Goal: Task Accomplishment & Management: Manage account settings

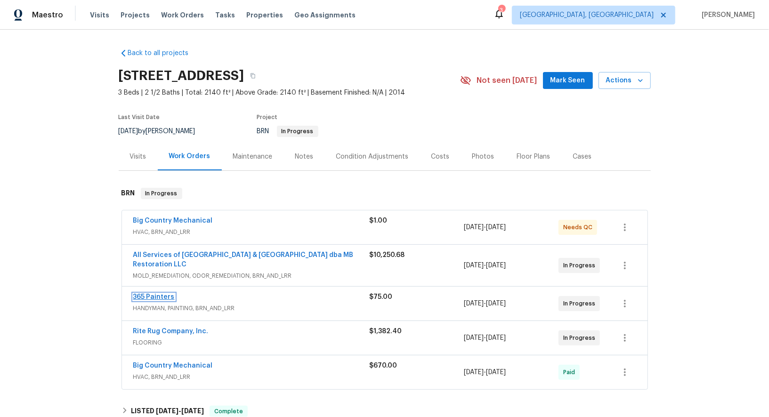
click at [151, 295] on link "365 Painters" at bounding box center [153, 297] width 41 height 7
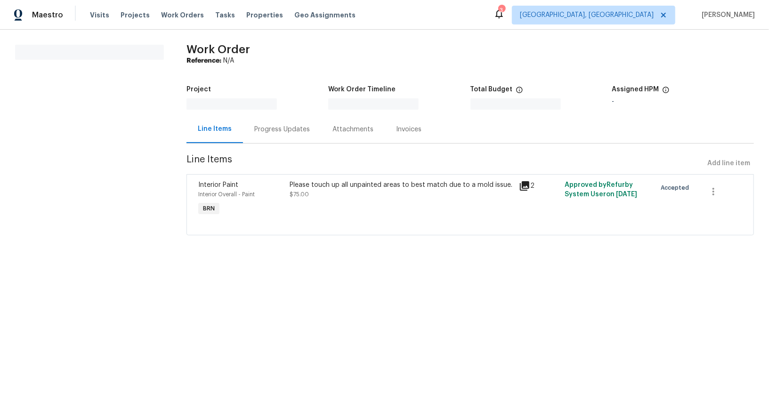
click at [260, 132] on div "Progress Updates" at bounding box center [282, 129] width 56 height 9
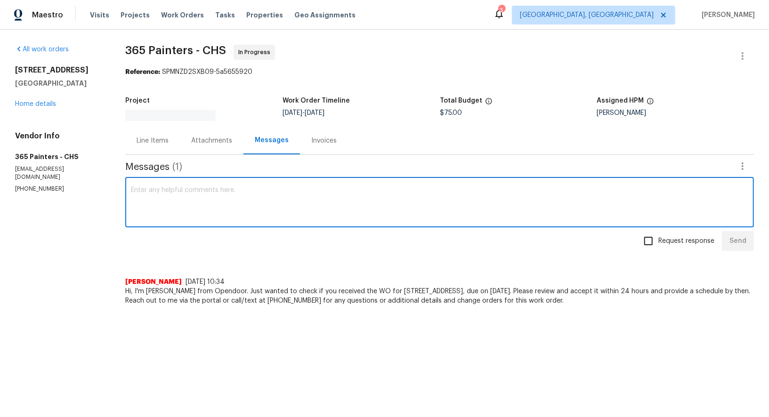
click at [210, 217] on textarea at bounding box center [440, 203] width 618 height 33
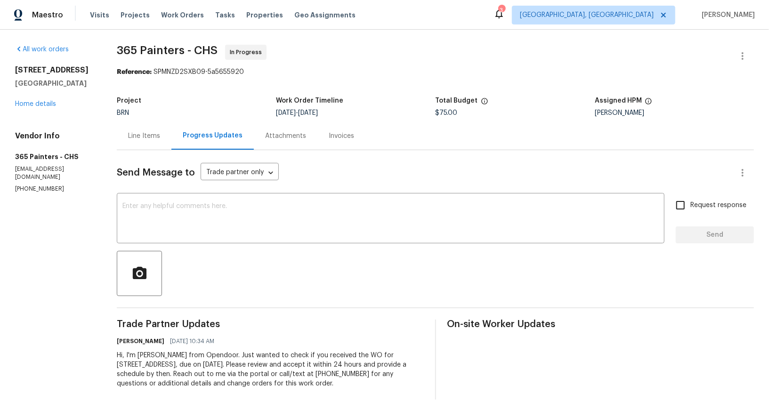
click at [134, 127] on div "Line Items" at bounding box center [144, 136] width 55 height 28
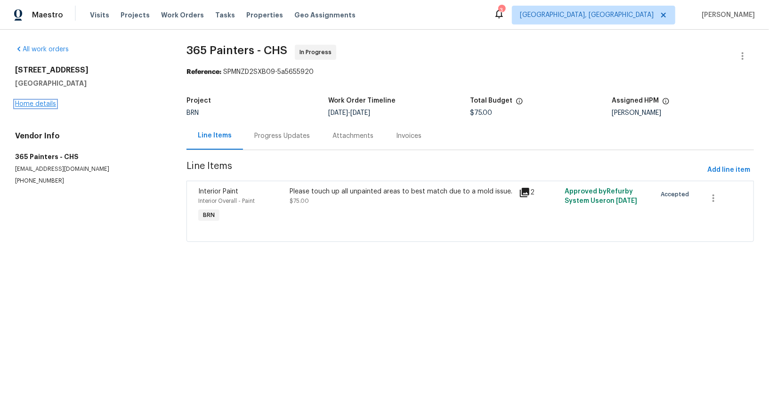
click at [35, 104] on link "Home details" at bounding box center [35, 104] width 41 height 7
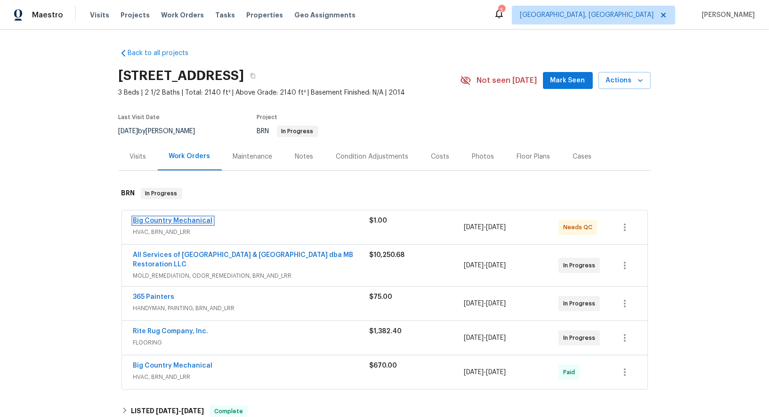
click at [183, 223] on link "Big Country Mechanical" at bounding box center [173, 221] width 80 height 7
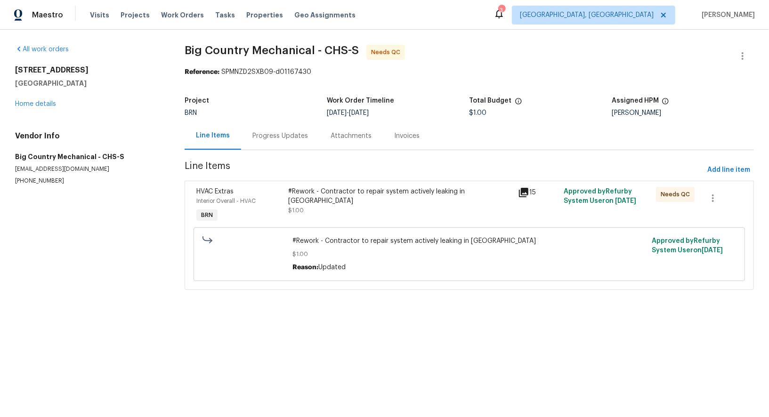
click at [351, 213] on div "#Rework - Contractor to repair system actively leaking in attic $1.00" at bounding box center [400, 205] width 230 height 43
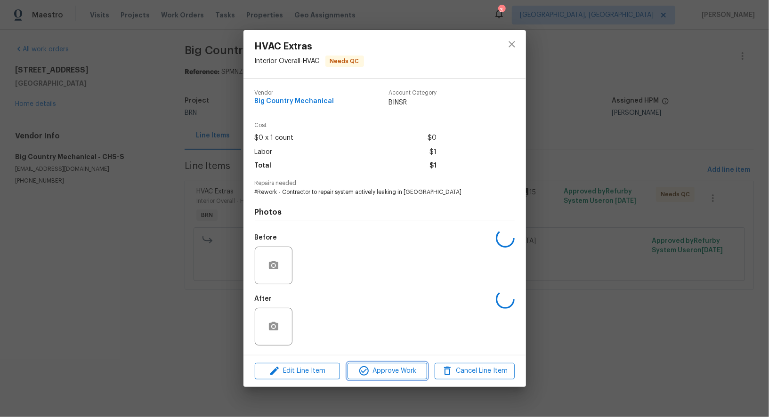
click at [389, 369] on span "Approve Work" at bounding box center [387, 372] width 74 height 12
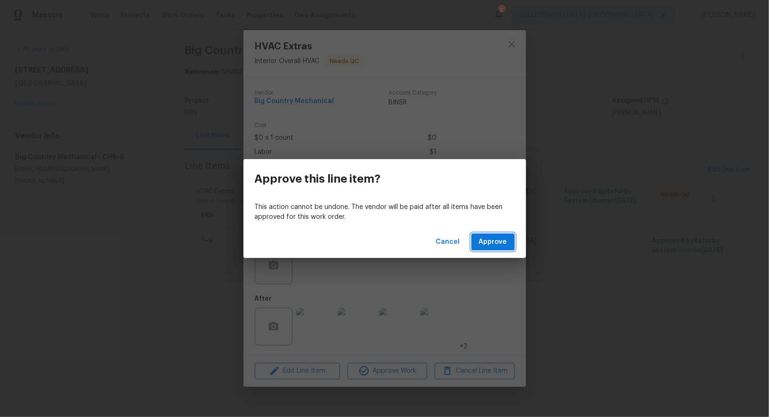
click at [483, 246] on span "Approve" at bounding box center [493, 242] width 28 height 12
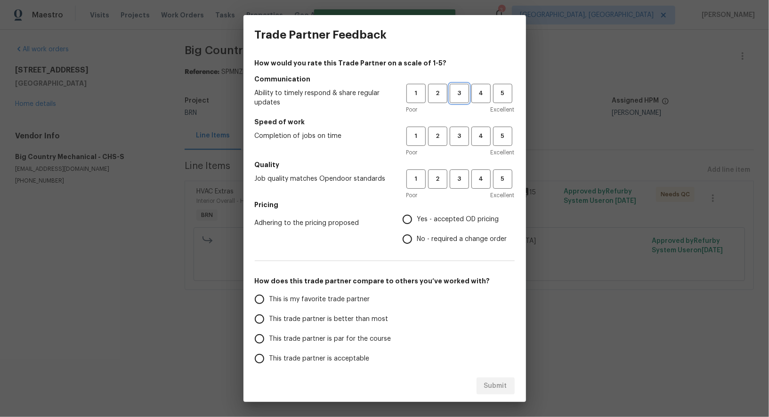
click at [455, 94] on span "3" at bounding box center [459, 93] width 17 height 11
click at [456, 129] on button "3" at bounding box center [459, 136] width 19 height 19
click at [439, 85] on button "2" at bounding box center [437, 93] width 19 height 19
click at [439, 138] on span "2" at bounding box center [437, 136] width 17 height 11
click at [439, 172] on button "2" at bounding box center [437, 179] width 19 height 19
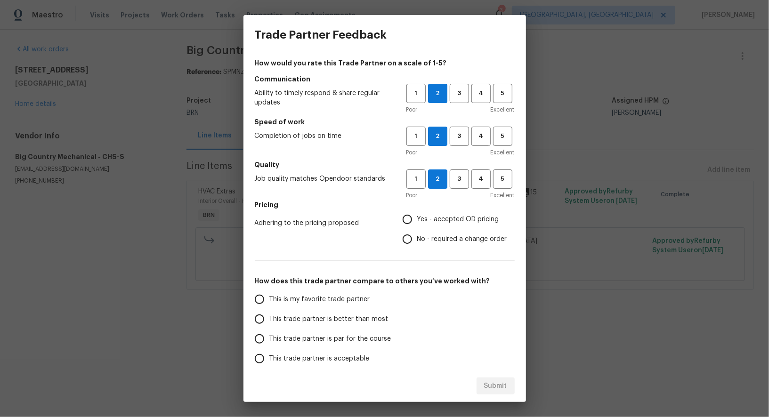
click at [407, 236] on input "No - required a change order" at bounding box center [408, 239] width 20 height 20
radio input "true"
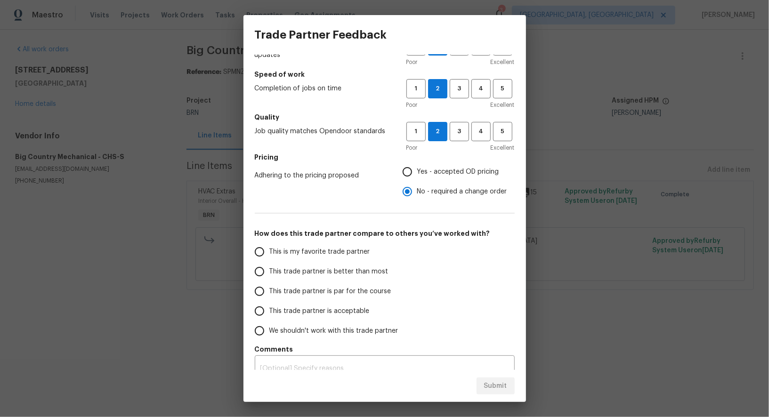
scroll to position [60, 0]
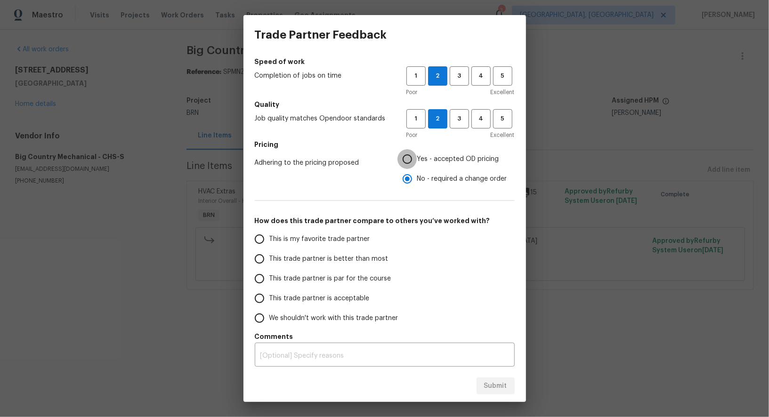
click at [408, 157] on input "Yes - accepted OD pricing" at bounding box center [408, 159] width 20 height 20
radio input "true"
click at [267, 298] on input "This trade partner is acceptable" at bounding box center [260, 299] width 20 height 20
click at [507, 384] on span "Submit" at bounding box center [495, 387] width 23 height 12
radio input "true"
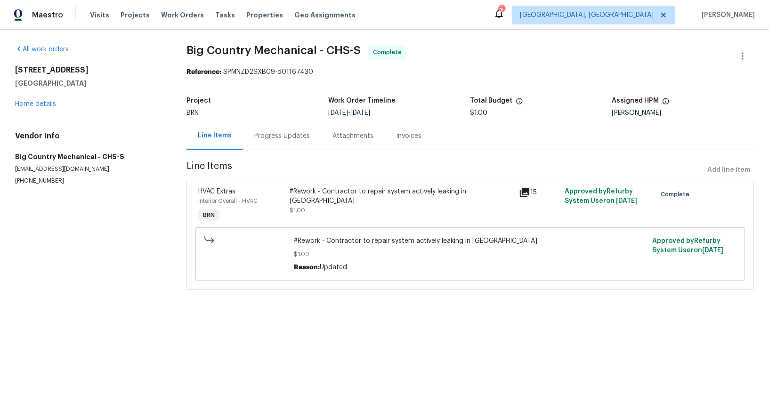
click at [285, 137] on div "Progress Updates" at bounding box center [282, 135] width 56 height 9
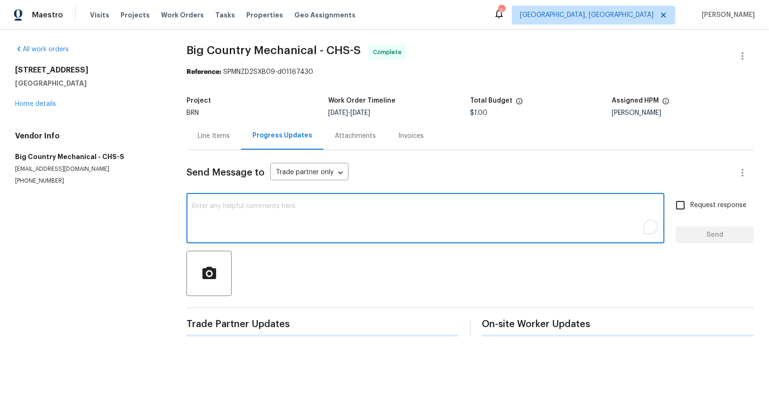
click at [346, 227] on textarea "To enrich screen reader interactions, please activate Accessibility in Grammarl…" at bounding box center [425, 219] width 467 height 33
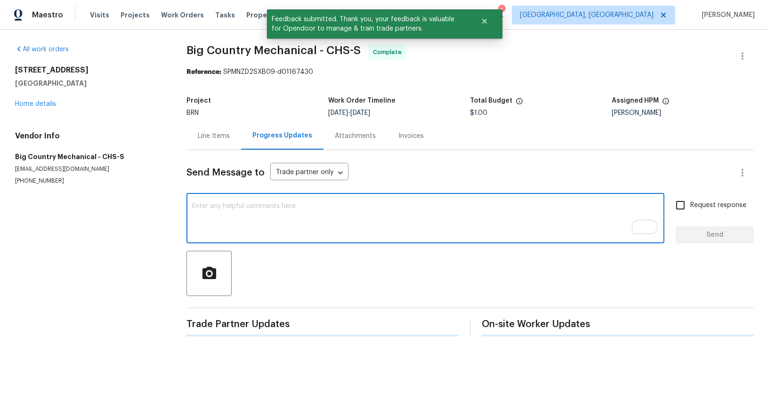
click at [177, 216] on div "All work orders 3699 Shutesbury St Mount Pleasant, SC 29466 Home details Vendor…" at bounding box center [384, 191] width 769 height 322
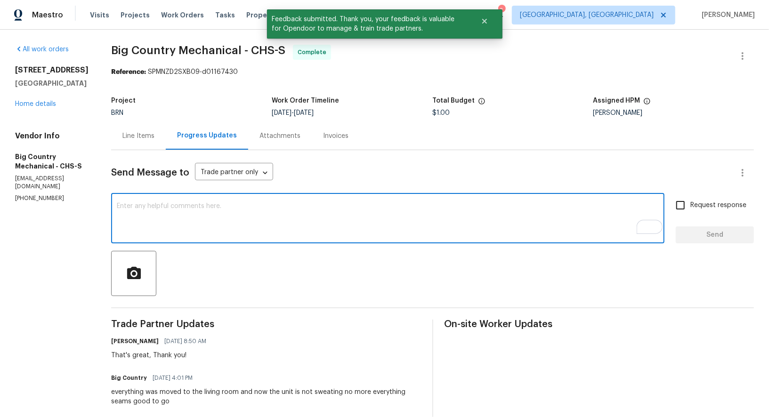
click at [195, 215] on textarea "To enrich screen reader interactions, please activate Accessibility in Grammarl…" at bounding box center [388, 219] width 542 height 33
paste textarea "WO is approved"
click at [195, 215] on textarea "WO is approved" at bounding box center [388, 219] width 542 height 33
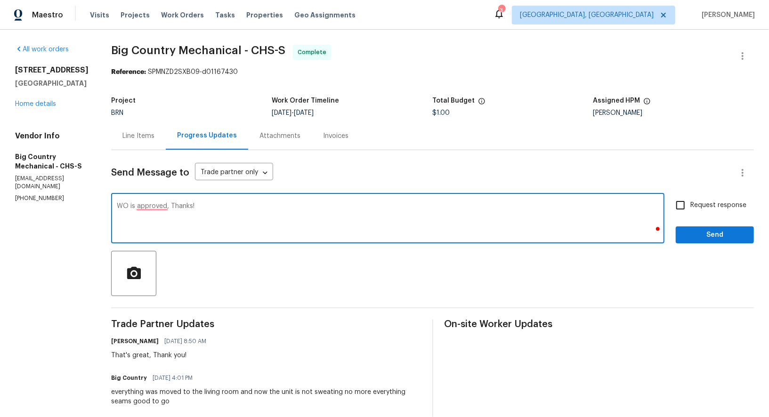
type textarea "WO is approved, Thanks!"
click at [678, 223] on div "Request response Send" at bounding box center [715, 219] width 78 height 48
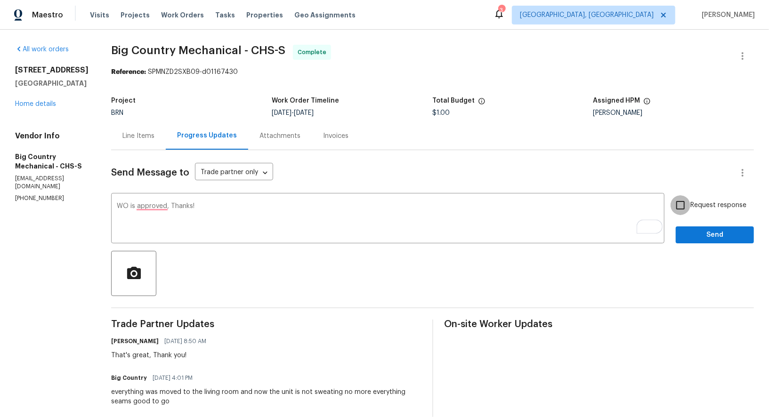
click at [680, 211] on input "Request response" at bounding box center [681, 205] width 20 height 20
checkbox input "true"
click at [690, 237] on span "Send" at bounding box center [714, 235] width 63 height 12
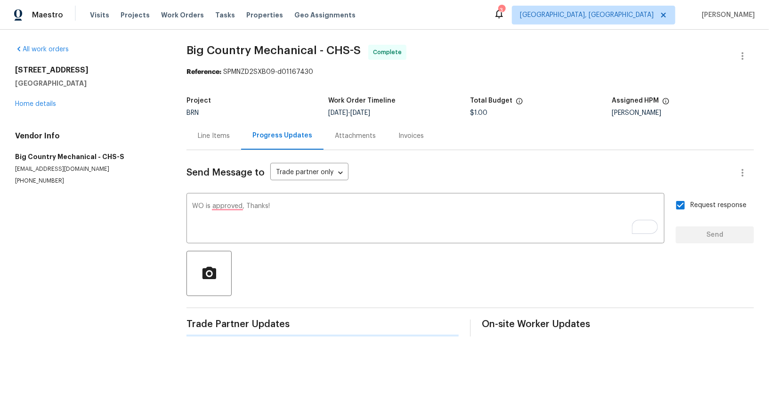
click at [198, 131] on div "Line Items" at bounding box center [214, 135] width 32 height 9
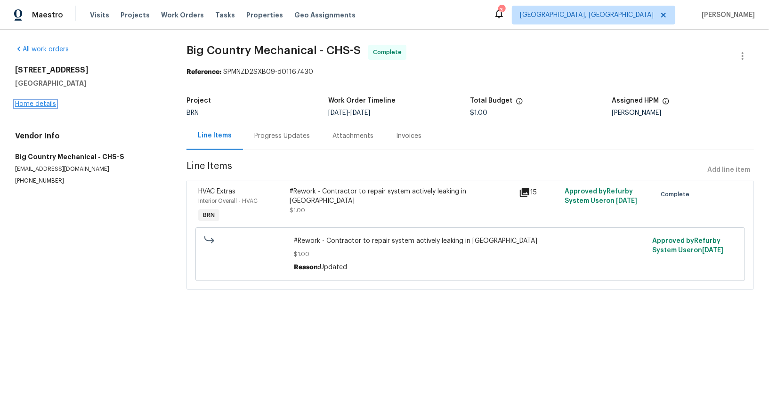
click at [35, 106] on link "Home details" at bounding box center [35, 104] width 41 height 7
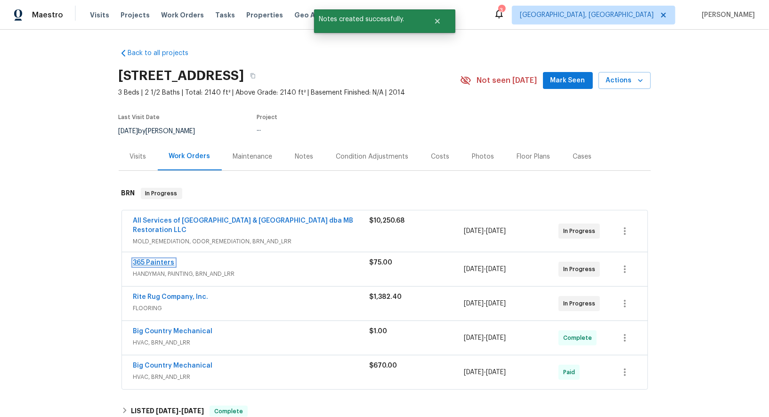
click at [159, 262] on link "365 Painters" at bounding box center [153, 263] width 41 height 7
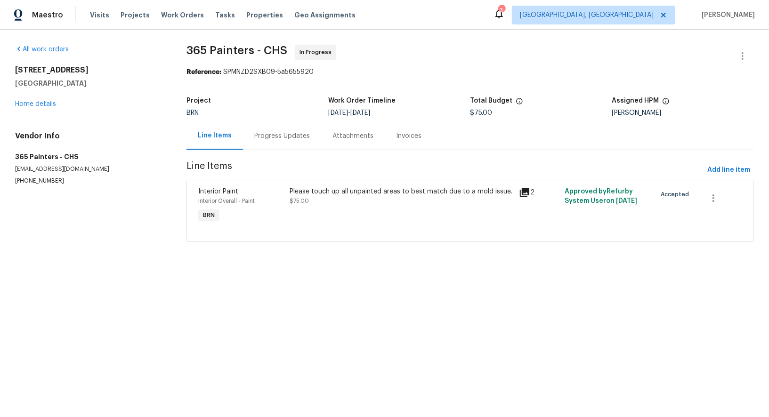
click at [260, 138] on div "Progress Updates" at bounding box center [282, 135] width 56 height 9
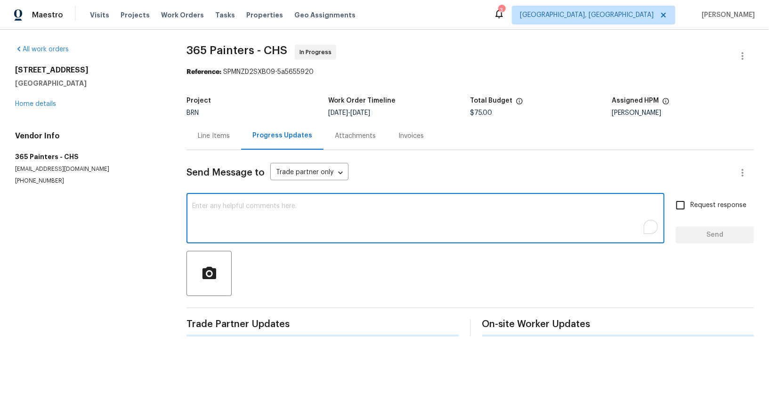
click at [245, 219] on textarea "To enrich screen reader interactions, please activate Accessibility in Grammarl…" at bounding box center [425, 219] width 467 height 33
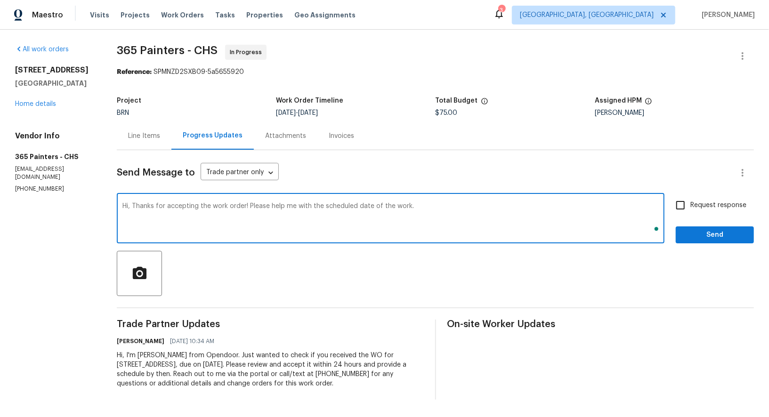
type textarea "Hi, Thanks for accepting the work order! Please help me with the scheduled date…"
click at [682, 205] on input "Request response" at bounding box center [681, 205] width 20 height 20
checkbox input "true"
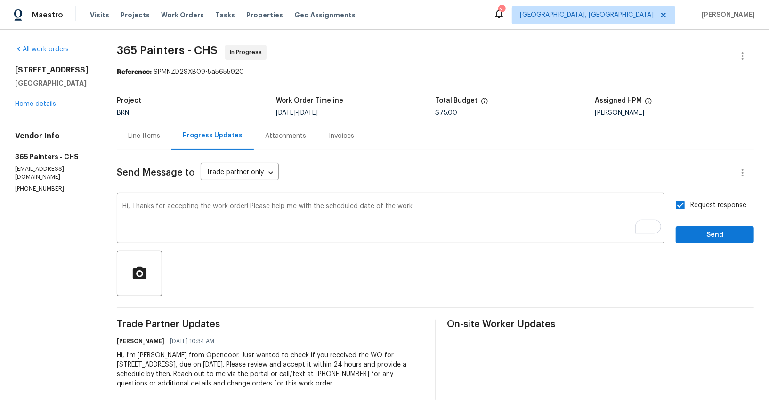
click at [695, 244] on div "Send Message to Trade partner only Trade partner only ​ Hi, Thanks for acceptin…" at bounding box center [435, 275] width 637 height 250
click at [703, 243] on button "Send" at bounding box center [715, 235] width 78 height 17
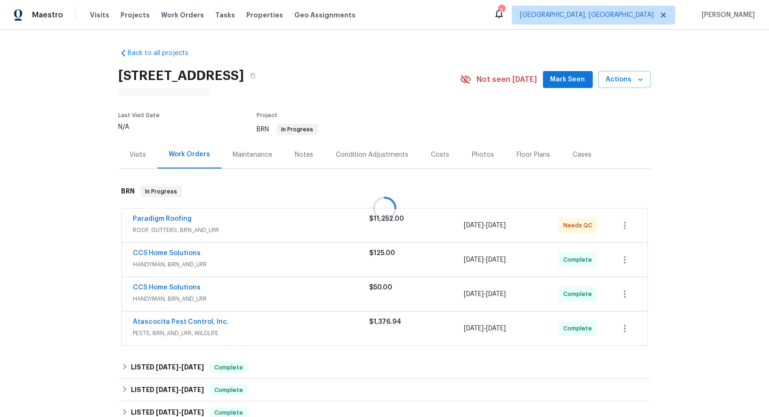
click at [168, 217] on div at bounding box center [384, 208] width 769 height 417
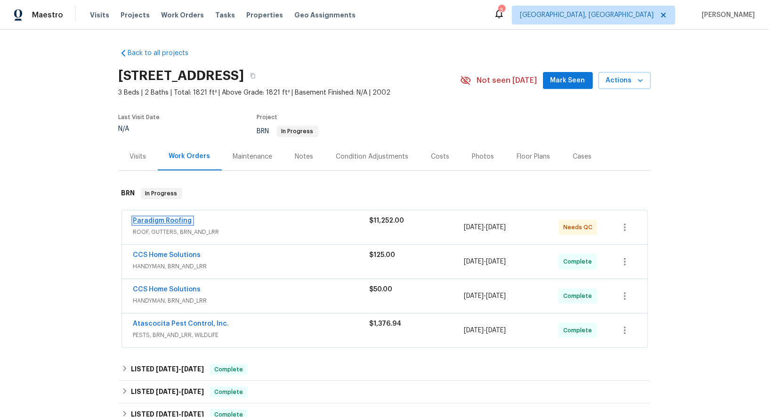
click at [169, 220] on link "Paradigm Roofing" at bounding box center [162, 221] width 59 height 7
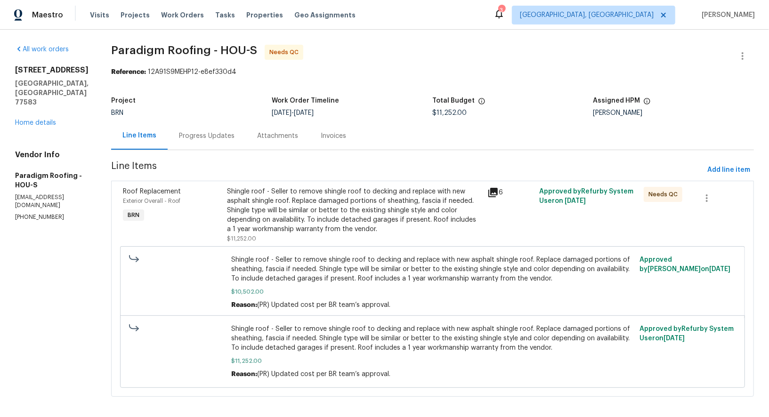
click at [200, 145] on div "Progress Updates" at bounding box center [207, 136] width 78 height 28
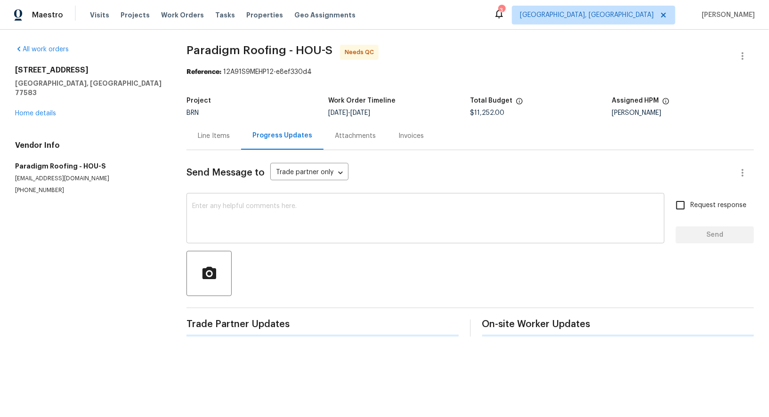
click at [211, 219] on textarea at bounding box center [425, 219] width 467 height 33
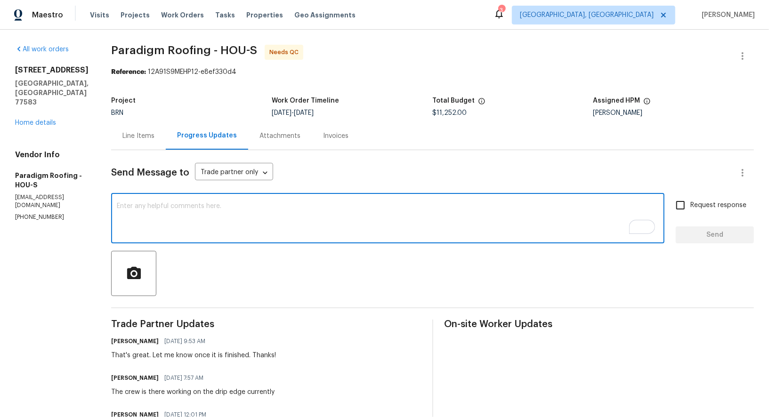
click at [181, 230] on textarea "To enrich screen reader interactions, please activate Accessibility in Grammarl…" at bounding box center [388, 219] width 542 height 33
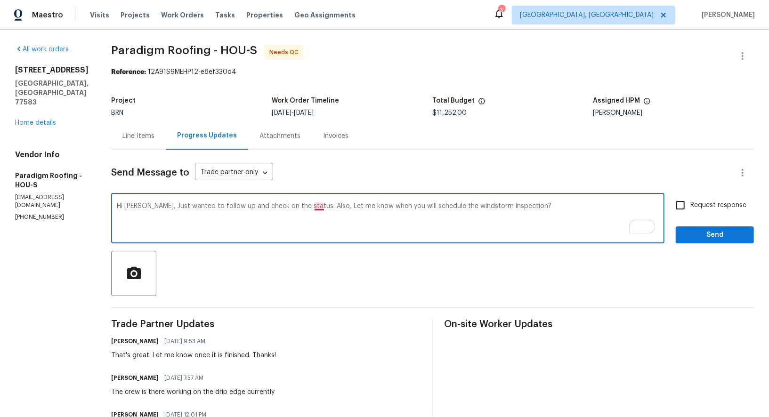
click at [320, 206] on textarea "Hi Ryan, Just wanted to follow up and check on the status. Also, Let me know wh…" at bounding box center [388, 219] width 542 height 33
click at [557, 209] on textarea "Hi Ryan, Just wanted to follow up and check on the status. Also, Let me know wh…" at bounding box center [388, 219] width 542 height 33
click at [403, 208] on textarea "Hi Ryan, Just wanted to follow up and check on the status. Also, Let me know wh…" at bounding box center [388, 219] width 542 height 33
click at [439, 207] on textarea "Hi Ryan, Just wanted to follow up and check on the status. Also, Let me know wh…" at bounding box center [388, 219] width 542 height 33
click at [546, 209] on textarea "Hi Ryan, Just wanted to follow up and check on the status. Also, Let me know wh…" at bounding box center [388, 219] width 542 height 33
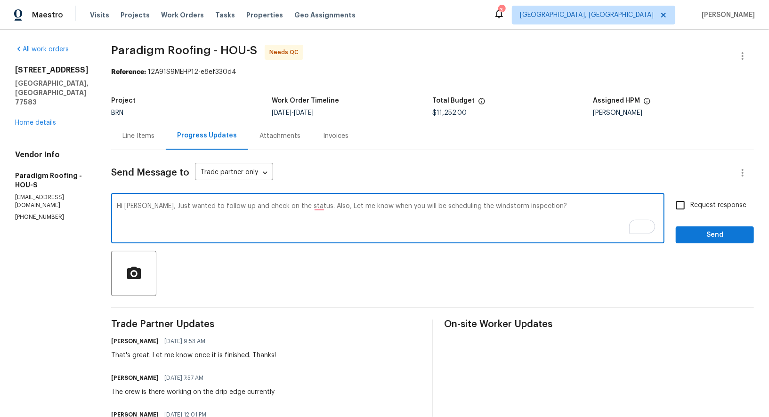
type textarea "Hi Ryan, Just wanted to follow up and check on the status. Also, Let me know wh…"
click at [690, 205] on input "Request response" at bounding box center [681, 205] width 20 height 20
checkbox input "true"
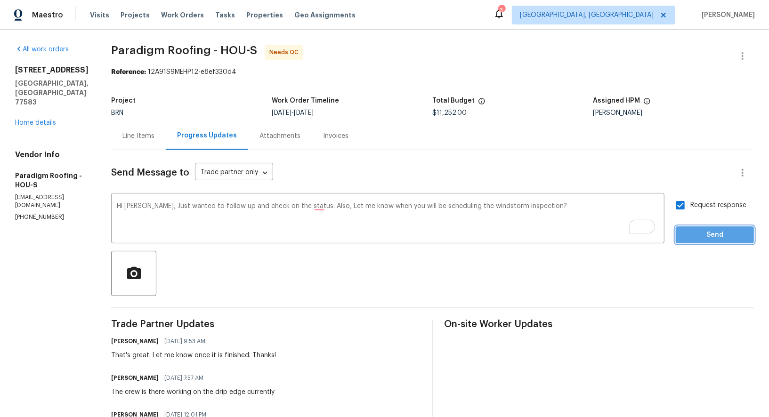
click at [705, 243] on button "Send" at bounding box center [715, 235] width 78 height 17
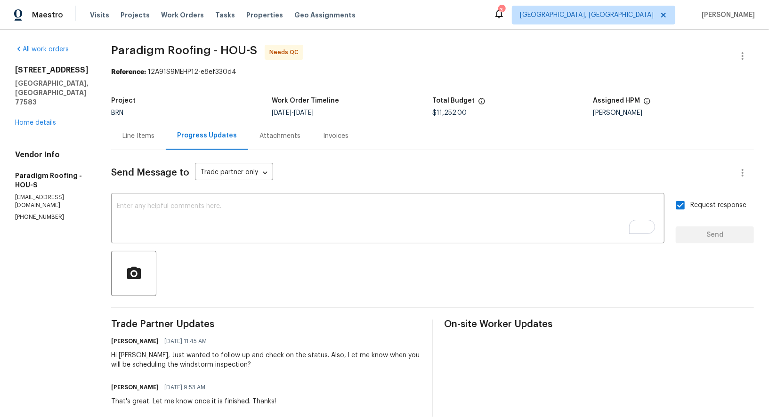
click at [146, 138] on div "Line Items" at bounding box center [138, 135] width 32 height 9
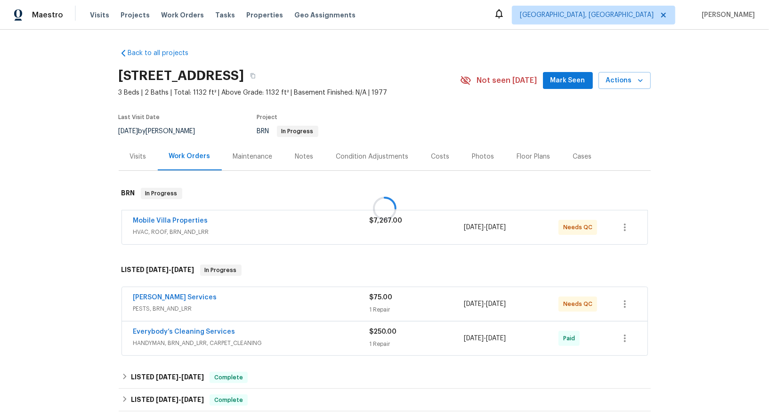
click at [189, 220] on div at bounding box center [384, 208] width 769 height 417
click at [181, 218] on div at bounding box center [384, 208] width 769 height 417
click at [175, 221] on link "Mobile Villa Properties" at bounding box center [170, 221] width 75 height 7
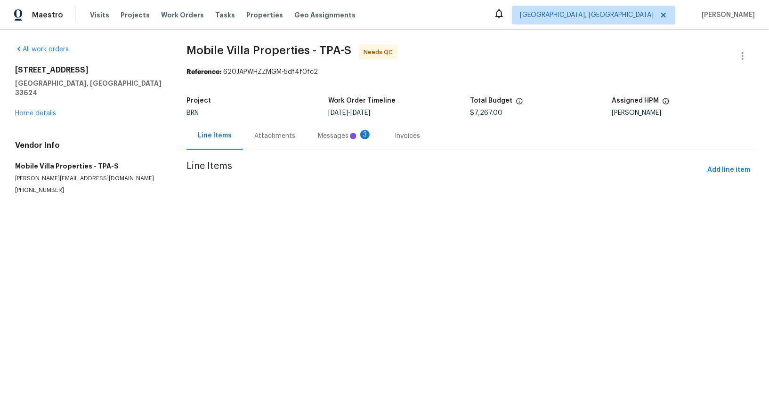
click at [276, 134] on div "Attachments" at bounding box center [274, 135] width 41 height 9
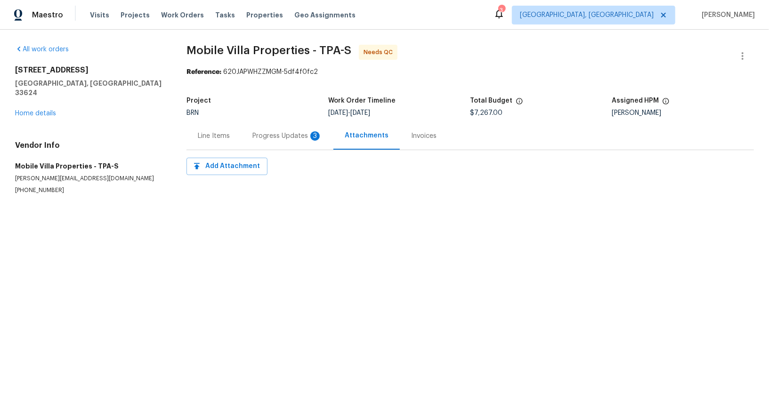
click at [289, 129] on div "Progress Updates 3" at bounding box center [287, 136] width 92 height 28
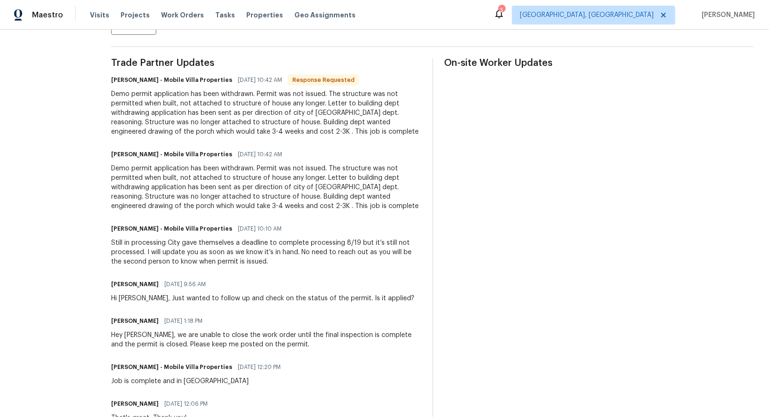
scroll to position [264, 0]
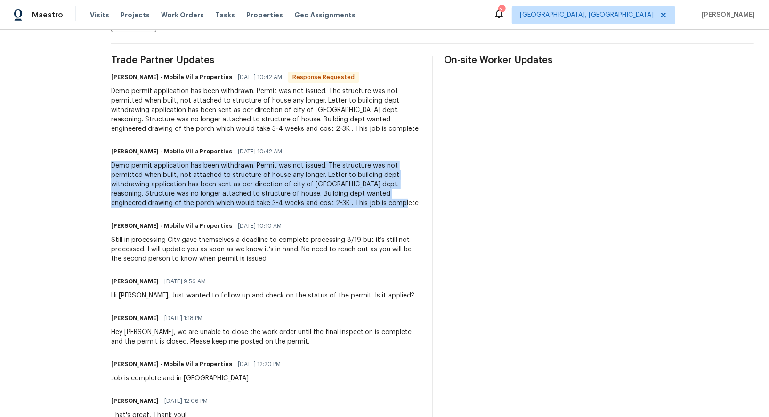
drag, startPoint x: 100, startPoint y: 165, endPoint x: 301, endPoint y: 203, distance: 205.1
click at [303, 202] on div "Demo permit application has been withdrawn. Permit was not issued. The structur…" at bounding box center [266, 184] width 310 height 47
copy div "Demo permit application has been withdrawn. Permit was not issued. The structur…"
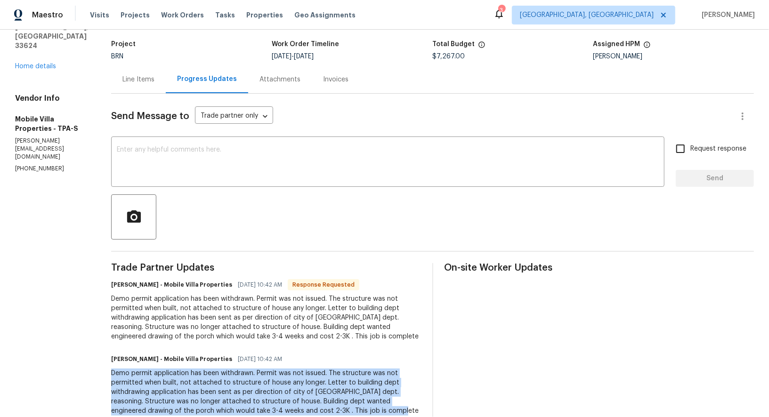
scroll to position [49, 0]
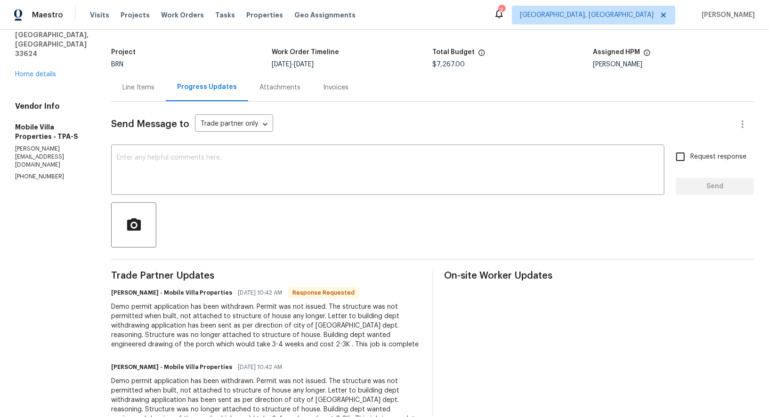
click at [136, 92] on div "Line Items" at bounding box center [138, 87] width 55 height 28
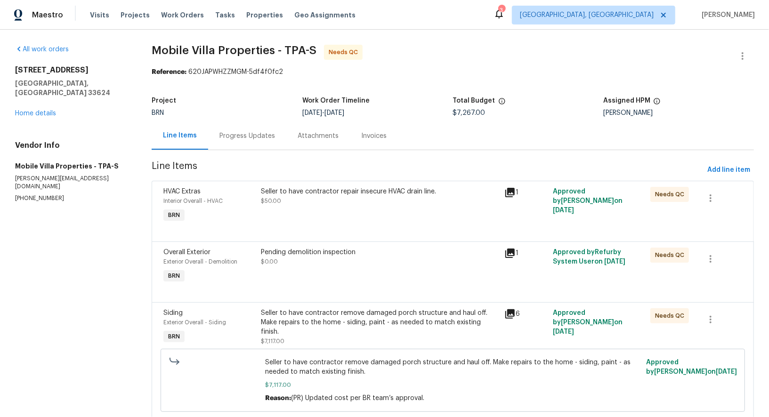
scroll to position [90, 0]
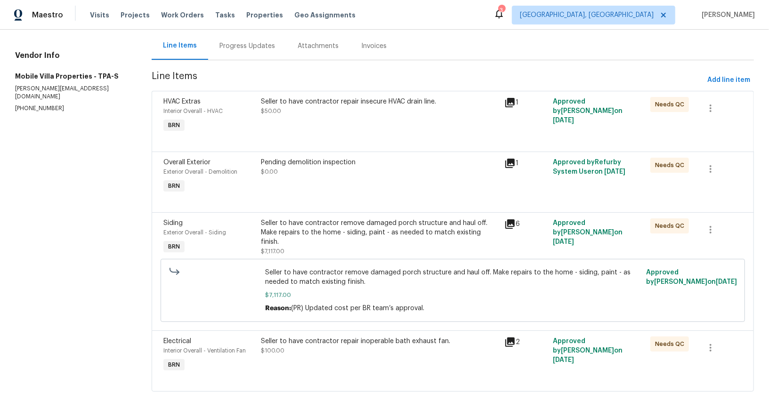
click at [323, 115] on div "Seller to have contractor repair insecure HVAC drain line. $50.00" at bounding box center [380, 115] width 244 height 43
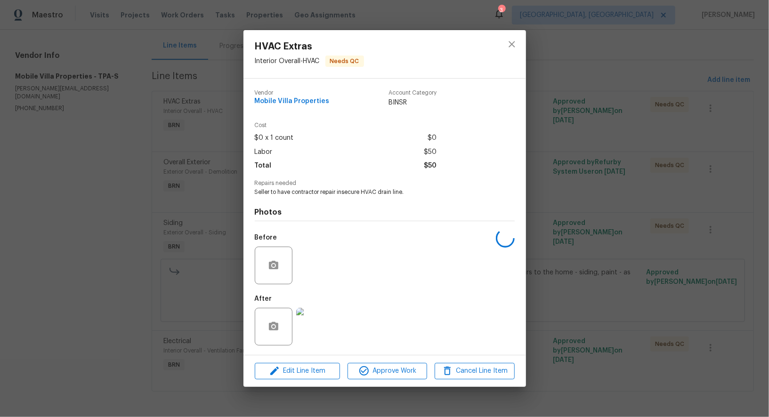
click at [611, 318] on div "HVAC Extras Interior Overall - HVAC Needs QC Vendor Mobile Villa Properties Acc…" at bounding box center [384, 208] width 769 height 417
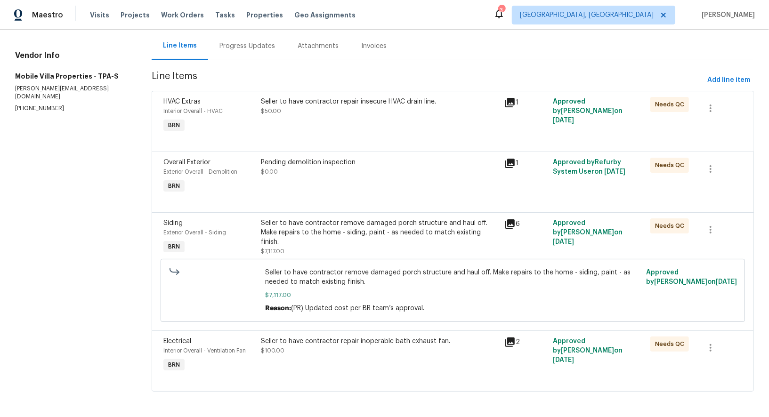
click at [337, 165] on div "Pending demolition inspection" at bounding box center [380, 162] width 238 height 9
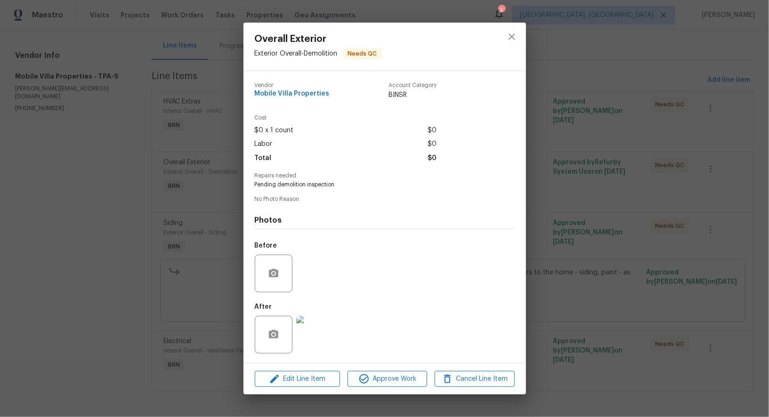
click at [324, 332] on img at bounding box center [315, 335] width 38 height 38
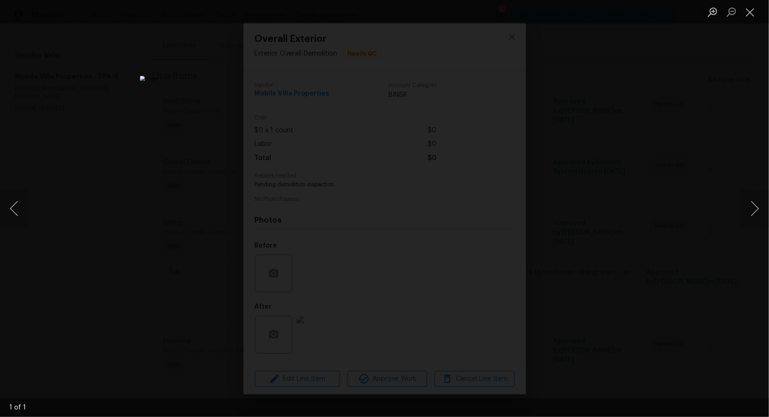
click at [620, 243] on div "Lightbox" at bounding box center [384, 208] width 769 height 417
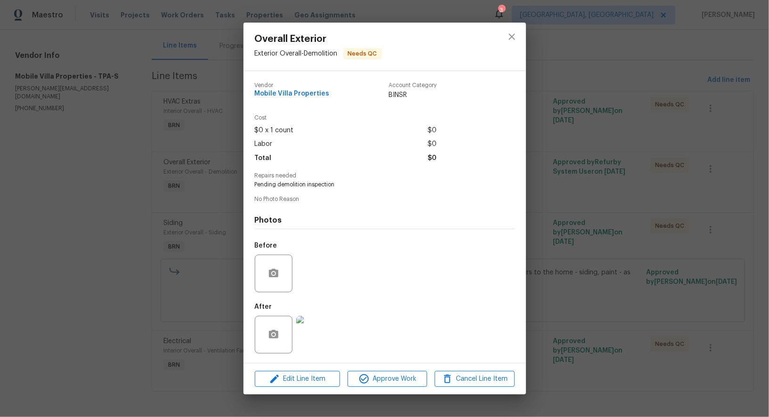
click at [620, 243] on div "Overall Exterior Exterior Overall - Demolition Needs QC Vendor Mobile Villa Pro…" at bounding box center [384, 208] width 769 height 417
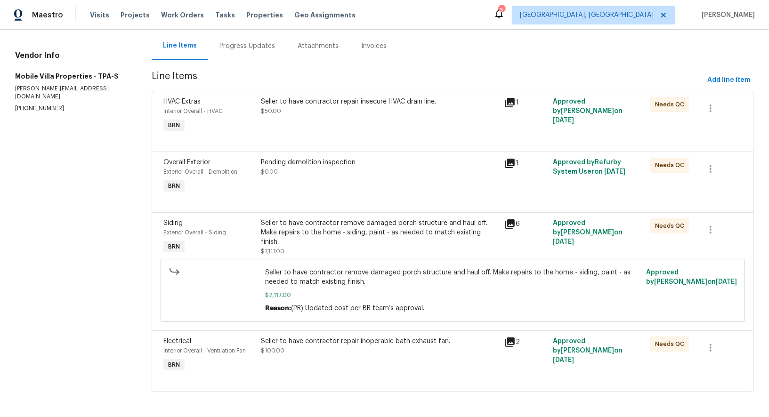
scroll to position [0, 0]
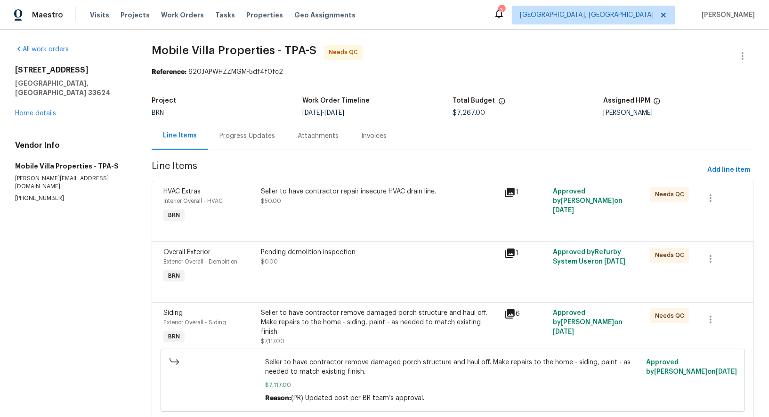
click at [231, 129] on div "Progress Updates" at bounding box center [247, 136] width 78 height 28
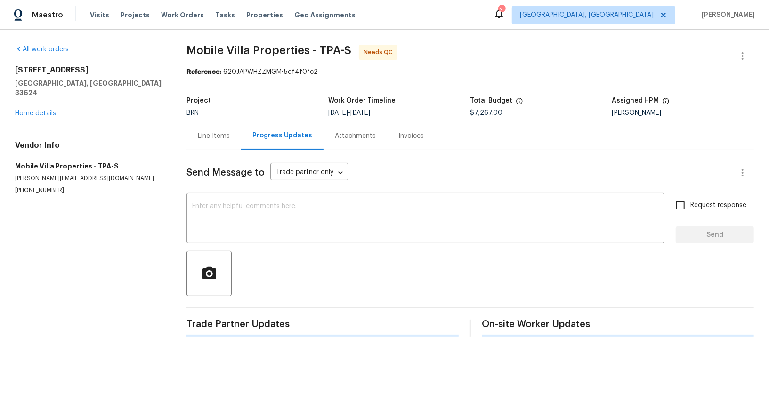
click at [193, 141] on div "Line Items" at bounding box center [214, 136] width 55 height 28
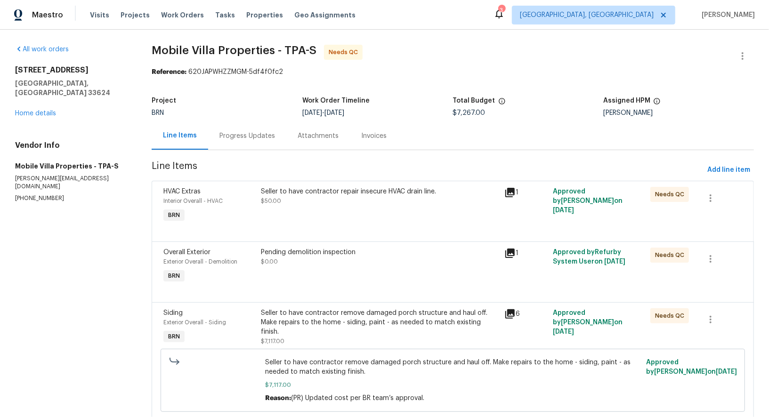
click at [293, 205] on div "Seller to have contractor repair insecure HVAC drain line. $50.00" at bounding box center [380, 196] width 238 height 19
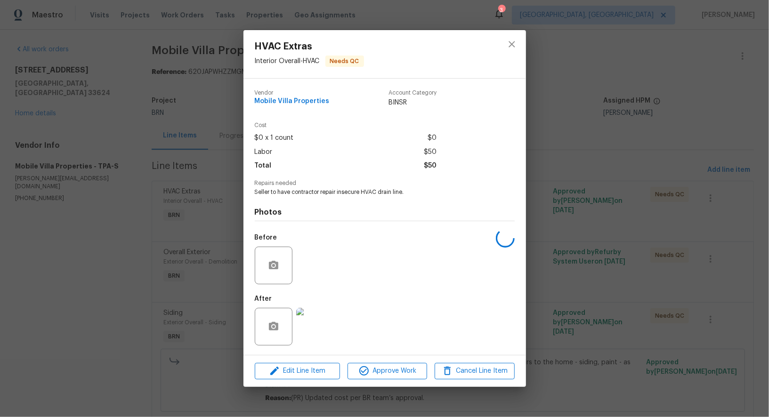
click at [315, 335] on img at bounding box center [315, 327] width 38 height 38
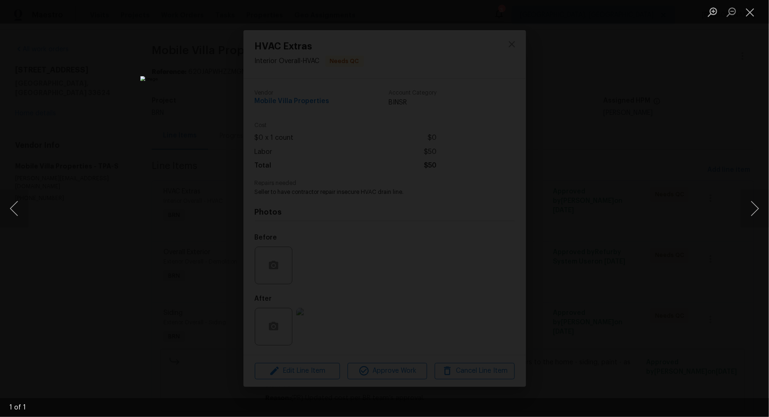
click at [578, 291] on div "Lightbox" at bounding box center [384, 208] width 769 height 417
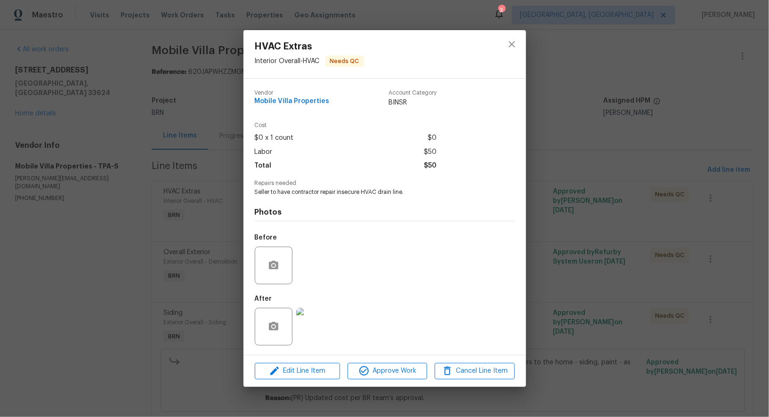
click at [578, 291] on div "HVAC Extras Interior Overall - HVAC Needs QC Vendor Mobile Villa Properties Acc…" at bounding box center [384, 208] width 769 height 417
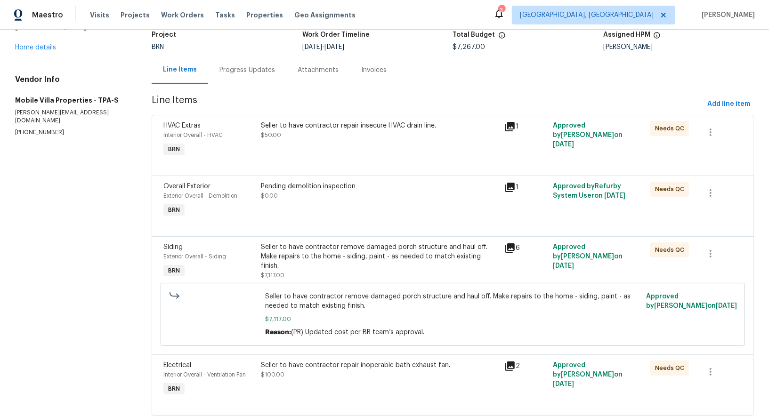
scroll to position [90, 0]
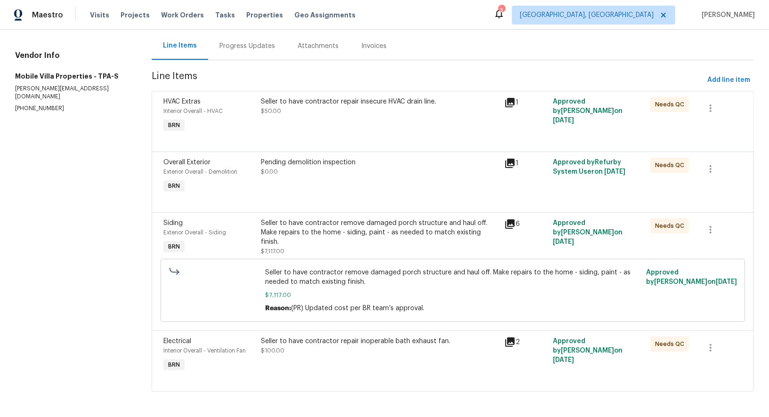
click at [353, 341] on div "Seller to have contractor repair inoperable bath exhaust fan." at bounding box center [380, 341] width 238 height 9
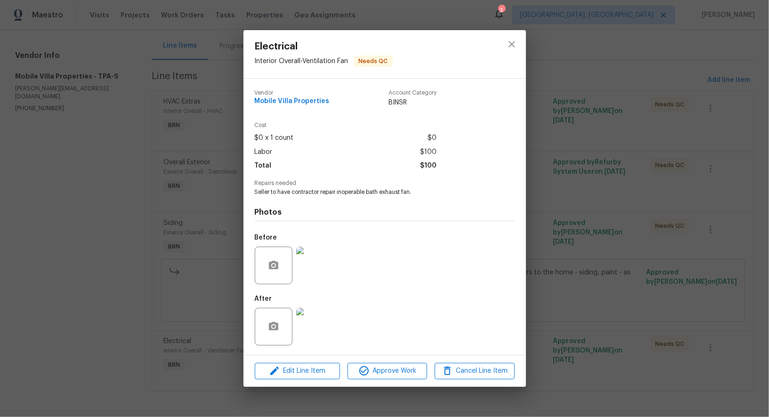
click at [205, 238] on div "Electrical Interior Overall - Ventilation Fan Needs QC Vendor Mobile Villa Prop…" at bounding box center [384, 208] width 769 height 417
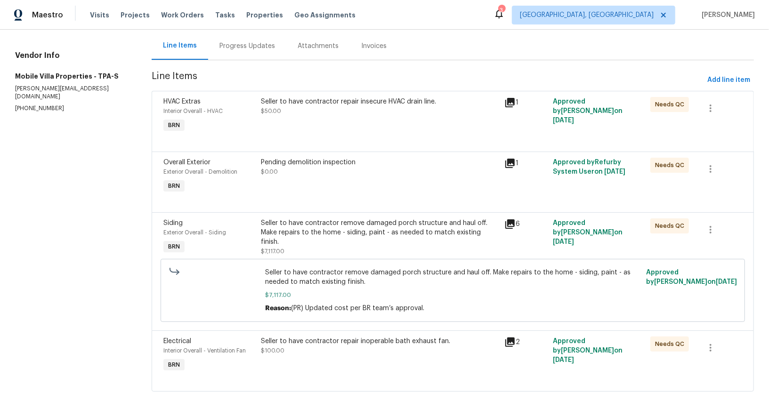
scroll to position [0, 0]
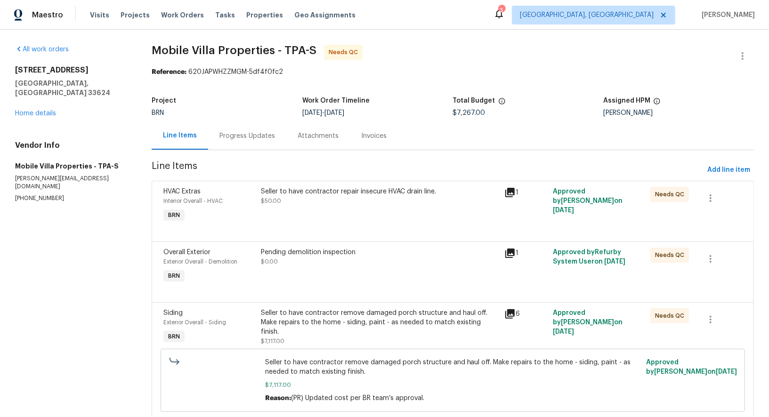
click at [242, 140] on div "Progress Updates" at bounding box center [247, 136] width 78 height 28
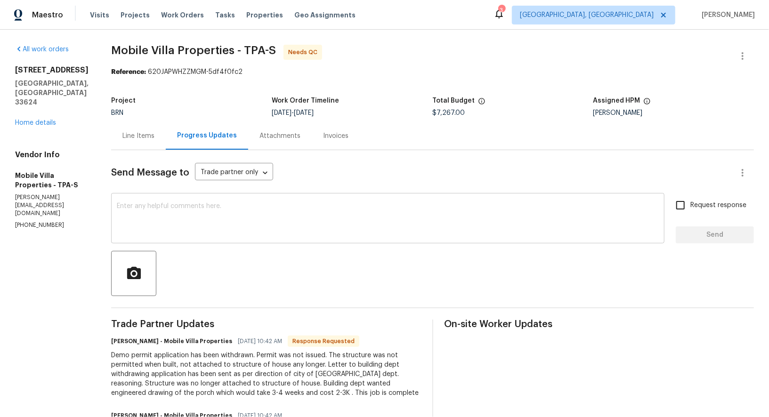
click at [185, 217] on textarea at bounding box center [388, 219] width 542 height 33
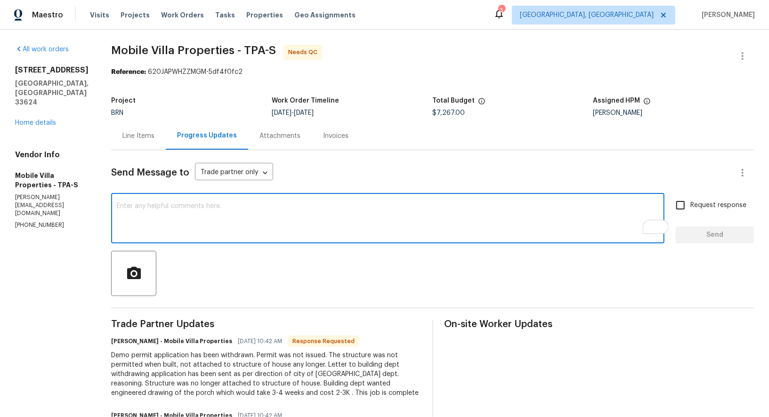
click at [206, 224] on textarea "To enrich screen reader interactions, please activate Accessibility in Grammarl…" at bounding box center [388, 219] width 542 height 33
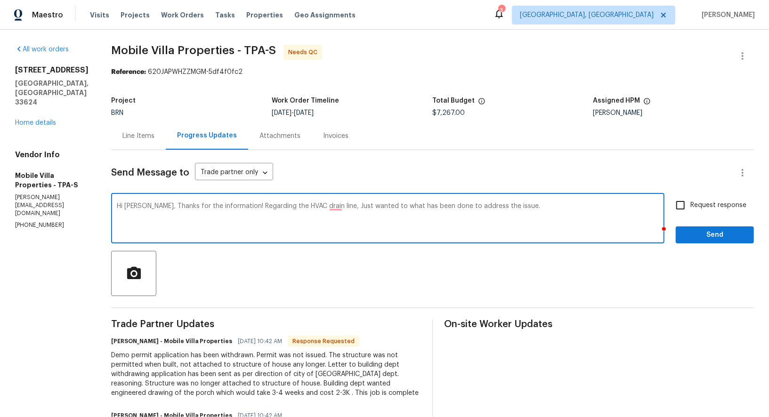
click at [323, 206] on textarea "Hi James, Thanks for the information! Regarding the HVAC drain line, Just wante…" at bounding box center [388, 219] width 542 height 33
click at [528, 204] on textarea "Hi James, Thanks for the information! Regarding the HVAC drain line, I just wan…" at bounding box center [388, 219] width 542 height 33
click at [379, 207] on textarea "Hi James, Thanks for the information! Regarding the HVAC drain line, I just wan…" at bounding box center [388, 219] width 542 height 33
click at [561, 212] on textarea "Hi James, Thanks for the information! Regarding the HVAC drain line, I just wan…" at bounding box center [388, 219] width 542 height 33
type textarea "Hi James, Thanks for the information! Regarding the HVAC drain line, I just wan…"
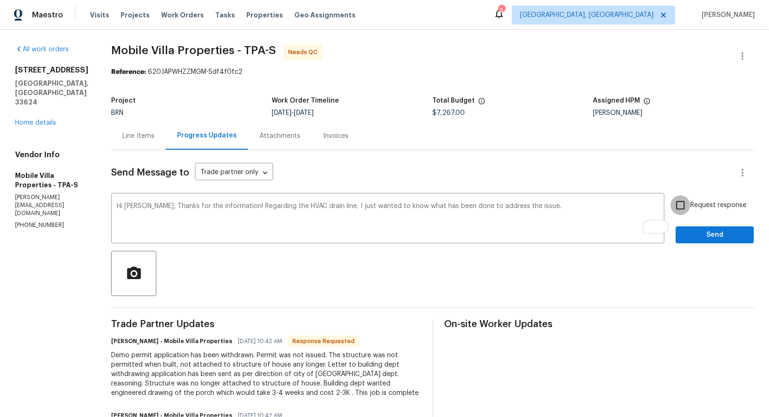
click at [680, 199] on input "Request response" at bounding box center [681, 205] width 20 height 20
checkbox input "true"
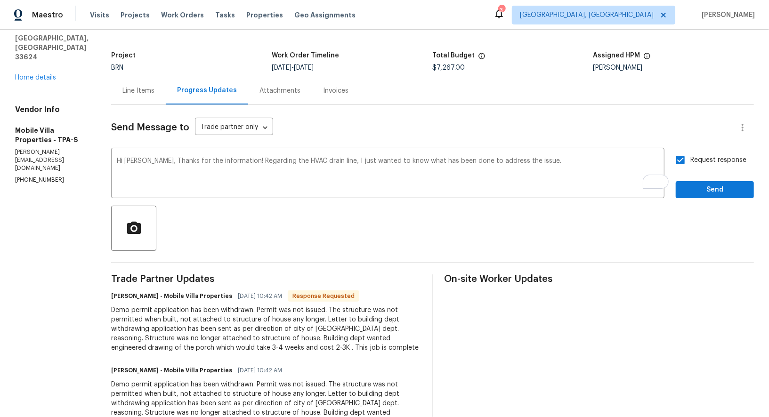
scroll to position [49, 0]
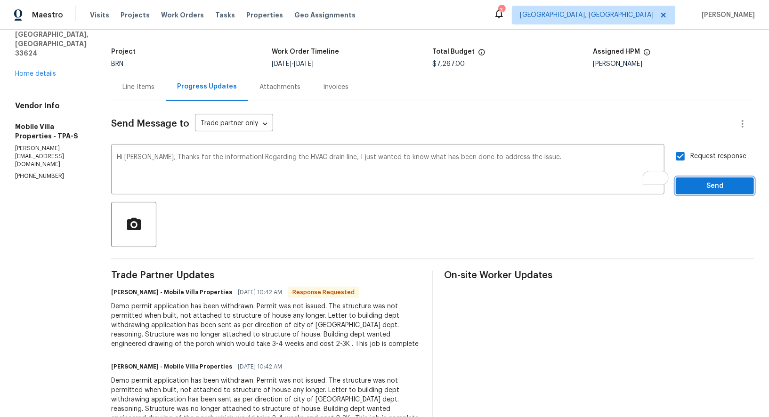
click at [724, 186] on span "Send" at bounding box center [714, 186] width 63 height 12
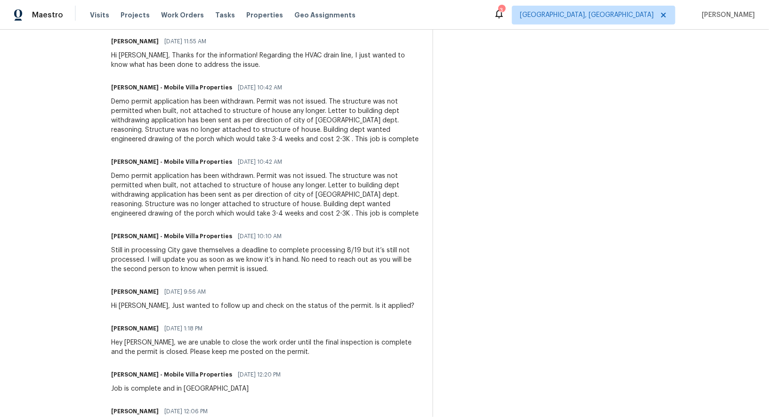
scroll to position [0, 0]
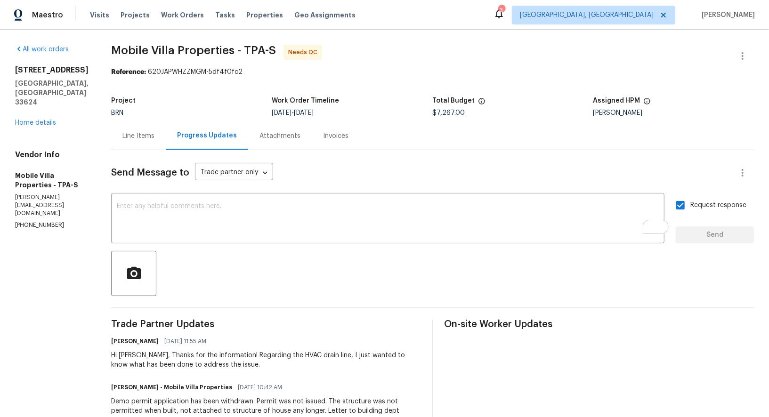
click at [122, 140] on div "Line Items" at bounding box center [138, 135] width 32 height 9
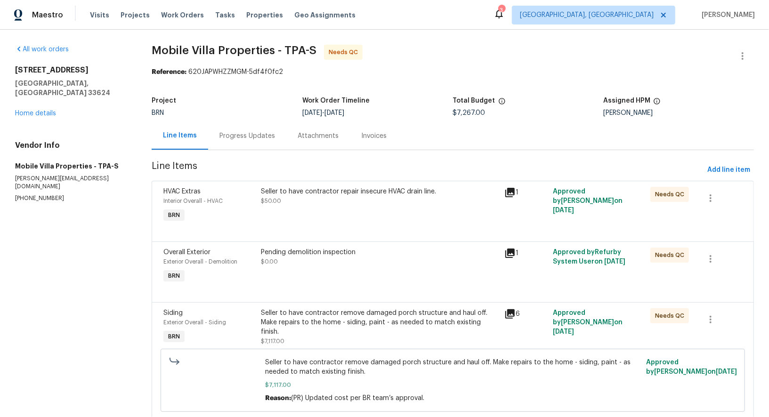
click at [250, 138] on div "Progress Updates" at bounding box center [247, 135] width 56 height 9
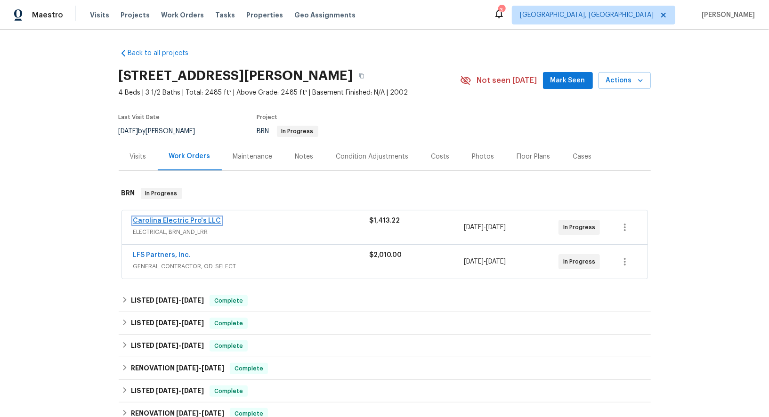
click at [204, 219] on link "Carolina Electric Pro's LLC" at bounding box center [177, 221] width 88 height 7
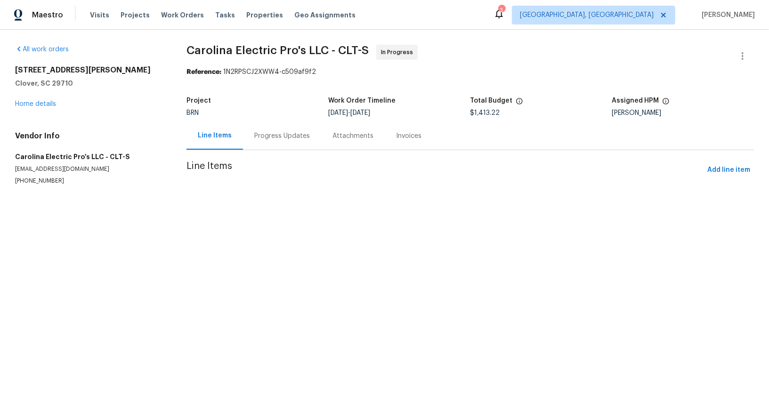
click at [279, 136] on div "Progress Updates" at bounding box center [282, 135] width 56 height 9
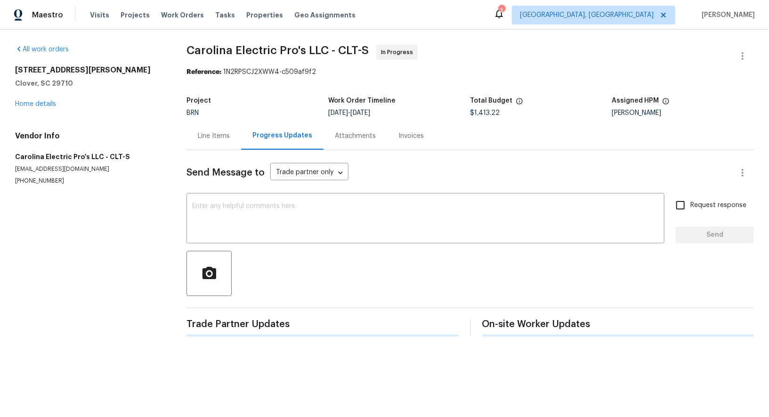
click at [279, 136] on div "Progress Updates" at bounding box center [282, 135] width 60 height 9
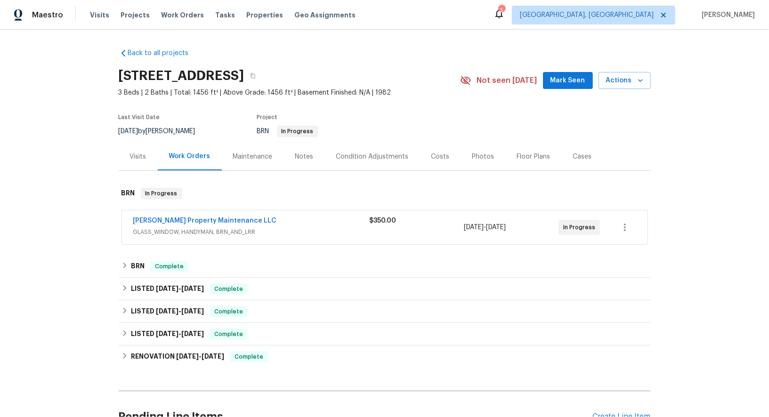
click at [192, 214] on div "[PERSON_NAME] Property Maintenance LLC GLASS_WINDOW, HANDYMAN, BRN_AND_LRR $350…" at bounding box center [385, 228] width 526 height 34
click at [190, 225] on div "[PERSON_NAME] Property Maintenance LLC" at bounding box center [251, 221] width 236 height 11
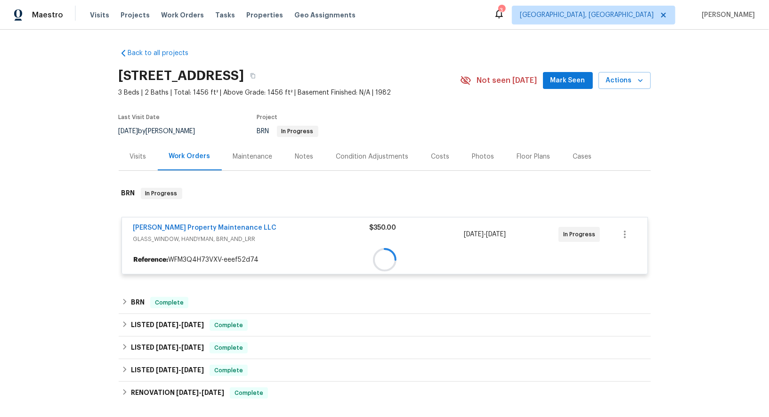
click at [190, 252] on div at bounding box center [385, 260] width 526 height 17
click at [197, 227] on div at bounding box center [385, 232] width 532 height 106
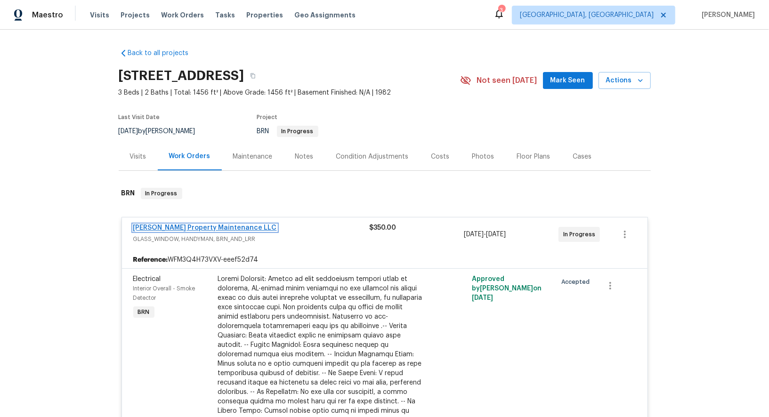
click at [207, 226] on link "[PERSON_NAME] Property Maintenance LLC" at bounding box center [205, 228] width 144 height 7
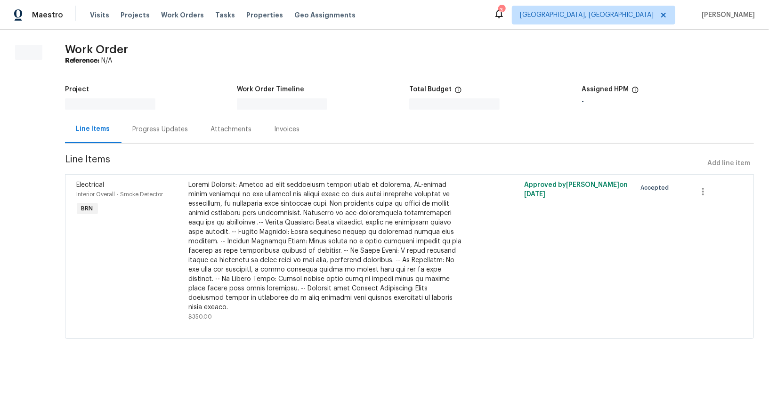
click at [171, 131] on div "Progress Updates" at bounding box center [161, 129] width 56 height 9
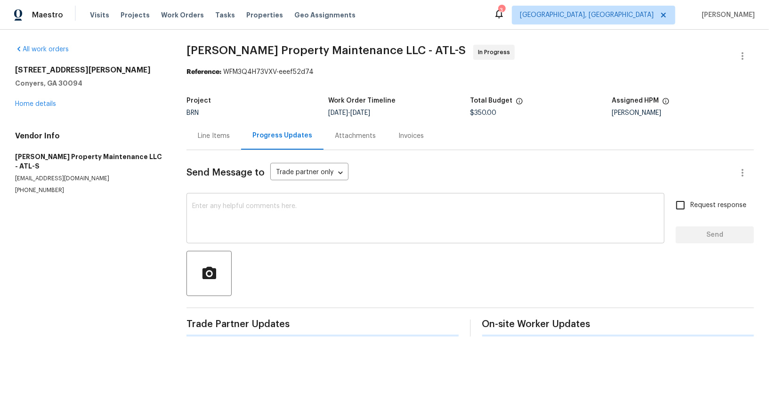
click at [241, 223] on textarea at bounding box center [425, 219] width 467 height 33
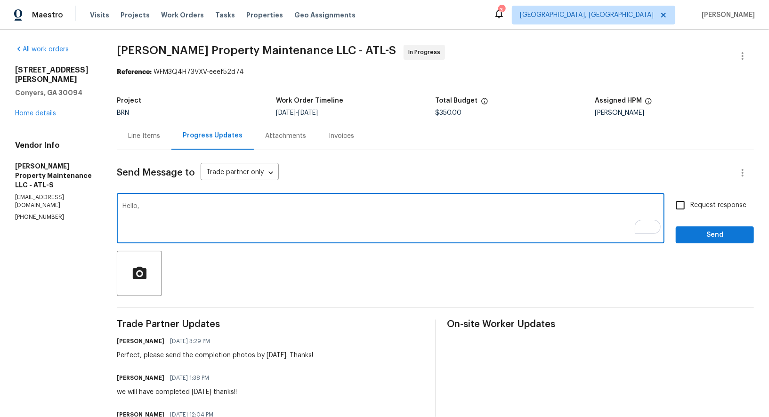
paste textarea "Just wanted to know if the work is complete."
click at [186, 206] on textarea "Hello, Just wanted to know if the work is complete." at bounding box center [390, 219] width 537 height 33
click at [246, 207] on textarea "Hello, Just wanted to follow up and know if the work is complete." at bounding box center [390, 219] width 537 height 33
click at [150, 209] on textarea "Hello, Just wanted to follow up and check if the work is complete." at bounding box center [390, 219] width 537 height 33
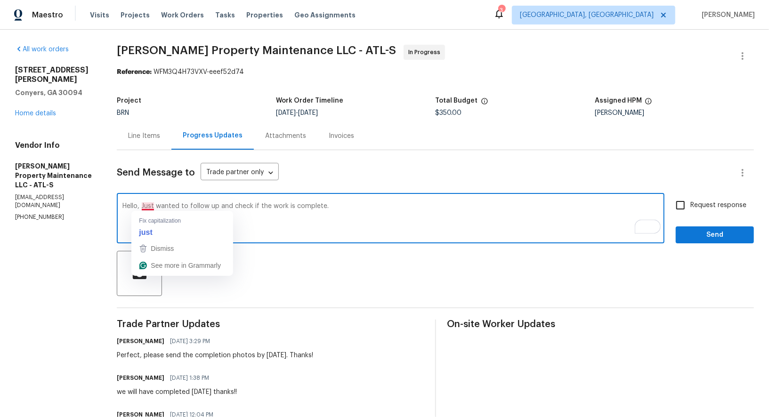
click at [383, 218] on textarea "Hello, Just wanted to follow up and check if the work is complete." at bounding box center [390, 219] width 537 height 33
type textarea "Hello, Just wanted to follow up and check if the work is complete."
click at [683, 211] on input "Request response" at bounding box center [681, 205] width 20 height 20
checkbox input "true"
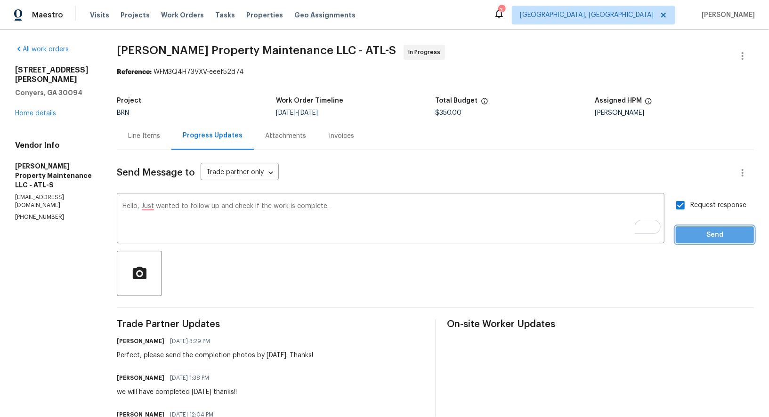
click at [688, 229] on span "Send" at bounding box center [714, 235] width 63 height 12
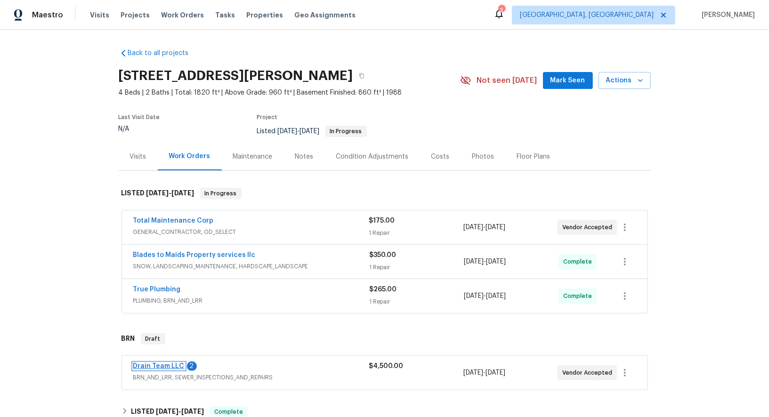
click at [178, 367] on link "Drain Team LLC" at bounding box center [158, 366] width 51 height 7
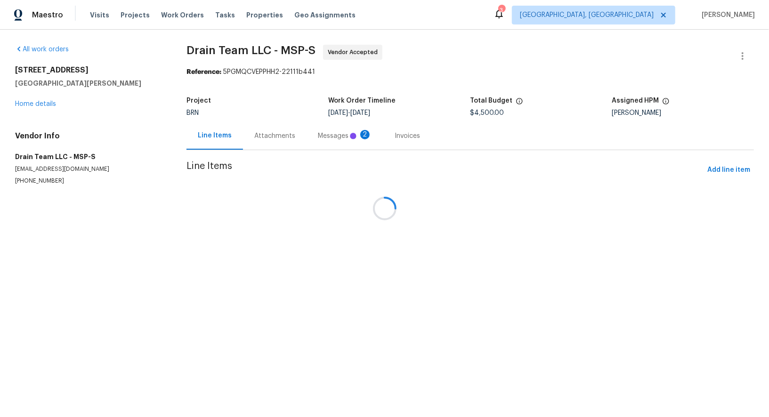
click at [265, 136] on div at bounding box center [384, 208] width 769 height 417
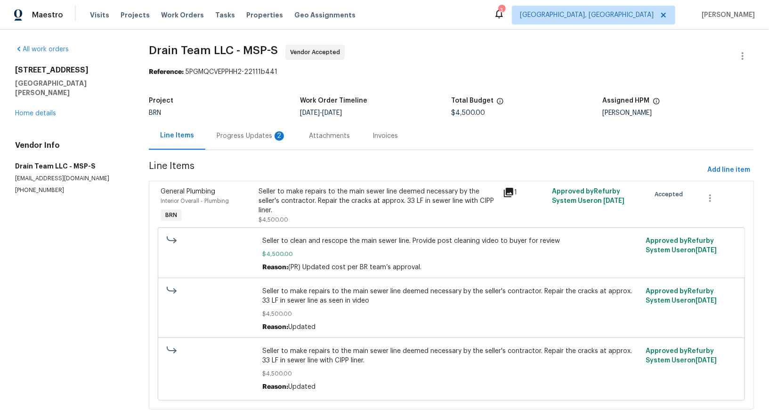
click at [266, 136] on div "Progress Updates 2" at bounding box center [252, 135] width 70 height 9
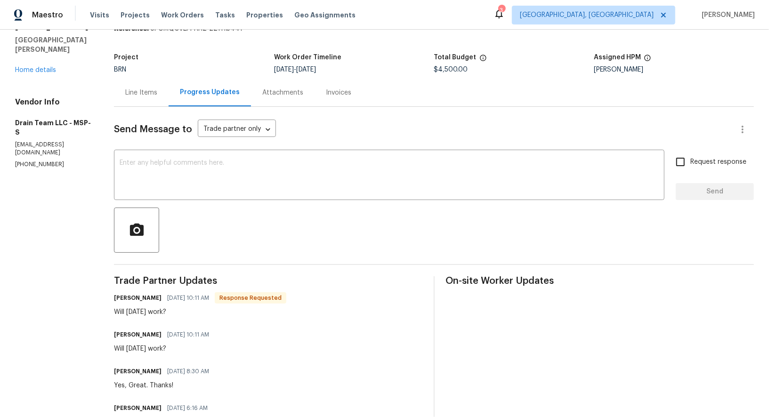
scroll to position [82, 0]
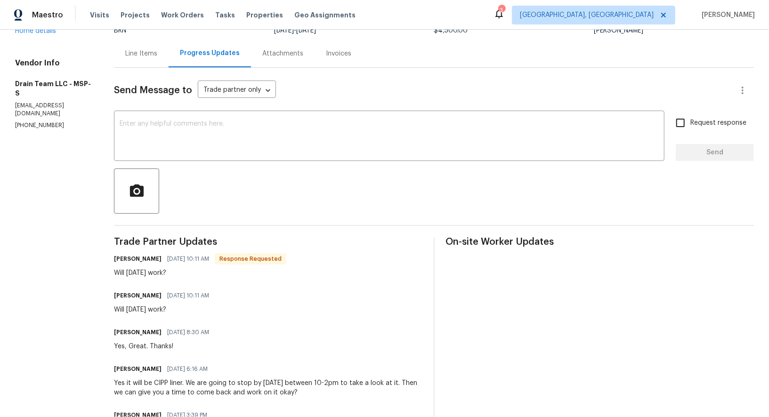
click at [170, 156] on div "x ​" at bounding box center [389, 137] width 551 height 48
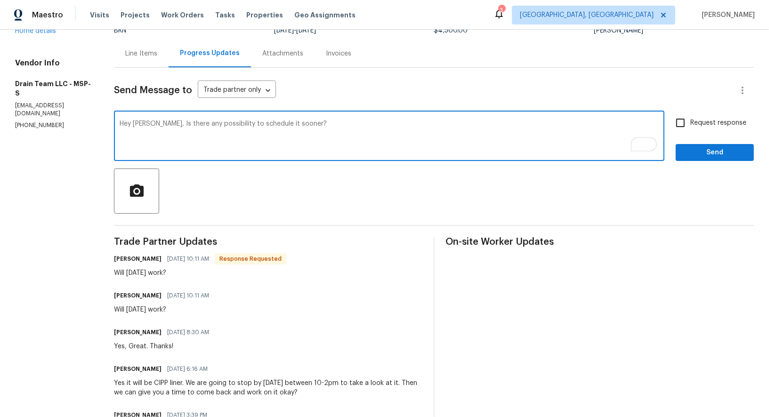
scroll to position [45, 0]
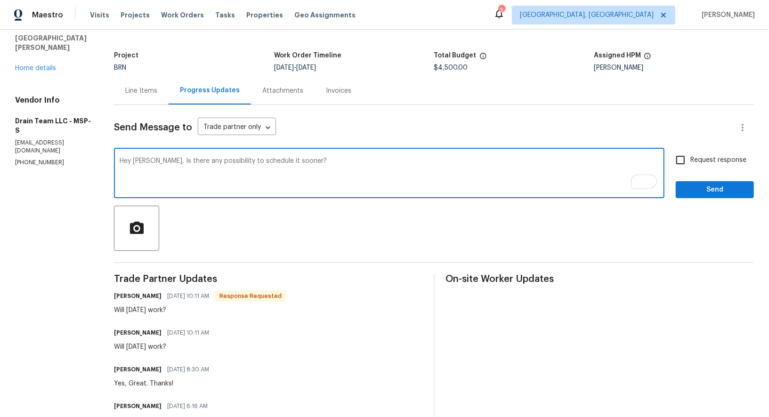
type textarea "Hey Yang, Is there any possibility to schedule it sooner?"
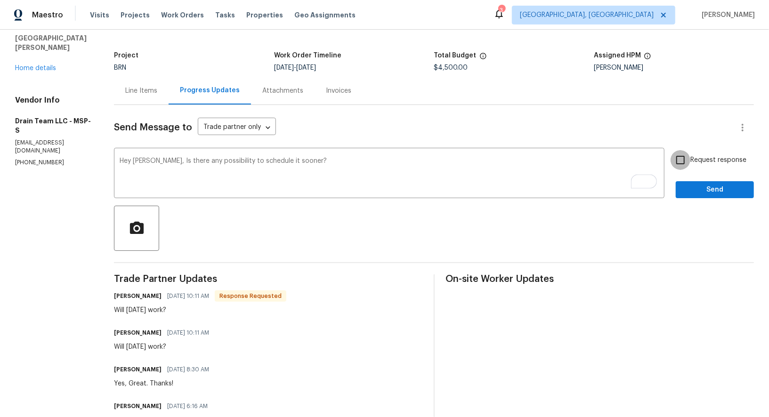
click at [686, 160] on input "Request response" at bounding box center [681, 160] width 20 height 20
checkbox input "true"
click at [703, 193] on span "Send" at bounding box center [714, 190] width 63 height 12
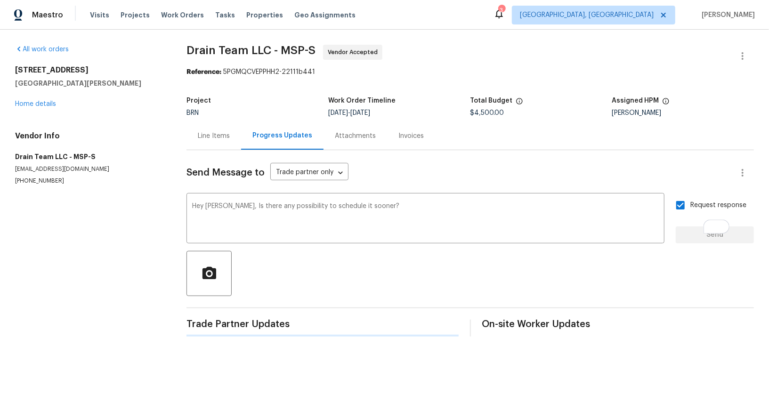
scroll to position [0, 0]
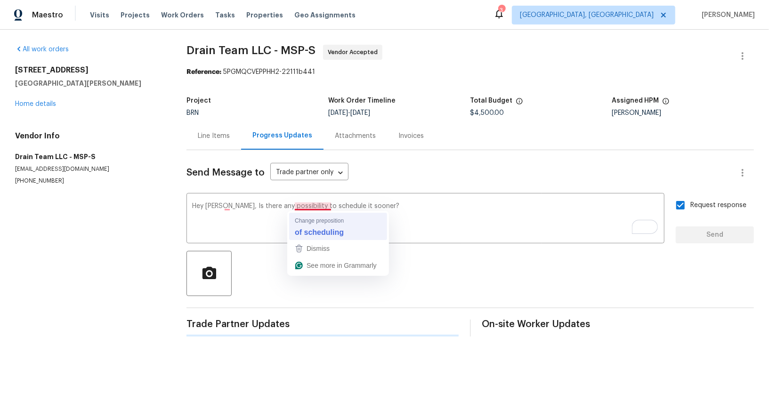
type textarea "Hey Yang, Is there any possibility of scheduling it sooner?"
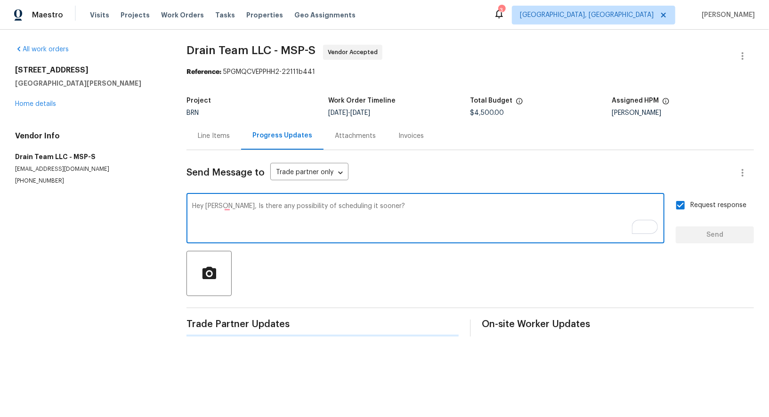
click at [486, 212] on textarea "Hey Yang, Is there any possibility of scheduling it sooner?" at bounding box center [425, 219] width 467 height 33
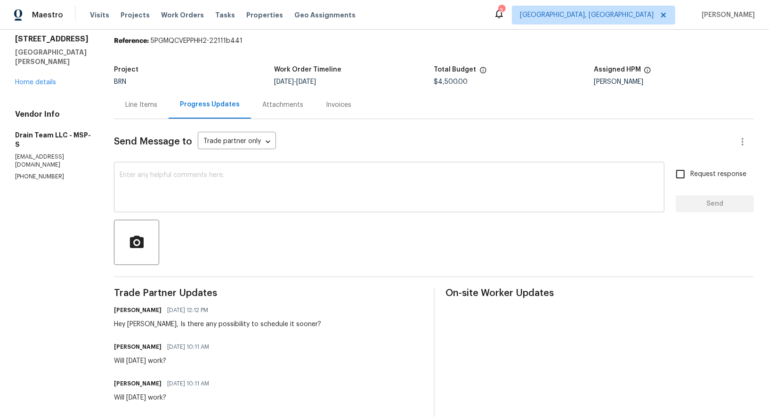
scroll to position [62, 0]
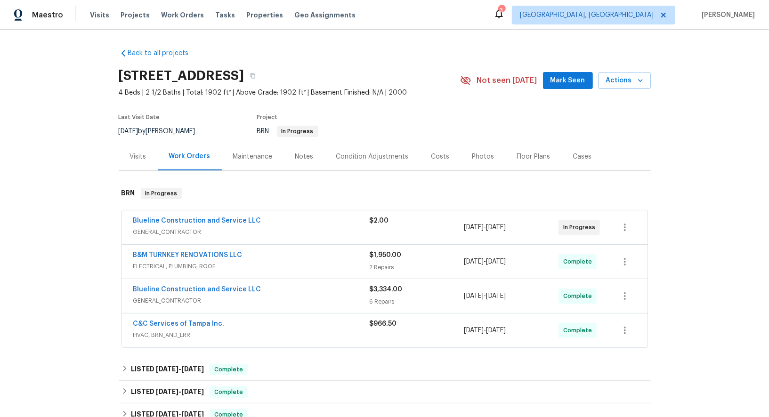
click at [189, 224] on span "Blueline Construction and Service LLC" at bounding box center [197, 220] width 128 height 9
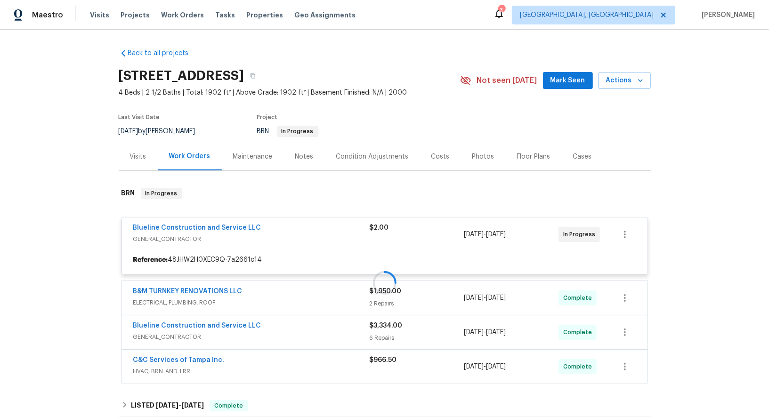
click at [206, 228] on div at bounding box center [385, 283] width 532 height 209
click at [238, 228] on div at bounding box center [385, 283] width 532 height 209
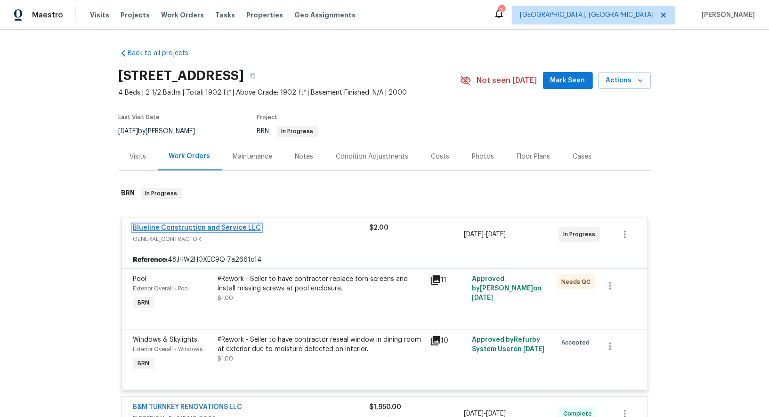
click at [231, 228] on link "Blueline Construction and Service LLC" at bounding box center [197, 228] width 128 height 7
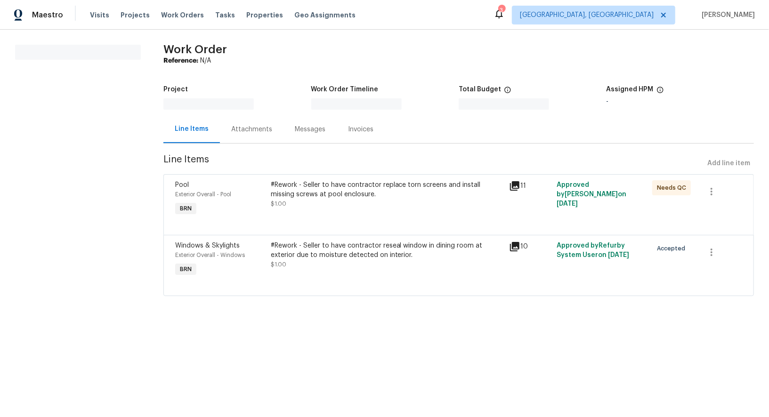
click at [325, 260] on div "#Rework - Seller to have contractor reseal window in dining room at exterior du…" at bounding box center [387, 255] width 233 height 28
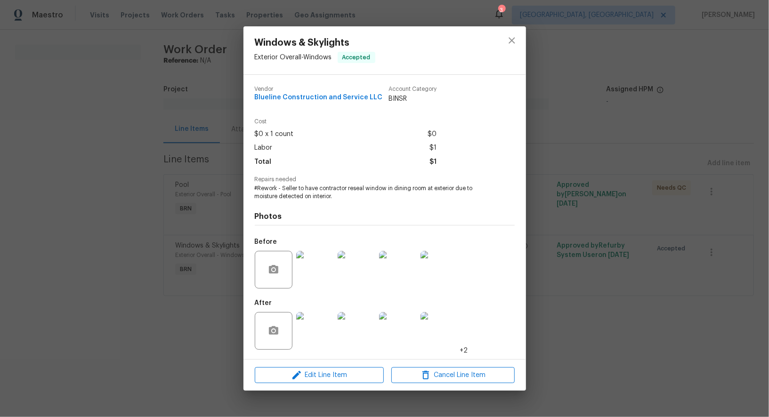
click at [215, 256] on div "Windows & Skylights Exterior Overall - Windows Accepted Vendor Blueline Constru…" at bounding box center [384, 208] width 769 height 417
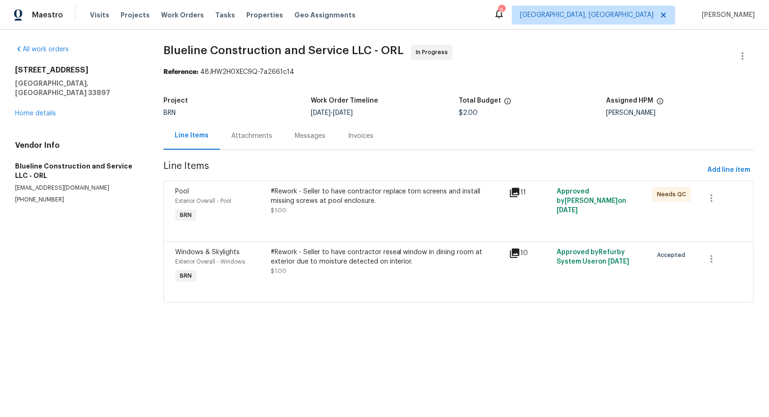
click at [300, 242] on div "Windows & Skylights Exterior Overall - Windows BRN #Rework - Seller to have con…" at bounding box center [458, 272] width 591 height 61
click at [300, 256] on div "#Rework - Seller to have contractor reseal window in dining room at exterior du…" at bounding box center [387, 257] width 233 height 19
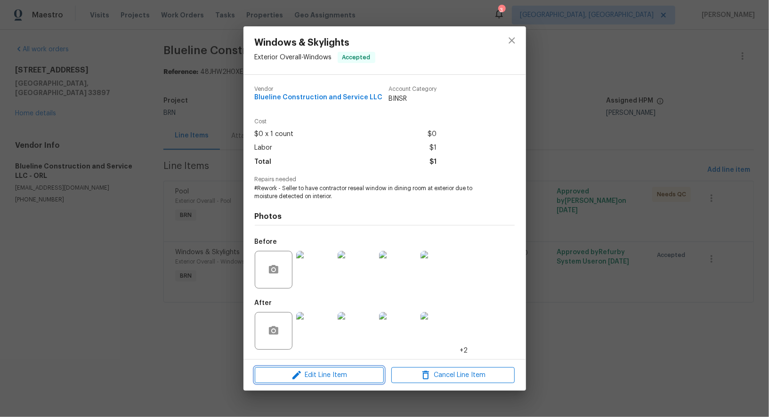
click at [311, 380] on span "Edit Line Item" at bounding box center [319, 376] width 123 height 12
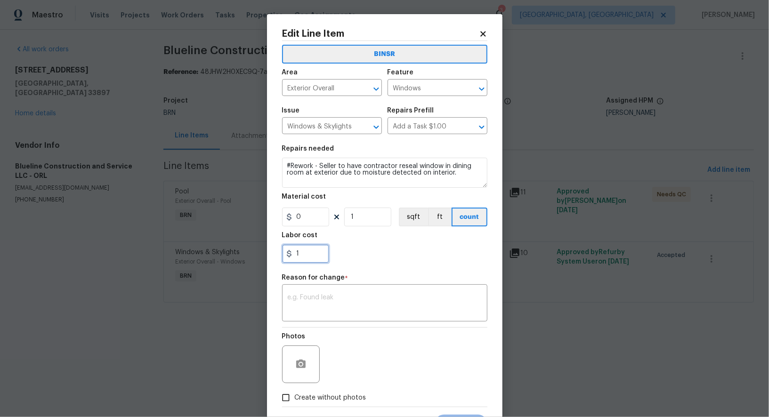
click at [316, 246] on input "1" at bounding box center [305, 253] width 47 height 19
paste input "25"
type input "125"
click at [321, 308] on textarea at bounding box center [385, 305] width 194 height 20
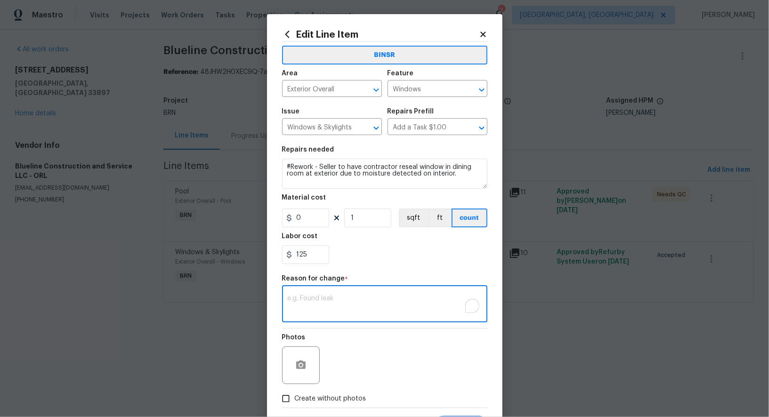
paste textarea "(PR) Updated cost per BR team’s approval."
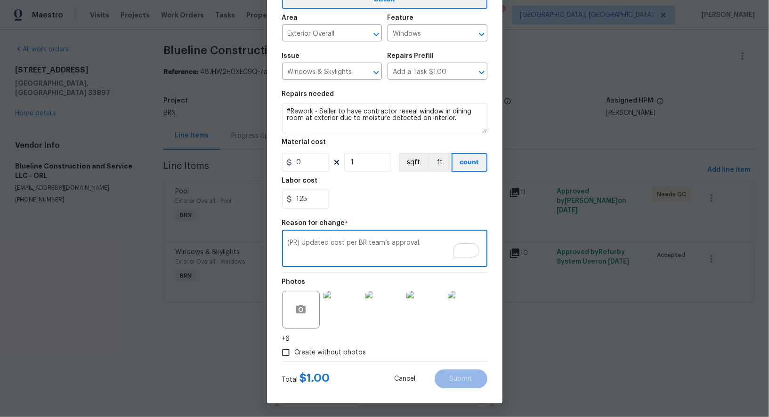
type textarea "(PR) Updated cost per BR team’s approval."
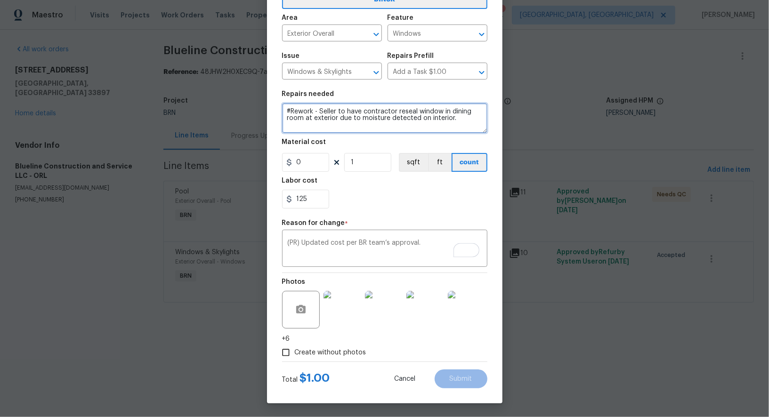
click at [314, 113] on textarea "#Rework - Seller to have contractor reseal window in dining room at exterior du…" at bounding box center [384, 118] width 205 height 30
type textarea "#Rework - Seller to have contractor reseal window in dining room at exterior du…"
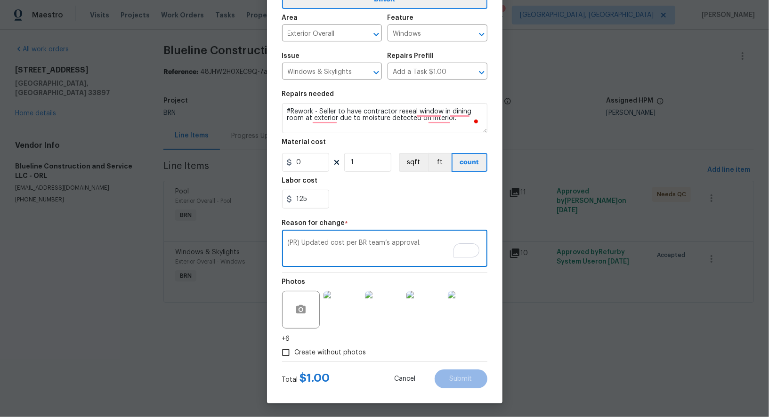
click at [422, 252] on textarea "(PR) Updated cost per BR team’s approval." at bounding box center [385, 250] width 194 height 20
type textarea "(PR) Updated cost per BR team’s approval."
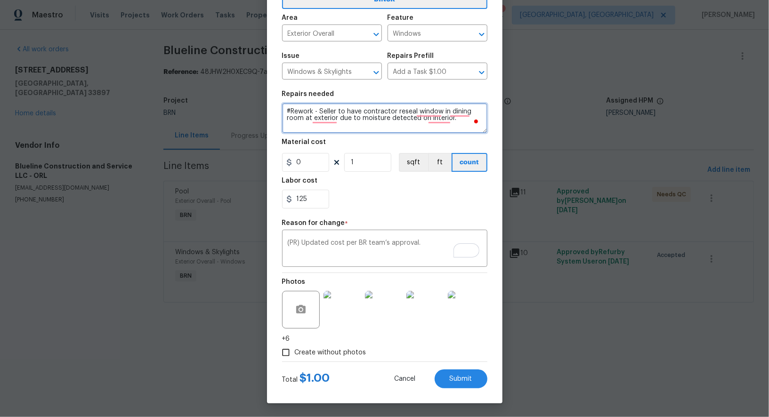
click at [313, 111] on textarea "#Rework - Seller to have contractor reseal window in dining room at exterior du…" at bounding box center [384, 118] width 205 height 30
type textarea "#Revisit - Seller to have contractor reseal window in dining room at exterior d…"
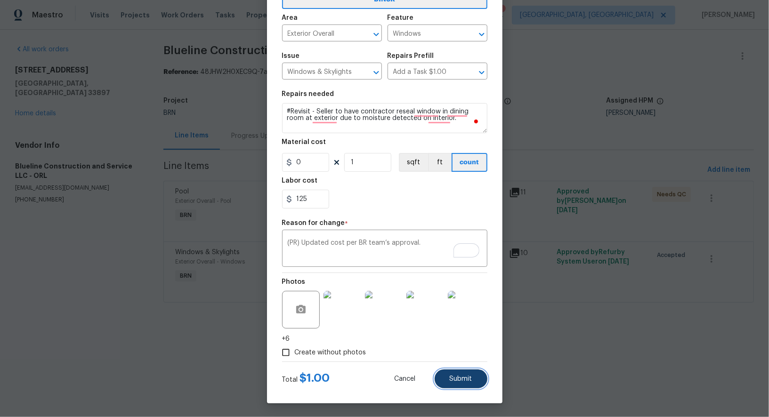
click at [466, 379] on span "Submit" at bounding box center [461, 379] width 23 height 7
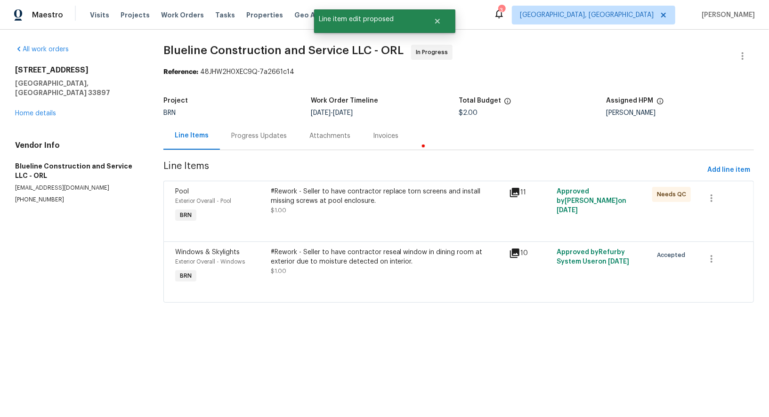
scroll to position [0, 0]
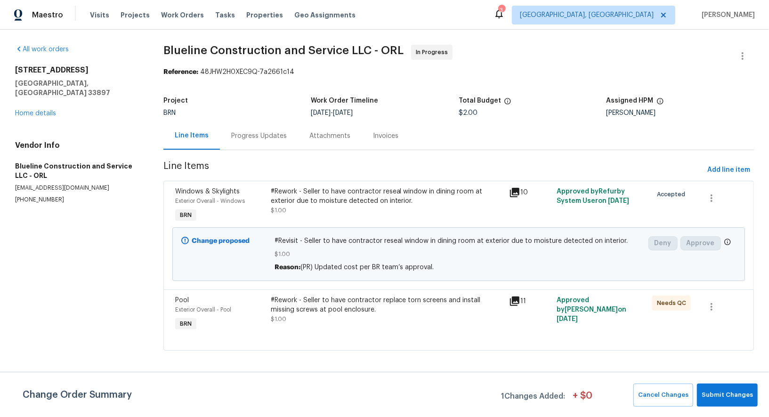
click at [343, 206] on div "#Rework - Seller to have contractor reseal window in dining room at exterior du…" at bounding box center [387, 201] width 233 height 28
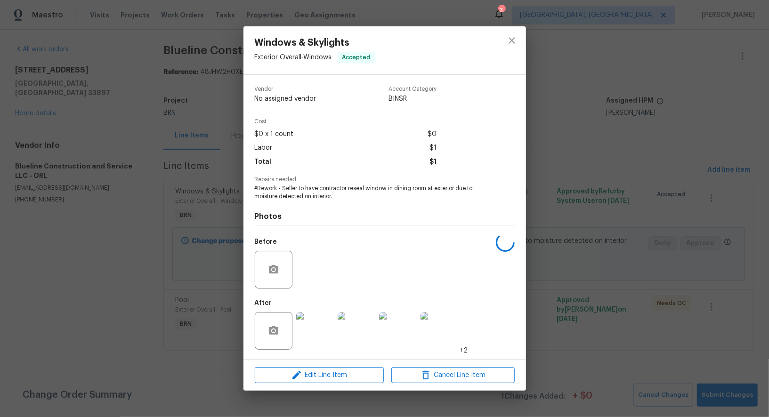
click at [313, 366] on div "Edit Line Item Cancel Line Item" at bounding box center [385, 376] width 283 height 32
click at [316, 372] on span "Edit Line Item" at bounding box center [319, 376] width 123 height 12
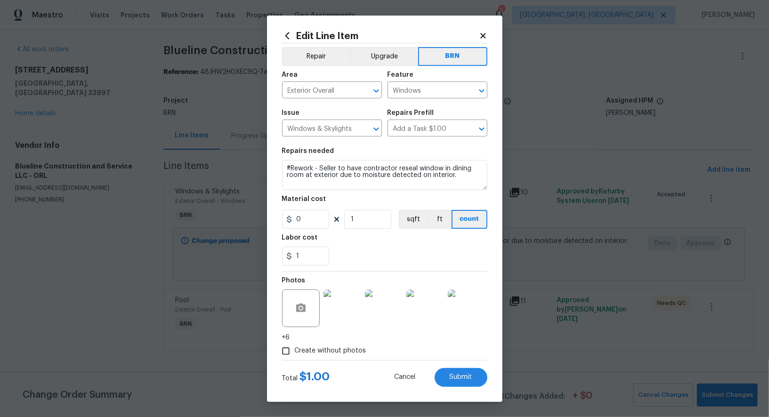
click at [308, 269] on section "Repairs needed #Rework - Seller to have contractor reseal window in dining room…" at bounding box center [384, 206] width 205 height 129
click at [308, 261] on input "1" at bounding box center [305, 256] width 47 height 19
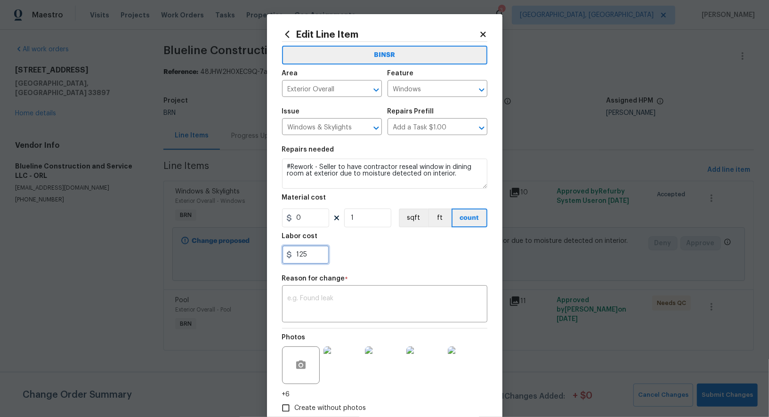
type input "125"
click at [319, 302] on textarea at bounding box center [385, 305] width 194 height 20
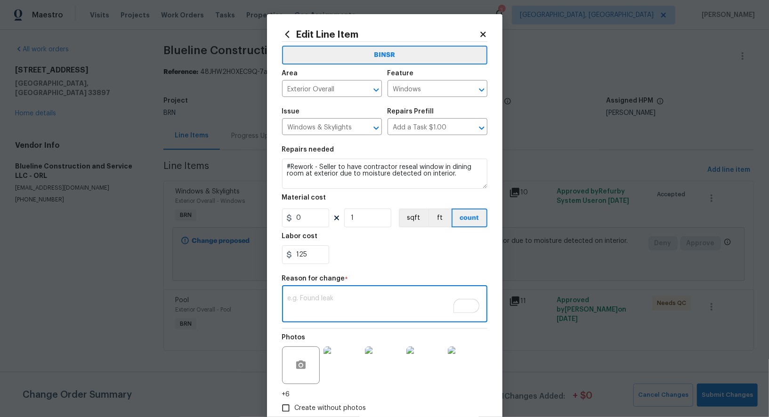
click at [327, 301] on textarea "To enrich screen reader interactions, please activate Accessibility in Grammarl…" at bounding box center [385, 305] width 194 height 20
paste textarea "(PR) Updated cost per BR team’s approval."
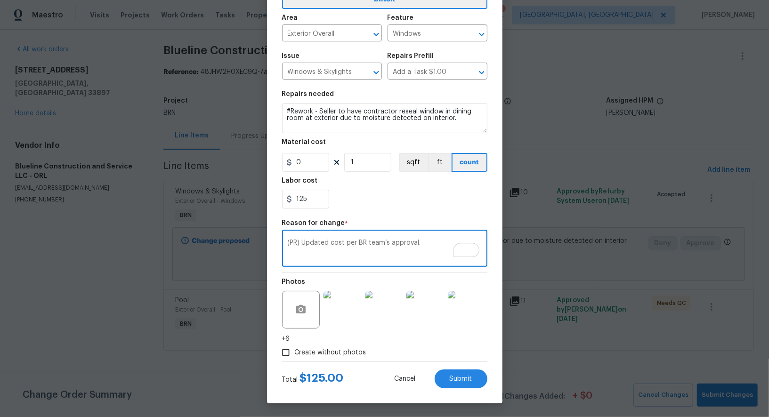
type textarea "(PR) Updated cost per BR team’s approval."
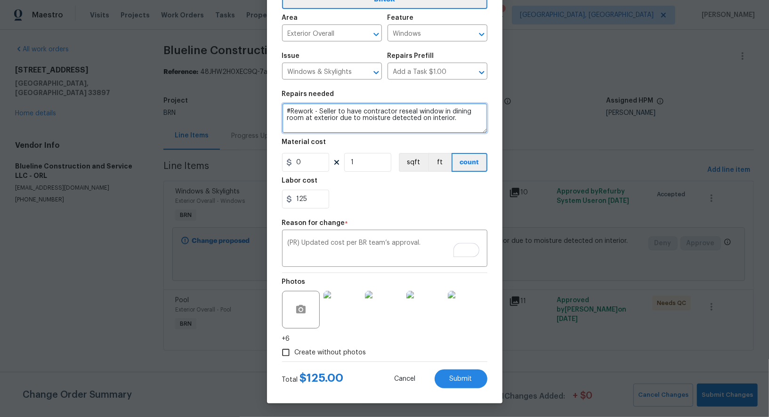
click at [313, 114] on textarea "#Rework - Seller to have contractor reseal window in dining room at exterior du…" at bounding box center [384, 118] width 205 height 30
type textarea "#Revisit - Seller to have contractor reseal window in dining room at exterior d…"
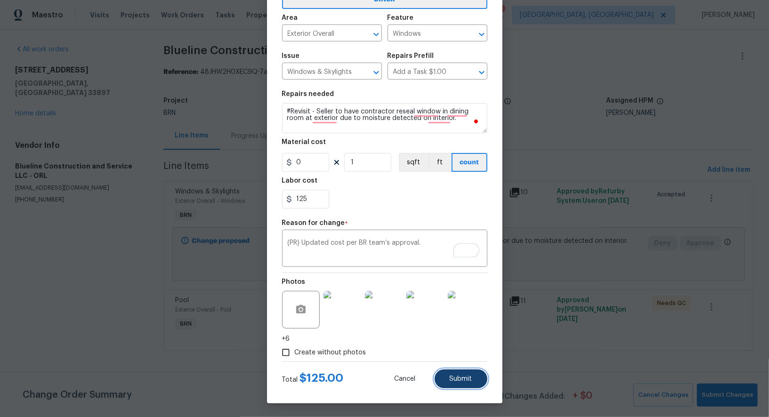
click at [455, 381] on span "Submit" at bounding box center [461, 379] width 23 height 7
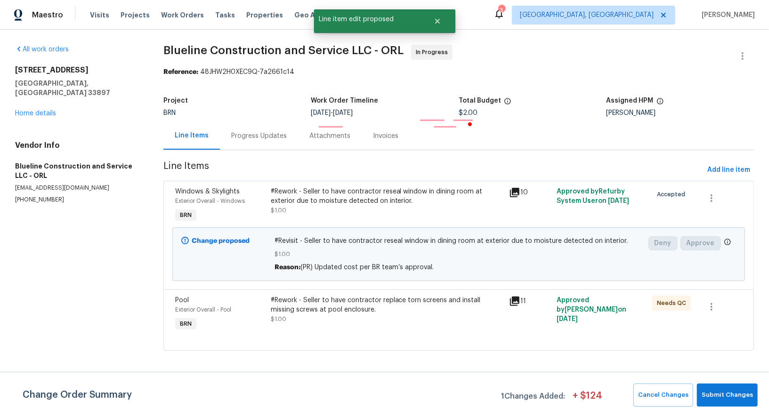
scroll to position [0, 0]
click at [736, 399] on span "Submit Changes" at bounding box center [727, 395] width 51 height 11
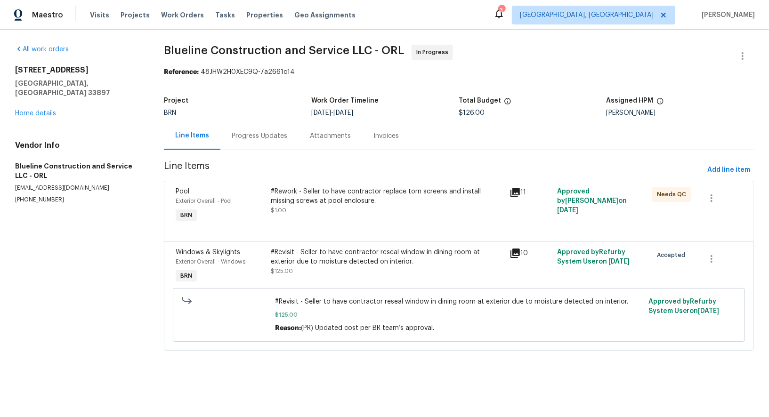
click at [264, 140] on div "Progress Updates" at bounding box center [260, 135] width 56 height 9
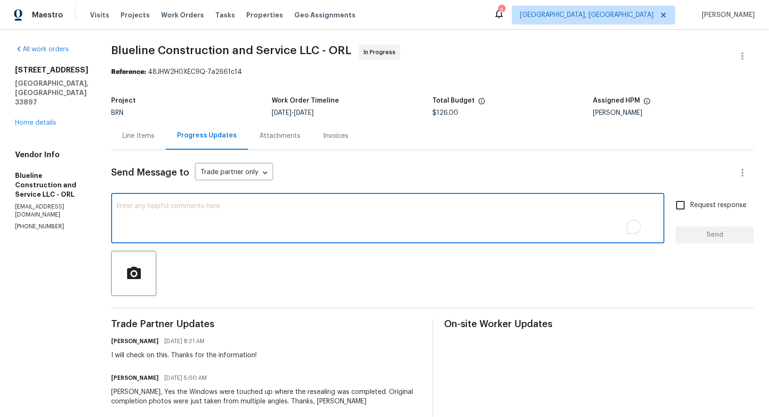
click at [245, 213] on textarea "To enrich screen reader interactions, please activate Accessibility in Grammarl…" at bounding box center [388, 219] width 542 height 33
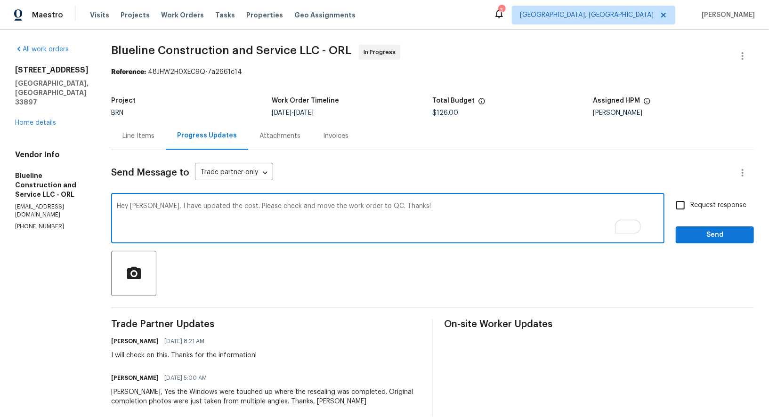
type textarea "Hey [PERSON_NAME], I have updated the cost. Please check and move the work orde…"
click at [686, 207] on input "Request response" at bounding box center [681, 205] width 20 height 20
checkbox input "true"
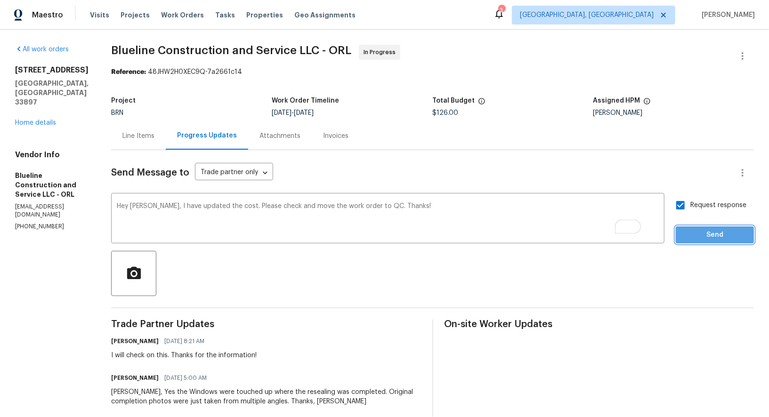
click at [706, 230] on span "Send" at bounding box center [714, 235] width 63 height 12
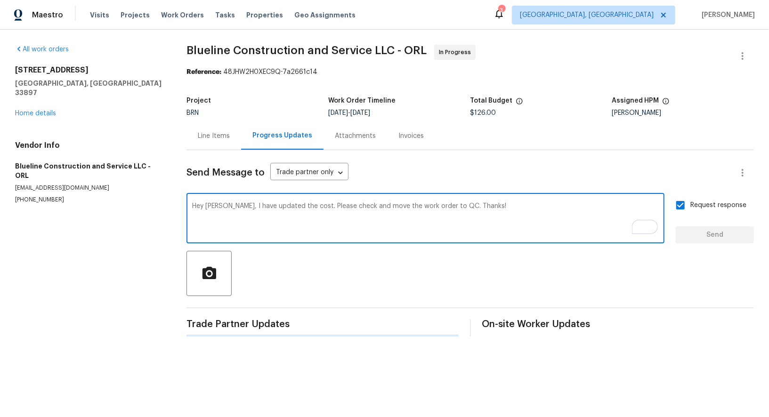
click at [485, 211] on textarea "Hey [PERSON_NAME], I have updated the cost. Please check and move the work orde…" at bounding box center [425, 219] width 467 height 33
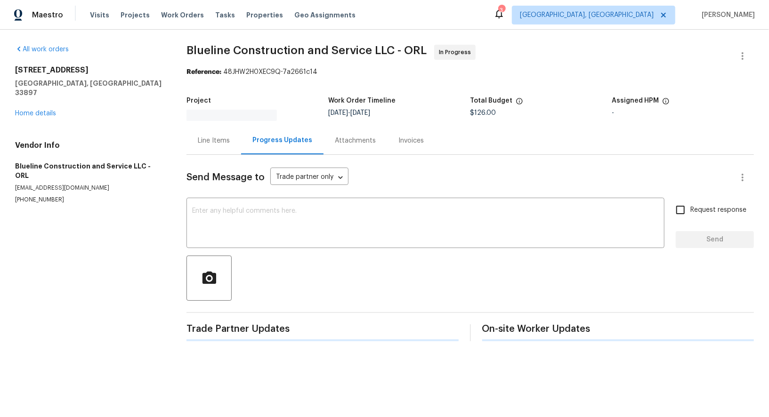
click at [194, 140] on div "Line Items" at bounding box center [214, 141] width 55 height 28
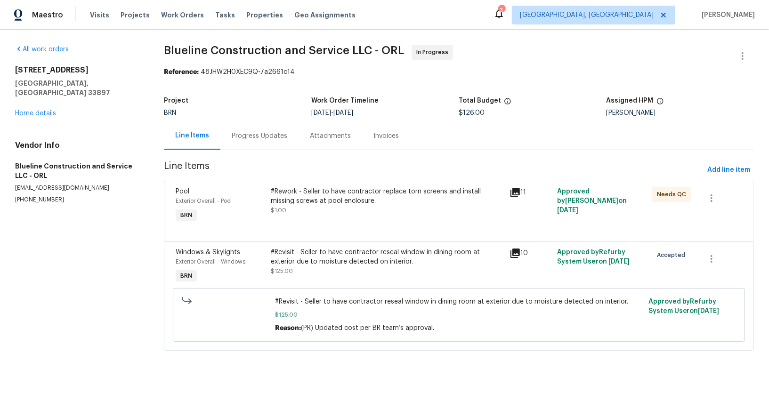
click at [314, 208] on div "#Rework - Seller to have contractor replace torn screens and install missing sc…" at bounding box center [387, 201] width 233 height 28
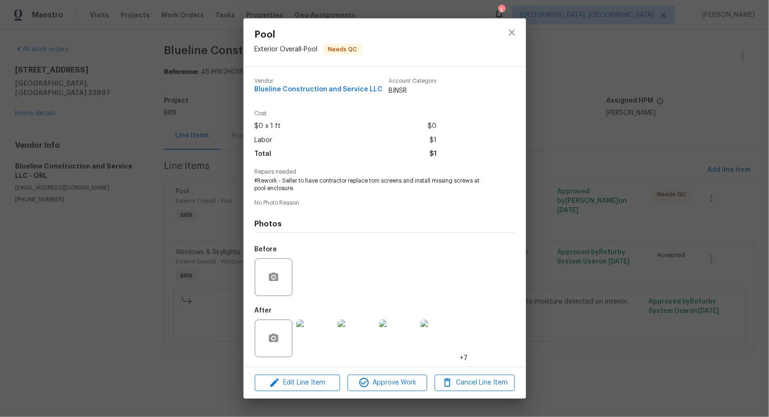
click at [313, 334] on img at bounding box center [315, 339] width 38 height 38
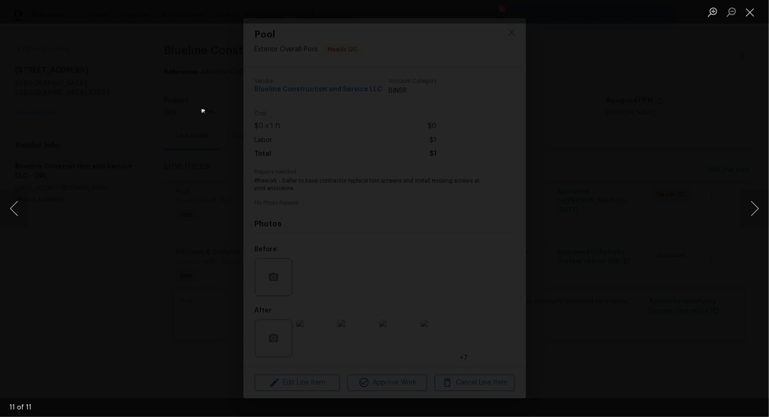
click at [151, 179] on div "Lightbox" at bounding box center [384, 208] width 769 height 417
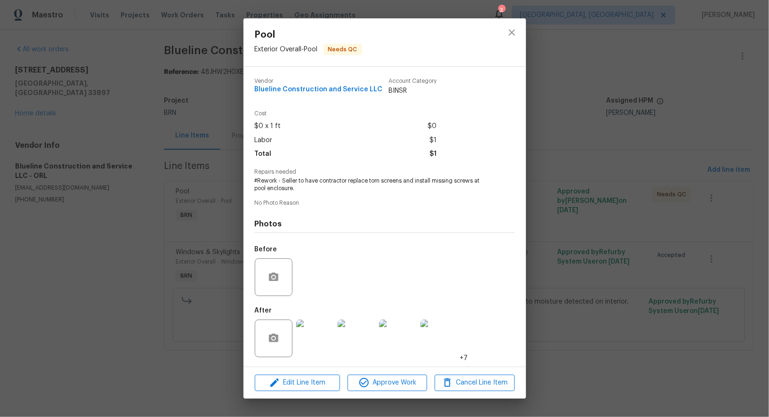
click at [151, 179] on div "Pool Exterior Overall - Pool Needs QC Vendor Blueline Construction and Service …" at bounding box center [384, 208] width 769 height 417
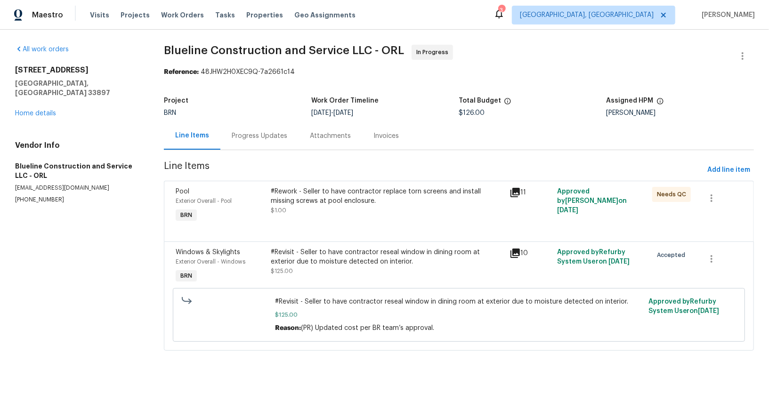
click at [311, 259] on div "#Revisit - Seller to have contractor reseal window in dining room at exterior d…" at bounding box center [387, 257] width 233 height 19
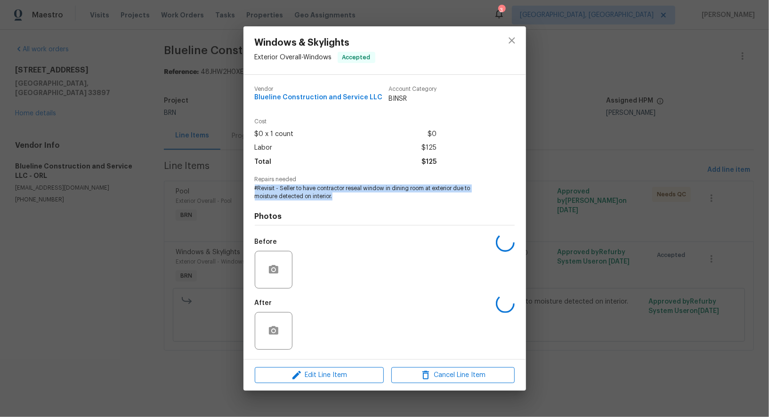
drag, startPoint x: 247, startPoint y: 185, endPoint x: 341, endPoint y: 200, distance: 95.9
click at [341, 200] on div "Vendor Blueline Construction and Service LLC Account Category BINSR Cost $0 x 1…" at bounding box center [385, 217] width 283 height 285
copy span "#Revisit - Seller to have contractor reseal window in dining room at exterior d…"
click at [317, 326] on img at bounding box center [315, 331] width 38 height 38
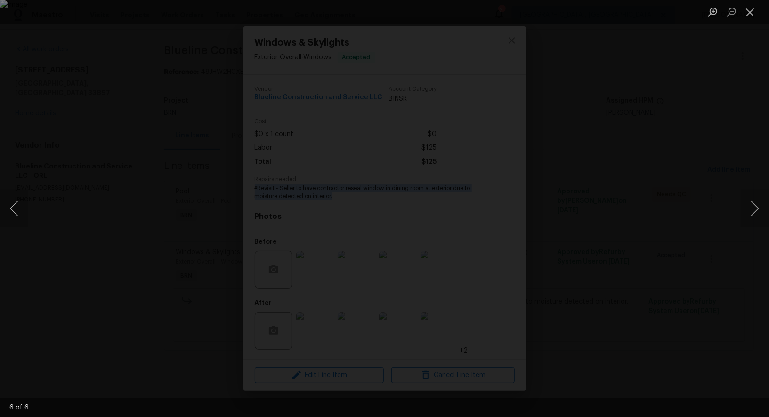
click at [92, 180] on div "Lightbox" at bounding box center [384, 208] width 769 height 417
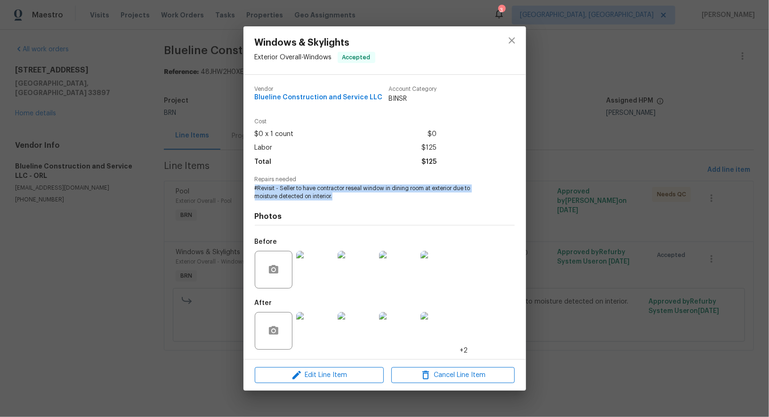
click at [92, 180] on div "Windows & Skylights Exterior Overall - Windows Accepted Vendor Blueline Constru…" at bounding box center [384, 208] width 769 height 417
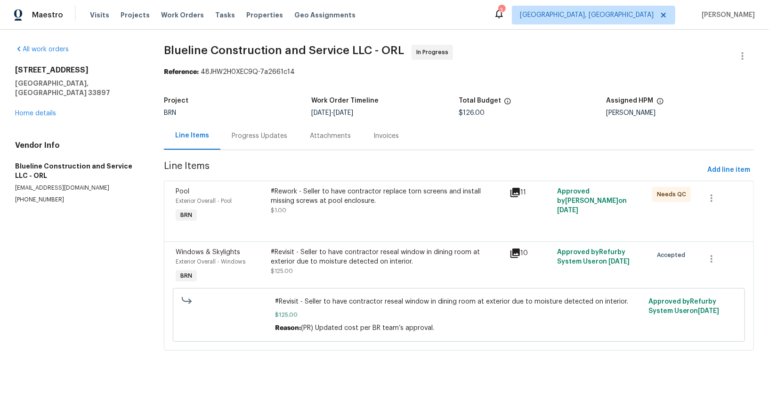
click at [287, 266] on div "#Revisit - Seller to have contractor reseal window in dining room at exterior d…" at bounding box center [387, 262] width 233 height 28
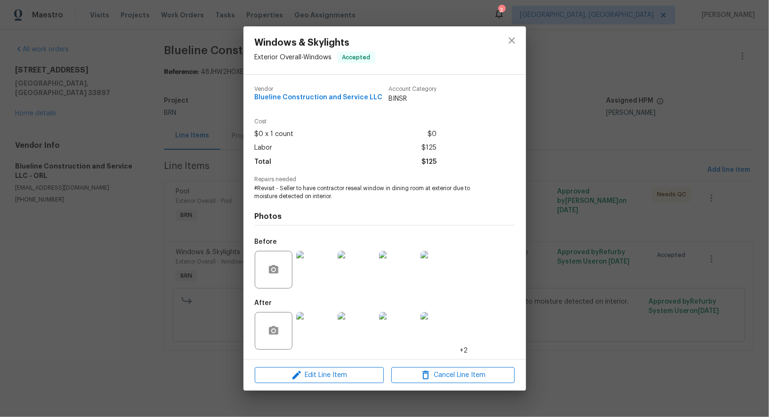
click at [149, 195] on div "Windows & Skylights Exterior Overall - Windows Accepted Vendor Blueline Constru…" at bounding box center [384, 208] width 769 height 417
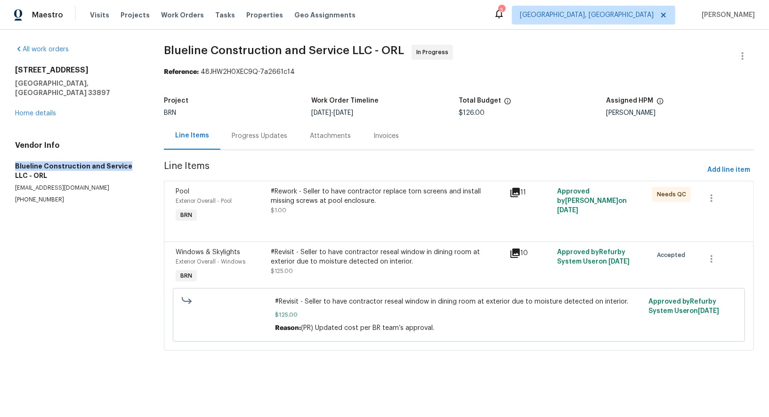
drag, startPoint x: 0, startPoint y: 152, endPoint x: 123, endPoint y: 154, distance: 123.4
click at [123, 154] on div "All work orders 340 Troon Cir Davenport, FL 33897 Home details Vendor Info Blue…" at bounding box center [384, 204] width 769 height 348
copy h5 "Blueline Construction and Service"
click at [263, 197] on div "Exterior Overall - Pool" at bounding box center [221, 200] width 90 height 9
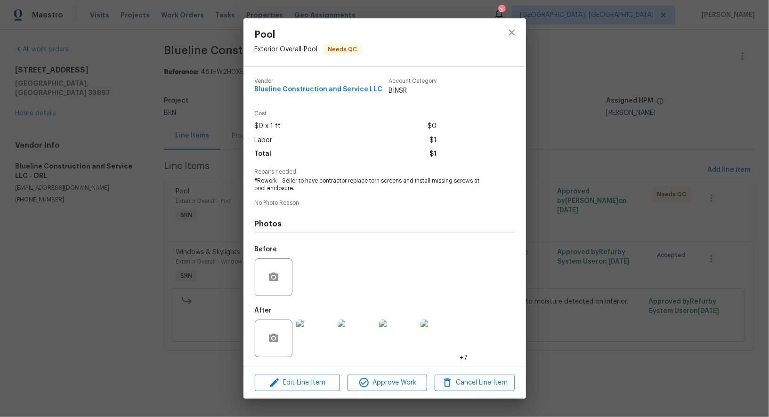
click at [216, 200] on div "Pool Exterior Overall - Pool Needs QC Vendor Blueline Construction and Service …" at bounding box center [384, 208] width 769 height 417
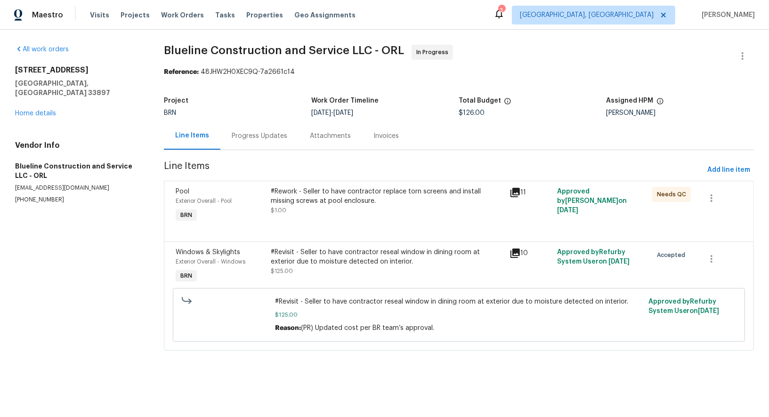
click at [283, 195] on div "#Rework - Seller to have contractor replace torn screens and install missing sc…" at bounding box center [387, 196] width 233 height 19
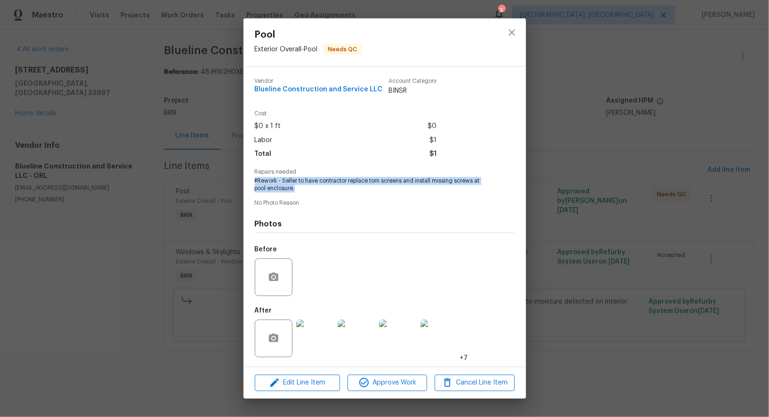
drag, startPoint x: 253, startPoint y: 182, endPoint x: 333, endPoint y: 189, distance: 80.4
click at [333, 189] on div "Vendor Blueline Construction and Service LLC Account Category BINSR Cost $0 x 1…" at bounding box center [385, 217] width 283 height 300
copy span "#Rework - Seller to have contractor replace torn screens and install missing sc…"
click at [228, 159] on div "Pool Exterior Overall - Pool Needs QC Vendor Blueline Construction and Service …" at bounding box center [384, 208] width 769 height 417
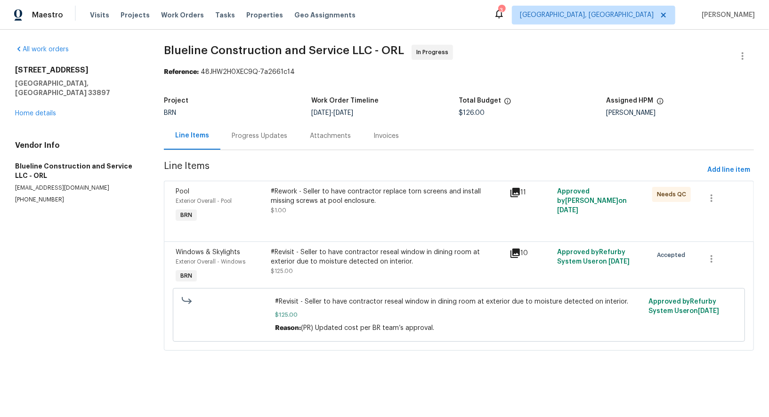
click at [228, 159] on section "Blueline Construction and Service LLC - ORL In Progress Reference: 48JHW2H0XEC9…" at bounding box center [459, 203] width 590 height 317
click at [36, 110] on link "Home details" at bounding box center [35, 113] width 41 height 7
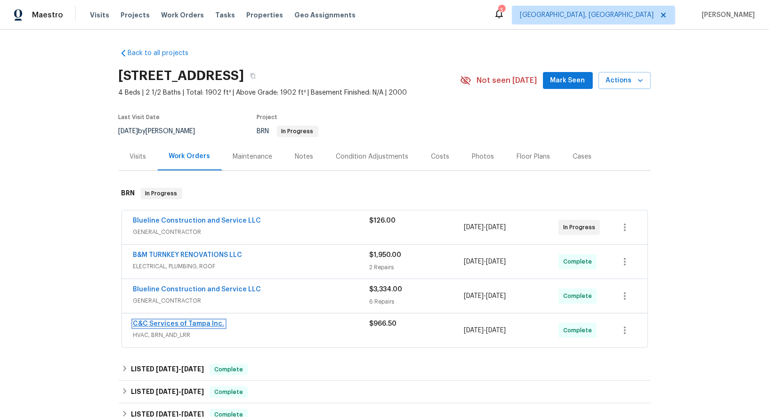
click at [193, 324] on link "C&C Services of Tampa Inc." at bounding box center [178, 324] width 91 height 7
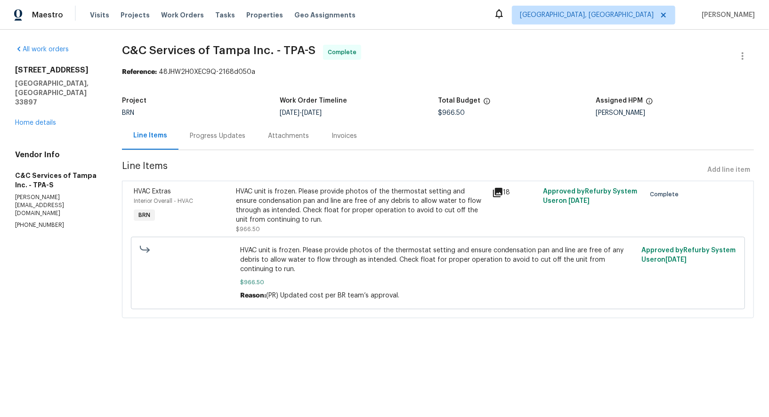
click at [325, 223] on div "HVAC unit is frozen. Please provide photos of the thermostat setting and ensure…" at bounding box center [361, 206] width 250 height 38
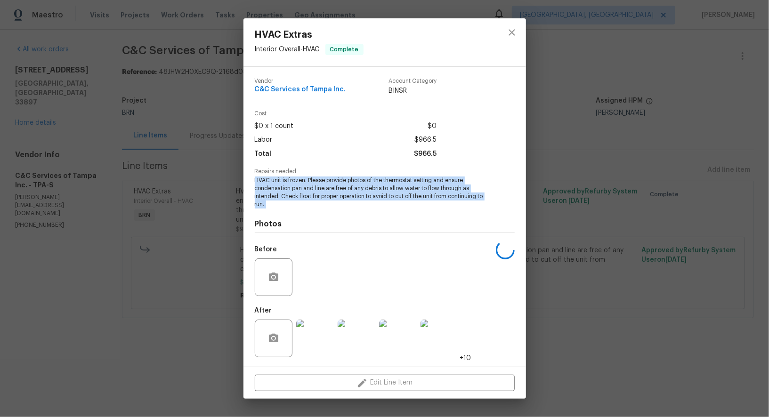
drag, startPoint x: 252, startPoint y: 183, endPoint x: 305, endPoint y: 213, distance: 60.8
click at [305, 213] on div "Vendor C&C Services of Tampa Inc. Account Category BINSR Cost $0 x 1 count $0 L…" at bounding box center [385, 217] width 283 height 300
copy span "HVAC unit is frozen. Please provide photos of the thermostat setting and ensure…"
click at [316, 341] on img at bounding box center [315, 339] width 38 height 38
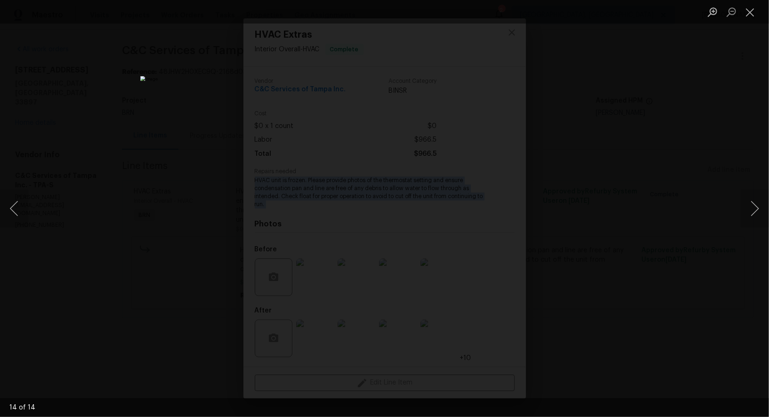
click at [192, 260] on div "Lightbox" at bounding box center [384, 208] width 769 height 417
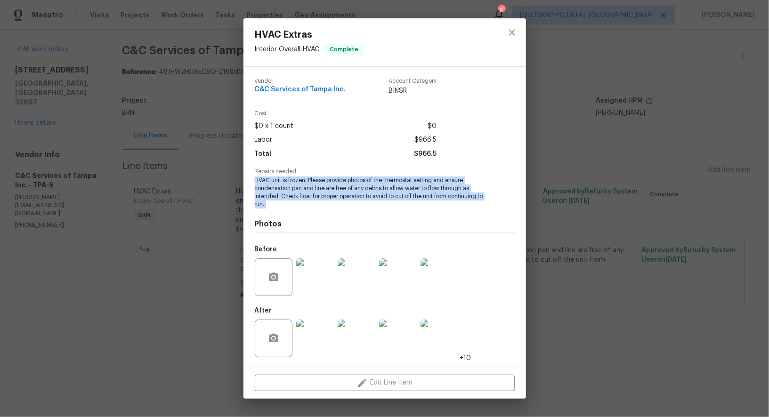
click at [313, 272] on img at bounding box center [315, 278] width 38 height 38
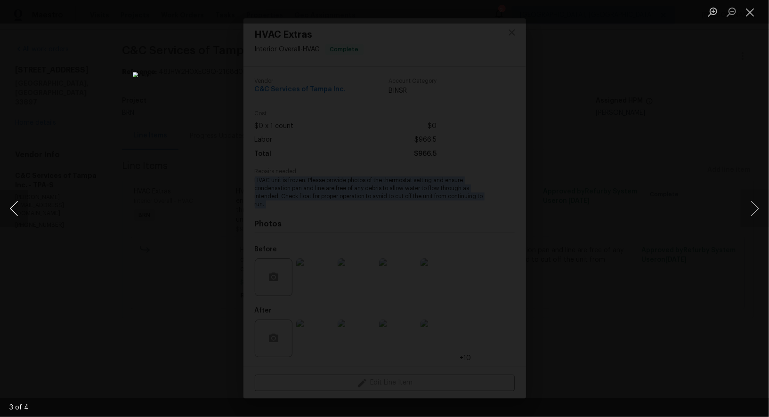
click at [16, 217] on button "Previous image" at bounding box center [14, 209] width 28 height 38
click at [10, 208] on button "Previous image" at bounding box center [14, 209] width 28 height 38
click at [587, 260] on div "Lightbox" at bounding box center [384, 208] width 769 height 417
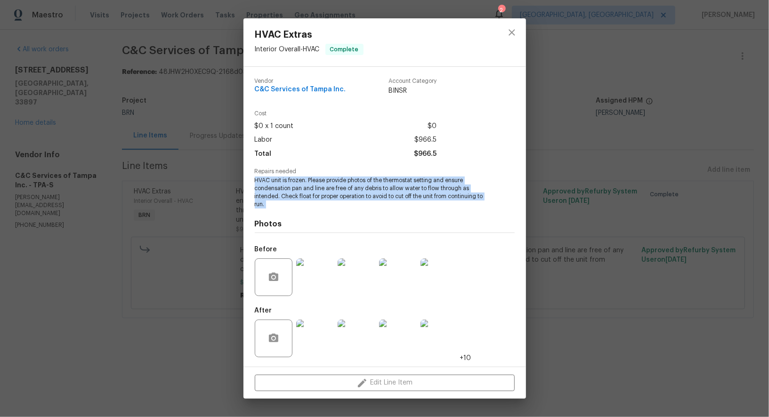
click at [587, 260] on div "HVAC Extras Interior Overall - HVAC Complete Vendor C&C Services of Tampa Inc. …" at bounding box center [384, 208] width 769 height 417
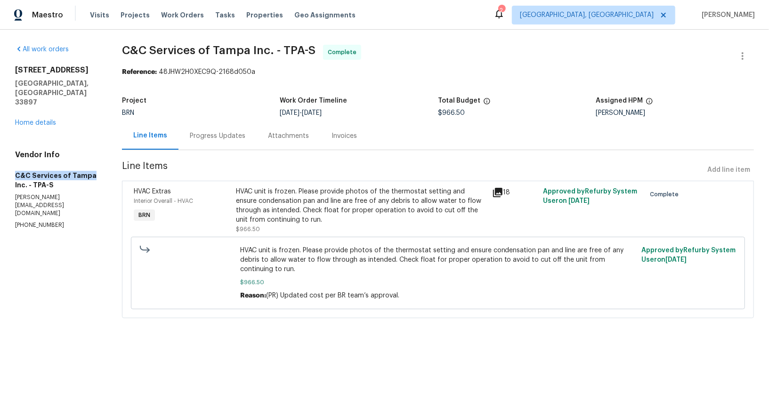
drag, startPoint x: 4, startPoint y: 158, endPoint x: 89, endPoint y: 155, distance: 85.3
click at [89, 155] on div "All work orders 340 Troon Cir Davenport, FL 33897 Home details Vendor Info C&C …" at bounding box center [384, 187] width 769 height 315
copy h5 "C&C Services of Tampa"
click at [25, 120] on link "Home details" at bounding box center [35, 123] width 41 height 7
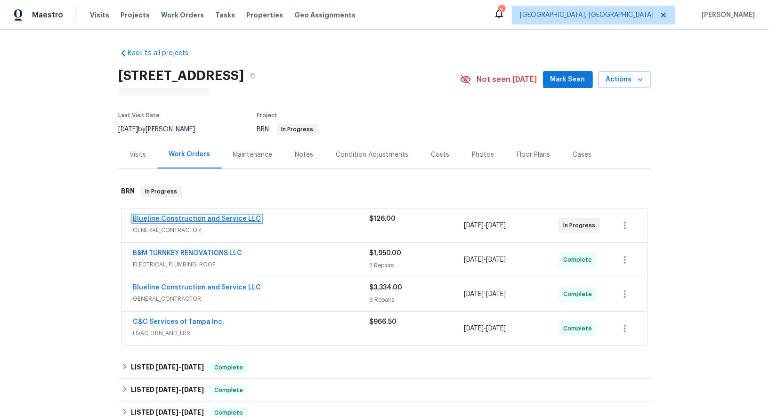
click at [229, 217] on link "Blueline Construction and Service LLC" at bounding box center [197, 219] width 128 height 7
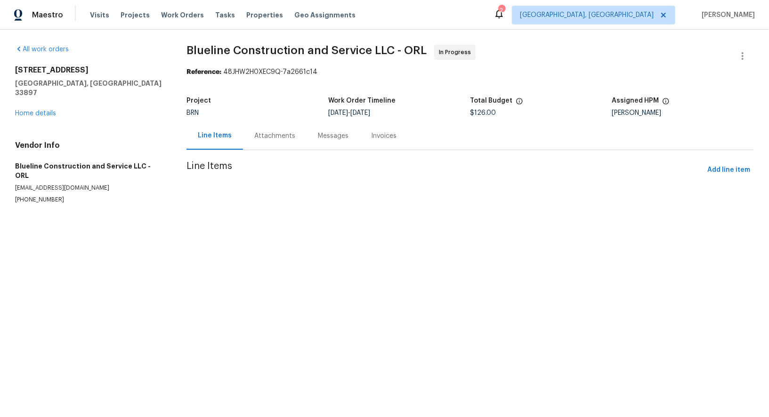
click at [276, 137] on div "Attachments" at bounding box center [274, 135] width 41 height 9
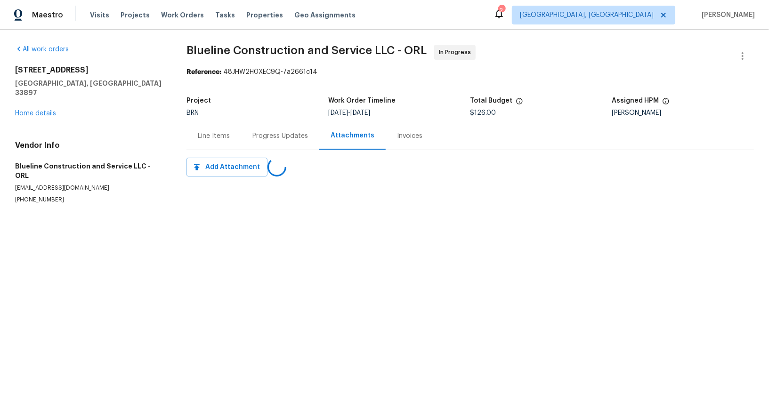
click at [204, 141] on div "Line Items" at bounding box center [214, 136] width 55 height 28
click at [266, 130] on div at bounding box center [384, 208] width 769 height 417
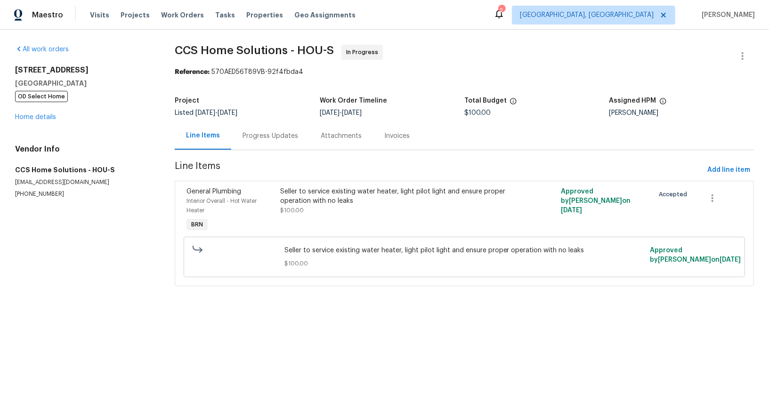
click at [268, 140] on div "Progress Updates" at bounding box center [271, 135] width 56 height 9
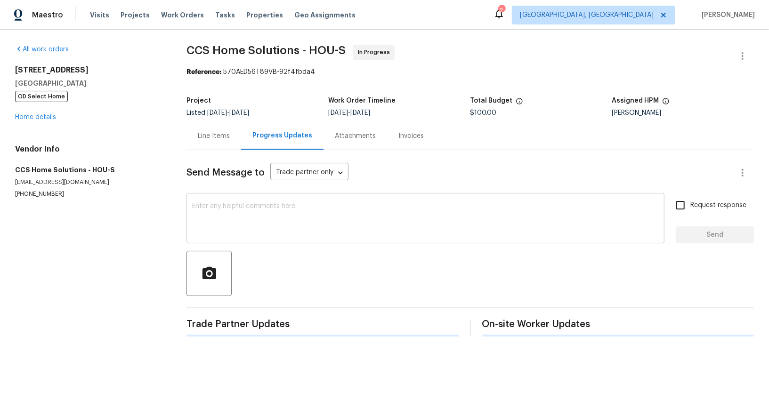
click at [266, 205] on textarea at bounding box center [425, 219] width 467 height 33
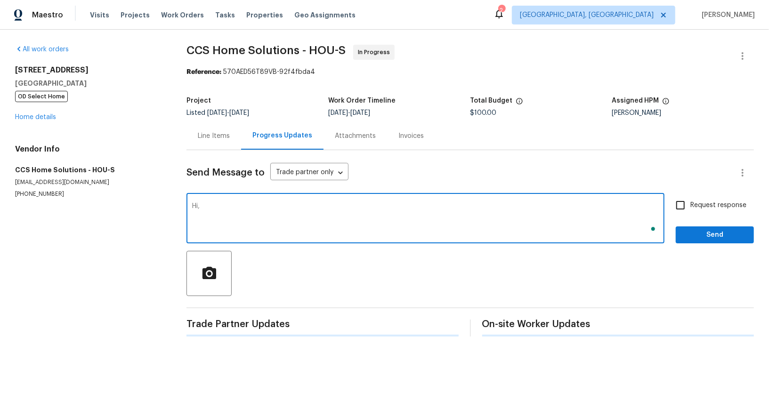
paste textarea "The completion photos are not yet uploaded. Could you please help me with this?"
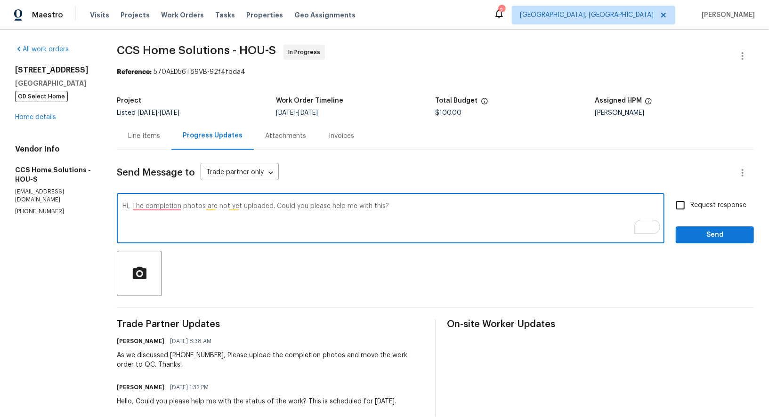
type textarea "Hi, The completion photos are not yet uploaded. Could you please help me with t…"
click at [675, 209] on input "Request response" at bounding box center [681, 205] width 20 height 20
checkbox input "true"
click at [163, 211] on textarea "Hi, The completion photos are not yet uploaded. Could you please help me with t…" at bounding box center [390, 219] width 537 height 33
click at [160, 207] on textarea "Hi, The completion photos are not yet uploaded. Could you please help me with t…" at bounding box center [390, 219] width 537 height 33
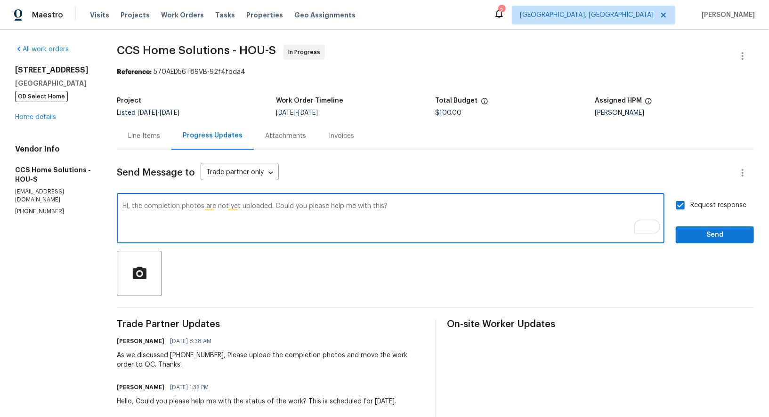
type textarea "Hi, the completion photos are not yet uploaded. Could you please help me with t…"
click at [708, 232] on span "Send" at bounding box center [714, 235] width 63 height 12
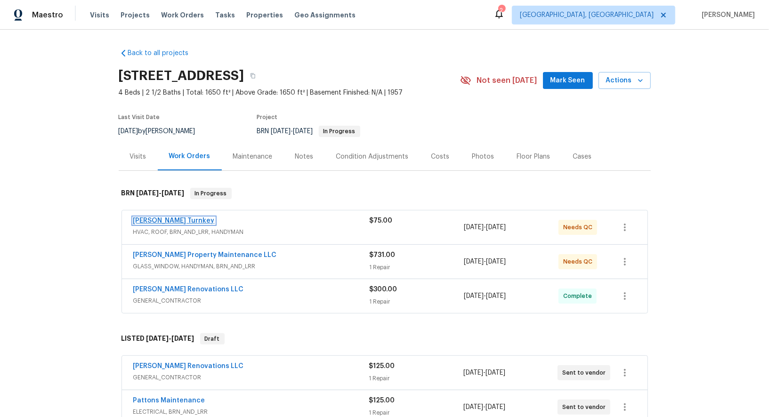
click at [151, 220] on link "[PERSON_NAME] Turnkey" at bounding box center [173, 221] width 81 height 7
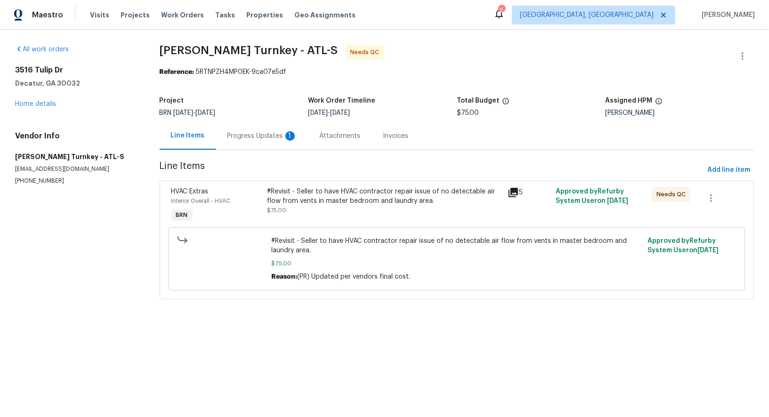
click at [261, 132] on div "Progress Updates 1" at bounding box center [263, 135] width 70 height 9
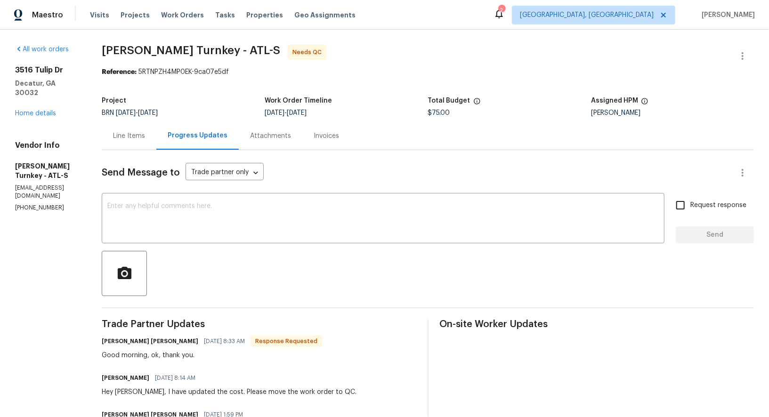
click at [137, 142] on div "Line Items" at bounding box center [129, 136] width 55 height 28
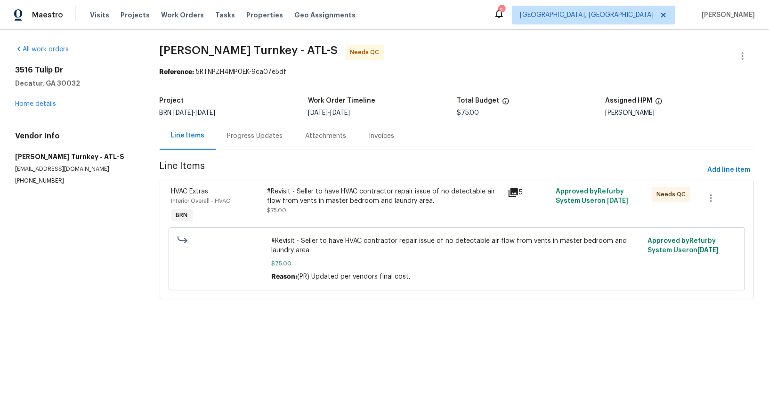
click at [344, 197] on div "#Revisit - Seller to have HVAC contractor repair issue of no detectable air flo…" at bounding box center [385, 196] width 235 height 19
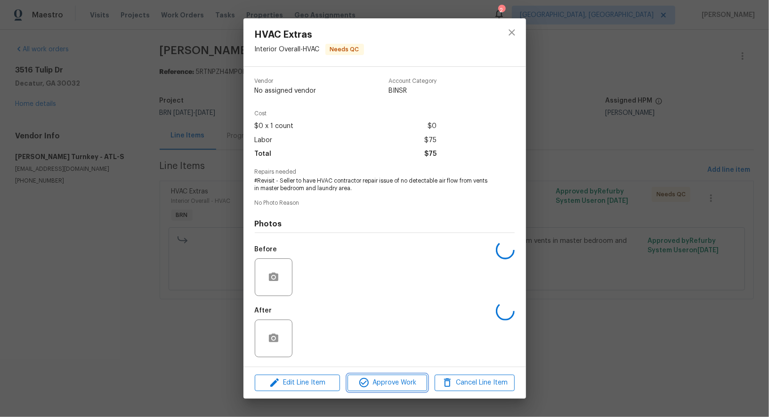
click at [367, 389] on icon "button" at bounding box center [363, 382] width 11 height 11
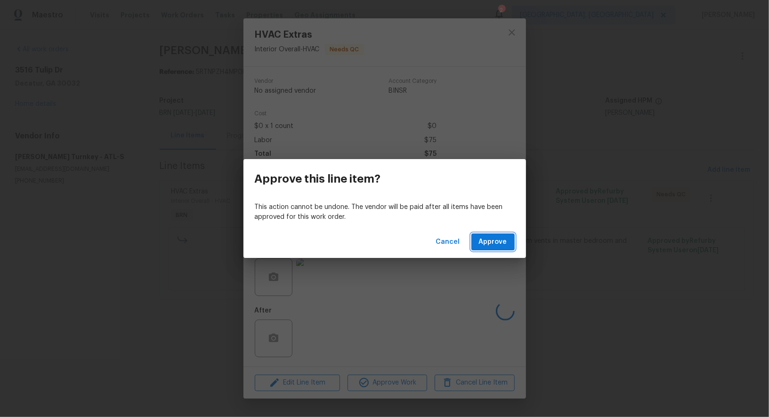
click at [498, 243] on span "Approve" at bounding box center [493, 242] width 28 height 12
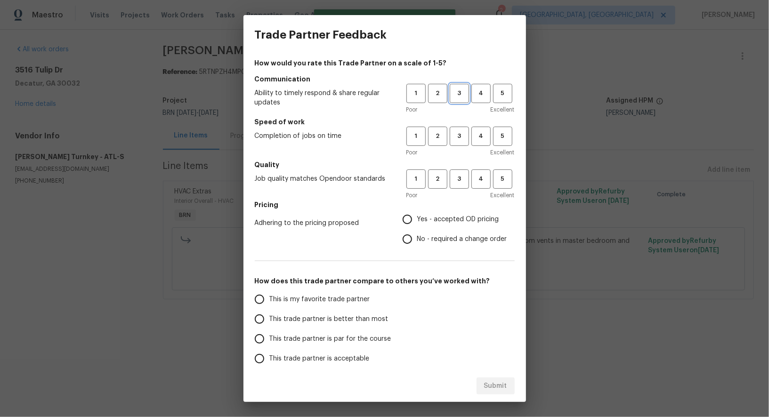
click at [462, 96] on span "3" at bounding box center [459, 93] width 17 height 11
click at [463, 136] on span "3" at bounding box center [459, 136] width 17 height 11
click at [460, 179] on span "3" at bounding box center [459, 179] width 17 height 11
click at [411, 236] on input "No - required a change order" at bounding box center [408, 239] width 20 height 20
radio input "true"
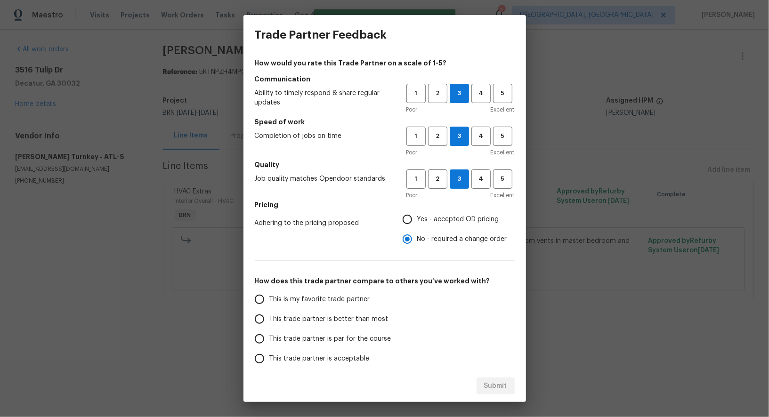
scroll to position [60, 0]
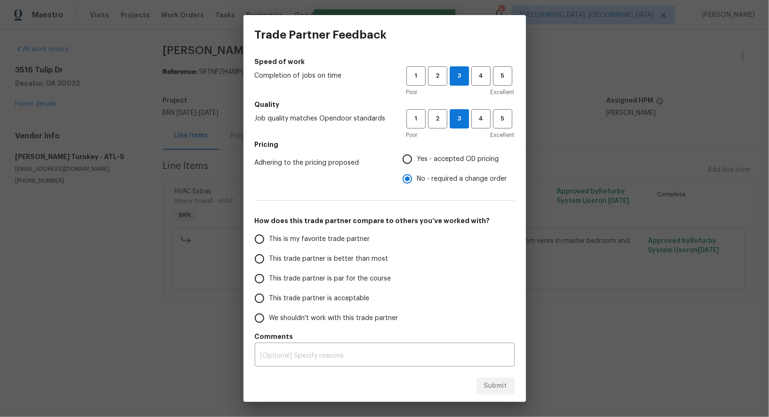
click at [260, 284] on input "This trade partner is par for the course" at bounding box center [260, 279] width 20 height 20
click at [493, 391] on span "Submit" at bounding box center [495, 387] width 23 height 12
radio input "true"
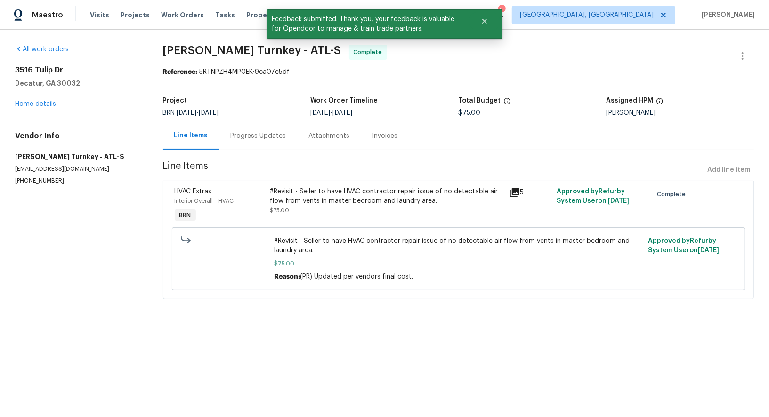
click at [262, 143] on div "Progress Updates" at bounding box center [258, 136] width 78 height 28
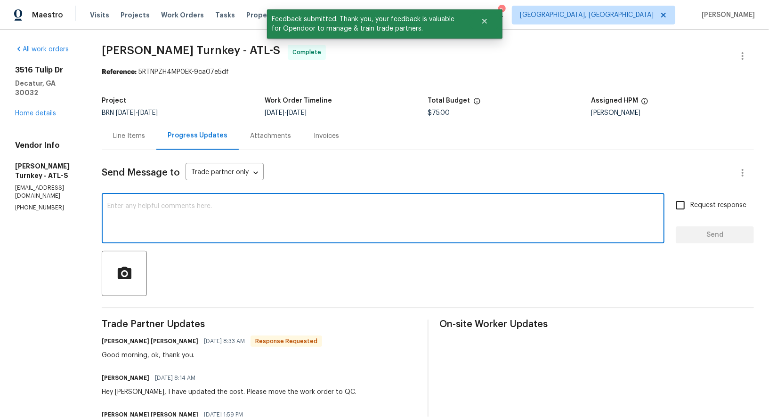
click at [232, 218] on textarea at bounding box center [383, 219] width 552 height 33
paste textarea "WO is approved, Please upload the invoice under invoice section. Thanks!"
type textarea "WO is approved, Please upload the invoice under invoice section. Thanks!"
click at [690, 207] on input "Request response" at bounding box center [681, 205] width 20 height 20
checkbox input "true"
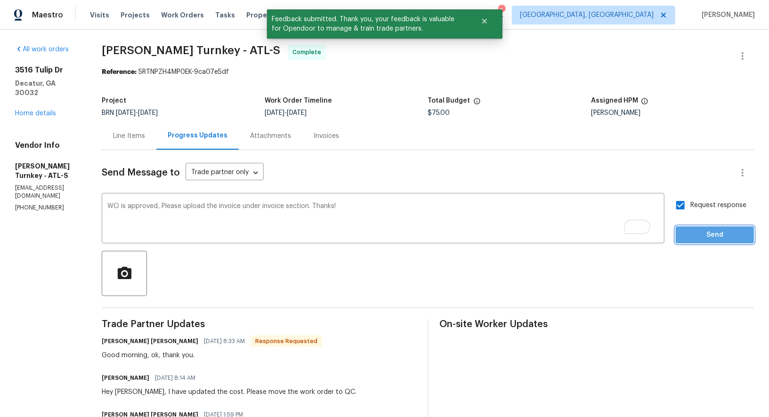
click at [701, 240] on span "Send" at bounding box center [714, 235] width 63 height 12
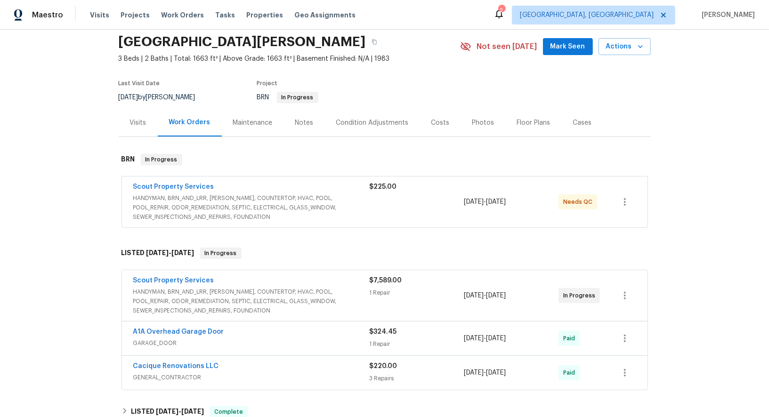
scroll to position [40, 0]
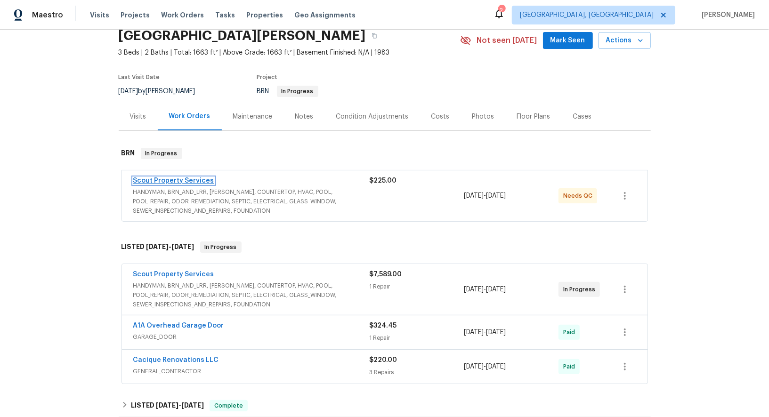
click at [182, 178] on link "Scout Property Services" at bounding box center [173, 181] width 81 height 7
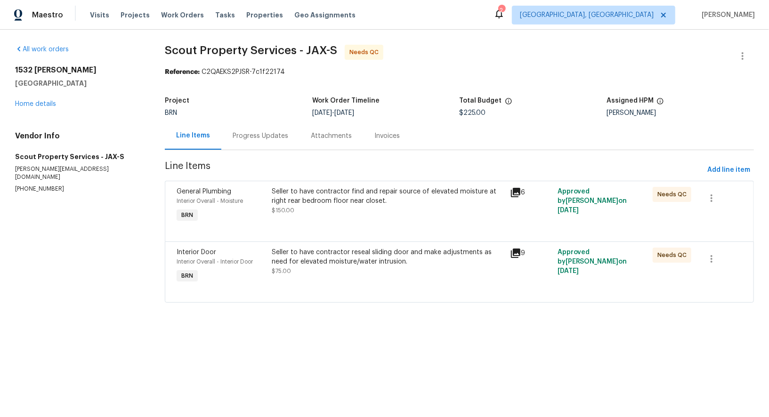
click at [253, 148] on div "Progress Updates" at bounding box center [260, 136] width 78 height 28
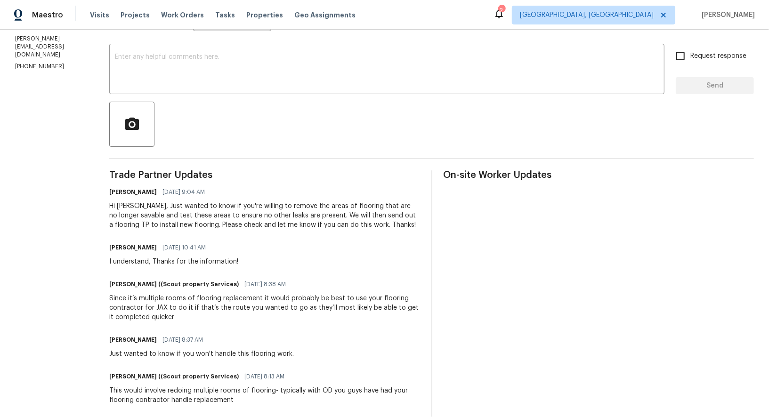
scroll to position [152, 0]
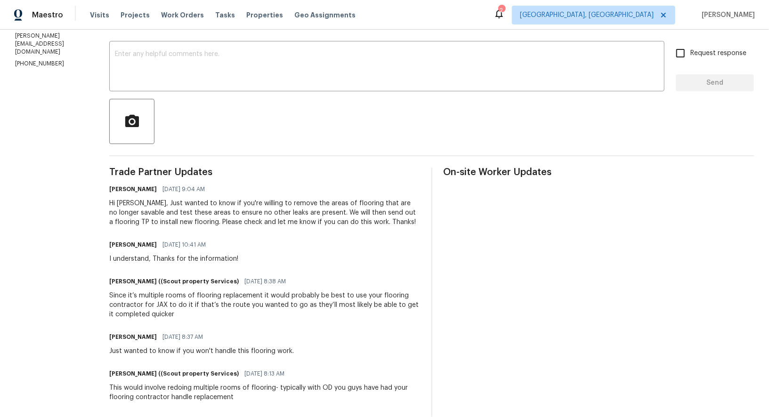
click at [247, 244] on div "[PERSON_NAME] R [DATE] 10:41 AM I understand, Thanks for the information!" at bounding box center [264, 250] width 311 height 25
drag, startPoint x: 266, startPoint y: 203, endPoint x: 399, endPoint y: 204, distance: 132.8
click at [399, 204] on div "Hi [PERSON_NAME], Just wanted to know if you're willing to remove the areas of …" at bounding box center [264, 213] width 311 height 28
copy div "areas of flooring that are no longer savable"
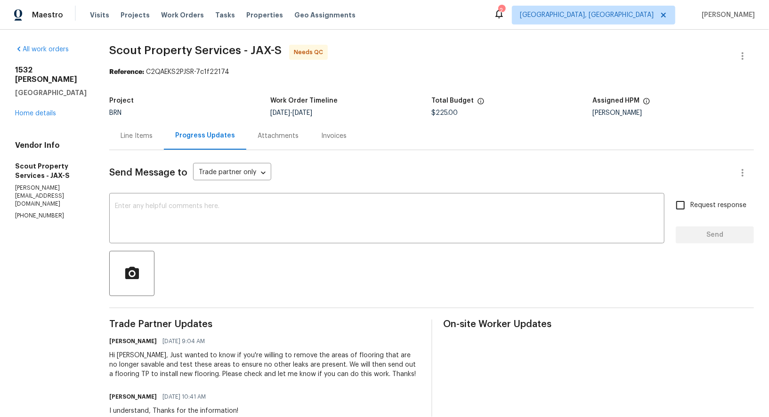
click at [121, 131] on div "Line Items" at bounding box center [137, 135] width 32 height 9
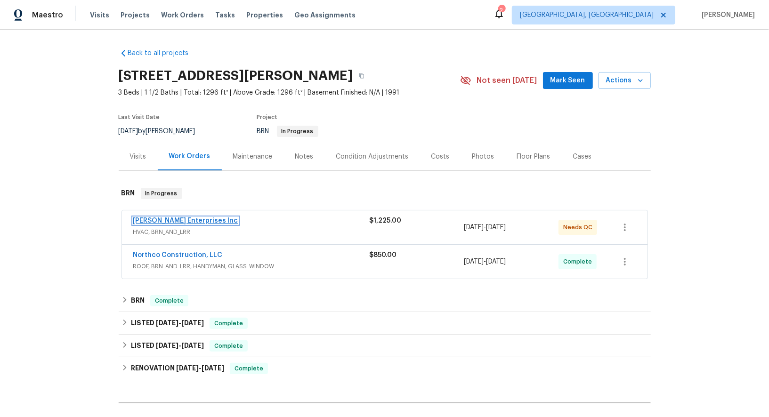
click at [182, 221] on link "Deschene Enterprises Inc" at bounding box center [185, 221] width 105 height 7
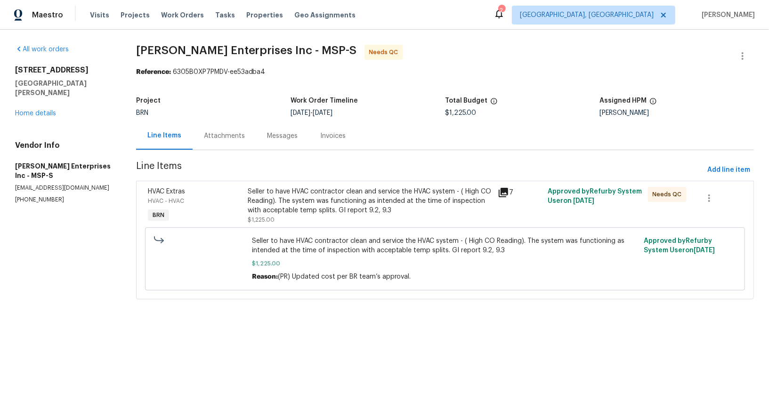
click at [322, 221] on div "Seller to have HVAC contractor clean and service the HVAC system - ( High CO Re…" at bounding box center [370, 206] width 244 height 38
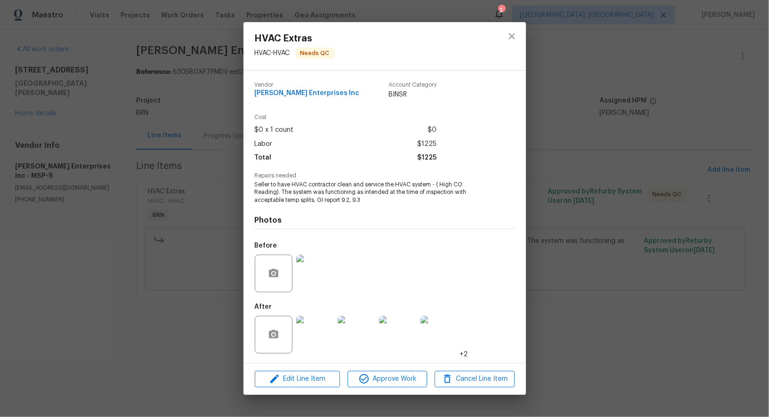
click at [316, 340] on img at bounding box center [315, 335] width 38 height 38
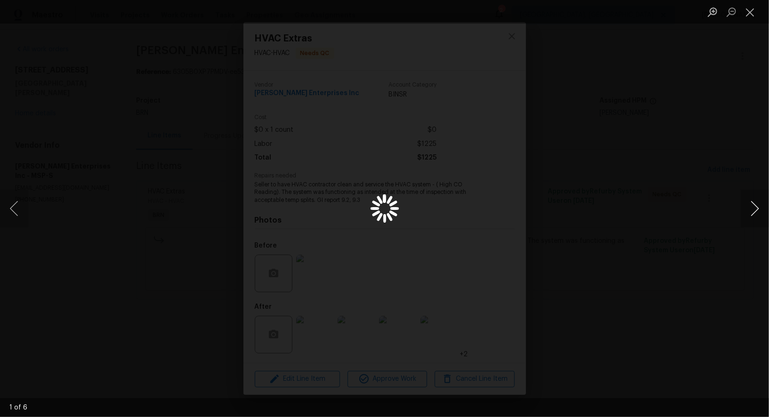
click at [766, 204] on button "Next image" at bounding box center [755, 209] width 28 height 38
click at [12, 211] on button "Previous image" at bounding box center [14, 209] width 28 height 38
click at [14, 217] on button "Previous image" at bounding box center [14, 209] width 28 height 38
click at [573, 221] on div "Lightbox" at bounding box center [384, 208] width 769 height 417
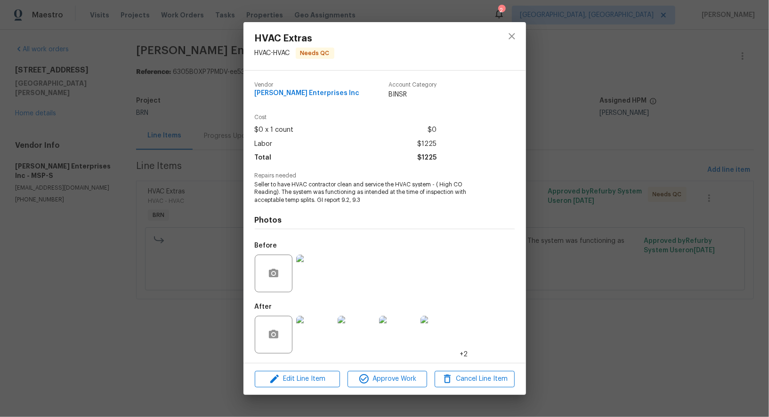
click at [573, 221] on div "HVAC Extras HVAC - HVAC Needs QC Vendor Deschene Enterprises Inc Account Catego…" at bounding box center [384, 208] width 769 height 417
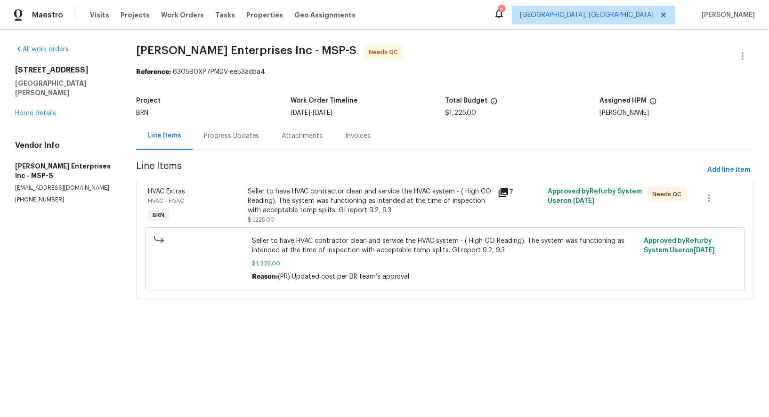
click at [228, 141] on div "Progress Updates" at bounding box center [232, 136] width 78 height 28
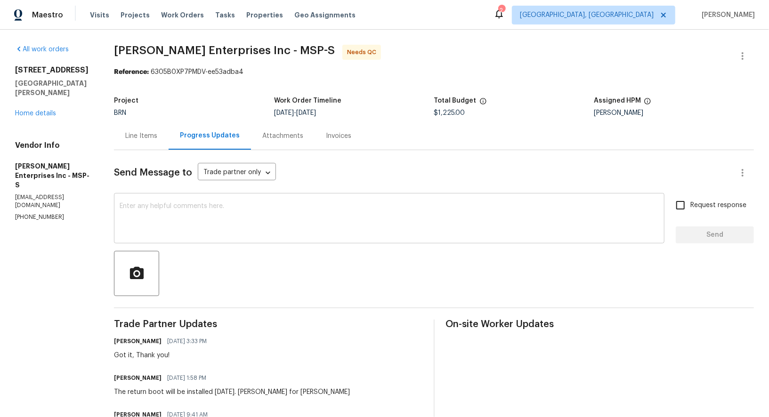
click at [167, 205] on textarea at bounding box center [389, 219] width 539 height 33
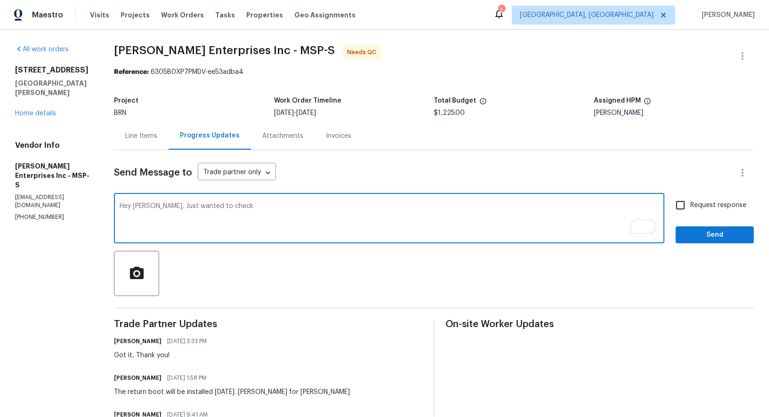
drag, startPoint x: 194, startPoint y: 206, endPoint x: 340, endPoint y: 206, distance: 145.5
click at [340, 206] on textarea "Hey Jim, Just wanted to check" at bounding box center [389, 219] width 539 height 33
paste textarea "know if there will be an final inspection. 12:38 PM"
click at [270, 207] on textarea "Hey Jim, Just wanted to know if there will be an final inspection." at bounding box center [389, 219] width 539 height 33
click at [204, 207] on textarea "Hey Jim, Just wanted to know if there will be a final inspection." at bounding box center [389, 219] width 539 height 33
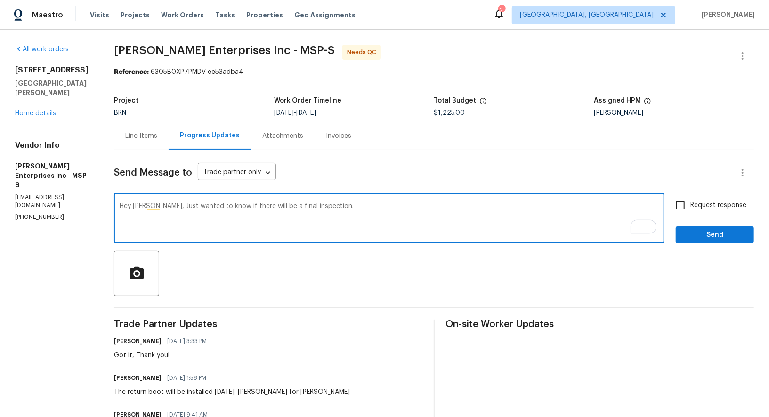
click at [321, 225] on textarea "Hey Jim, Just wanted to know if there will be a final inspection." at bounding box center [389, 219] width 539 height 33
type textarea "Hey Jim, Just wanted to know if there will be a final inspection."
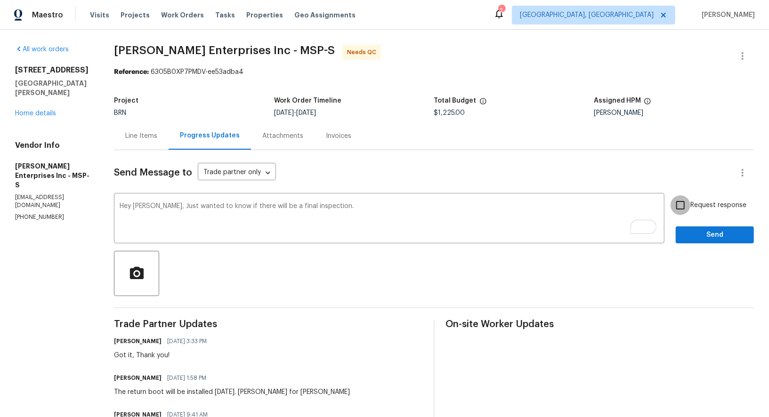
click at [687, 201] on input "Request response" at bounding box center [681, 205] width 20 height 20
checkbox input "true"
click at [703, 228] on button "Send" at bounding box center [715, 235] width 78 height 17
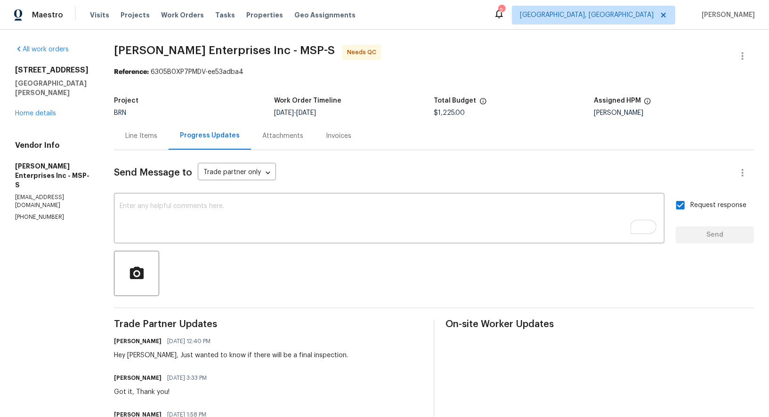
click at [159, 143] on div "Line Items" at bounding box center [141, 136] width 55 height 28
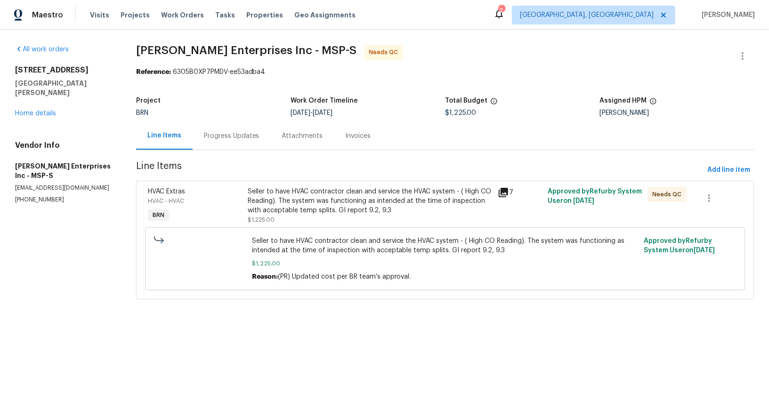
click at [255, 134] on div "Progress Updates" at bounding box center [232, 135] width 56 height 9
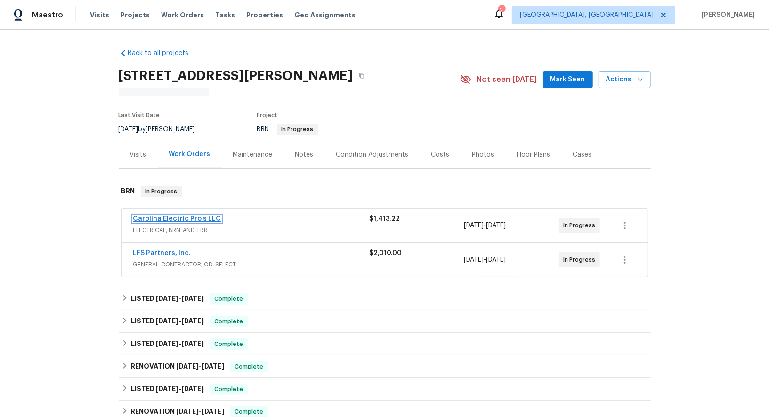
click at [166, 220] on link "Carolina Electric Pro's LLC" at bounding box center [177, 219] width 88 height 7
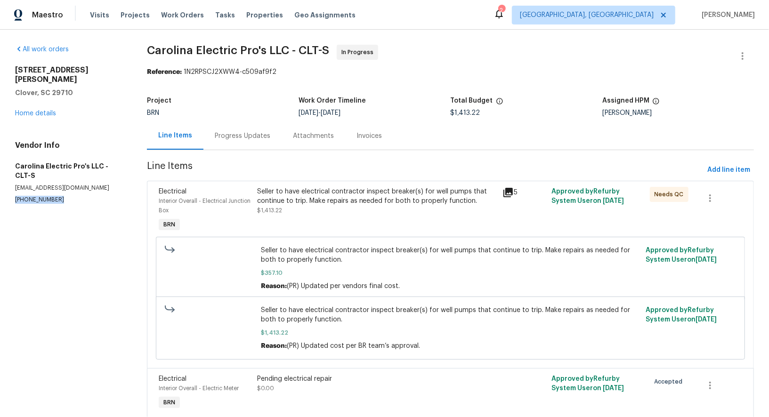
drag, startPoint x: 62, startPoint y: 185, endPoint x: 0, endPoint y: 184, distance: 62.2
click at [0, 184] on div "All work orders 331 Don McCarter Dr Clover, SC 29710 Home details Vendor Info C…" at bounding box center [384, 243] width 769 height 426
copy p "(704) 713-3793"
click at [234, 132] on div "Progress Updates" at bounding box center [243, 135] width 56 height 9
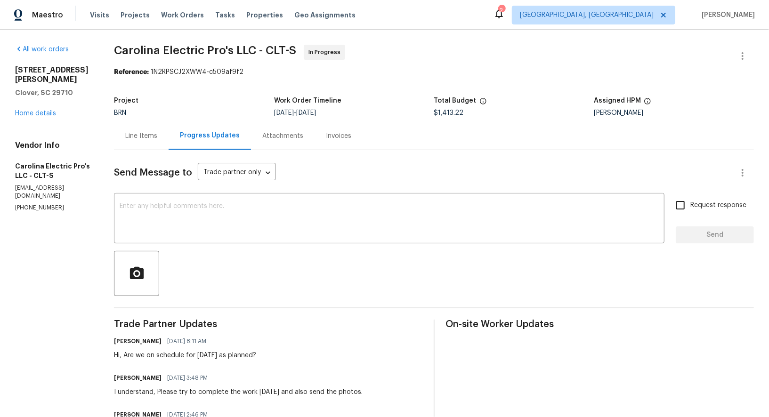
click at [143, 138] on div "Line Items" at bounding box center [141, 135] width 32 height 9
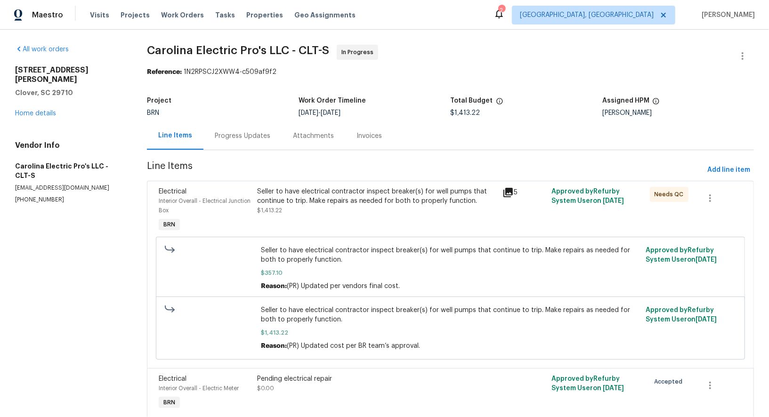
click at [245, 144] on div "Progress Updates" at bounding box center [242, 136] width 78 height 28
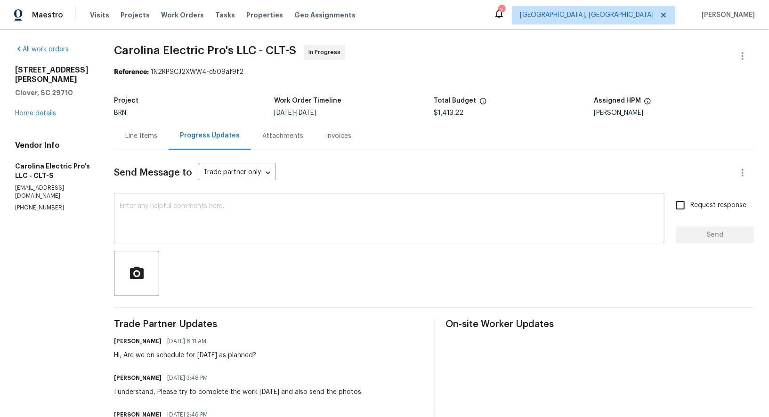
click at [196, 237] on div "x ​" at bounding box center [389, 219] width 551 height 48
drag, startPoint x: 65, startPoint y: 188, endPoint x: 0, endPoint y: 188, distance: 64.5
copy p "(704) 713-3793"
click at [200, 210] on textarea "As we discussed," at bounding box center [389, 219] width 539 height 33
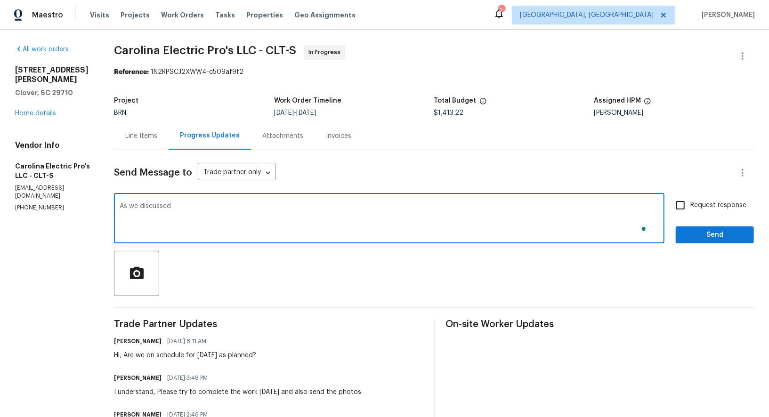
paste textarea "(704) 713-3793"
click at [244, 205] on textarea "As we discussed (704) 713-3793, Please let me know once the" at bounding box center [389, 219] width 539 height 33
click at [346, 206] on textarea "As we discussed (704) 713-3793, please let me know once the" at bounding box center [389, 219] width 539 height 33
drag, startPoint x: 251, startPoint y: 205, endPoint x: 452, endPoint y: 203, distance: 201.6
click at [449, 204] on textarea "As we discussed (704) 713-3793, please let me know once the electr" at bounding box center [389, 219] width 539 height 33
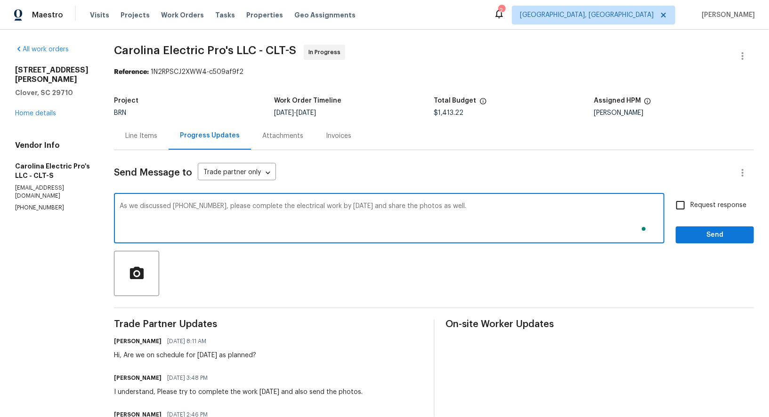
type textarea "As we discussed (704) 713-3793, please complete the electrical work by tomorrow…"
click at [687, 212] on input "Request response" at bounding box center [681, 205] width 20 height 20
checkbox input "true"
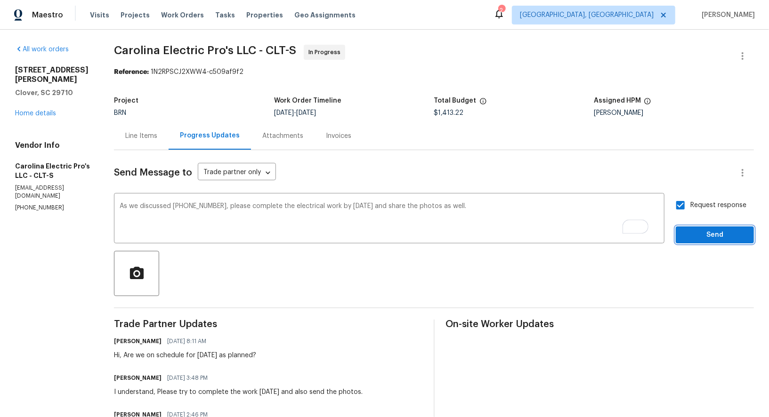
click at [701, 230] on span "Send" at bounding box center [714, 235] width 63 height 12
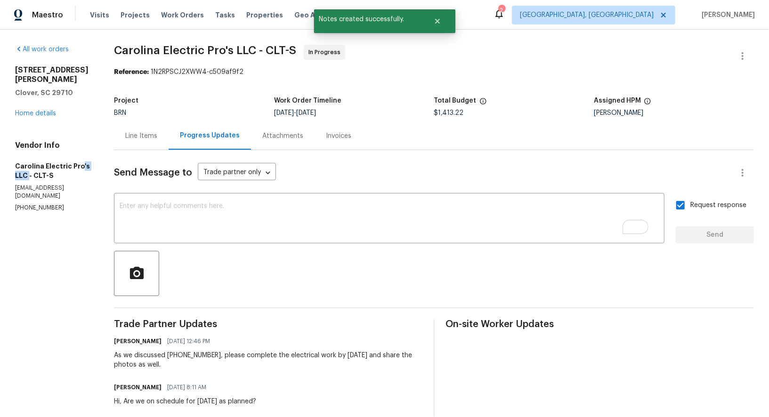
drag, startPoint x: 8, startPoint y: 162, endPoint x: 79, endPoint y: 160, distance: 70.7
drag, startPoint x: 5, startPoint y: 155, endPoint x: 80, endPoint y: 156, distance: 74.9
copy h5 "Carolina Electric Pro"
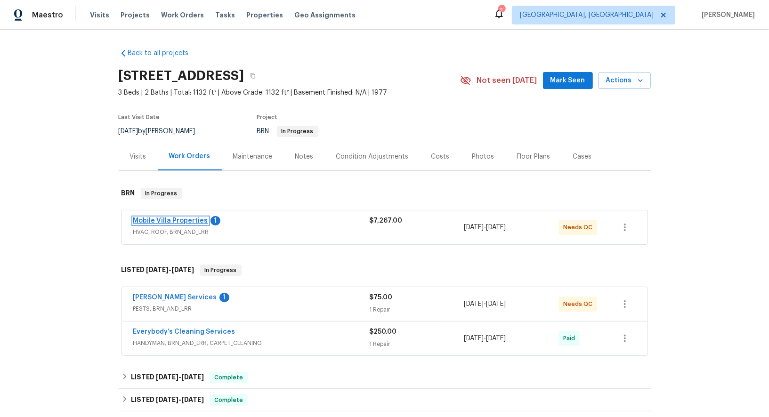
click at [183, 219] on link "Mobile Villa Properties" at bounding box center [170, 221] width 75 height 7
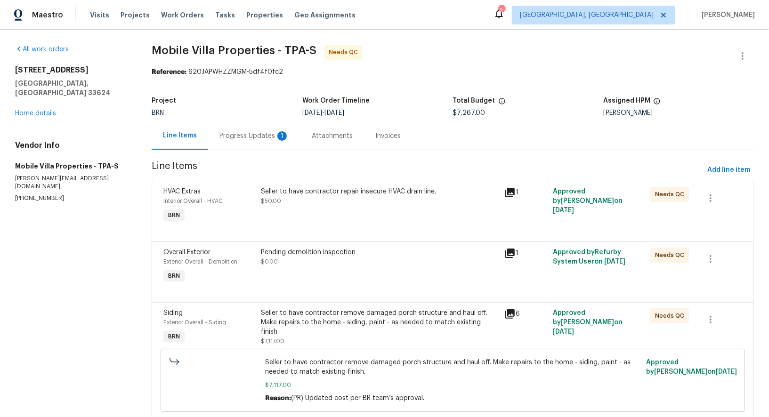
click at [265, 136] on div "Progress Updates 1" at bounding box center [254, 135] width 70 height 9
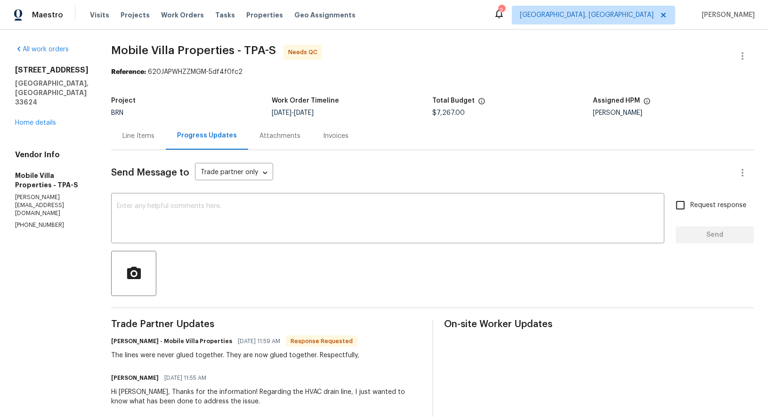
click at [111, 139] on div "Line Items" at bounding box center [138, 136] width 55 height 28
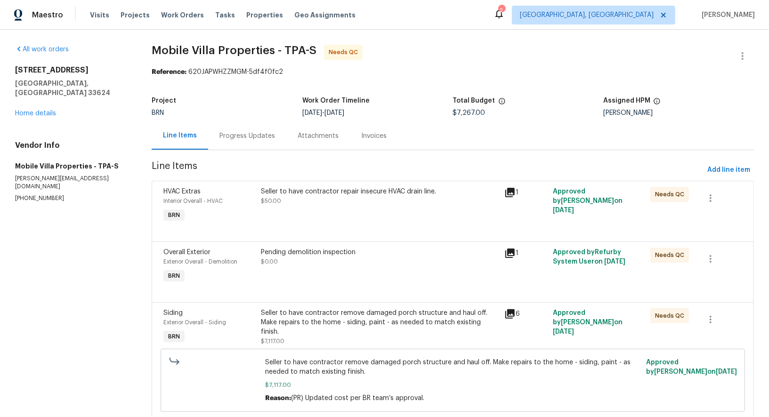
scroll to position [90, 0]
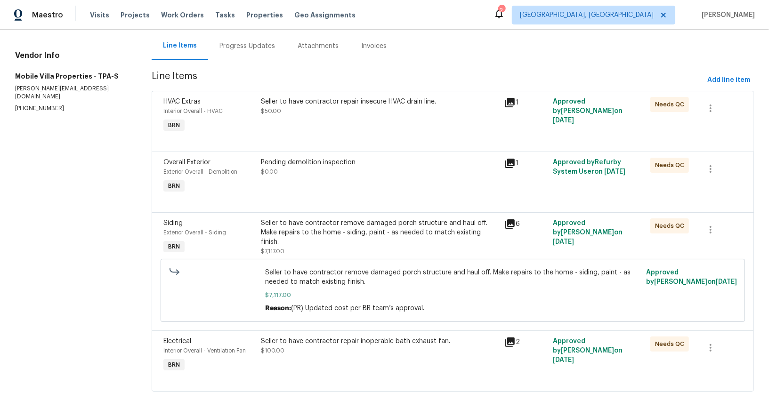
click at [348, 243] on div "Seller to have contractor remove damaged porch structure and haul off. Make rep…" at bounding box center [380, 238] width 238 height 38
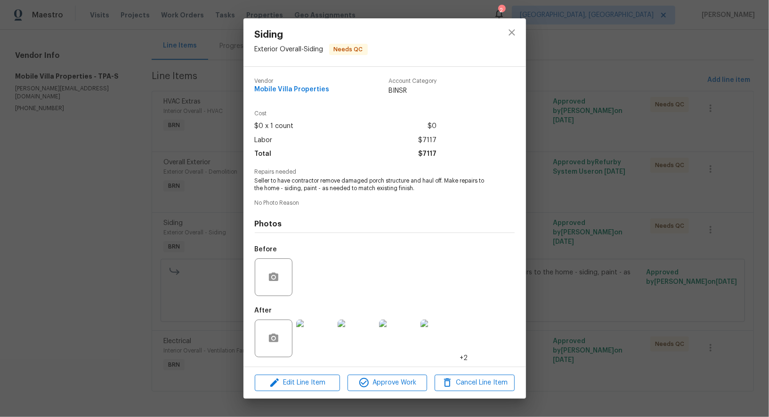
click at [309, 282] on div "Before" at bounding box center [385, 271] width 260 height 61
click at [769, 339] on div "Siding Exterior Overall - Siding Needs QC Vendor Mobile Villa Properties Accoun…" at bounding box center [384, 208] width 769 height 417
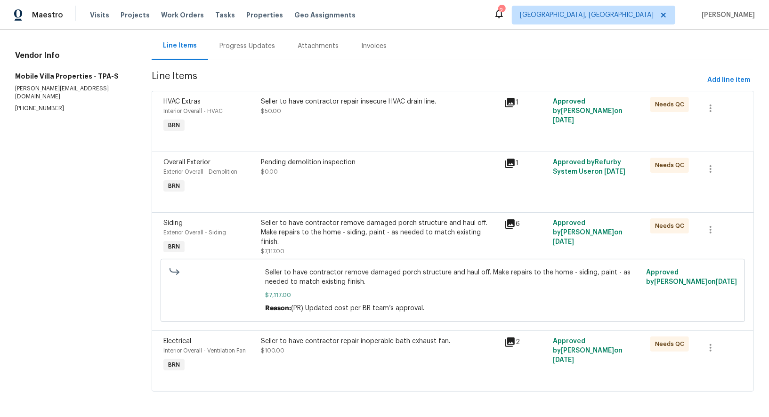
click at [253, 43] on div "Progress Updates" at bounding box center [247, 45] width 56 height 9
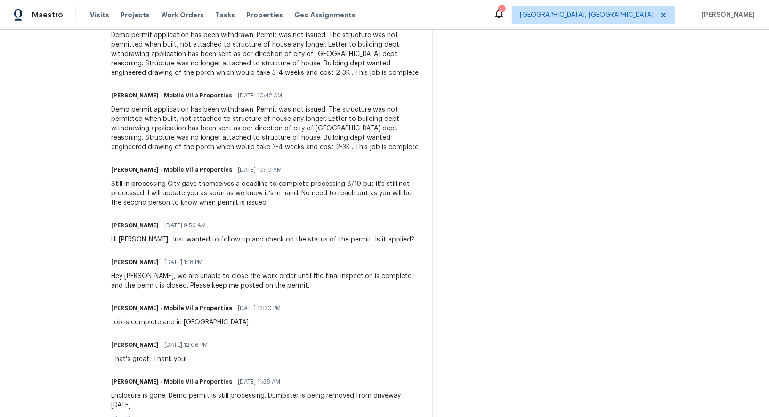
scroll to position [420, 0]
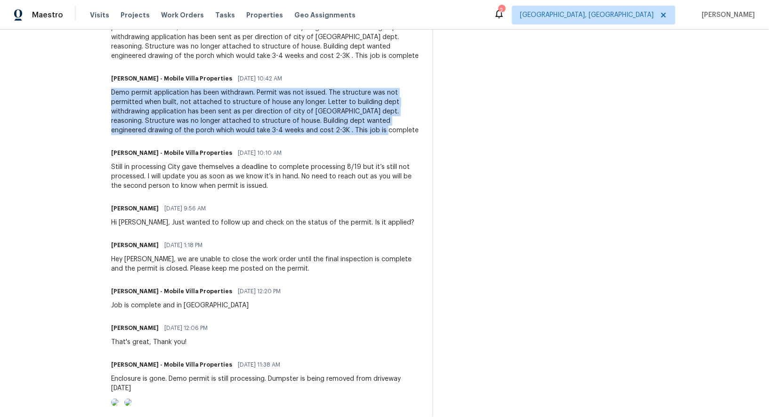
drag, startPoint x: 98, startPoint y: 87, endPoint x: 260, endPoint y: 132, distance: 169.0
click at [226, 124] on div "Demo permit application has been withdrawn. Permit was not issued. The structur…" at bounding box center [266, 111] width 310 height 47
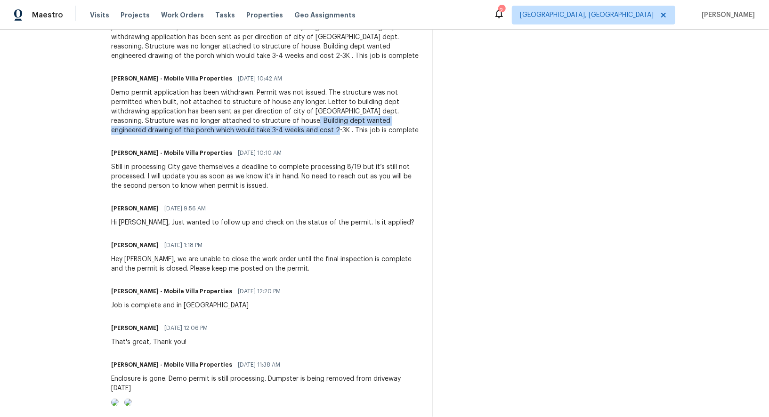
drag, startPoint x: 221, startPoint y: 121, endPoint x: 212, endPoint y: 132, distance: 14.4
click at [212, 132] on div "Demo permit application has been withdrawn. Permit was not issued. The structur…" at bounding box center [266, 111] width 310 height 47
click at [286, 119] on div "Demo permit application has been withdrawn. Permit was not issued. The structur…" at bounding box center [266, 111] width 310 height 47
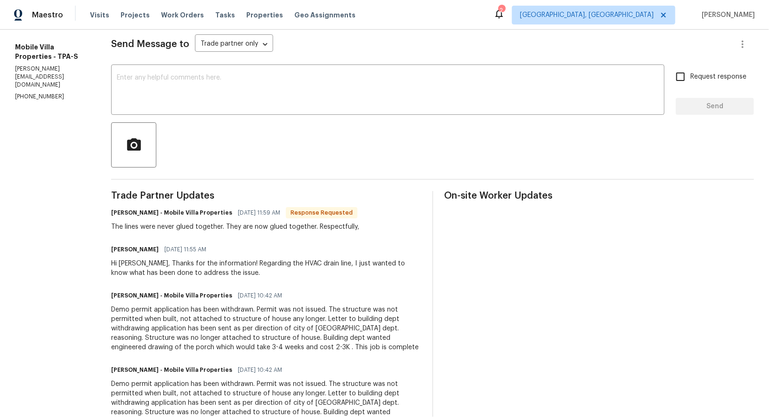
scroll to position [128, 0]
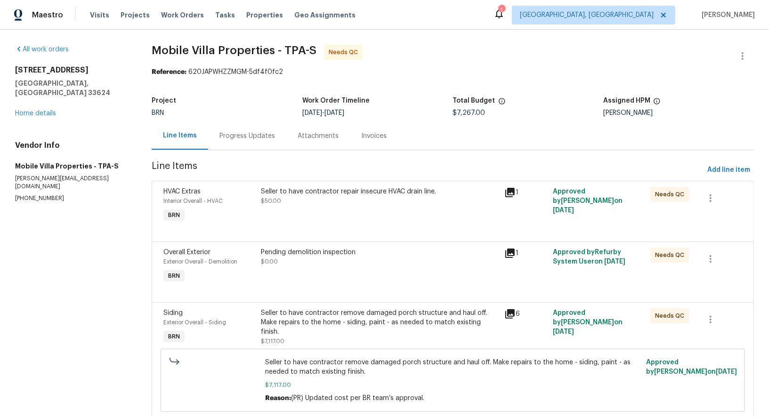
click at [276, 142] on div "Progress Updates" at bounding box center [247, 136] width 78 height 28
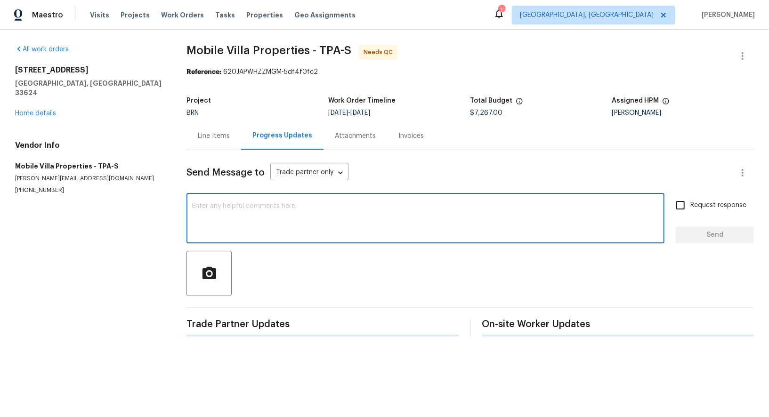
click at [253, 209] on textarea at bounding box center [425, 219] width 467 height 33
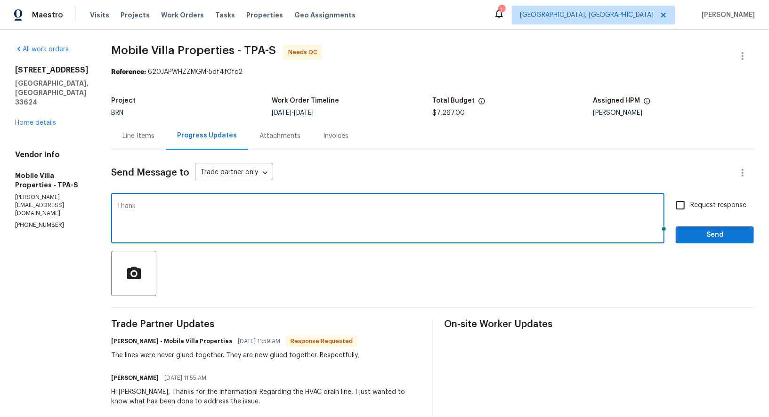
type textarea "Thanks"
type textarea "Got it, Thanks!"
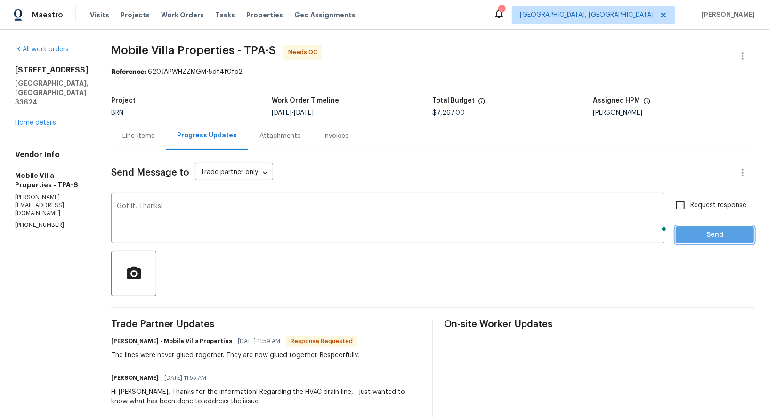
click at [727, 231] on span "Send" at bounding box center [714, 235] width 63 height 12
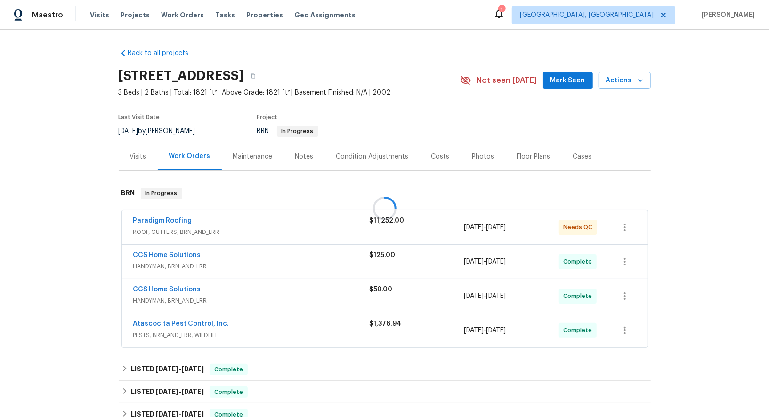
click at [158, 219] on div at bounding box center [384, 208] width 769 height 417
click at [158, 219] on link "Paradigm Roofing" at bounding box center [162, 221] width 59 height 7
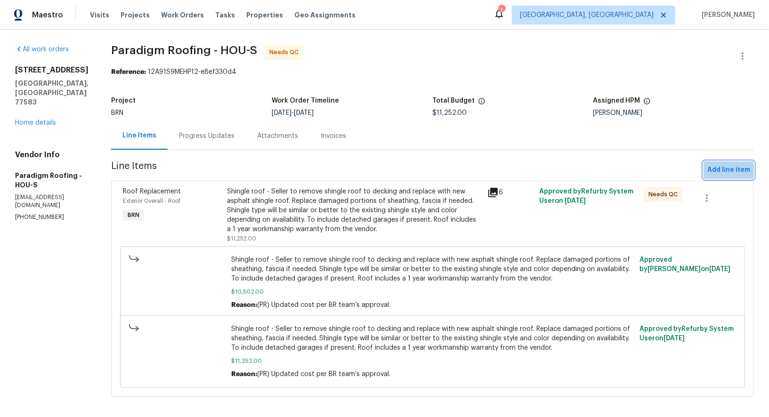
click at [706, 174] on button "Add line item" at bounding box center [729, 170] width 50 height 17
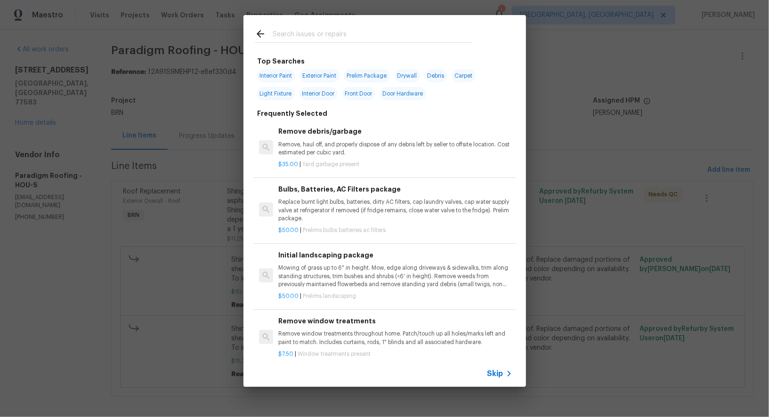
click at [499, 376] on span "Skip" at bounding box center [496, 373] width 16 height 9
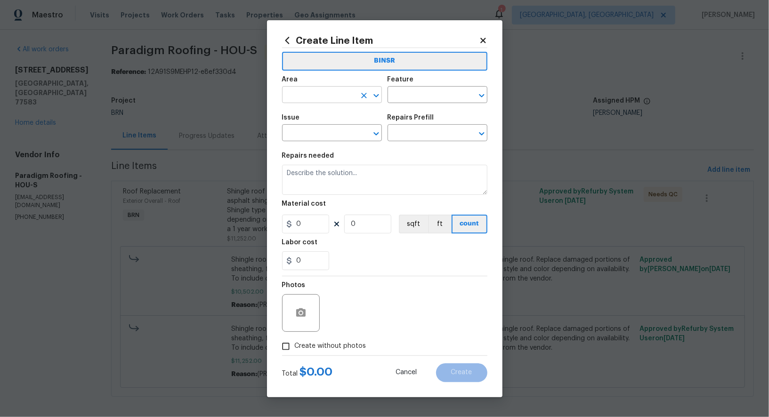
click at [332, 95] on input "text" at bounding box center [318, 96] width 73 height 15
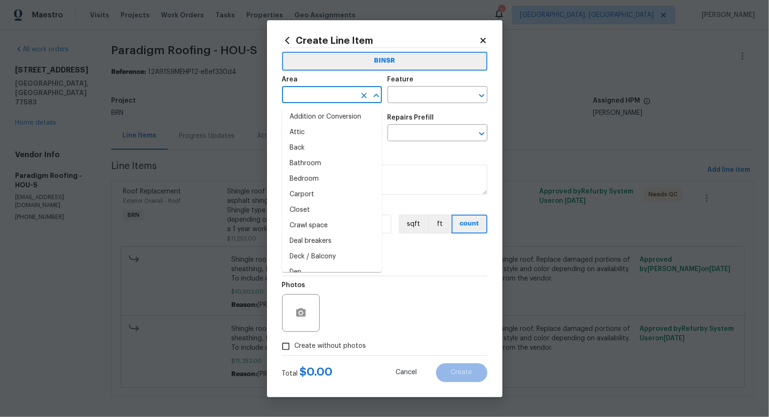
type input "o"
type input "ver"
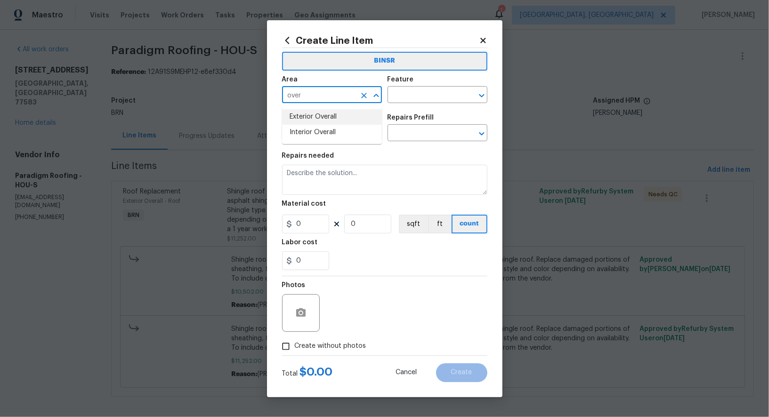
click at [320, 114] on li "Exterior Overall" at bounding box center [332, 117] width 100 height 16
type input "Exterior Overall"
click at [426, 92] on input "text" at bounding box center [424, 96] width 73 height 15
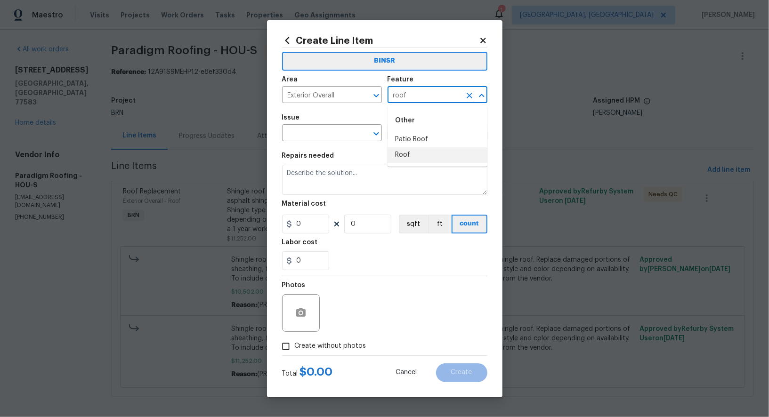
click at [406, 158] on li "Roof" at bounding box center [438, 155] width 100 height 16
type input "Roof"
click at [335, 132] on input "text" at bounding box center [318, 134] width 73 height 15
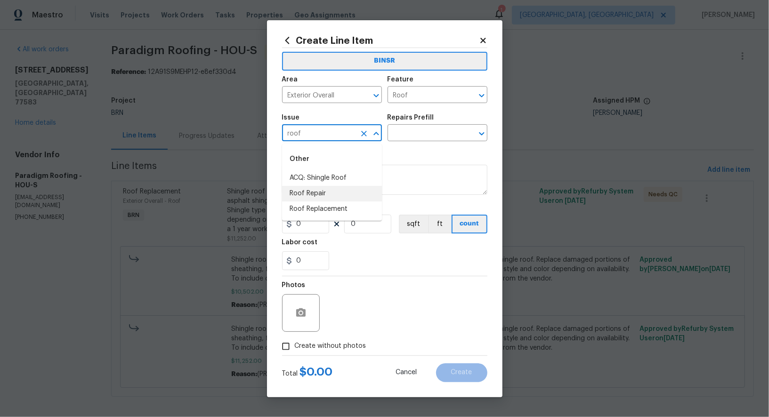
click at [324, 194] on li "Roof Repair" at bounding box center [332, 194] width 100 height 16
type input "Roof Repair"
click at [414, 138] on input "text" at bounding box center [424, 134] width 73 height 15
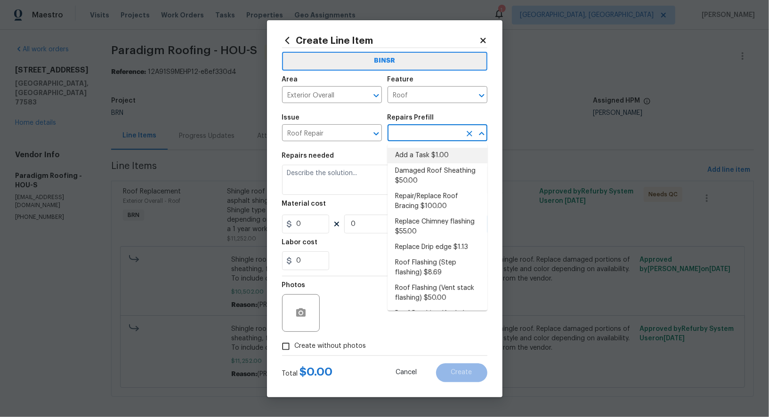
click at [422, 157] on li "Add a Task $1.00" at bounding box center [438, 156] width 100 height 16
type input "Eaves and Trim"
type input "Add a Task $1.00"
type textarea "HPM to detail"
type input "1"
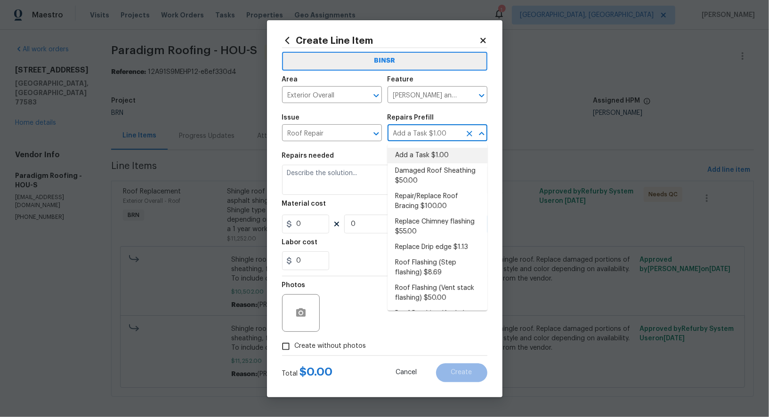
type input "1"
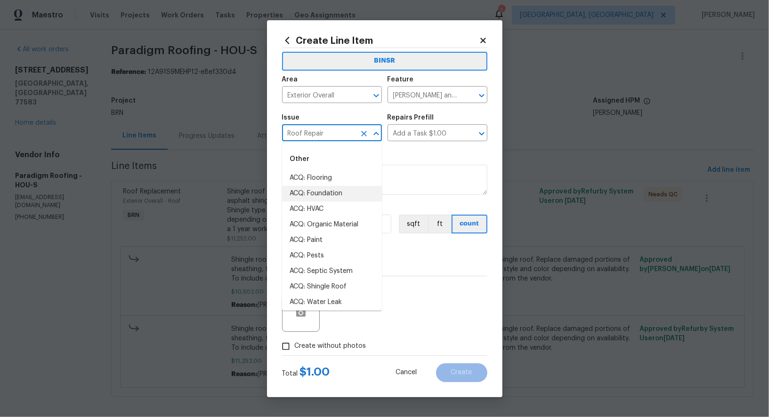
click at [350, 135] on input "Roof Repair" at bounding box center [318, 134] width 73 height 15
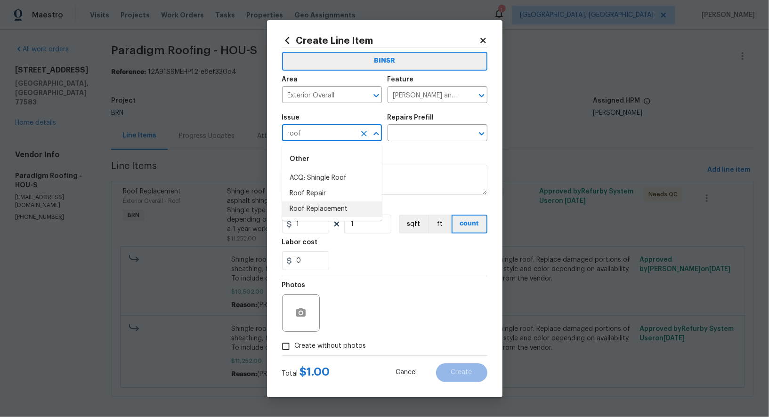
click at [329, 207] on li "Roof Replacement" at bounding box center [332, 210] width 100 height 16
click at [472, 94] on icon "Clear" at bounding box center [469, 95] width 9 height 9
type input "Roof Replacement"
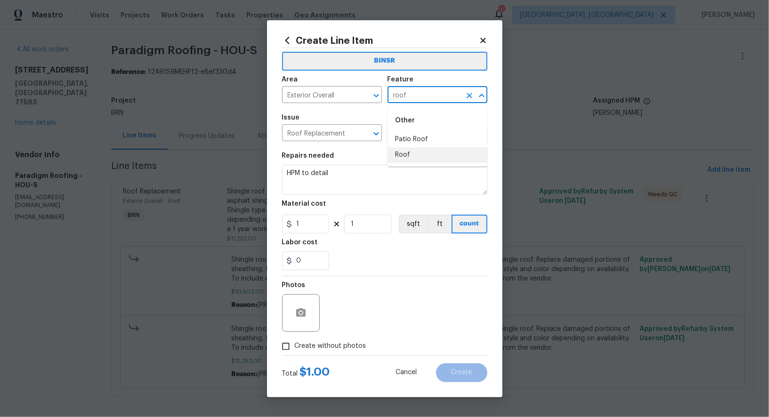
click at [407, 157] on li "Roof" at bounding box center [438, 155] width 100 height 16
click at [407, 123] on div "Repairs Prefill" at bounding box center [438, 120] width 100 height 12
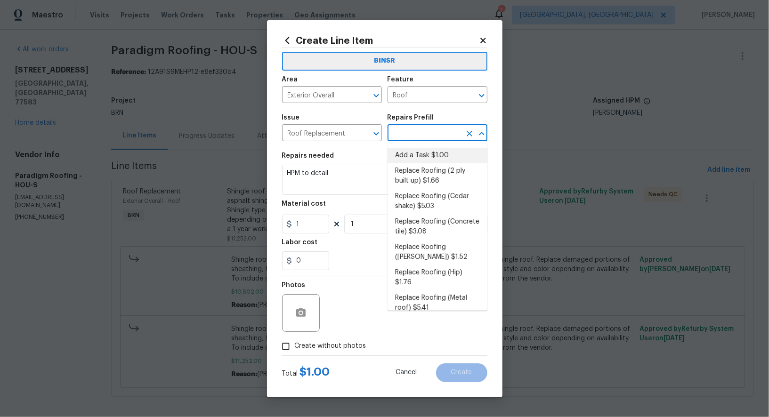
click at [407, 130] on input "text" at bounding box center [424, 134] width 73 height 15
click at [410, 157] on li "Add a Task $1.00" at bounding box center [438, 156] width 100 height 16
type input "Eaves and Trim"
type input "Add a Task $1.00"
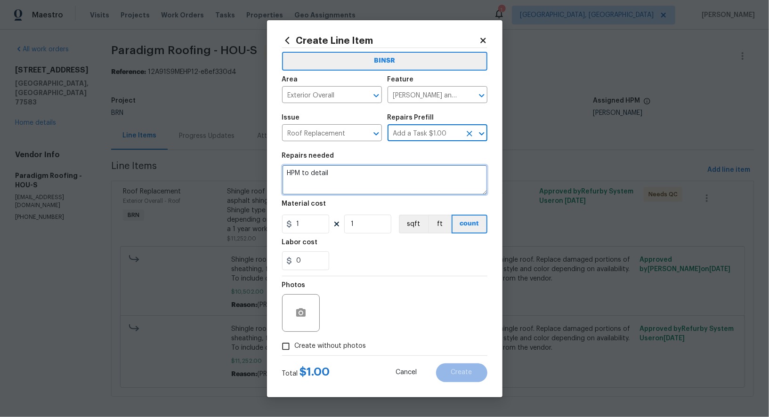
click at [363, 187] on textarea "HPM to detail" at bounding box center [384, 180] width 205 height 30
type textarea "Pending Windstorm inspection"
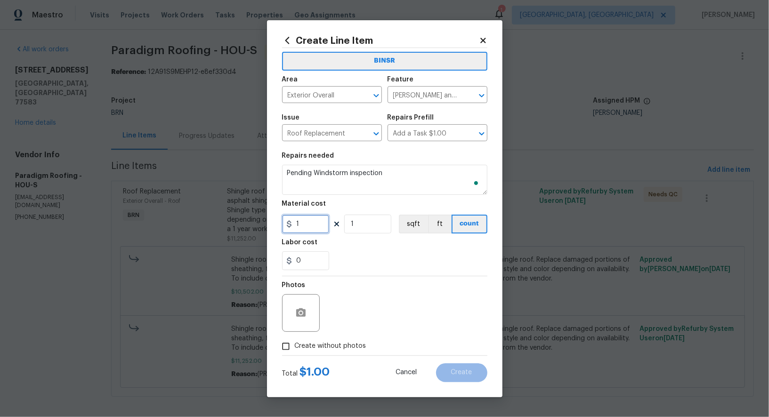
click at [309, 229] on input "1" at bounding box center [305, 224] width 47 height 19
type input "0"
click at [294, 341] on label "Create without photos" at bounding box center [321, 347] width 89 height 18
click at [294, 341] on input "Create without photos" at bounding box center [286, 347] width 18 height 18
checkbox input "true"
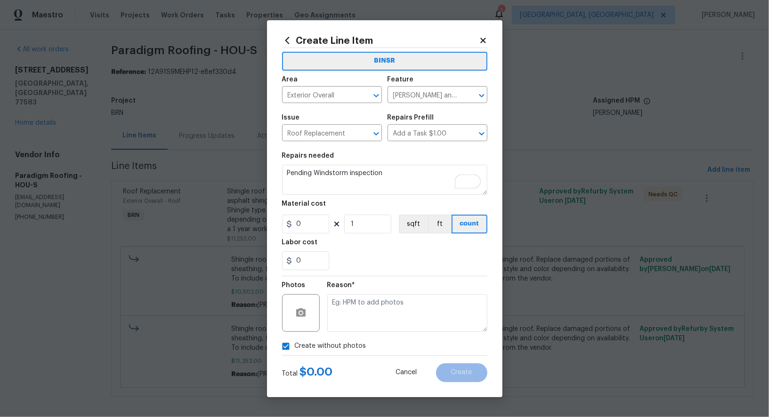
click at [416, 292] on div "Reason*" at bounding box center [407, 288] width 160 height 12
click at [405, 312] on textarea "To enrich screen reader interactions, please activate Accessibility in Grammarl…" at bounding box center [407, 313] width 160 height 38
click at [462, 384] on div "Create Line Item BINSR Area Exterior Overall ​ Feature Eaves and Trim ​ Issue R…" at bounding box center [385, 208] width 236 height 377
click at [462, 377] on button "Create" at bounding box center [461, 373] width 51 height 19
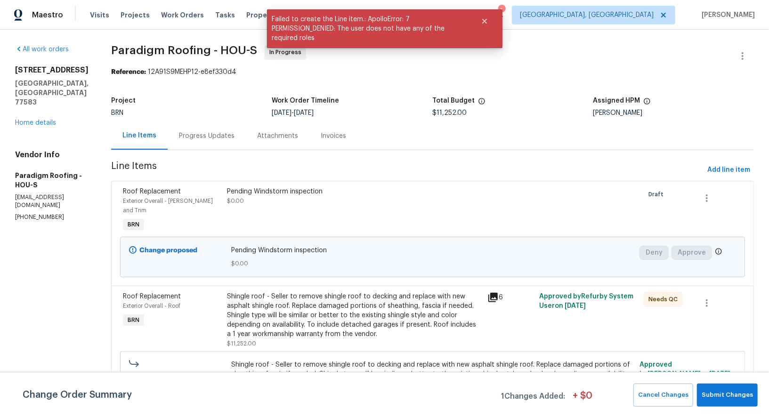
scroll to position [100, 0]
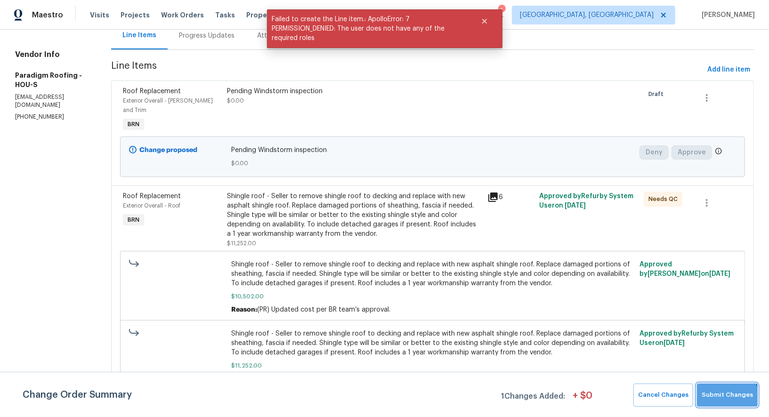
click at [721, 404] on button "Submit Changes" at bounding box center [727, 395] width 61 height 23
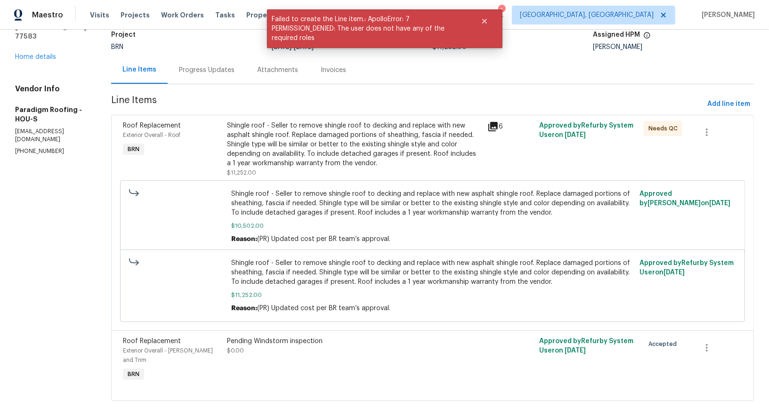
scroll to position [5, 0]
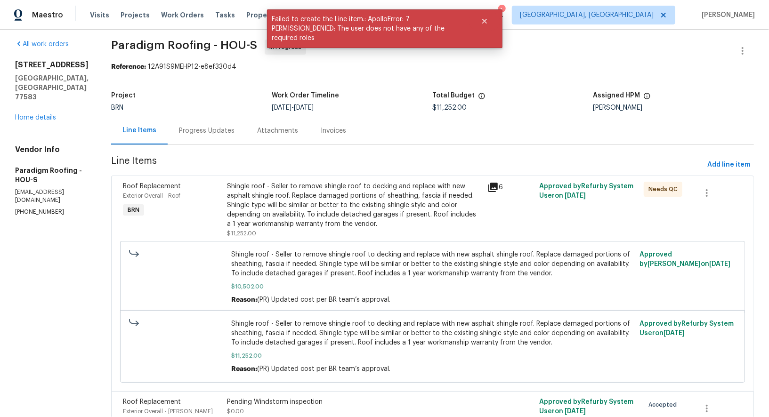
click at [203, 111] on div "Project BRN Work Order Timeline 7/31/2025 - 8/4/2025 Total Budget $11,252.00 As…" at bounding box center [432, 102] width 643 height 30
click at [204, 128] on div "Progress Updates" at bounding box center [207, 130] width 56 height 9
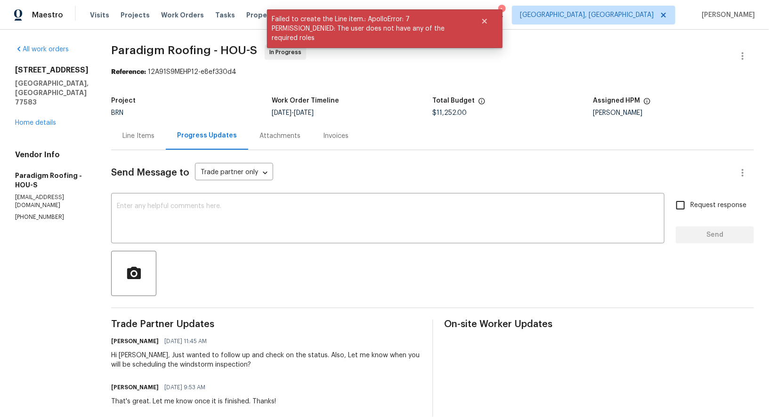
click at [152, 138] on div "Line Items" at bounding box center [138, 135] width 32 height 9
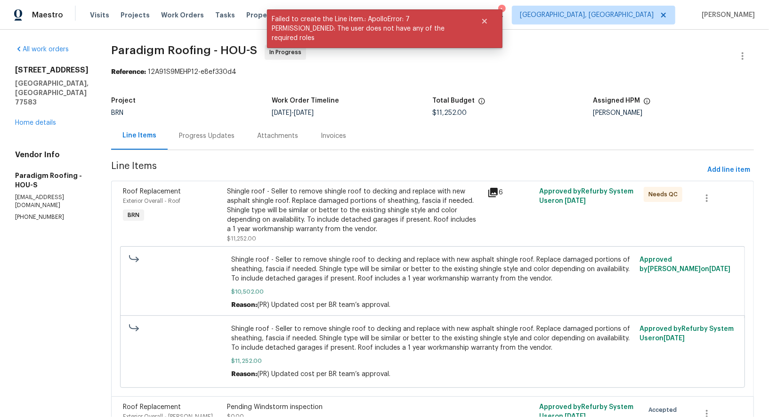
click at [224, 132] on div "Progress Updates" at bounding box center [207, 135] width 56 height 9
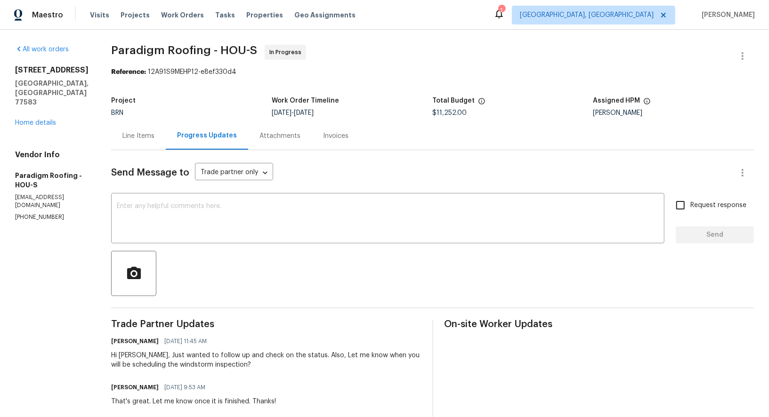
click at [145, 136] on div "Line Items" at bounding box center [138, 135] width 32 height 9
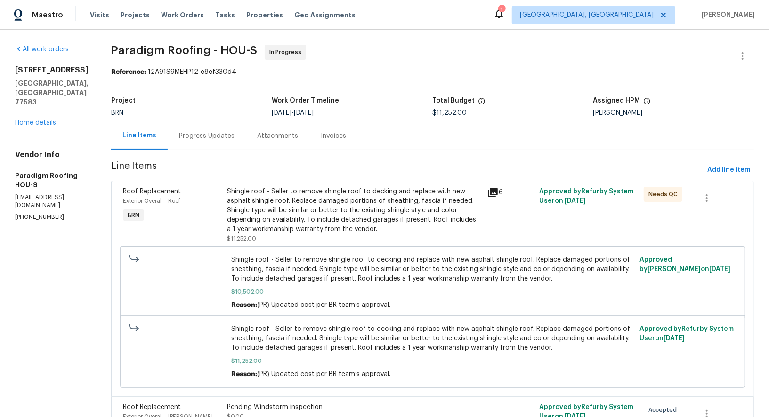
scroll to position [66, 0]
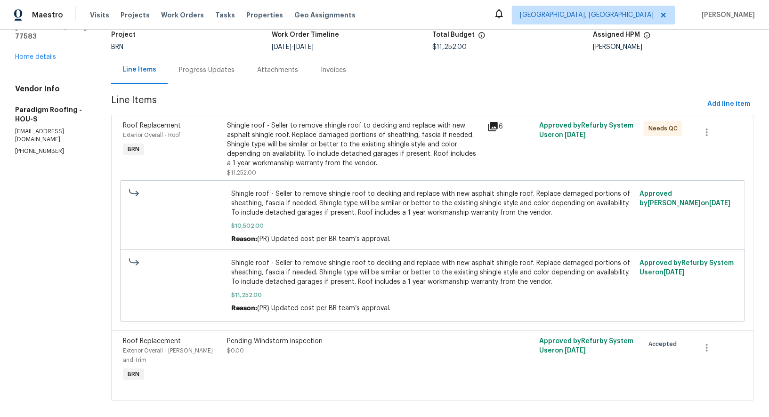
click at [217, 60] on div "Progress Updates" at bounding box center [207, 70] width 78 height 28
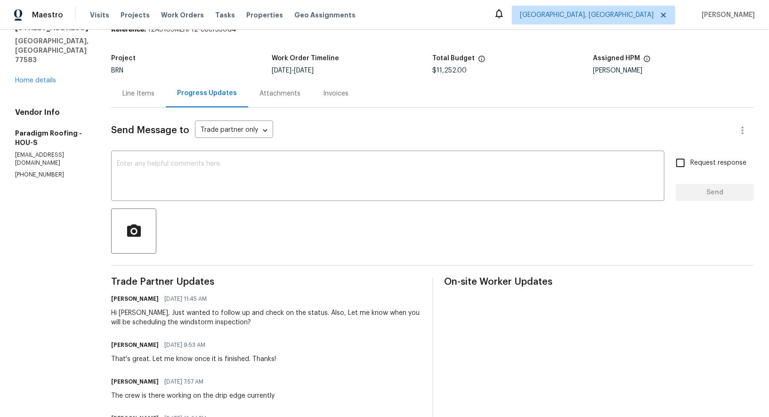
scroll to position [45, 0]
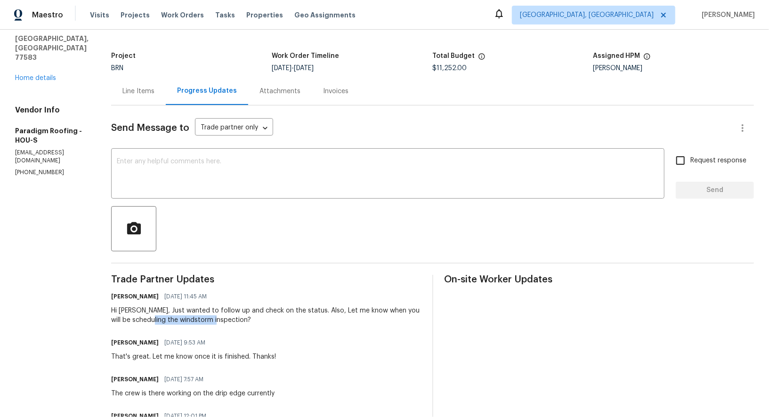
drag, startPoint x: 163, startPoint y: 320, endPoint x: 228, endPoint y: 320, distance: 64.5
click at [228, 320] on div "Hi Ryan, Just wanted to follow up and check on the status. Also, Let me know wh…" at bounding box center [266, 315] width 310 height 19
copy div "windstorm inspection"
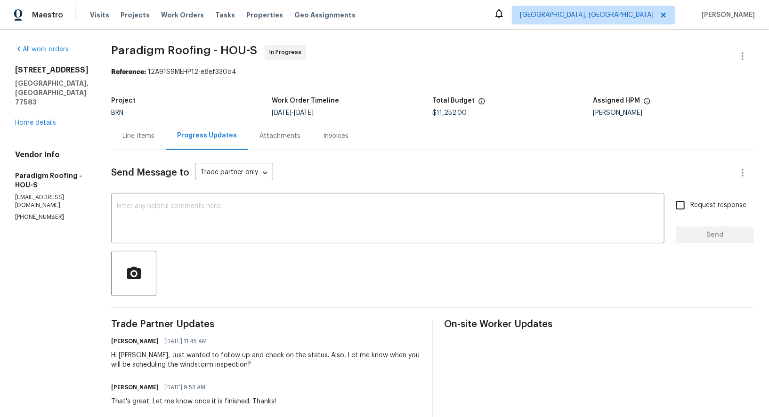
click at [138, 132] on div "Line Items" at bounding box center [138, 135] width 32 height 9
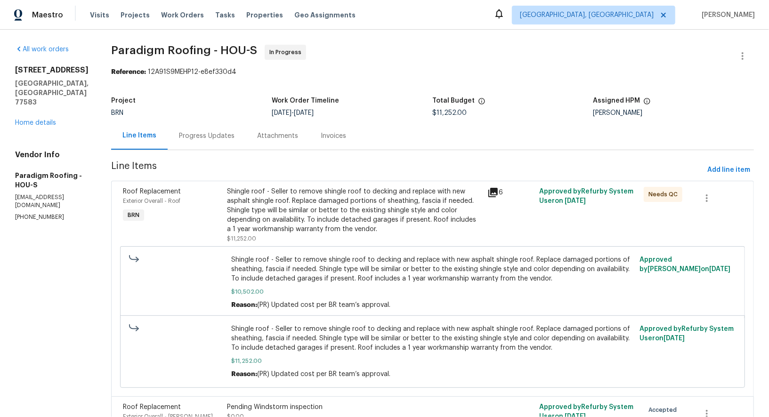
click at [211, 135] on div "Progress Updates" at bounding box center [207, 135] width 56 height 9
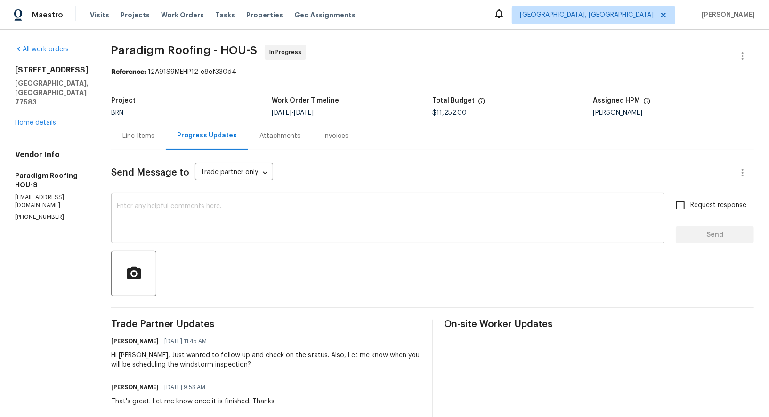
click at [226, 211] on textarea at bounding box center [388, 219] width 542 height 33
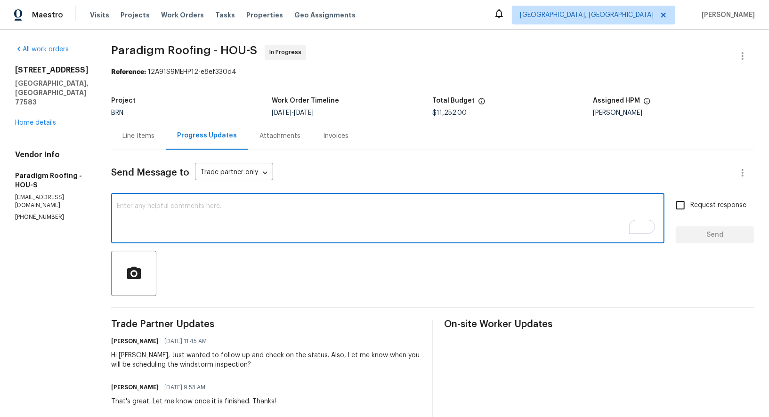
click at [138, 138] on div "Line Items" at bounding box center [138, 135] width 32 height 9
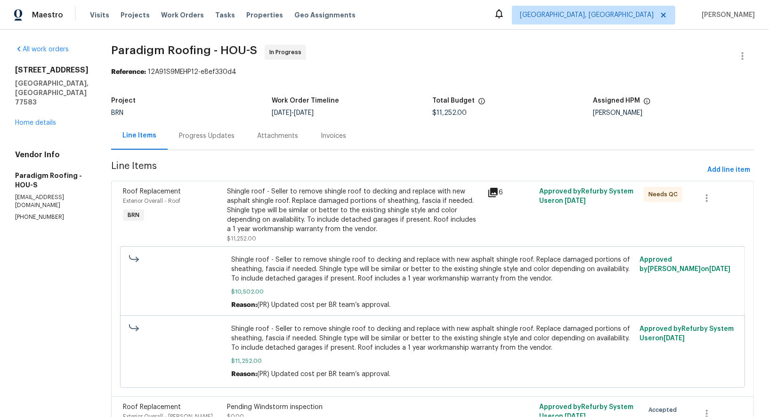
click at [220, 137] on div "Progress Updates" at bounding box center [207, 135] width 56 height 9
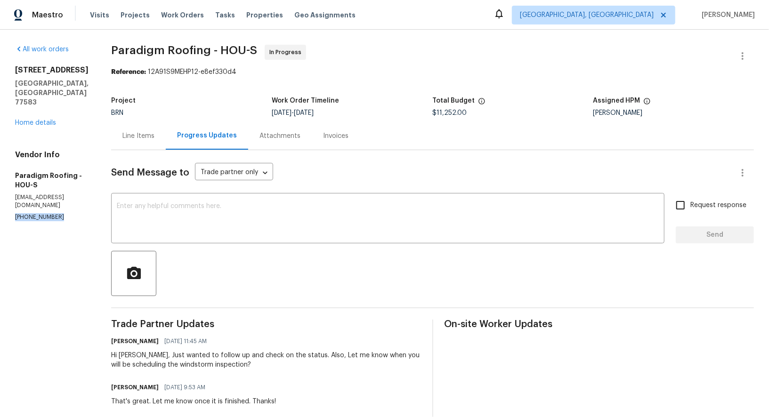
drag, startPoint x: 59, startPoint y: 201, endPoint x: 0, endPoint y: 198, distance: 58.9
copy p "(972) 542-7774"
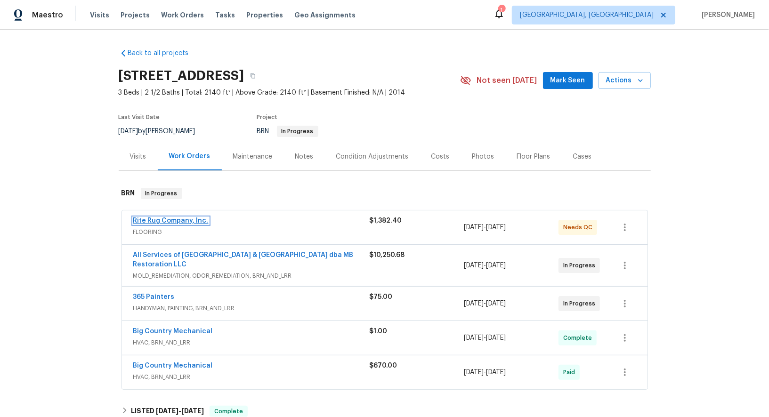
click at [180, 220] on link "Rite Rug Company, Inc." at bounding box center [170, 221] width 75 height 7
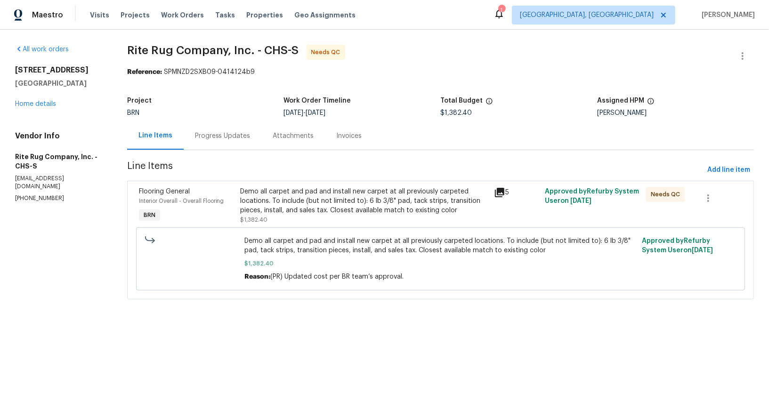
click at [361, 201] on div "Demo all carpet and pad and install new carpet at all previously carpeted locat…" at bounding box center [364, 201] width 248 height 28
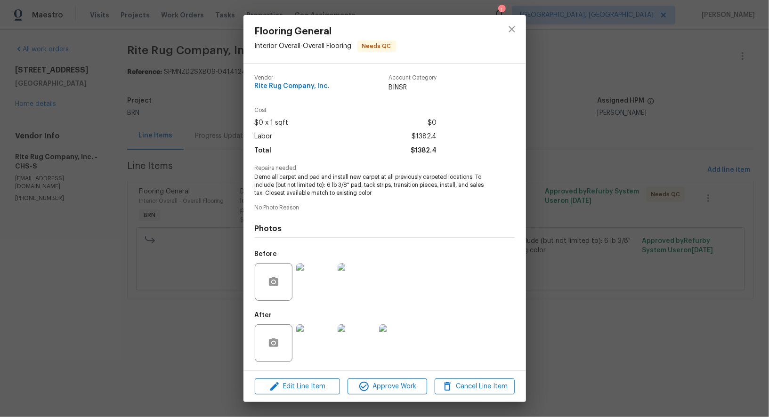
scroll to position [0, 0]
click at [321, 344] on img at bounding box center [315, 343] width 38 height 38
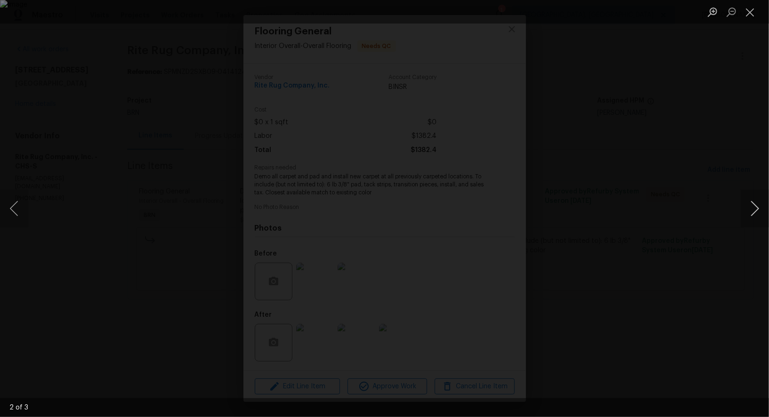
click at [754, 215] on button "Next image" at bounding box center [755, 209] width 28 height 38
click at [667, 268] on div "Lightbox" at bounding box center [384, 208] width 769 height 417
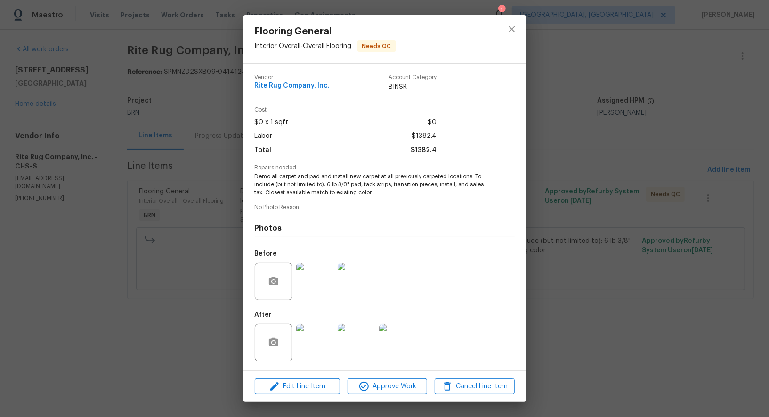
click at [570, 268] on div "Flooring General Interior Overall - Overall Flooring Needs QC Vendor Rite Rug C…" at bounding box center [384, 208] width 769 height 417
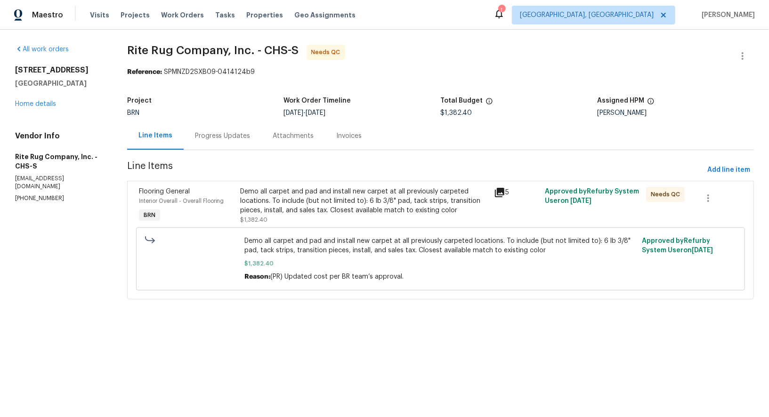
click at [211, 130] on div "Progress Updates" at bounding box center [223, 136] width 78 height 28
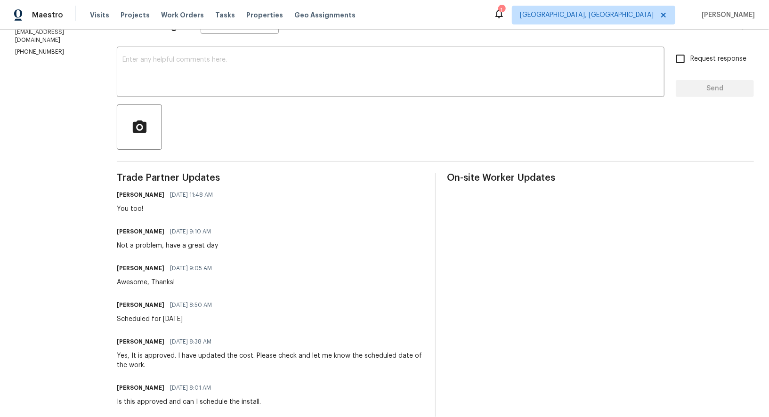
scroll to position [94, 0]
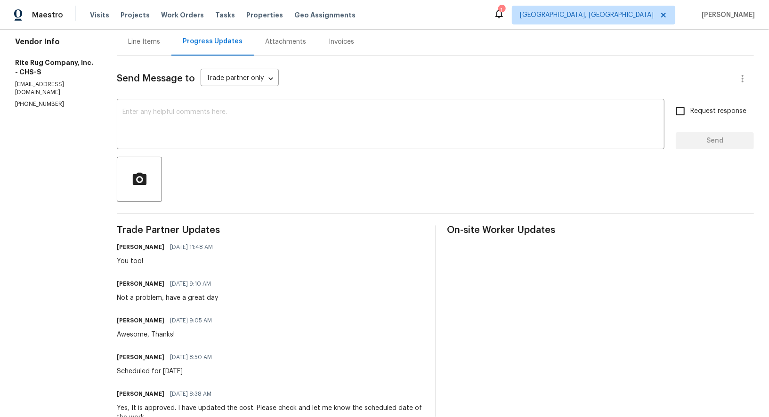
click at [158, 49] on div "Line Items" at bounding box center [144, 42] width 55 height 28
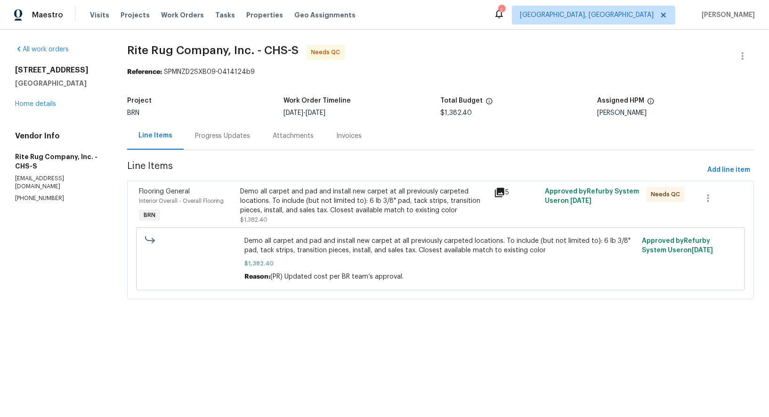
click at [315, 198] on div "Demo all carpet and pad and install new carpet at all previously carpeted locat…" at bounding box center [364, 201] width 248 height 28
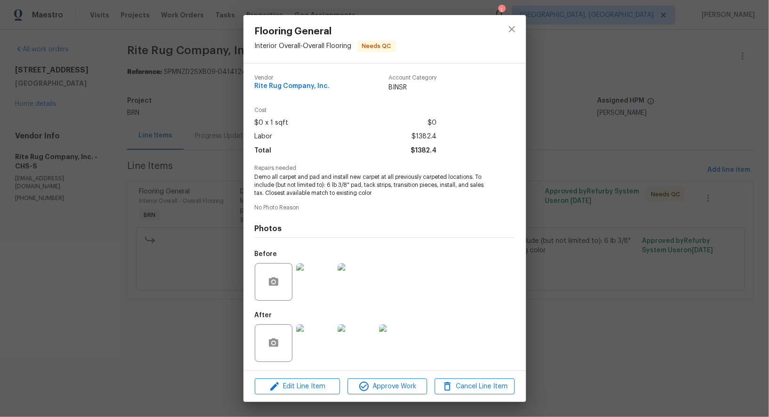
scroll to position [0, 0]
click at [349, 286] on img at bounding box center [357, 282] width 38 height 38
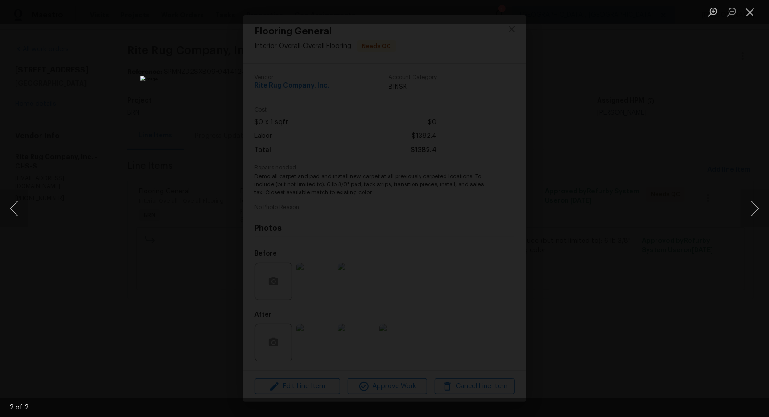
click at [603, 305] on div "Lightbox" at bounding box center [384, 208] width 769 height 417
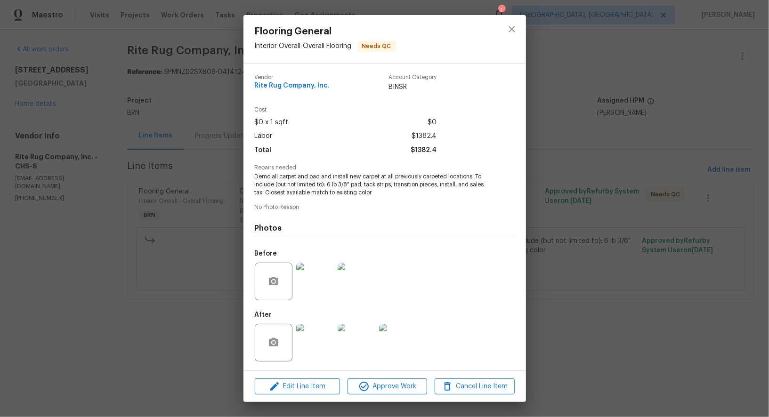
click at [603, 305] on div "Flooring General Interior Overall - Overall Flooring Needs QC Vendor Rite Rug C…" at bounding box center [384, 208] width 769 height 417
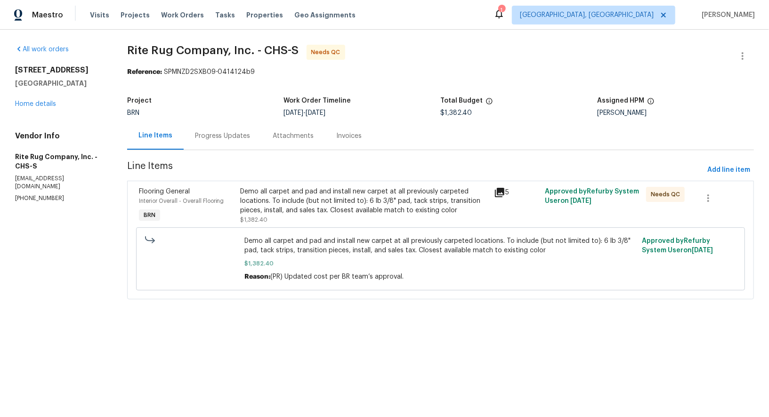
click at [304, 211] on div "Demo all carpet and pad and install new carpet at all previously carpeted locat…" at bounding box center [364, 201] width 248 height 28
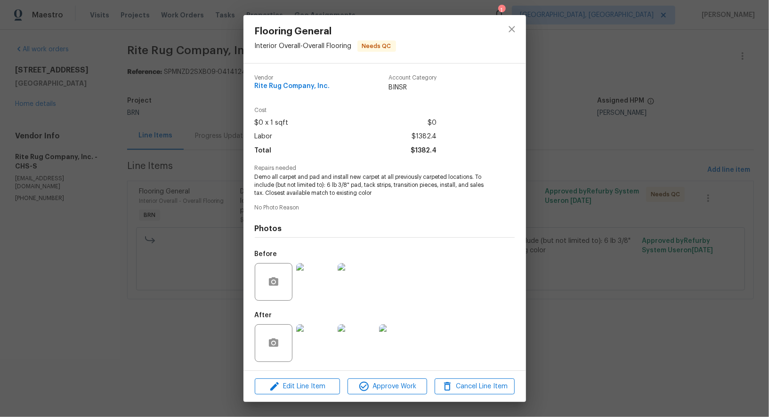
click at [321, 340] on img at bounding box center [315, 344] width 38 height 38
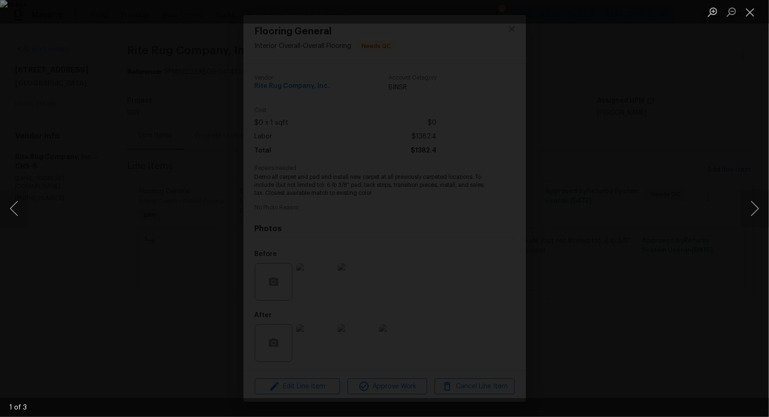
click at [682, 266] on div "Lightbox" at bounding box center [384, 208] width 769 height 417
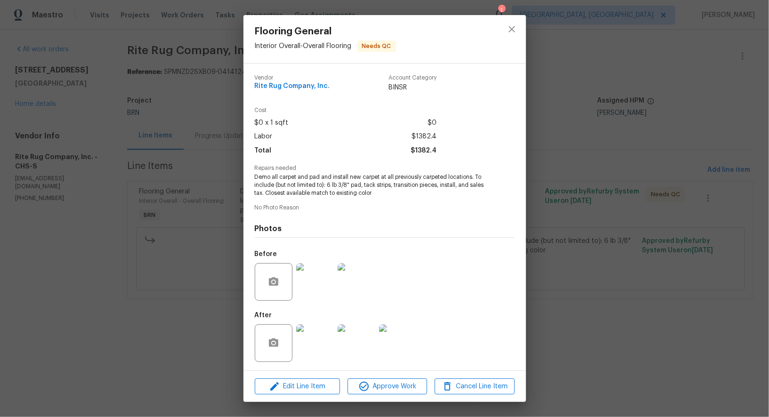
click at [682, 266] on div "Flooring General Interior Overall - Overall Flooring Needs QC Vendor Rite Rug C…" at bounding box center [384, 208] width 769 height 417
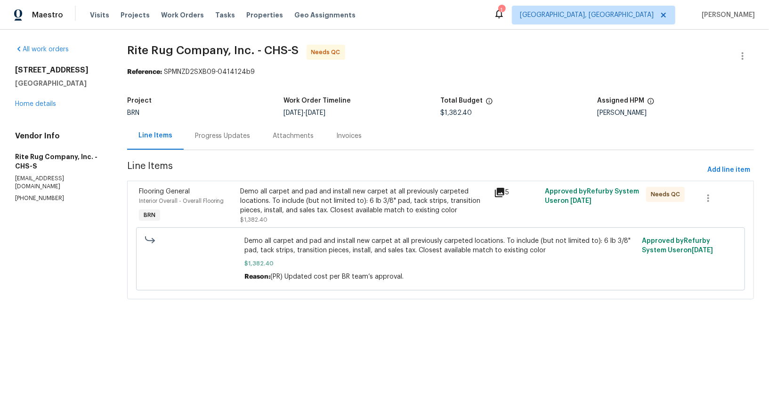
click at [230, 128] on div "Progress Updates" at bounding box center [223, 136] width 78 height 28
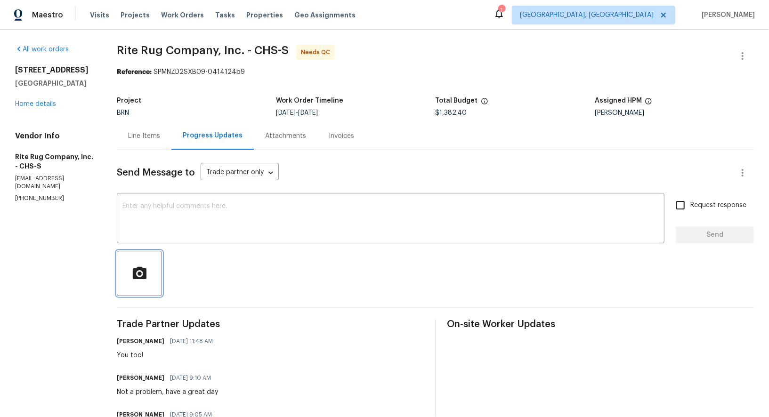
click at [162, 276] on button "button" at bounding box center [139, 273] width 45 height 45
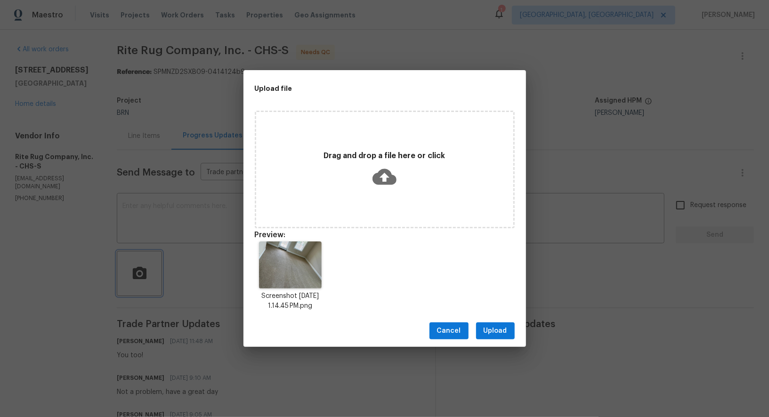
click at [208, 207] on div "Upload file Drag and drop a file here or click Preview: Screenshot 2025-08-21 a…" at bounding box center [384, 208] width 769 height 417
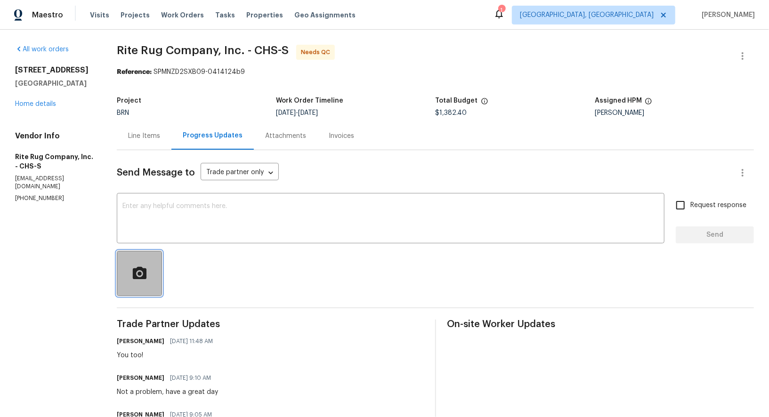
click at [158, 265] on button "button" at bounding box center [139, 273] width 45 height 45
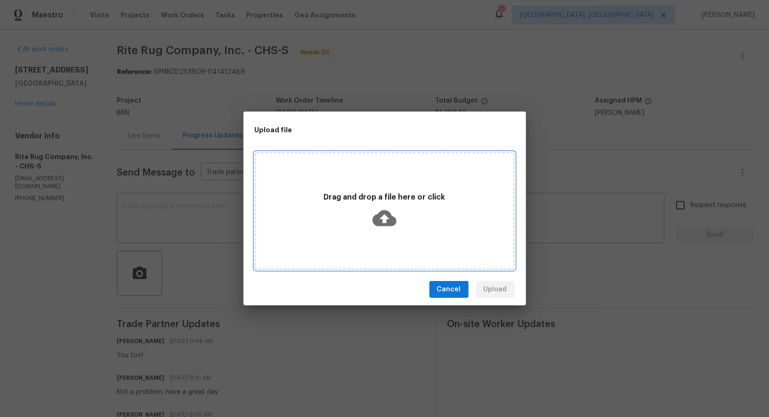
click at [380, 228] on icon at bounding box center [385, 218] width 24 height 24
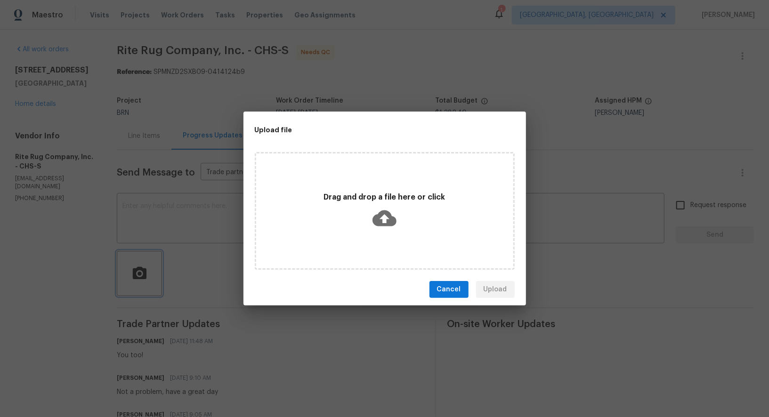
click at [157, 163] on div "Upload file Drag and drop a file here or click Cancel Upload" at bounding box center [384, 208] width 769 height 417
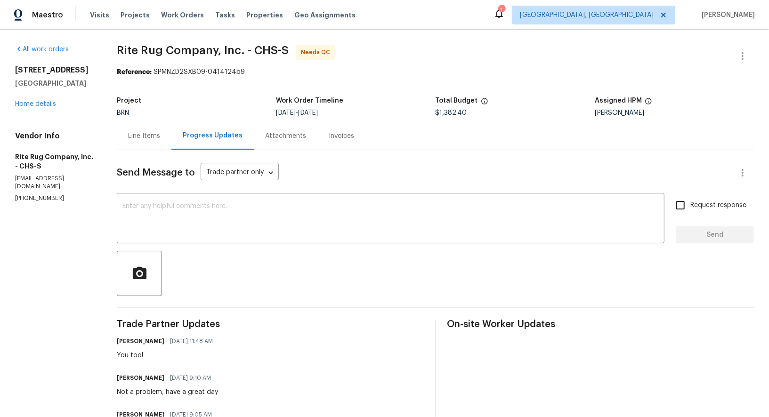
click at [152, 147] on div "Line Items" at bounding box center [144, 136] width 55 height 28
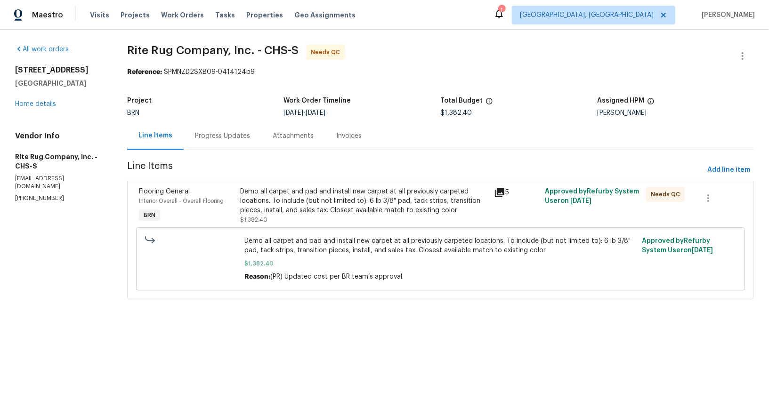
click at [305, 239] on span "Demo all carpet and pad and install new carpet at all previously carpeted locat…" at bounding box center [440, 245] width 392 height 19
click at [300, 220] on div "Demo all carpet and pad and install new carpet at all previously carpeted locat…" at bounding box center [364, 206] width 248 height 38
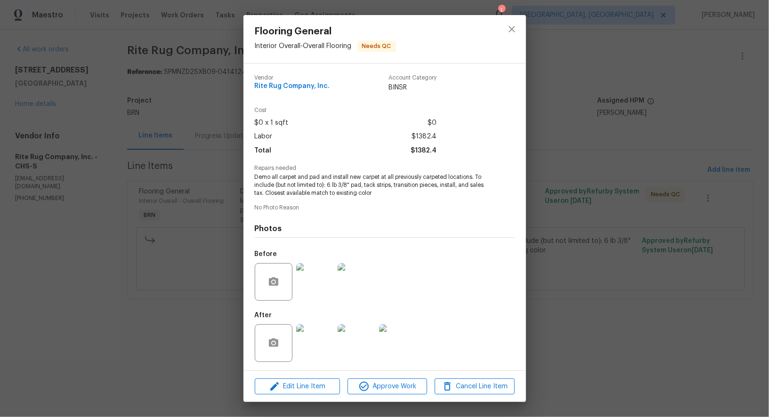
click at [320, 332] on img at bounding box center [315, 344] width 38 height 38
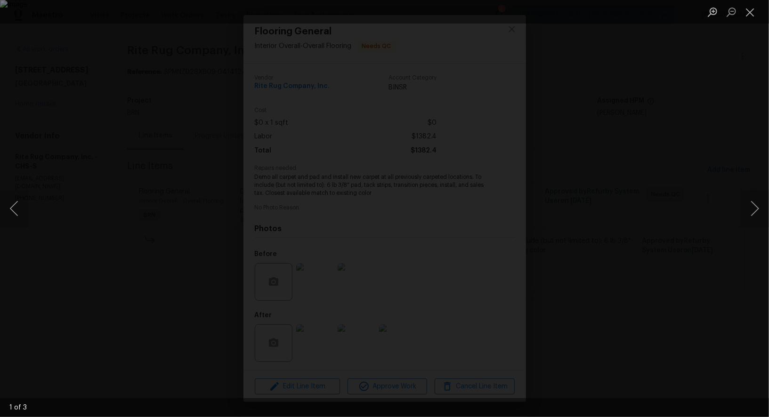
click at [692, 312] on div "Lightbox" at bounding box center [384, 208] width 769 height 417
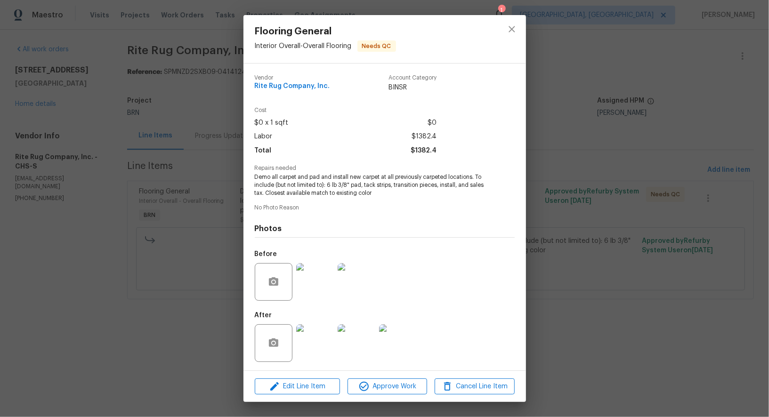
click at [660, 284] on div "Flooring General Interior Overall - Overall Flooring Needs QC Vendor Rite Rug C…" at bounding box center [384, 208] width 769 height 417
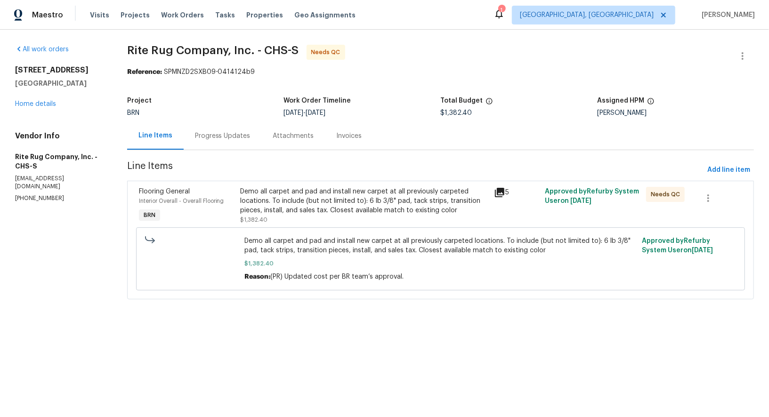
click at [238, 131] on div "Progress Updates" at bounding box center [223, 135] width 56 height 9
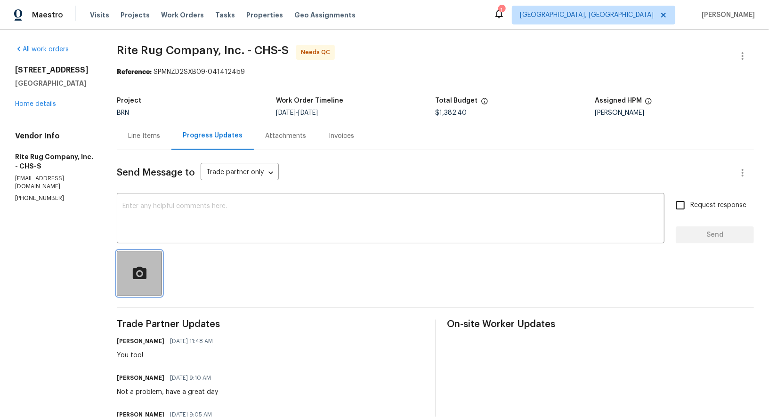
click at [154, 280] on span "button" at bounding box center [139, 274] width 30 height 16
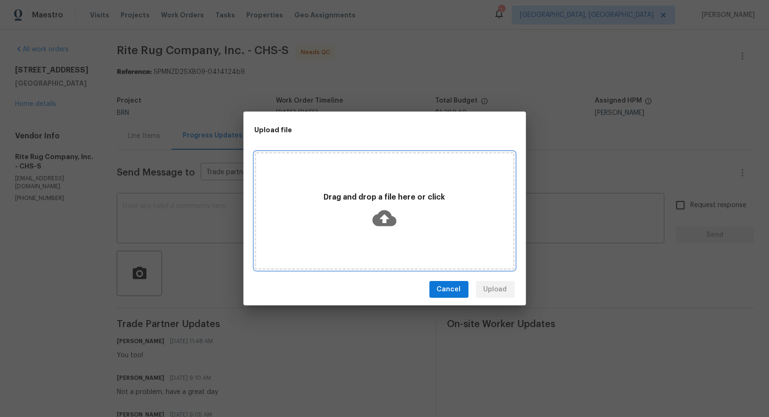
click at [398, 221] on div "Drag and drop a file here or click" at bounding box center [384, 211] width 257 height 44
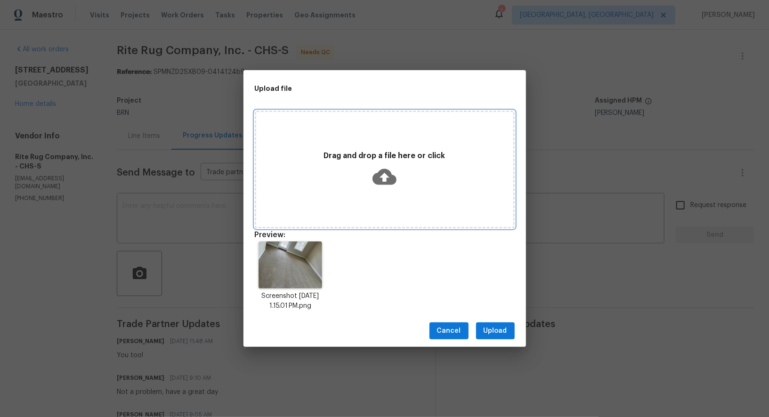
scroll to position [8, 0]
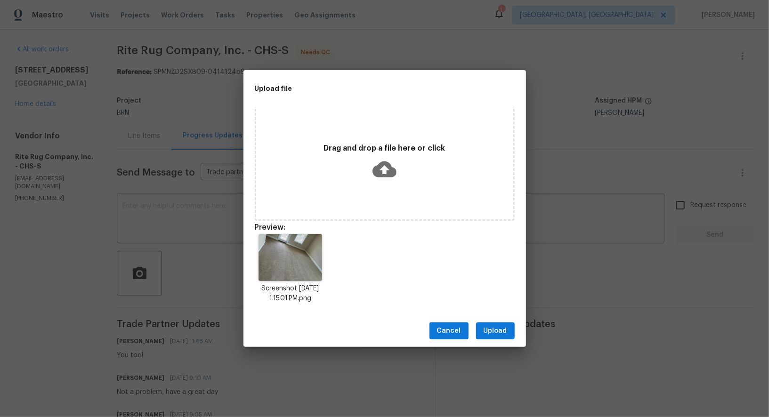
click at [493, 317] on div "Cancel Upload" at bounding box center [385, 331] width 283 height 33
click at [493, 330] on span "Upload" at bounding box center [496, 331] width 24 height 12
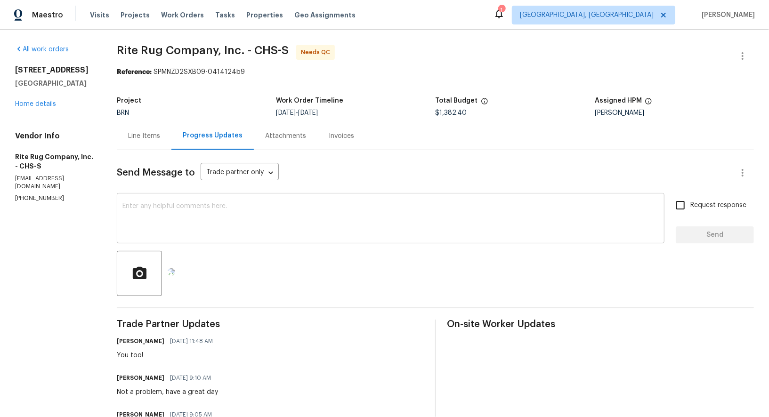
click at [254, 198] on div "x ​" at bounding box center [391, 219] width 548 height 48
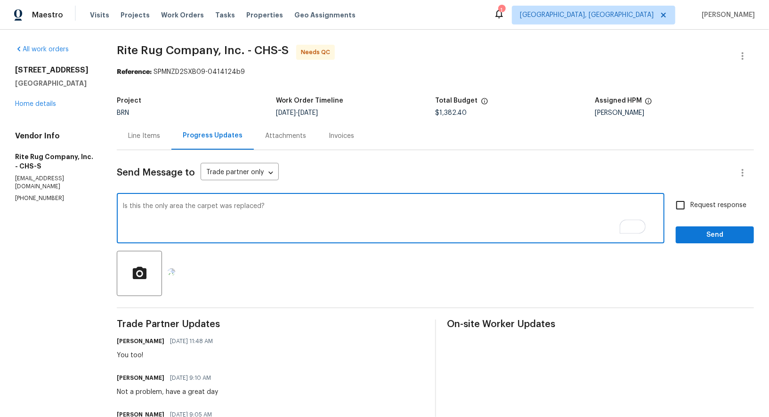
click at [134, 207] on div "Is this the only area the carpet was replaced? x ​" at bounding box center [391, 219] width 548 height 48
click at [135, 207] on textarea "Is this the only area the carpet was replaced?" at bounding box center [390, 219] width 537 height 33
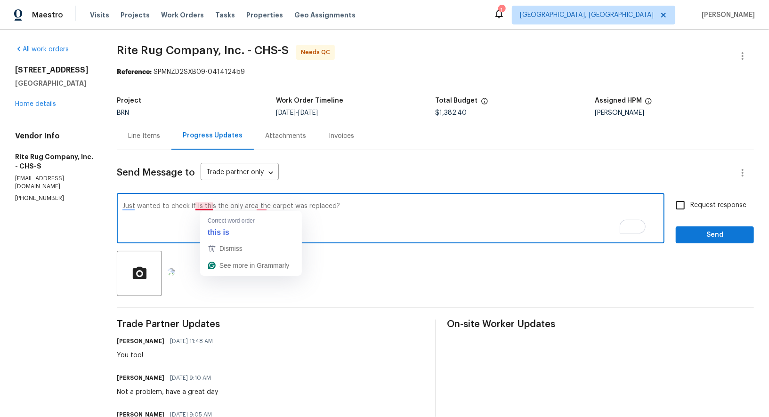
click at [217, 207] on textarea "Just wanted to check if Is this the only area the carpet was replaced?" at bounding box center [390, 219] width 537 height 33
click at [275, 204] on textarea "Just wanted to check if this is the only area the carpet was replaced?" at bounding box center [390, 219] width 537 height 33
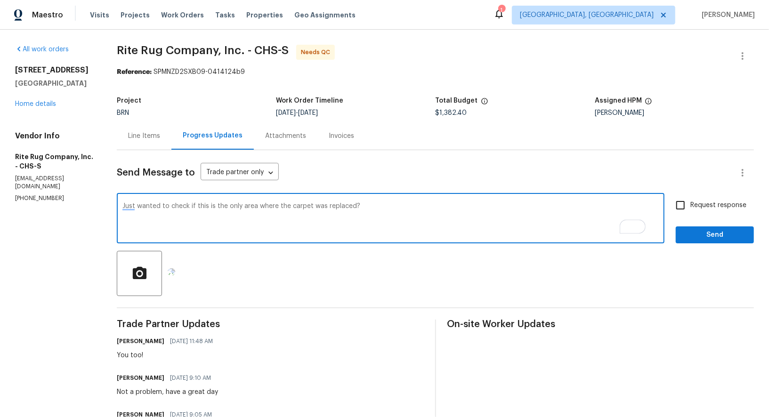
click at [392, 218] on textarea "Just wanted to check if this is the only area where the carpet was replaced?" at bounding box center [390, 219] width 537 height 33
type textarea "Just wanted to check if this is the only area where the carpet was replaced?"
click at [676, 206] on input "Request response" at bounding box center [681, 205] width 20 height 20
checkbox input "true"
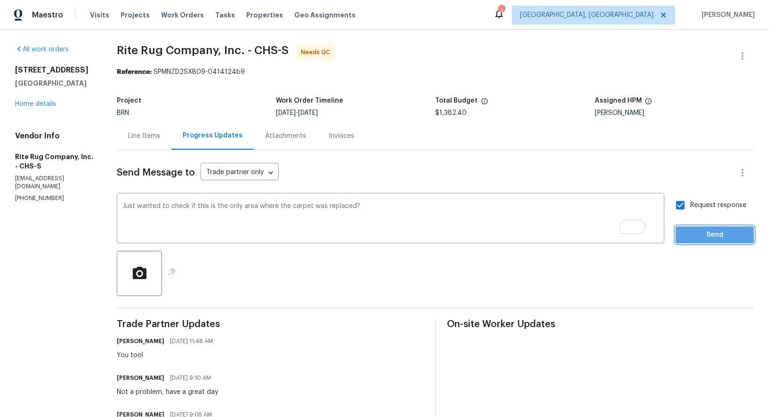
click at [699, 236] on span "Send" at bounding box center [714, 235] width 63 height 12
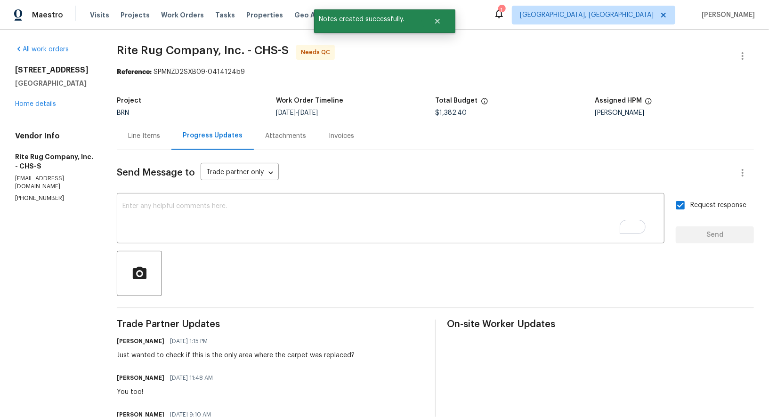
click at [153, 133] on div "Line Items" at bounding box center [144, 135] width 32 height 9
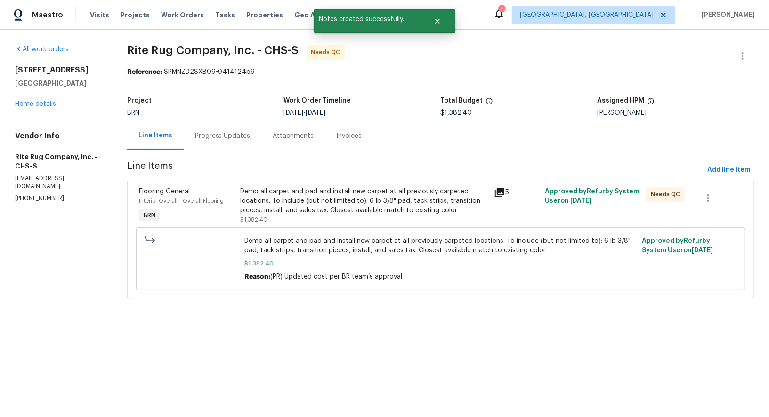
click at [321, 205] on div "Demo all carpet and pad and install new carpet at all previously carpeted locat…" at bounding box center [364, 201] width 248 height 28
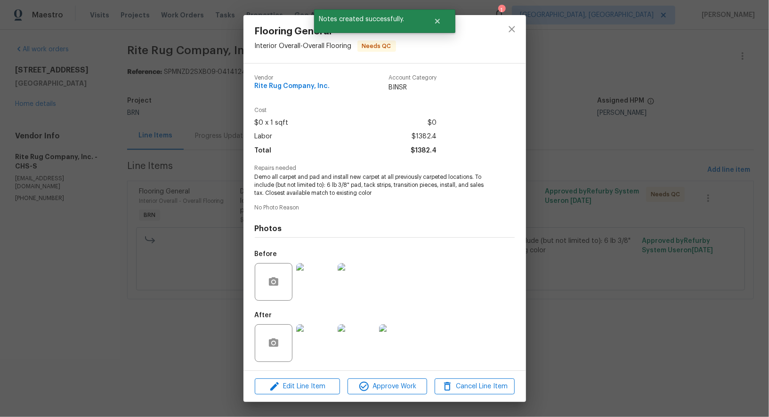
scroll to position [0, 0]
click at [341, 279] on img at bounding box center [357, 282] width 38 height 38
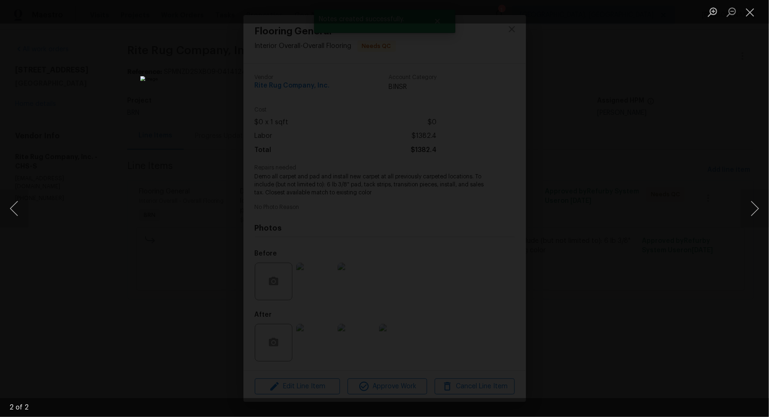
click at [650, 307] on div "Lightbox" at bounding box center [384, 208] width 769 height 417
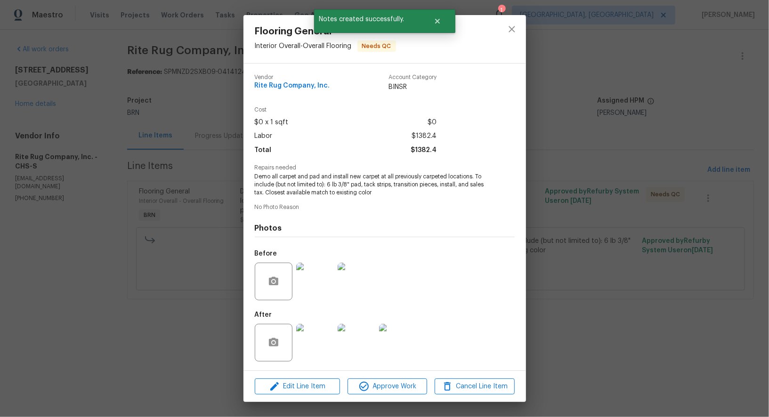
click at [650, 307] on div "Flooring General Interior Overall - Overall Flooring Needs QC Vendor Rite Rug C…" at bounding box center [384, 208] width 769 height 417
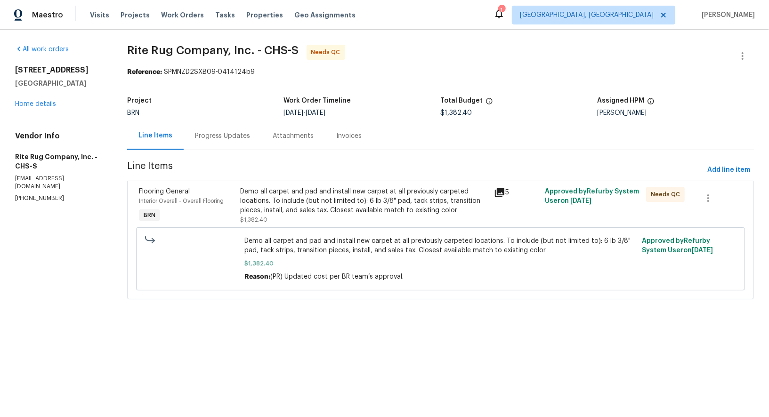
click at [213, 129] on div "Progress Updates" at bounding box center [223, 136] width 78 height 28
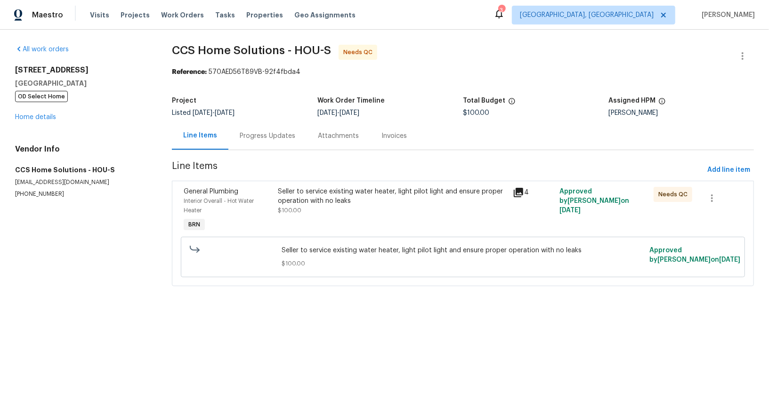
click at [295, 205] on div "Seller to service existing water heater, light pilot light and ensure proper op…" at bounding box center [392, 201] width 229 height 28
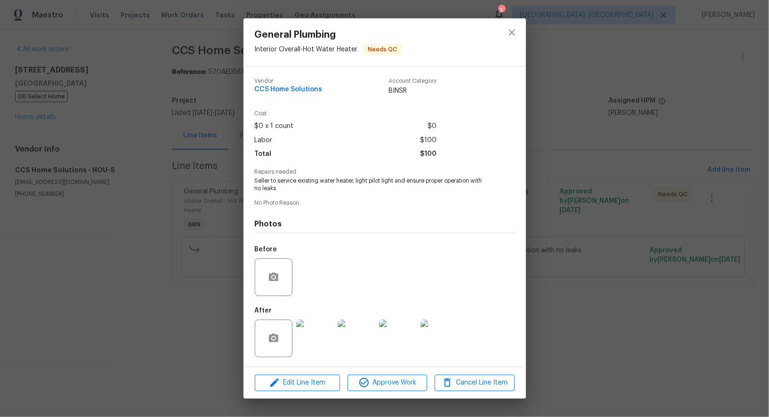
click at [304, 338] on img at bounding box center [315, 339] width 38 height 38
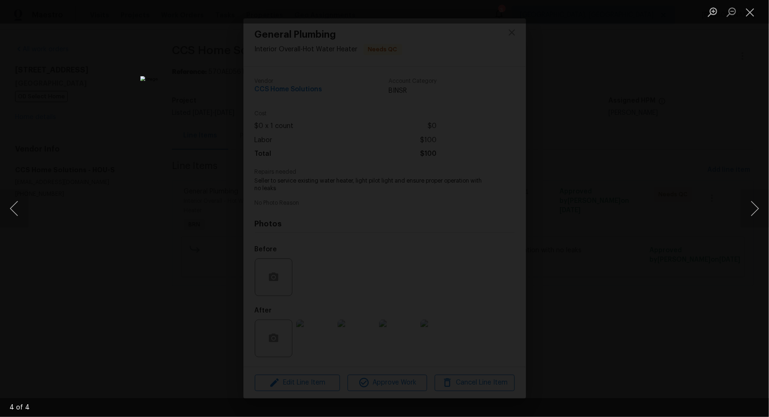
click at [595, 244] on div "Lightbox" at bounding box center [384, 208] width 769 height 417
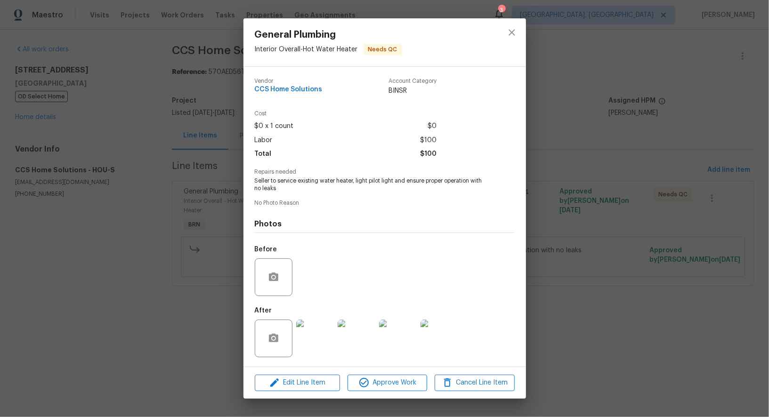
click at [595, 244] on div "General Plumbing Interior Overall - Hot Water Heater Needs QC Vendor CCS Home S…" at bounding box center [384, 208] width 769 height 417
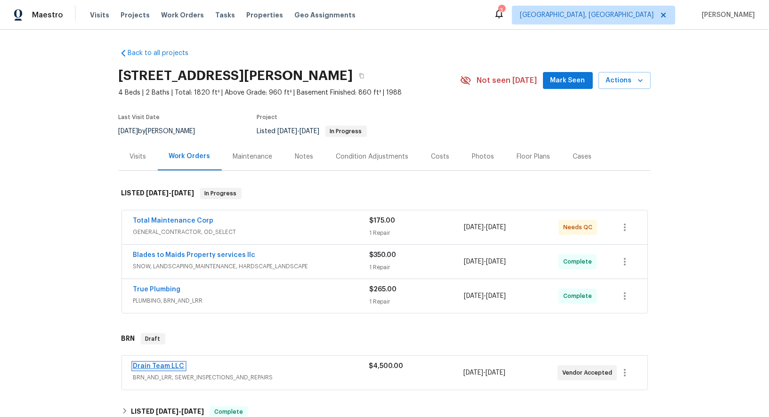
click at [158, 363] on link "Drain Team LLC" at bounding box center [158, 366] width 51 height 7
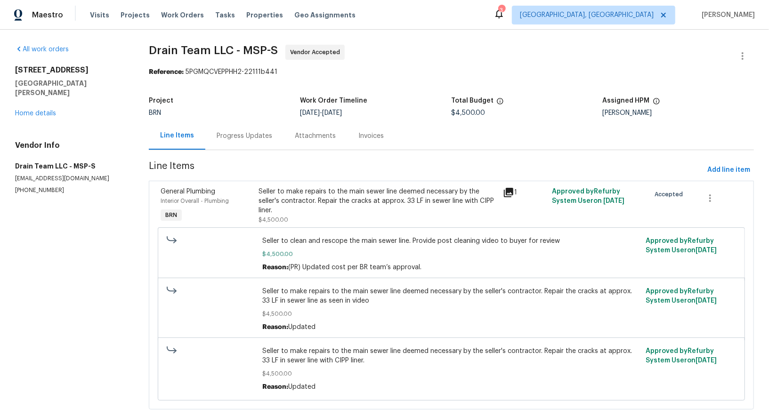
click at [257, 134] on div "Progress Updates" at bounding box center [245, 135] width 56 height 9
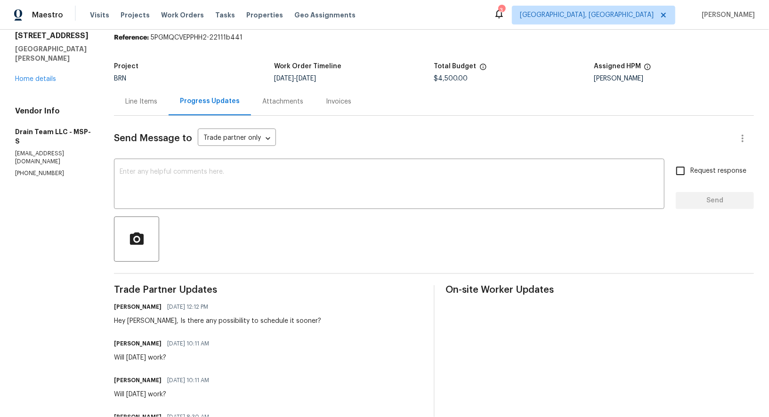
scroll to position [44, 0]
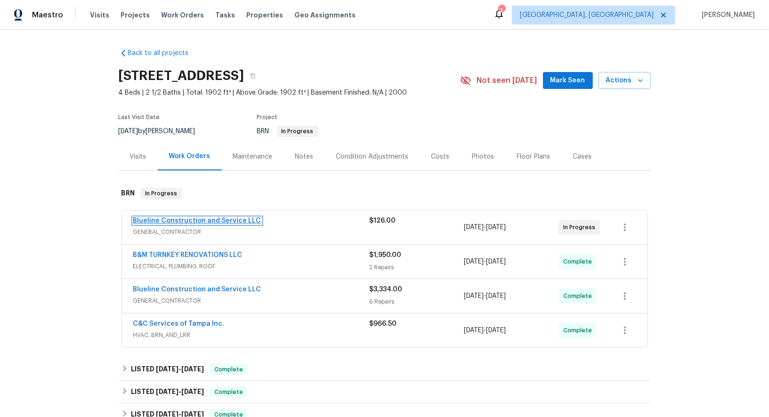
click at [185, 220] on link "Blueline Construction and Service LLC" at bounding box center [197, 221] width 128 height 7
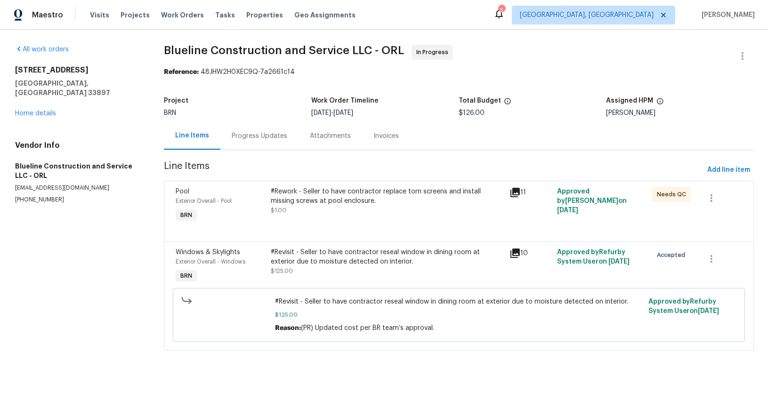
click at [250, 136] on div "Progress Updates" at bounding box center [260, 135] width 56 height 9
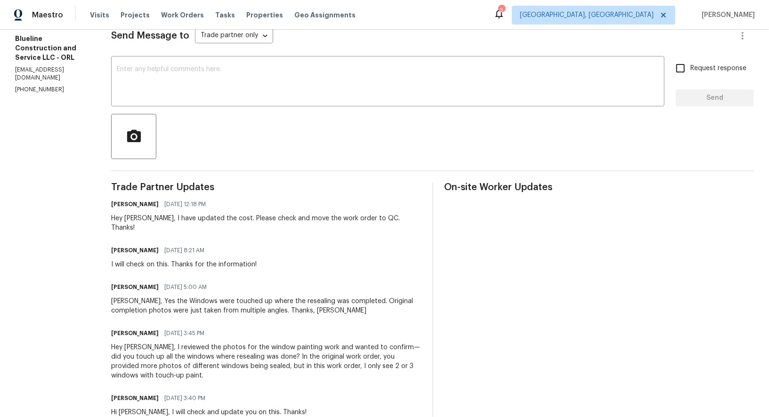
scroll to position [140, 0]
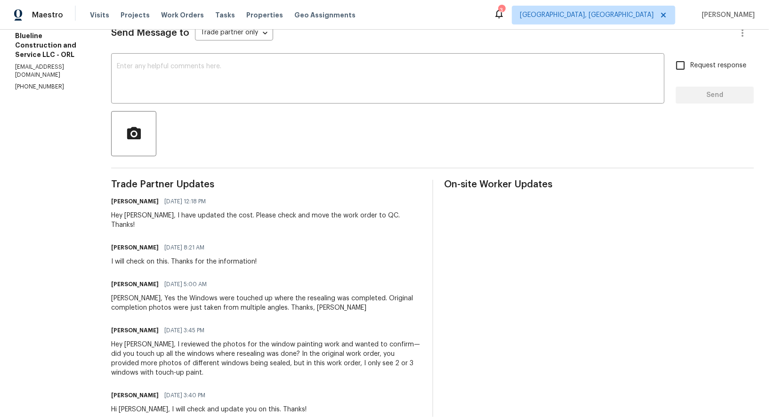
drag, startPoint x: 160, startPoint y: 214, endPoint x: 417, endPoint y: 212, distance: 257.2
click at [417, 212] on div "[PERSON_NAME] R [DATE] 12:18 PM Hey [PERSON_NAME], I have updated the cost. Ple…" at bounding box center [266, 212] width 310 height 35
drag, startPoint x: 408, startPoint y: 213, endPoint x: 161, endPoint y: 217, distance: 246.8
click at [161, 217] on div "[PERSON_NAME] R [DATE] 12:18 PM Hey [PERSON_NAME], I have updated the cost. Ple…" at bounding box center [266, 212] width 310 height 35
copy div "I have updated the cost. Please check and move the work order to QC. Thanks!"
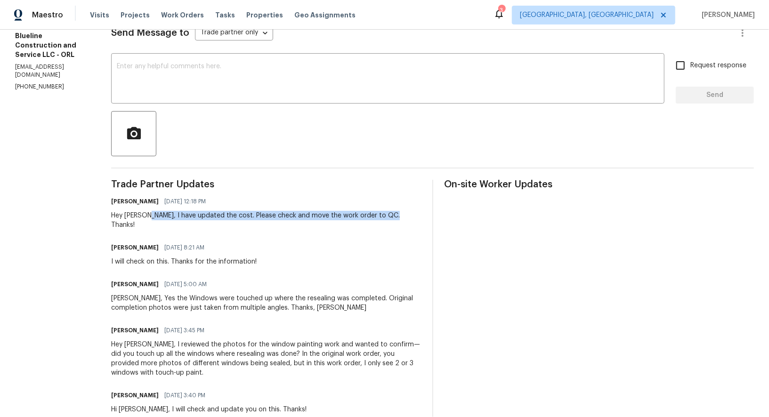
scroll to position [0, 0]
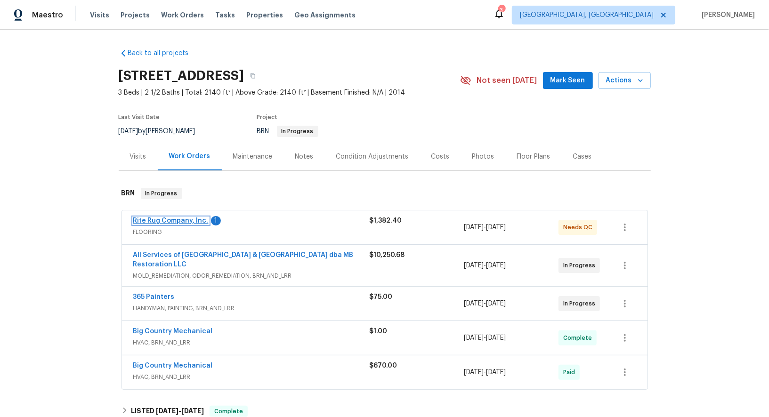
click at [183, 219] on link "Rite Rug Company, Inc." at bounding box center [170, 221] width 75 height 7
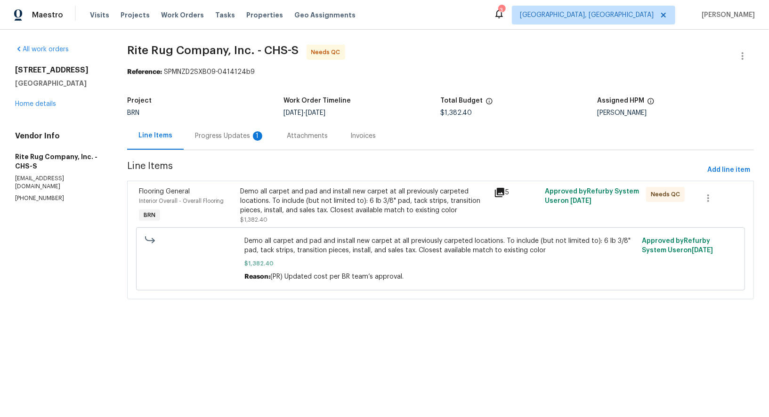
click at [250, 120] on div "Project BRN Work Order Timeline [DATE] - [DATE] Total Budget $1,382.40 Assigned…" at bounding box center [440, 107] width 627 height 30
click at [247, 138] on div "Progress Updates 1" at bounding box center [230, 135] width 70 height 9
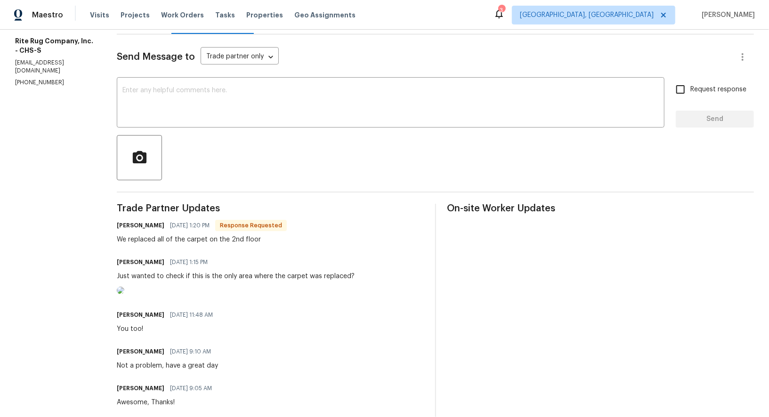
scroll to position [122, 0]
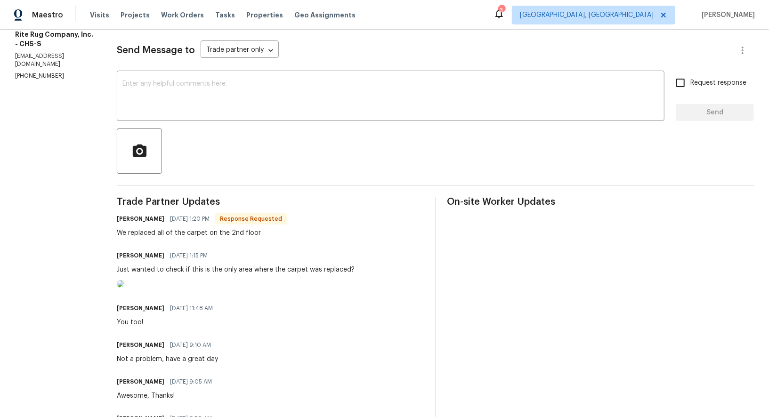
click at [124, 288] on img at bounding box center [121, 284] width 8 height 8
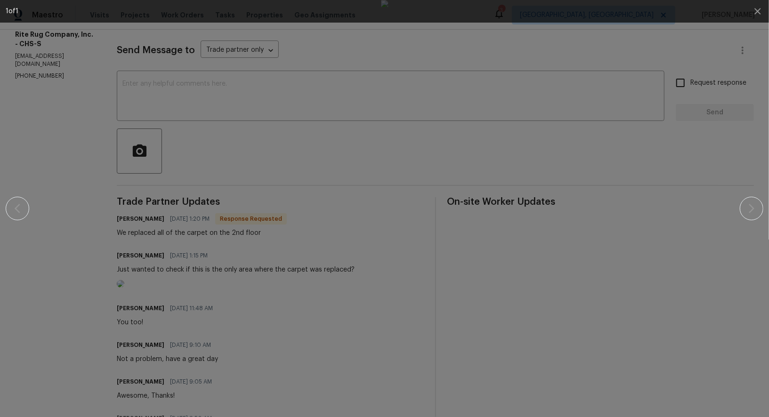
click at [728, 135] on div at bounding box center [385, 208] width 688 height 417
click at [760, 8] on icon "button" at bounding box center [758, 11] width 6 height 6
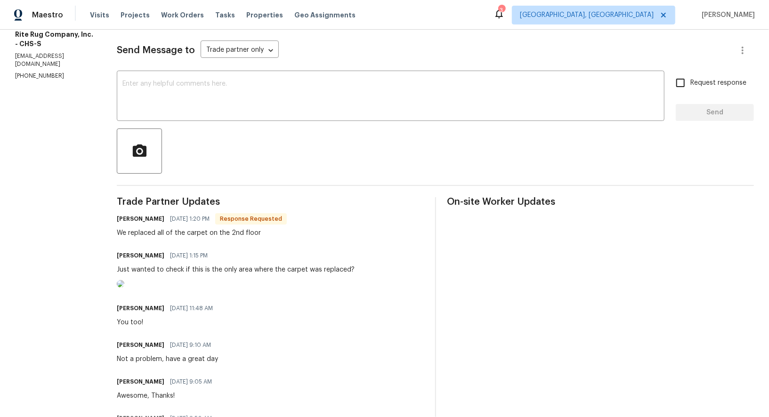
scroll to position [0, 0]
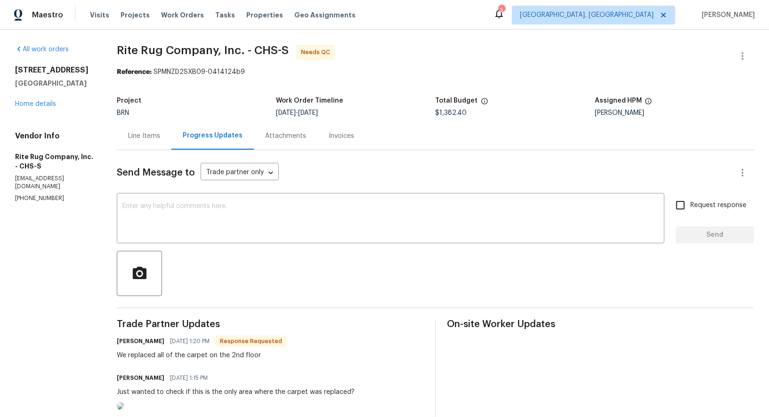
click at [143, 135] on div "Line Items" at bounding box center [144, 135] width 32 height 9
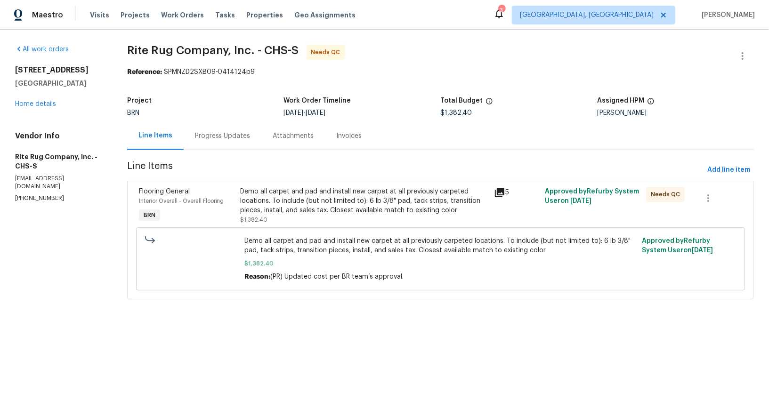
click at [306, 204] on div "Demo all carpet and pad and install new carpet at all previously carpeted locat…" at bounding box center [364, 201] width 248 height 28
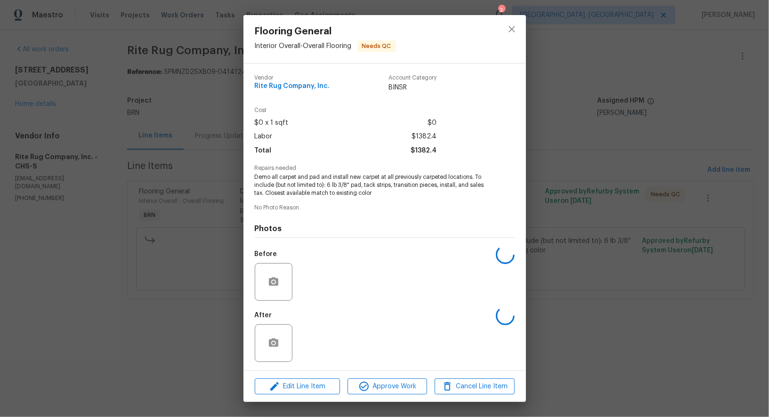
scroll to position [0, 0]
click at [314, 338] on img at bounding box center [315, 343] width 38 height 38
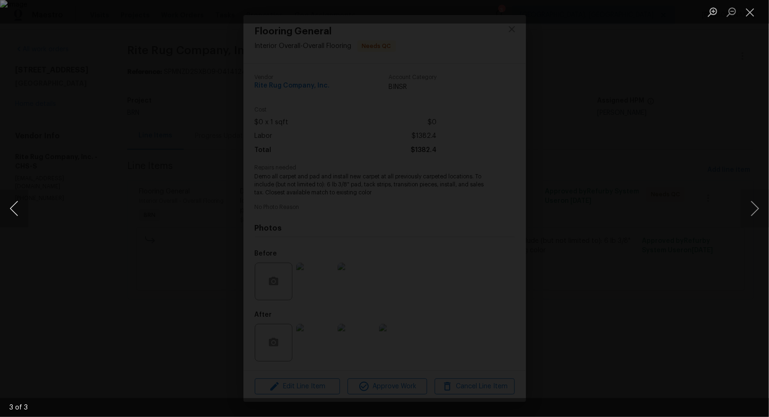
click at [18, 210] on button "Previous image" at bounding box center [14, 209] width 28 height 38
click at [694, 206] on div "Lightbox" at bounding box center [384, 208] width 769 height 417
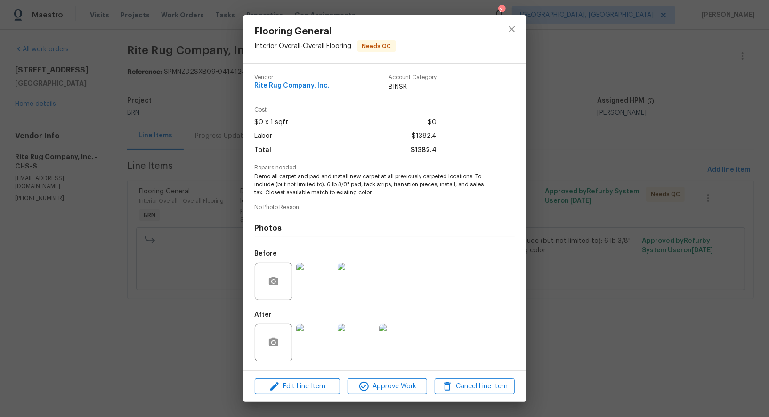
click at [694, 206] on div "Flooring General Interior Overall - Overall Flooring Needs QC Vendor Rite Rug C…" at bounding box center [384, 208] width 769 height 417
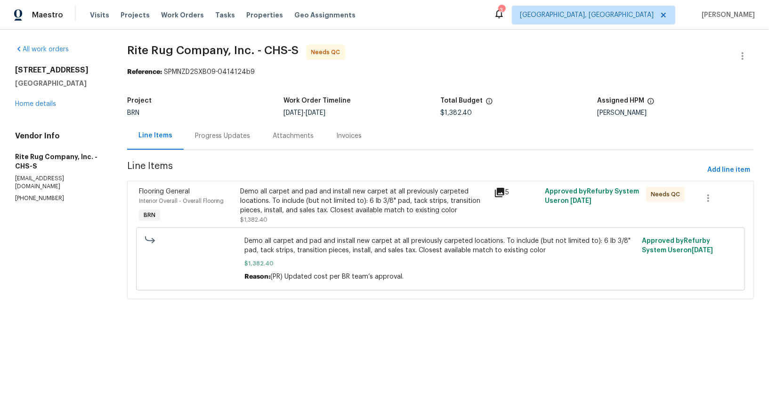
click at [231, 143] on div "Progress Updates" at bounding box center [223, 136] width 78 height 28
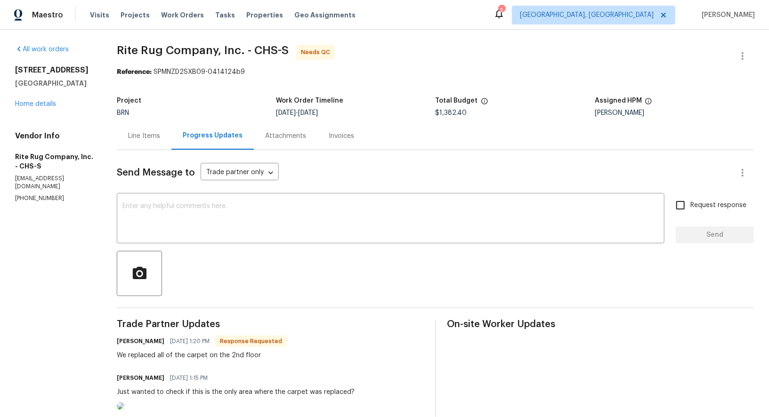
click at [208, 216] on textarea at bounding box center [390, 219] width 537 height 33
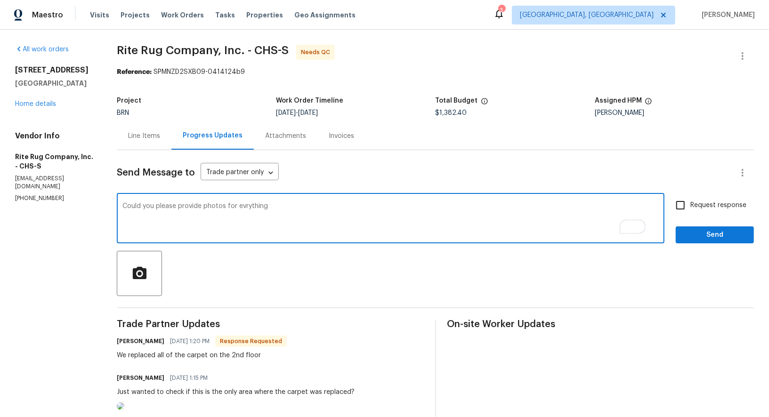
click at [256, 206] on textarea "Could you please provide photos for evrything" at bounding box center [390, 219] width 537 height 33
click at [308, 207] on textarea "Could you please provide photos for everything" at bounding box center [390, 219] width 537 height 33
click at [256, 208] on textarea "Could you please provide photos of everything. There is only photo for one area." at bounding box center [390, 219] width 537 height 33
click at [334, 207] on textarea "Could you please provide photos of everything? There is only photo for one area." at bounding box center [390, 219] width 537 height 33
click at [412, 211] on textarea "Could you please provide photos of everything? There is only one photo for one …" at bounding box center [390, 219] width 537 height 33
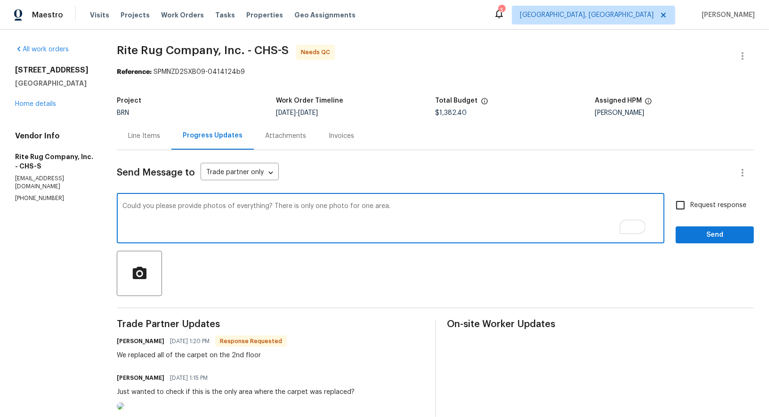
click at [336, 207] on textarea "Could you please provide photos of everything? There is only one photo for one …" at bounding box center [390, 219] width 537 height 33
click at [356, 205] on textarea "Could you please provide photos of everything? There is only photo for one area." at bounding box center [390, 219] width 537 height 33
click at [369, 208] on textarea "Could you please provide photos of everything? There is only photo for one area." at bounding box center [390, 219] width 537 height 33
click at [335, 206] on textarea "Could you please provide photos of everything? There is only photo for one of t…" at bounding box center [390, 219] width 537 height 33
drag, startPoint x: 441, startPoint y: 205, endPoint x: 134, endPoint y: 201, distance: 307.1
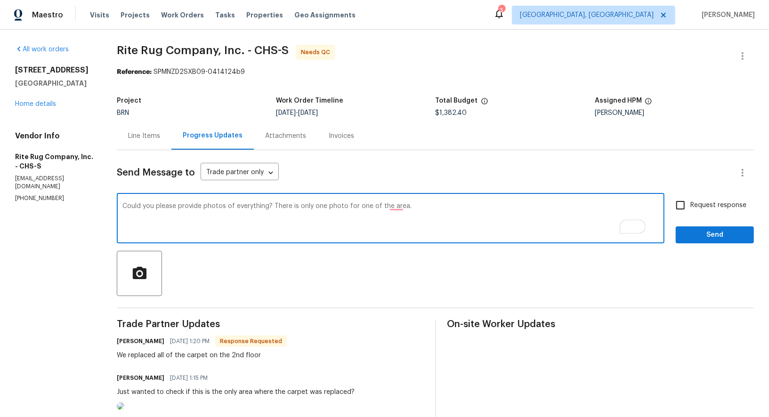
click at [134, 201] on div "Could you please provide photos of everything? There is only one photo for one …" at bounding box center [391, 219] width 548 height 48
type textarea "Could you please provide photos of everything? There is only one photo for one …"
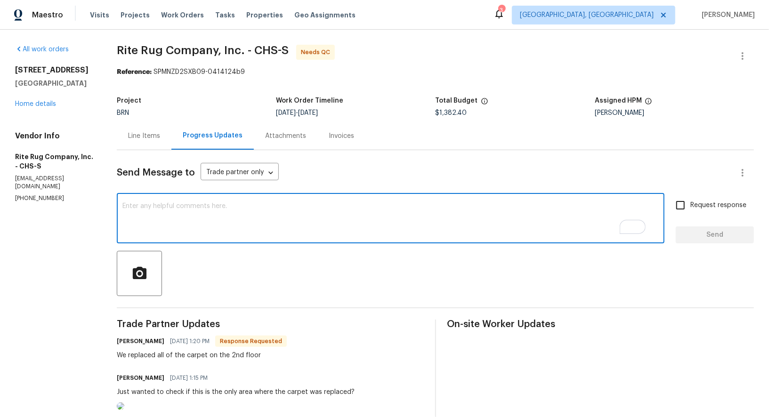
paste textarea "Could you please provide photos of all the areas? Currently, I only see one pho…"
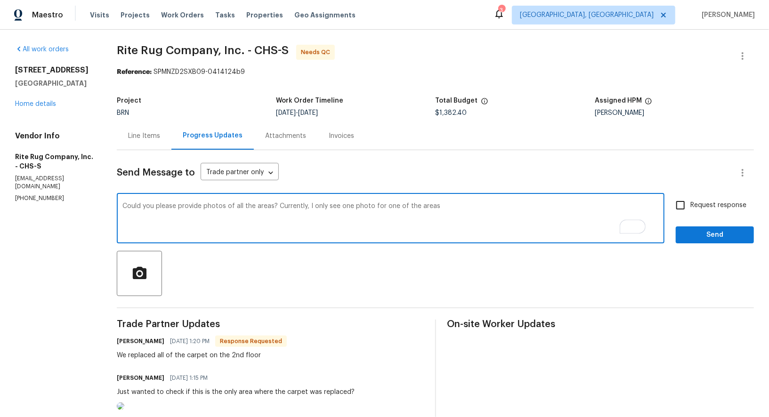
type textarea "Could you please provide photos of all the areas? Currently, I only see one pho…"
click at [683, 208] on input "Request response" at bounding box center [681, 205] width 20 height 20
checkbox input "true"
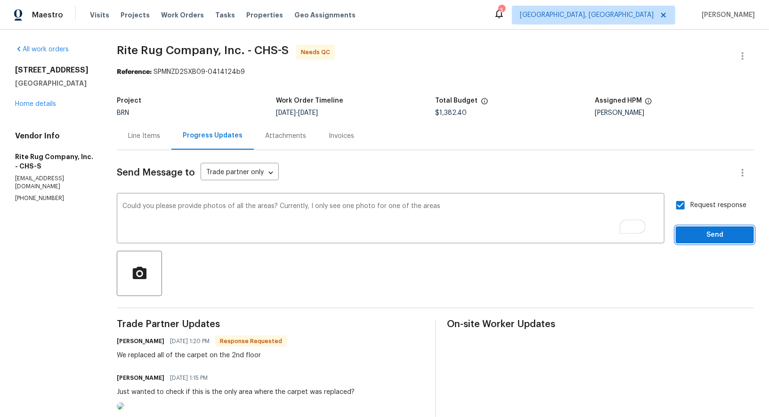
click at [700, 232] on span "Send" at bounding box center [714, 235] width 63 height 12
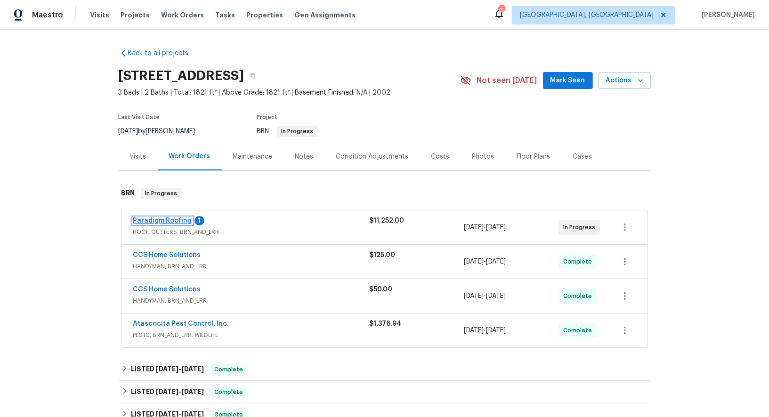
click at [158, 219] on link "Paradigm Roofing" at bounding box center [162, 221] width 59 height 7
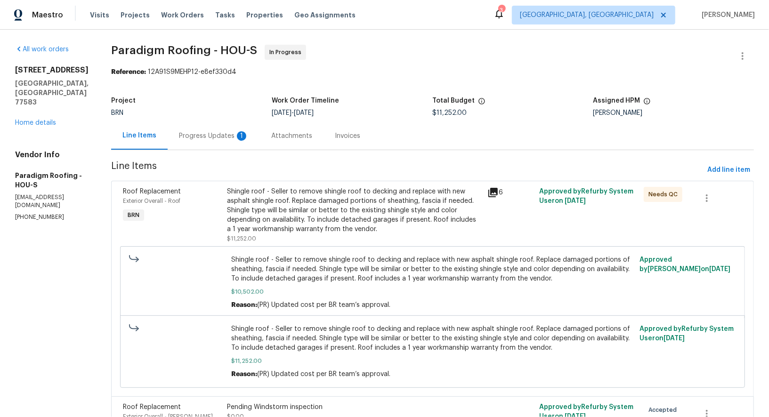
click at [223, 131] on div "Progress Updates 1" at bounding box center [214, 136] width 92 height 28
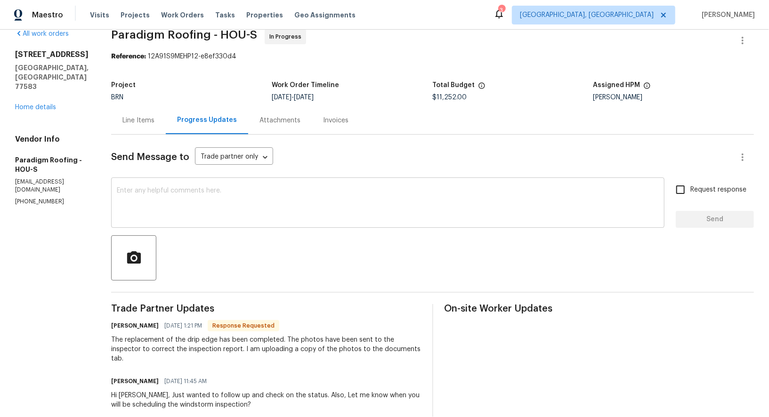
scroll to position [11, 0]
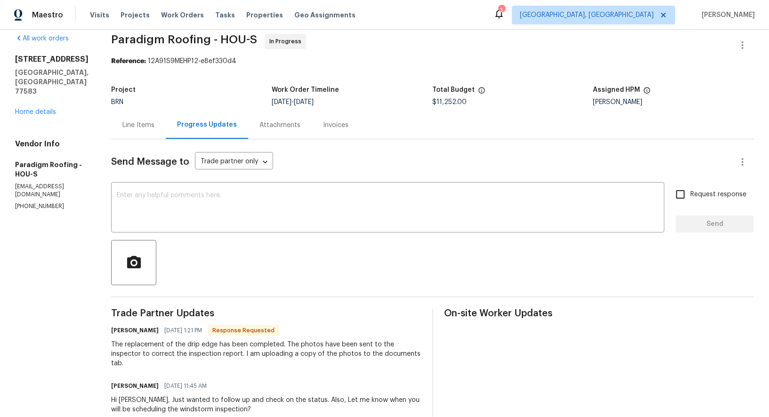
click at [148, 133] on div "Line Items" at bounding box center [138, 125] width 55 height 28
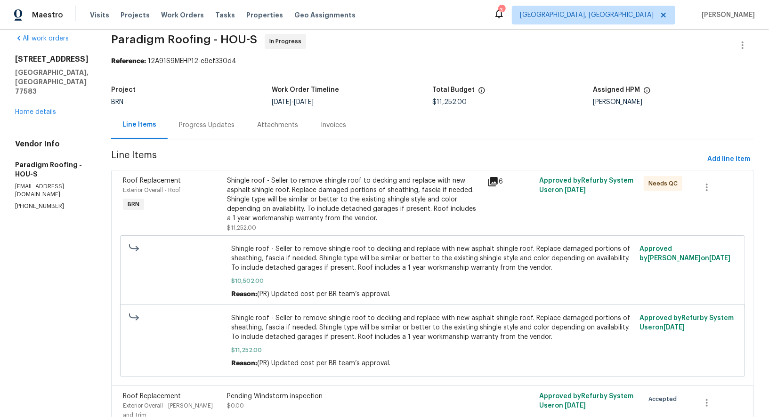
click at [319, 211] on div "Shingle roof - Seller to remove shingle roof to decking and replace with new as…" at bounding box center [354, 199] width 255 height 47
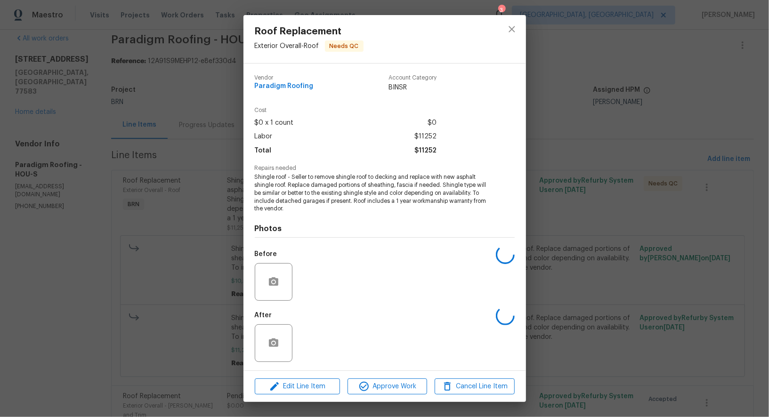
scroll to position [0, 0]
click at [174, 339] on div "Roof Replacement Exterior Overall - Roof Needs QC Vendor Paradigm Roofing Accou…" at bounding box center [384, 208] width 769 height 417
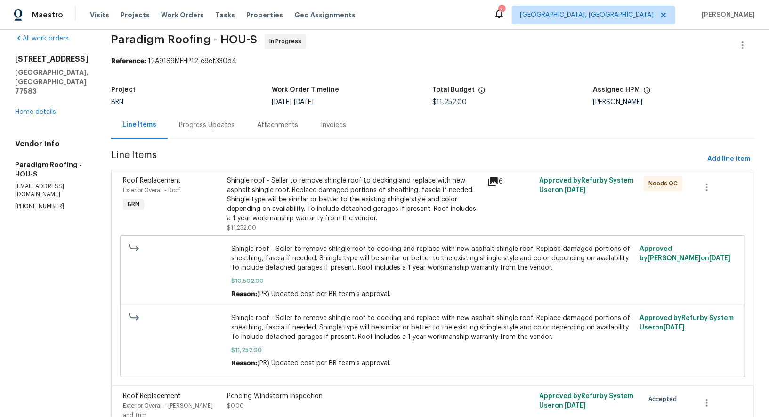
scroll to position [66, 0]
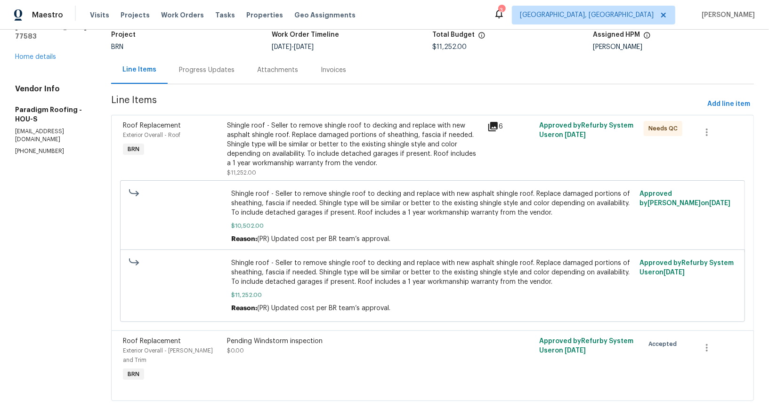
click at [331, 126] on div "Shingle roof - Seller to remove shingle roof to decking and replace with new as…" at bounding box center [354, 144] width 255 height 47
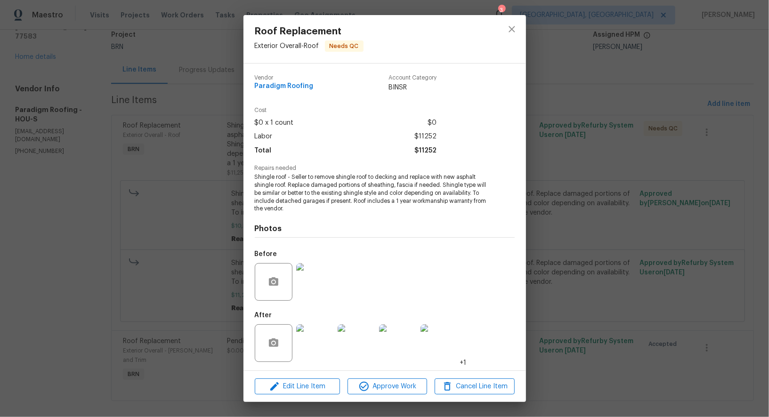
scroll to position [0, 0]
click at [181, 293] on div "Roof Replacement Exterior Overall - Roof Needs QC Vendor Paradigm Roofing Accou…" at bounding box center [384, 208] width 769 height 417
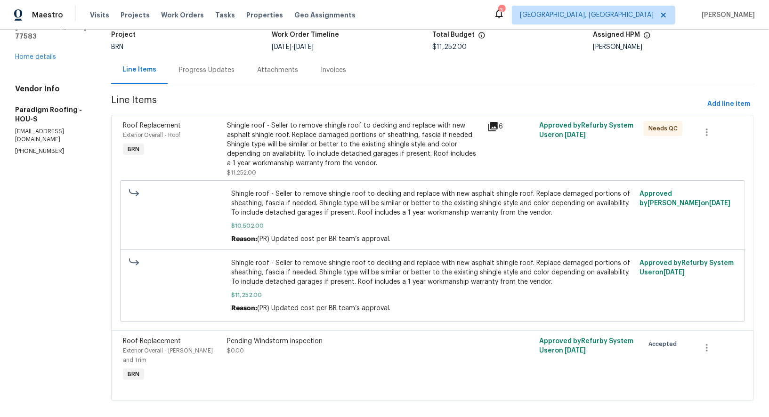
click at [192, 84] on section "Paradigm Roofing - HOU-S In Progress Reference: 12A91S9MEHP12-e8ef330d4 Project…" at bounding box center [432, 196] width 643 height 434
click at [192, 70] on div "Progress Updates" at bounding box center [207, 69] width 56 height 9
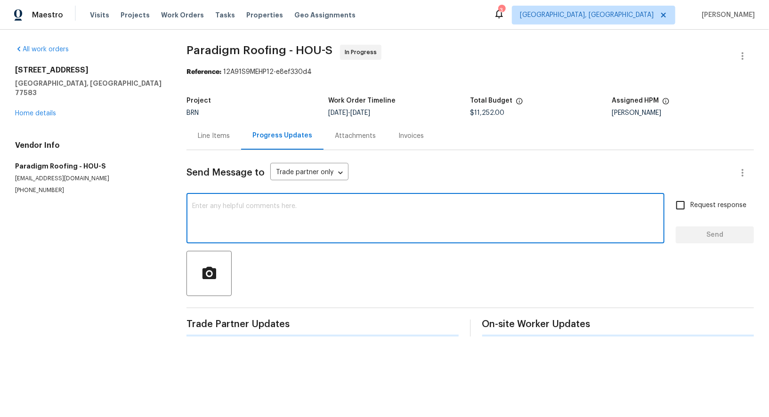
click at [226, 212] on textarea at bounding box center [425, 219] width 467 height 33
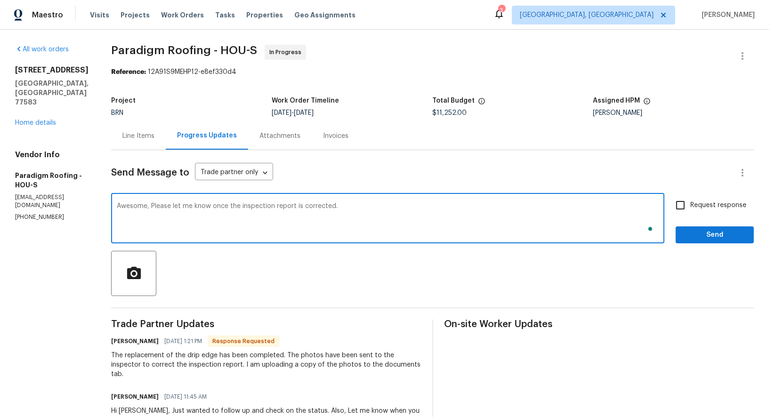
type textarea "Awesome, Please let me know once the inspection report is corrected."
click at [683, 208] on input "Request response" at bounding box center [681, 205] width 20 height 20
checkbox input "true"
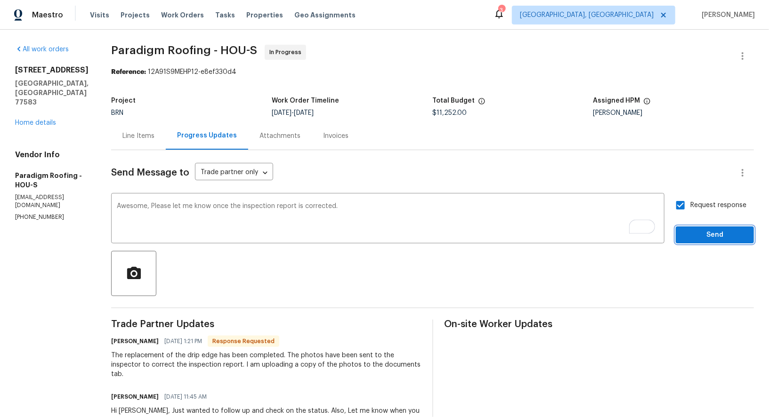
click at [691, 228] on button "Send" at bounding box center [715, 235] width 78 height 17
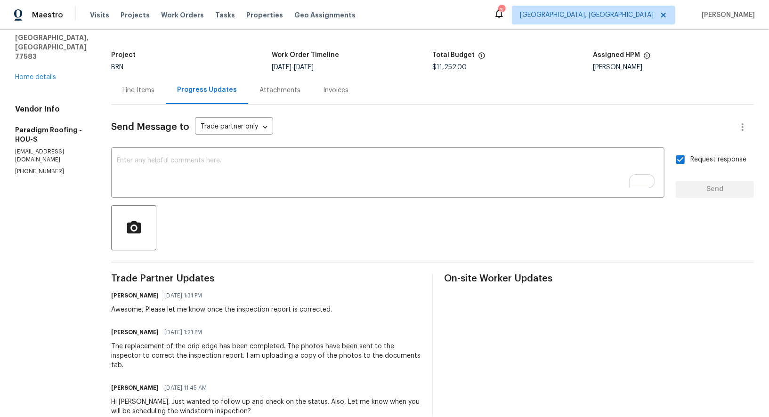
scroll to position [46, 0]
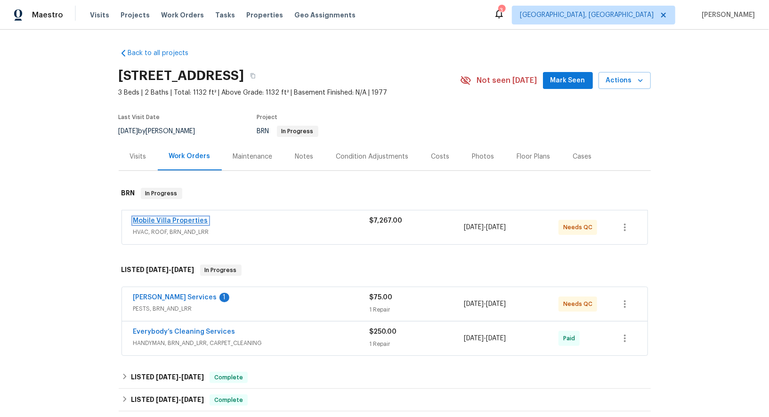
click at [174, 220] on link "Mobile Villa Properties" at bounding box center [170, 221] width 75 height 7
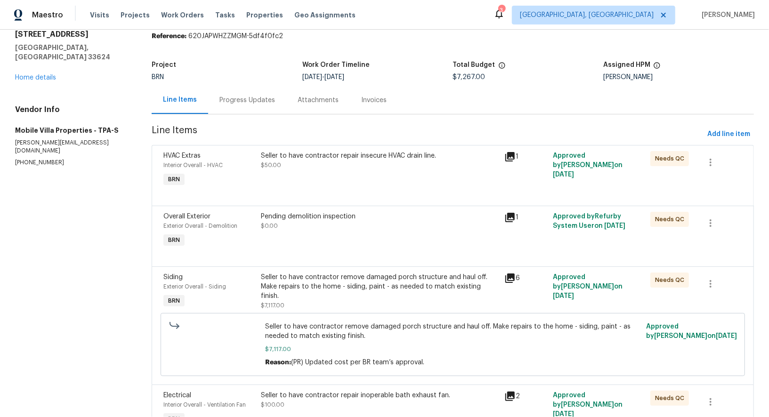
scroll to position [39, 0]
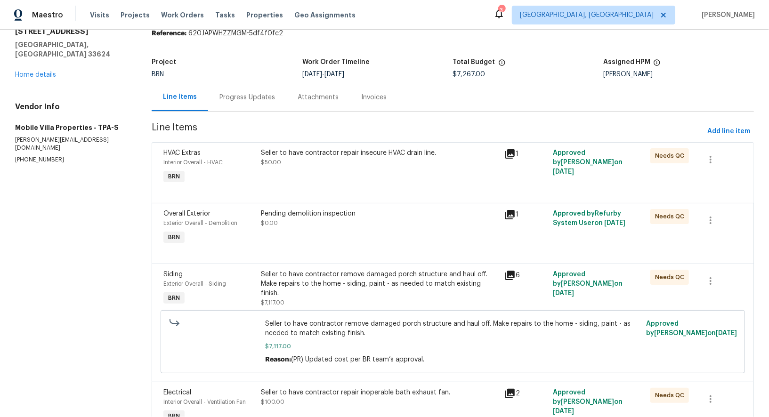
click at [291, 165] on div "Seller to have contractor repair insecure HVAC drain line. $50.00" at bounding box center [380, 157] width 238 height 19
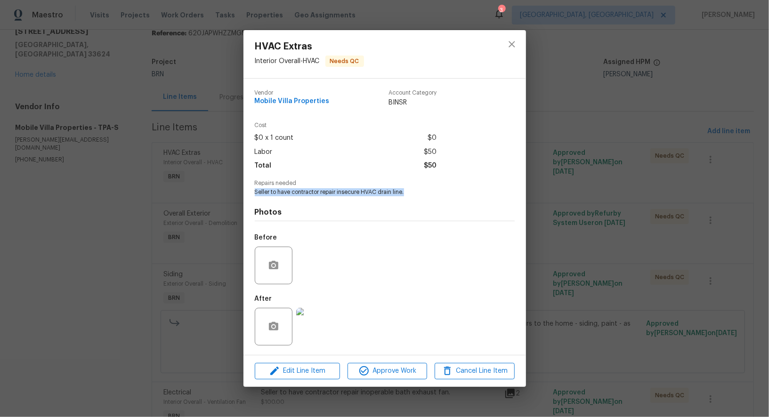
drag, startPoint x: 251, startPoint y: 192, endPoint x: 454, endPoint y: 192, distance: 203.5
click at [454, 192] on div "Vendor Mobile Villa Properties Account Category BINSR Cost $0 x 1 count $0 Labo…" at bounding box center [385, 217] width 283 height 276
copy span "Seller to have contractor repair insecure HVAC drain line."
click at [316, 327] on img at bounding box center [315, 327] width 38 height 38
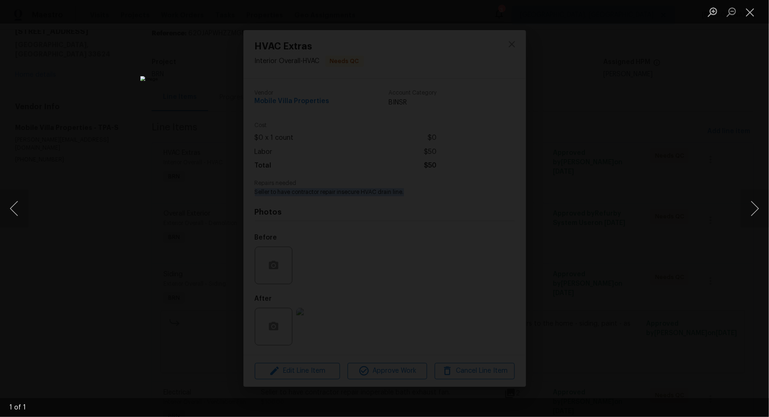
click at [732, 140] on div "Lightbox" at bounding box center [384, 208] width 769 height 417
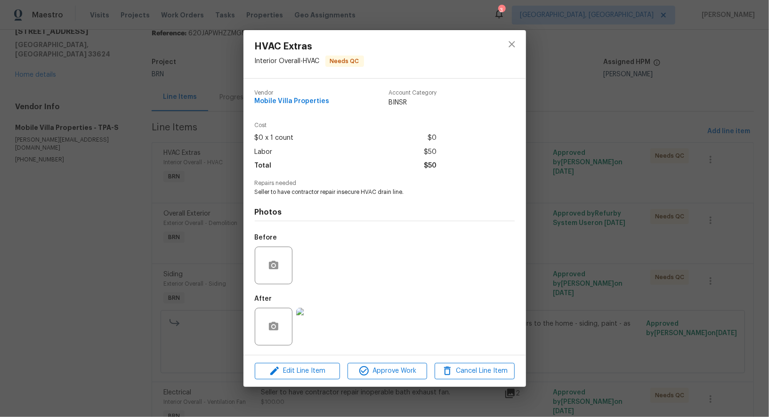
click at [647, 120] on div "HVAC Extras Interior Overall - HVAC Needs QC Vendor Mobile Villa Properties Acc…" at bounding box center [384, 208] width 769 height 417
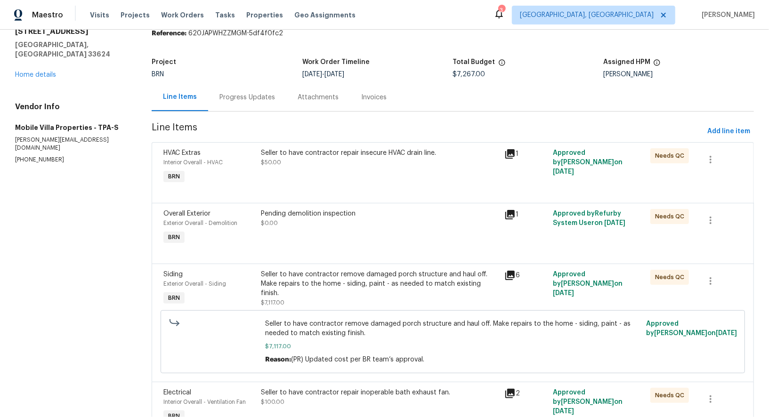
click at [299, 219] on div "Pending demolition inspection $0.00" at bounding box center [380, 218] width 238 height 19
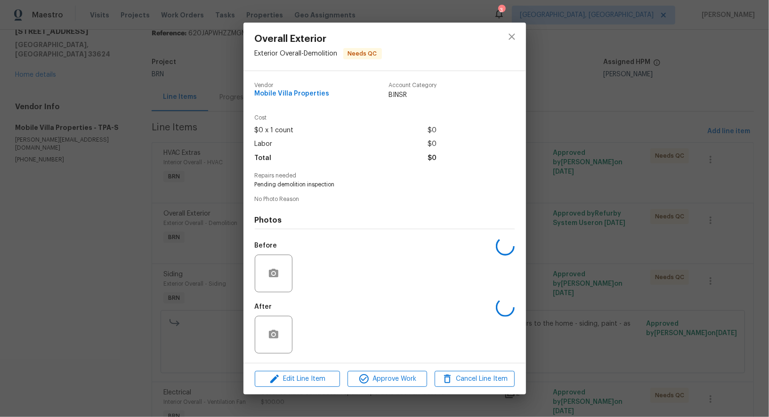
click at [167, 299] on div "Overall Exterior Exterior Overall - Demolition Needs QC Vendor Mobile Villa Pro…" at bounding box center [384, 208] width 769 height 417
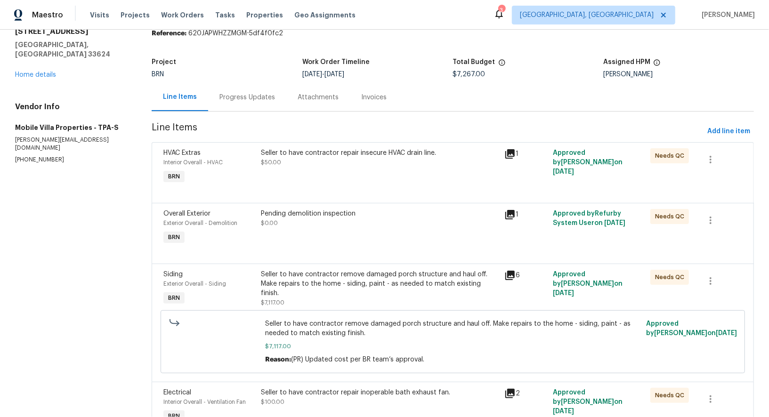
click at [334, 288] on div "Seller to have contractor remove damaged porch structure and haul off. Make rep…" at bounding box center [380, 289] width 238 height 38
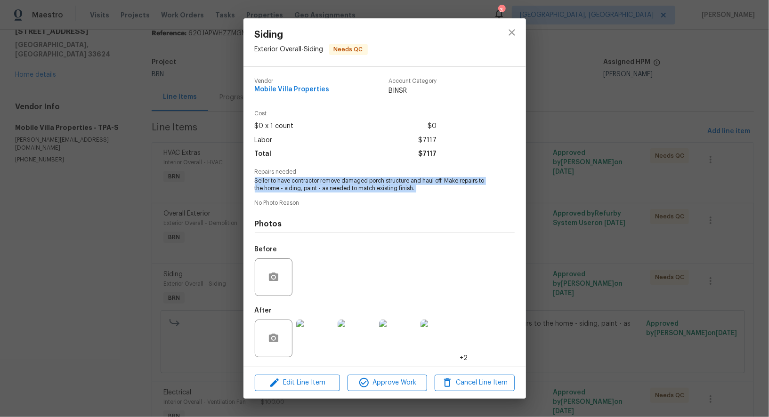
drag, startPoint x: 252, startPoint y: 179, endPoint x: 437, endPoint y: 197, distance: 186.0
click at [438, 197] on div "Vendor Mobile Villa Properties Account Category BINSR Cost $0 x 1 count $0 Labo…" at bounding box center [385, 217] width 283 height 300
copy span "Seller to have contractor remove damaged porch structure and haul off. Make rep…"
click at [313, 339] on img at bounding box center [315, 339] width 38 height 38
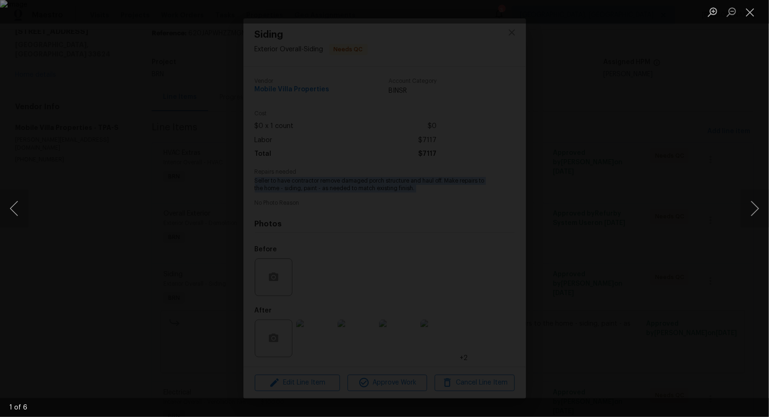
click at [342, 240] on img "Lightbox" at bounding box center [384, 208] width 769 height 417
click at [753, 6] on button "Close lightbox" at bounding box center [750, 12] width 19 height 16
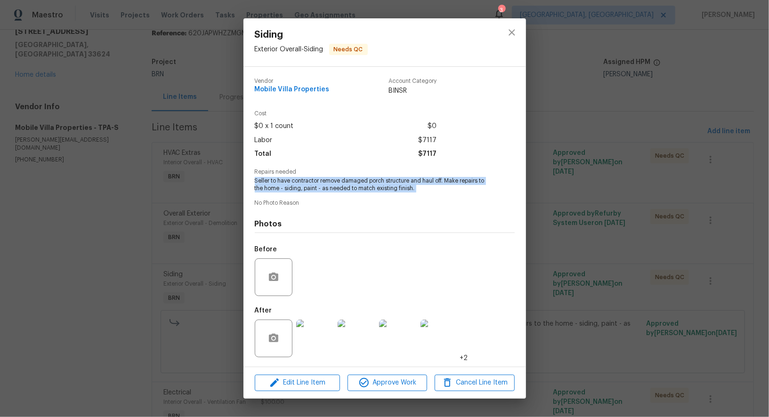
click at [309, 347] on img at bounding box center [315, 339] width 38 height 38
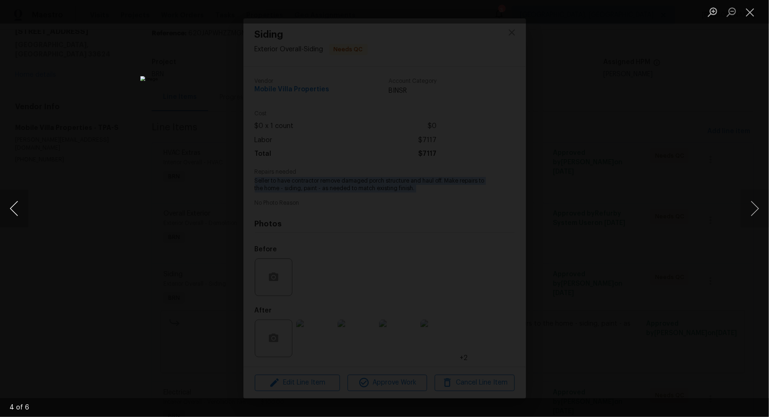
click at [7, 209] on button "Previous image" at bounding box center [14, 209] width 28 height 38
click at [1, 206] on button "Previous image" at bounding box center [14, 209] width 28 height 38
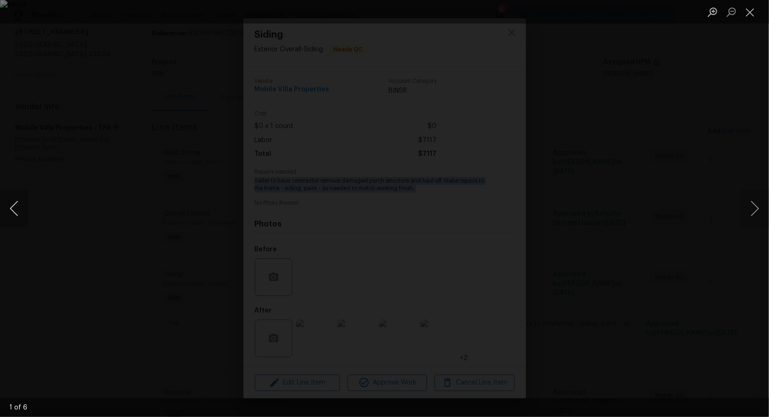
click at [1, 206] on button "Previous image" at bounding box center [14, 209] width 28 height 38
click at [592, 239] on div "Lightbox" at bounding box center [384, 208] width 769 height 417
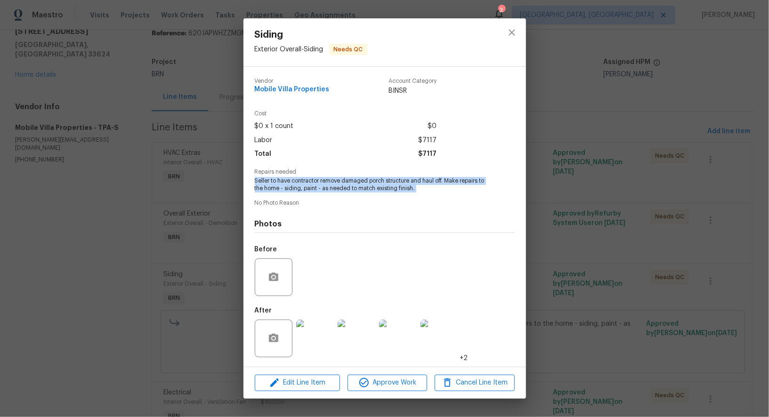
click at [533, 246] on div "Siding Exterior Overall - Siding Needs QC Vendor Mobile Villa Properties Accoun…" at bounding box center [384, 208] width 769 height 417
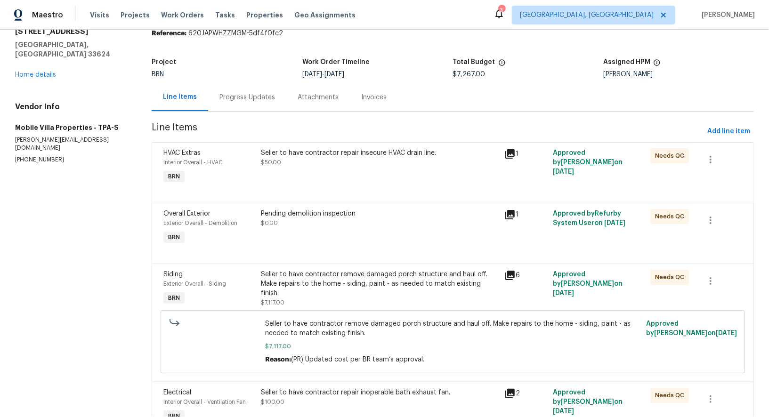
scroll to position [90, 0]
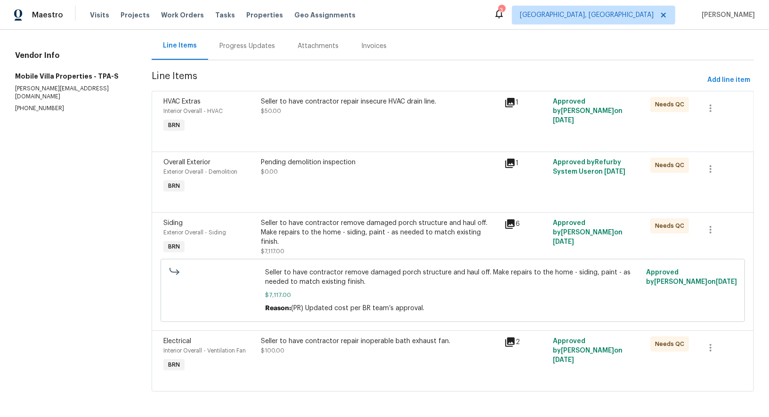
click at [280, 358] on div "Seller to have contractor repair inoperable bath exhaust fan. $100.00" at bounding box center [380, 355] width 244 height 43
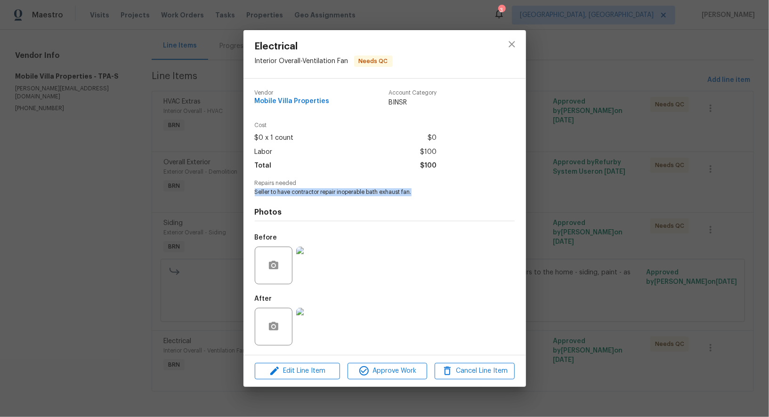
drag, startPoint x: 252, startPoint y: 194, endPoint x: 446, endPoint y: 195, distance: 194.1
click at [446, 195] on div "Vendor Mobile Villa Properties Account Category BINSR Cost $0 x 1 count $0 Labo…" at bounding box center [385, 217] width 283 height 276
copy span "Seller to have contractor repair inoperable bath exhaust fan."
click at [313, 275] on img at bounding box center [315, 266] width 38 height 38
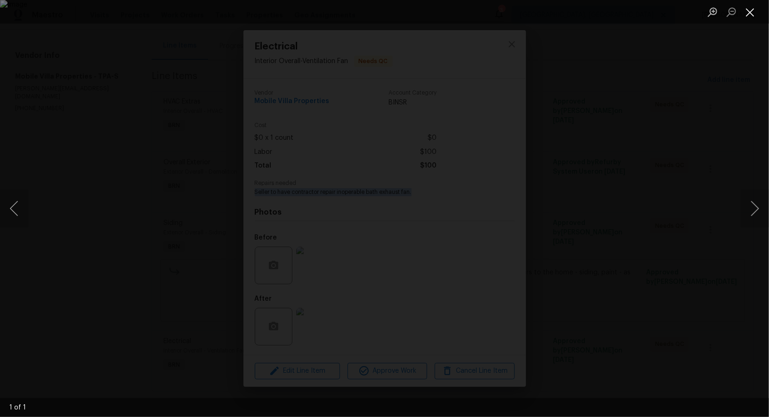
click at [749, 19] on button "Close lightbox" at bounding box center [750, 12] width 19 height 16
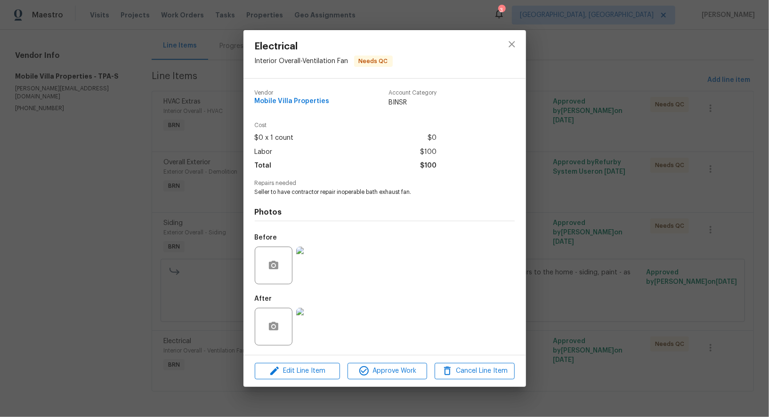
click at [346, 321] on div "After" at bounding box center [385, 320] width 260 height 61
click at [306, 323] on img at bounding box center [315, 327] width 38 height 38
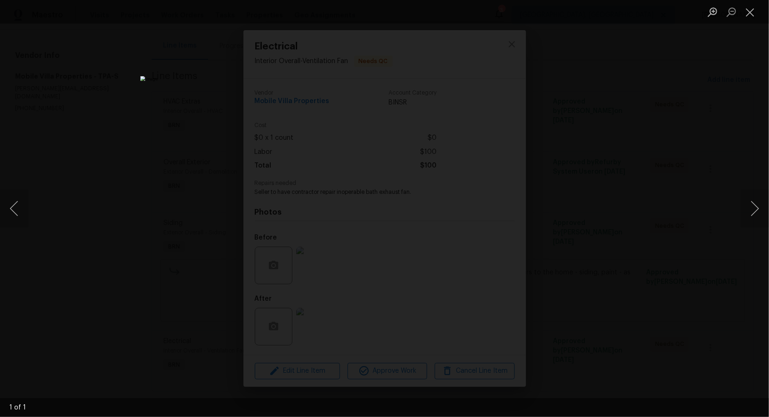
click at [57, 224] on div "Lightbox" at bounding box center [384, 208] width 769 height 417
click at [57, 224] on div "Electrical Interior Overall - Ventilation Fan Needs QC Vendor Mobile Villa Prop…" at bounding box center [384, 208] width 769 height 417
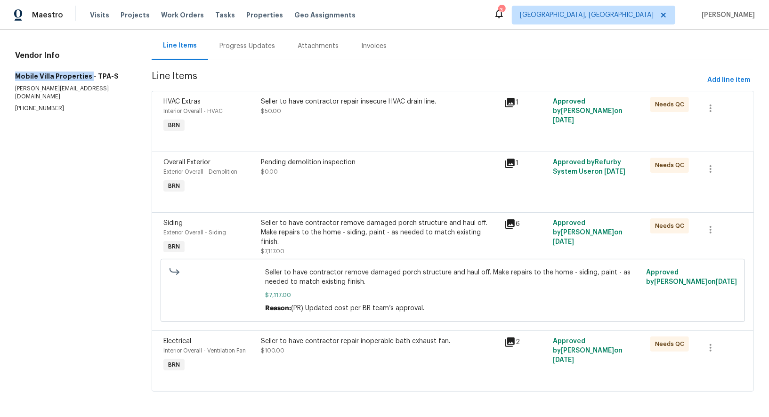
drag, startPoint x: 8, startPoint y: 67, endPoint x: 88, endPoint y: 67, distance: 79.1
click at [88, 67] on div "All work orders 10344 Rosemount Dr Tampa, FL 33624 Home details Vendor Info Mob…" at bounding box center [384, 179] width 769 height 479
copy h5 "Mobile Villa Properties"
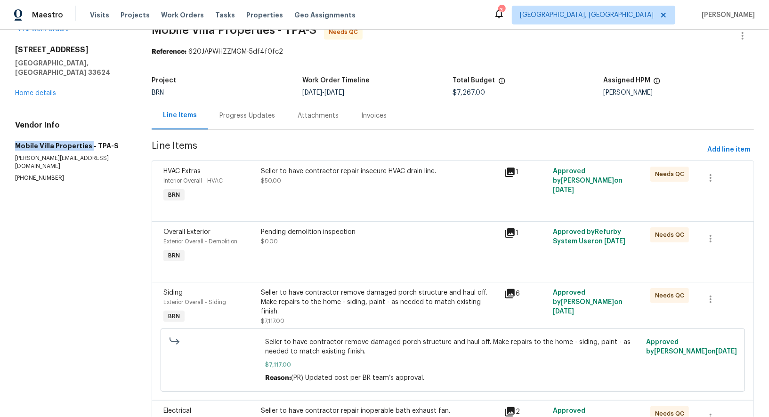
scroll to position [22, 0]
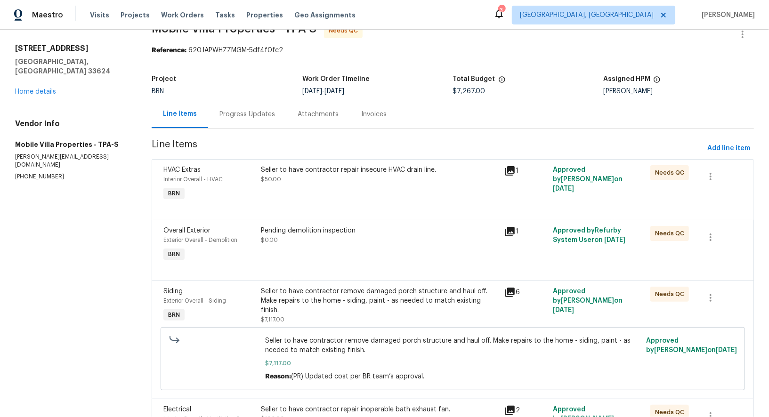
click at [318, 260] on div "Pending demolition inspection $0.00" at bounding box center [380, 244] width 244 height 43
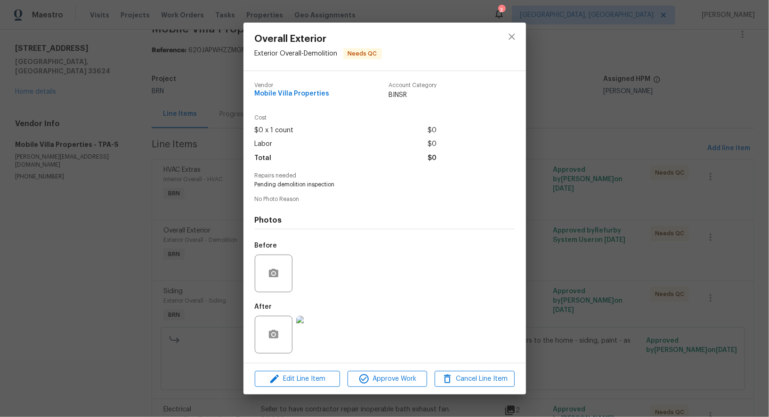
click at [317, 345] on img at bounding box center [315, 335] width 38 height 38
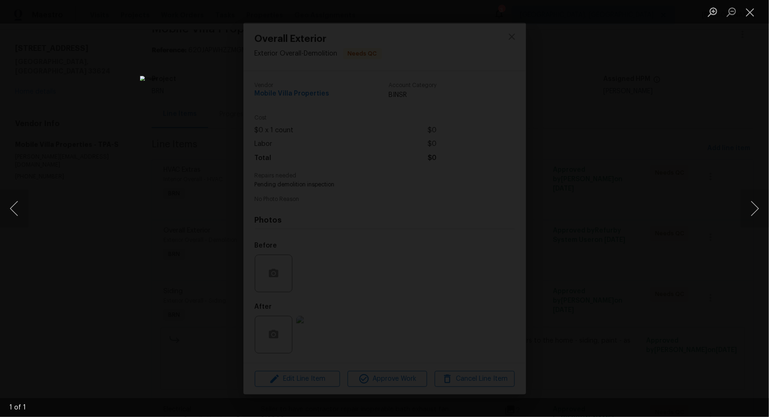
click at [612, 300] on div "Lightbox" at bounding box center [384, 208] width 769 height 417
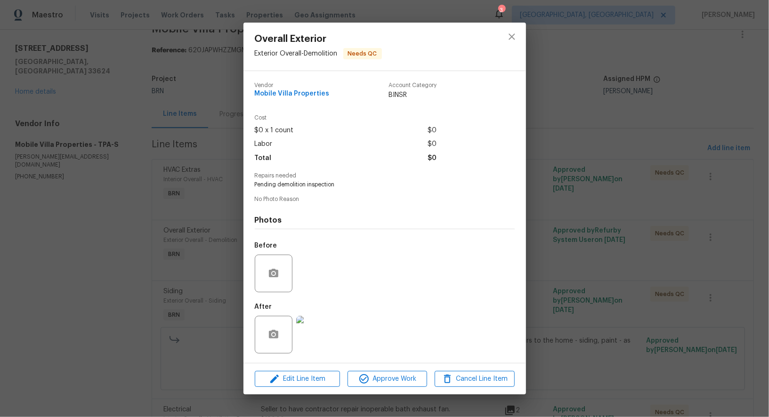
click at [612, 300] on div "Overall Exterior Exterior Overall - Demolition Needs QC Vendor Mobile Villa Pro…" at bounding box center [384, 208] width 769 height 417
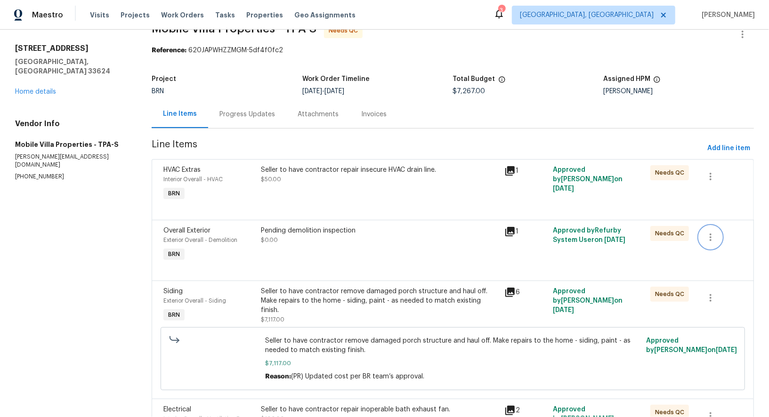
click at [716, 234] on icon "button" at bounding box center [710, 237] width 11 height 11
click at [718, 236] on li "Cancel" at bounding box center [717, 237] width 36 height 16
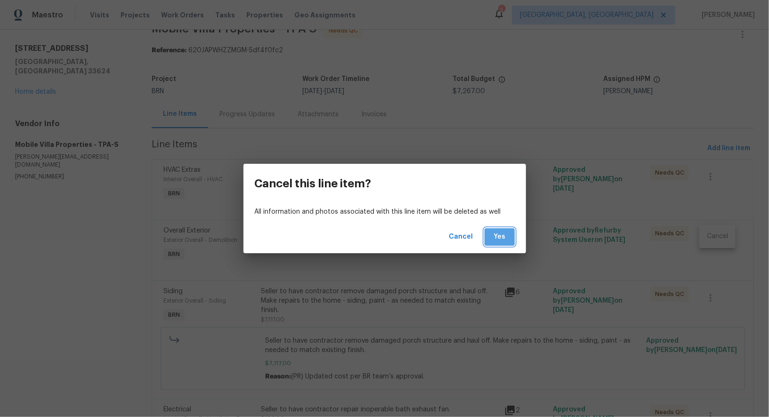
click at [512, 240] on button "Yes" at bounding box center [500, 236] width 30 height 17
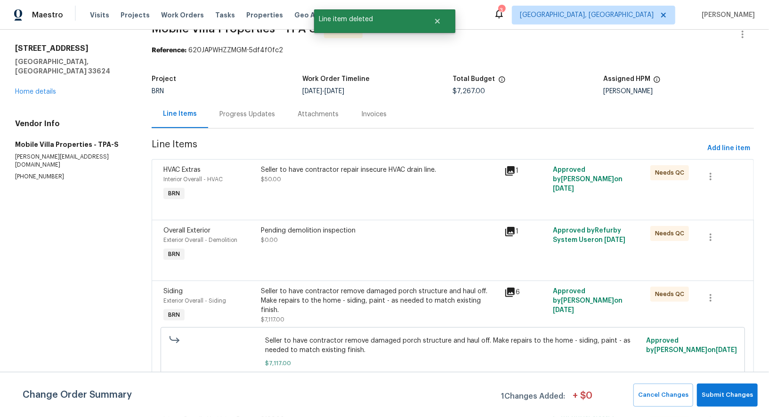
scroll to position [0, 0]
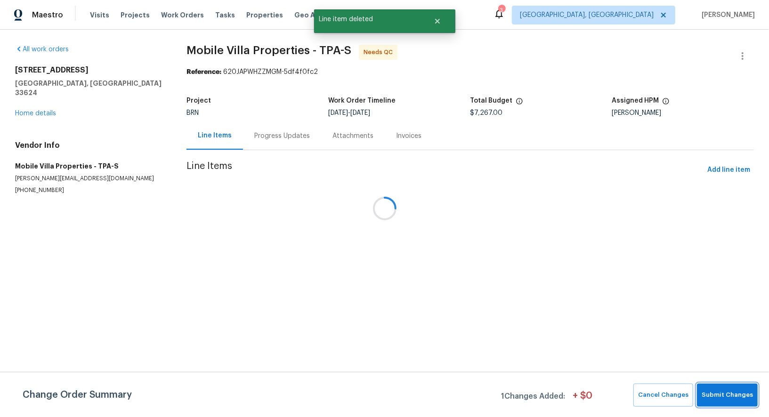
click at [732, 404] on button "Submit Changes" at bounding box center [727, 395] width 61 height 23
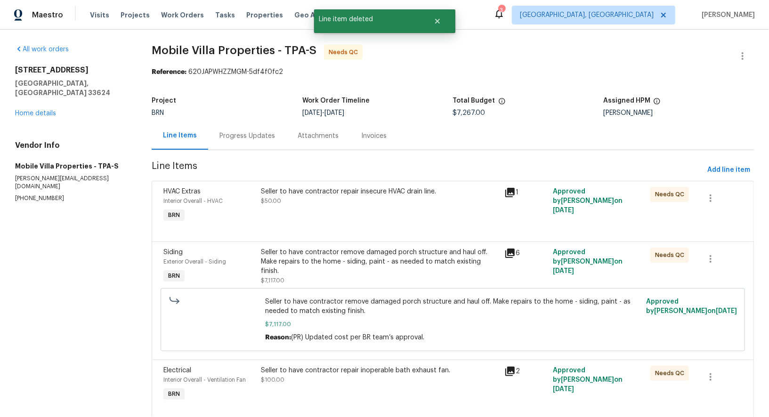
click at [295, 181] on div "HVAC Extras Interior Overall - HVAC BRN Seller to have contractor repair insecu…" at bounding box center [453, 211] width 602 height 61
click at [295, 196] on div "Seller to have contractor repair insecure HVAC drain line. $50.00" at bounding box center [380, 196] width 238 height 19
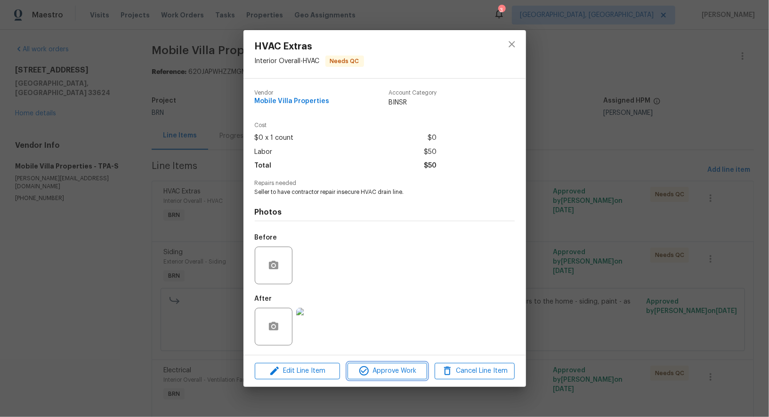
click at [397, 371] on span "Approve Work" at bounding box center [387, 372] width 74 height 12
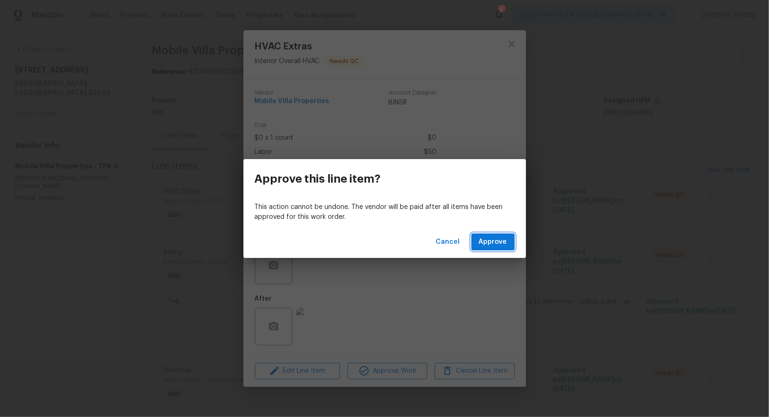
click at [508, 246] on button "Approve" at bounding box center [493, 242] width 43 height 17
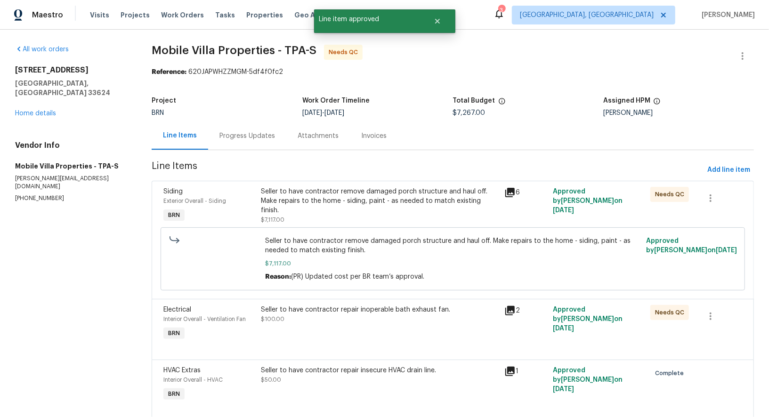
click at [324, 217] on div "Seller to have contractor remove damaged porch structure and haul off. Make rep…" at bounding box center [380, 205] width 244 height 43
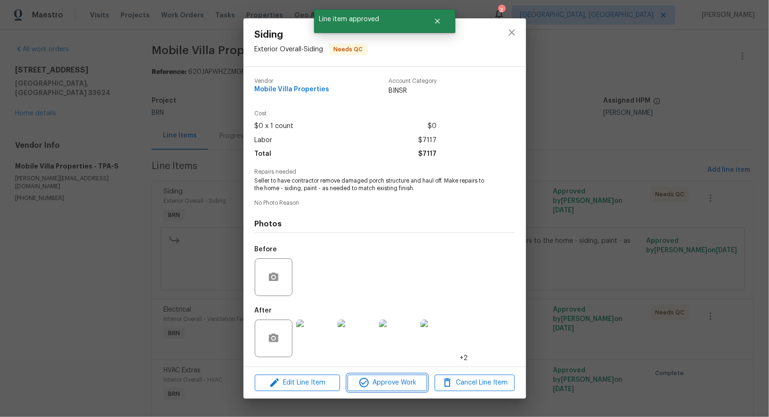
click at [371, 382] on span "Approve Work" at bounding box center [387, 383] width 74 height 12
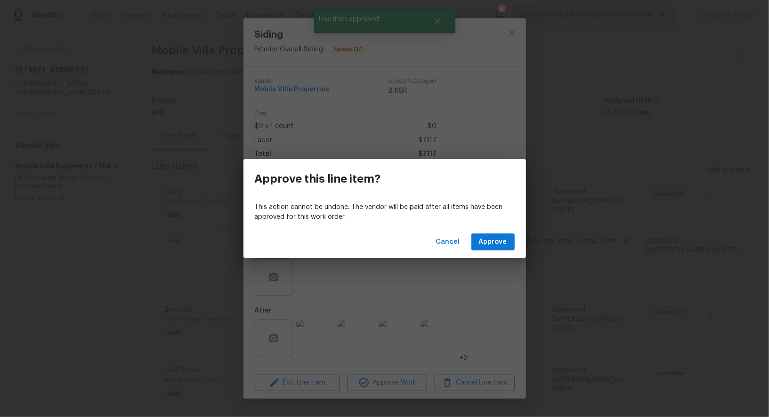
click at [482, 251] on div "Cancel Approve" at bounding box center [385, 242] width 283 height 33
click at [483, 244] on span "Approve" at bounding box center [493, 242] width 28 height 12
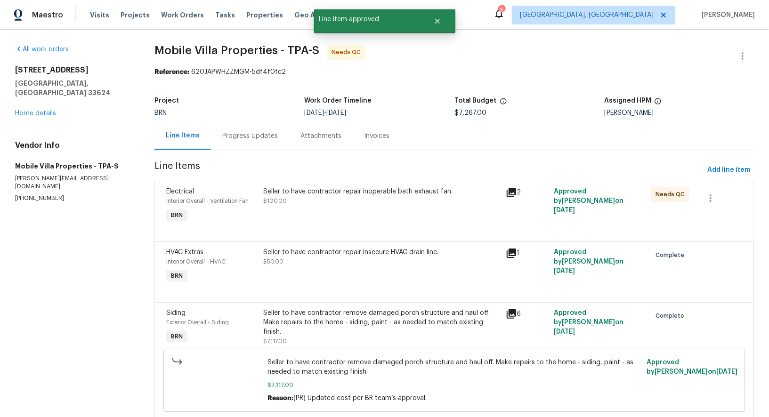
click at [244, 128] on div "Progress Updates" at bounding box center [250, 136] width 78 height 28
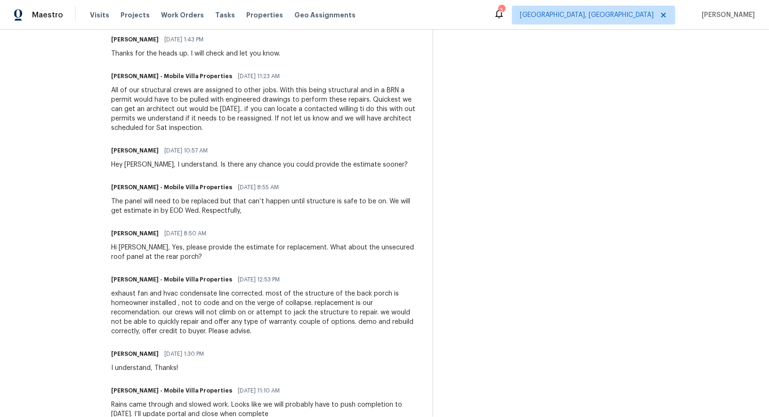
scroll to position [2382, 0]
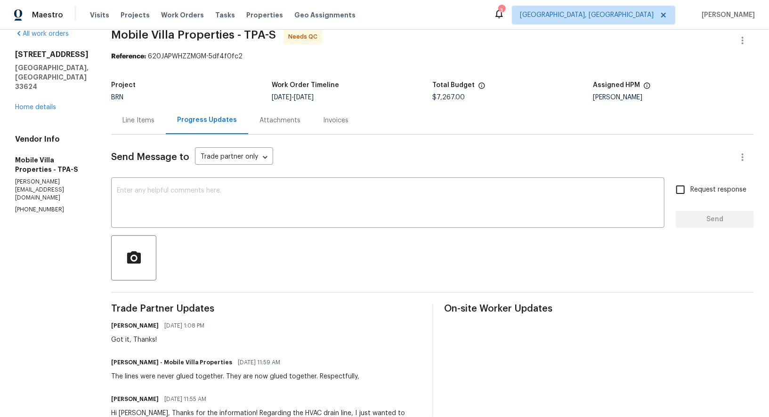
scroll to position [0, 0]
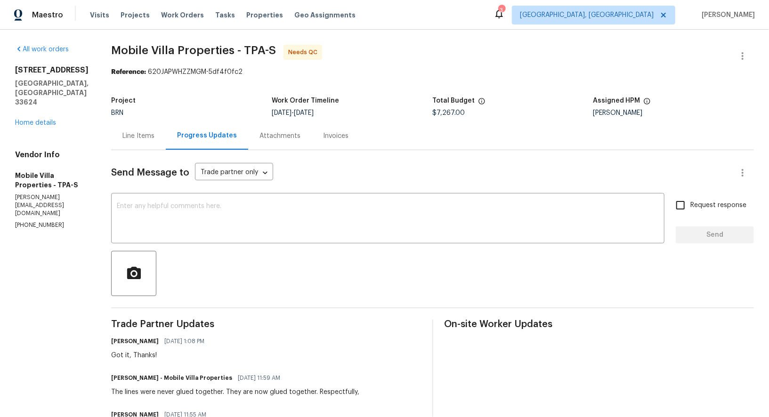
click at [132, 130] on div "Line Items" at bounding box center [138, 136] width 55 height 28
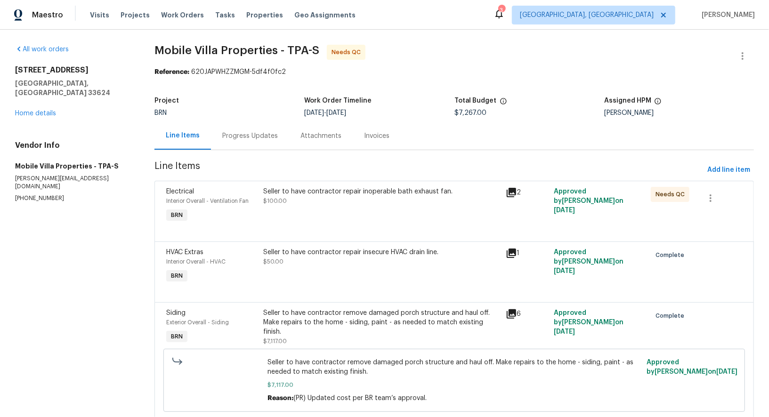
click at [336, 217] on div "Seller to have contractor repair inoperable bath exhaust fan. $100.00" at bounding box center [381, 205] width 242 height 43
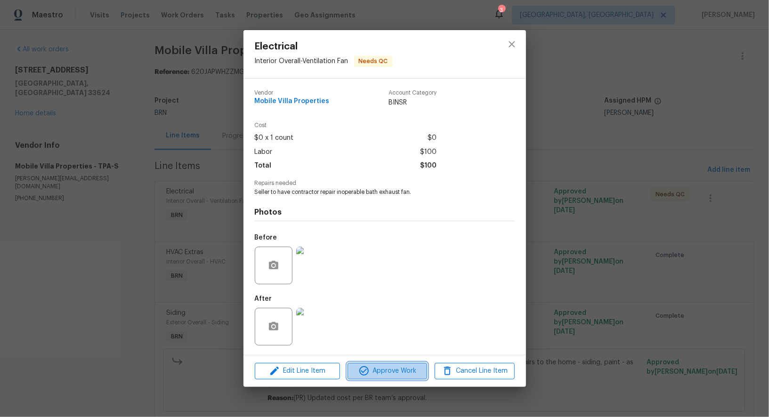
click at [407, 375] on span "Approve Work" at bounding box center [387, 372] width 74 height 12
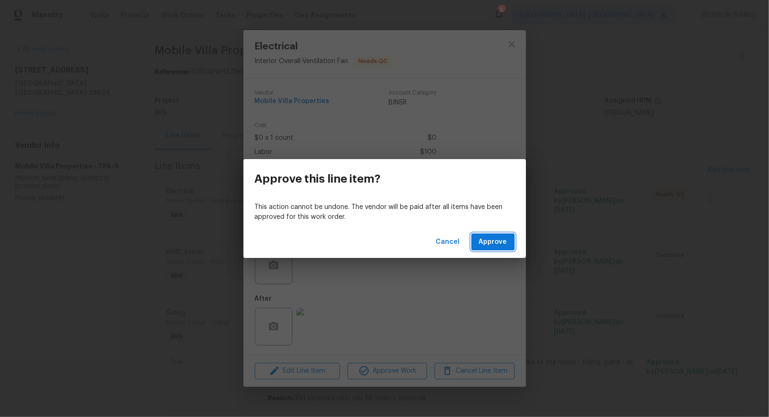
click at [497, 236] on span "Approve" at bounding box center [493, 242] width 28 height 12
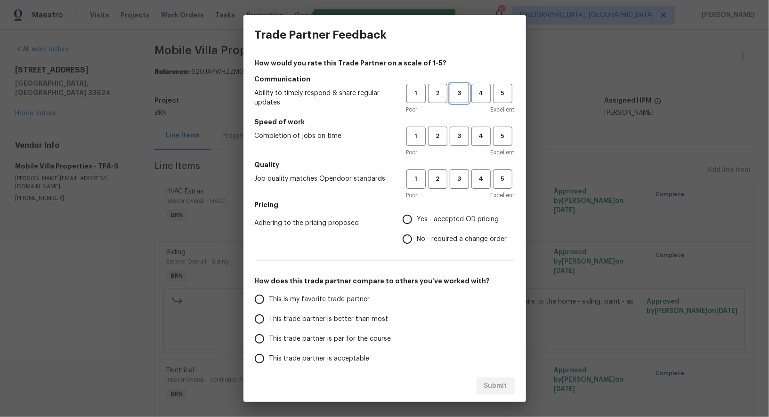
click at [461, 89] on span "3" at bounding box center [459, 93] width 17 height 11
click at [457, 143] on button "3" at bounding box center [459, 136] width 19 height 19
click at [460, 187] on button "3" at bounding box center [459, 179] width 19 height 19
click at [400, 243] on input "No - required a change order" at bounding box center [408, 239] width 20 height 20
radio input "true"
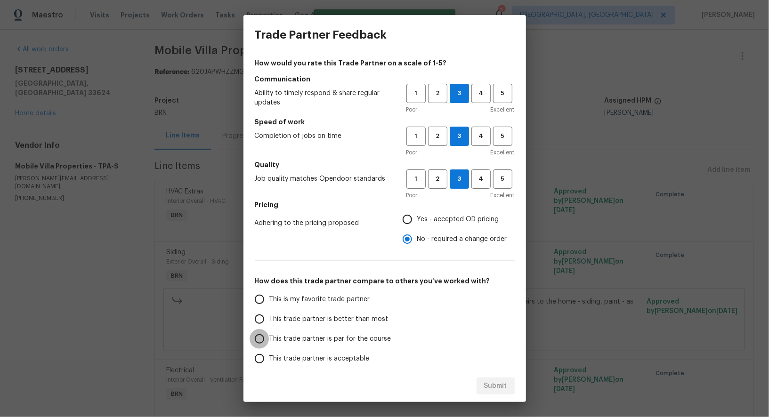
click at [260, 342] on input "This trade partner is par for the course" at bounding box center [260, 339] width 20 height 20
click at [511, 387] on button "Submit" at bounding box center [496, 386] width 38 height 17
radio input "true"
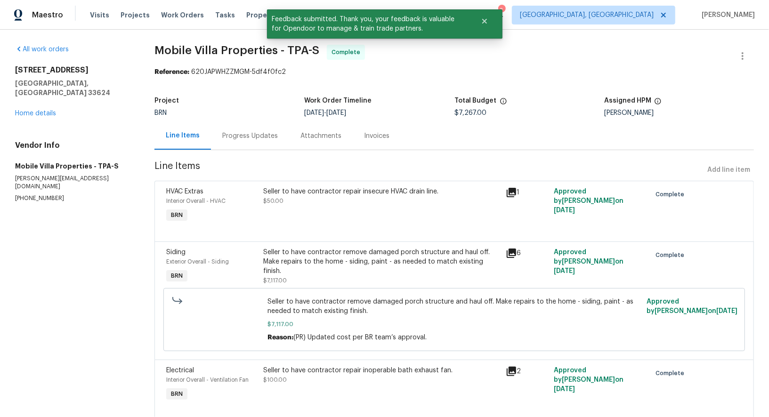
click at [242, 126] on div "Progress Updates" at bounding box center [250, 136] width 78 height 28
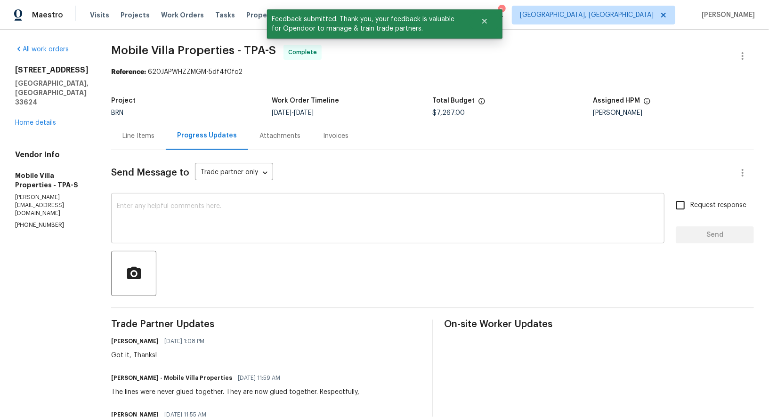
click at [244, 235] on textarea at bounding box center [388, 219] width 542 height 33
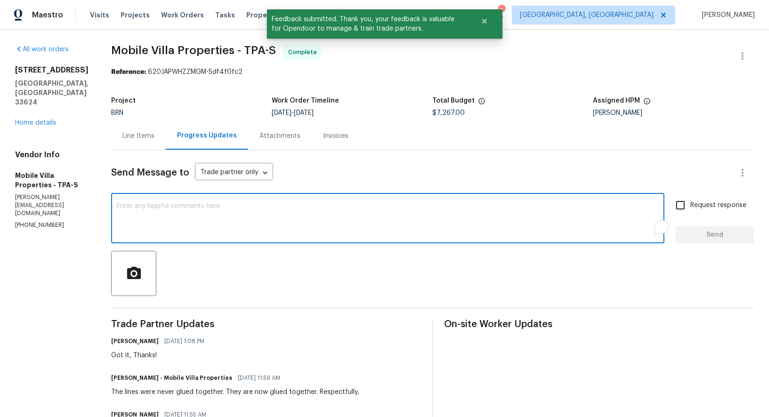
paste textarea "WO is approved, Please upload the invoice under invoice section. Thanks!"
type textarea "WO is approved, Please upload the invoice under invoice section. Thanks!"
click at [684, 213] on input "Request response" at bounding box center [681, 205] width 20 height 20
checkbox input "true"
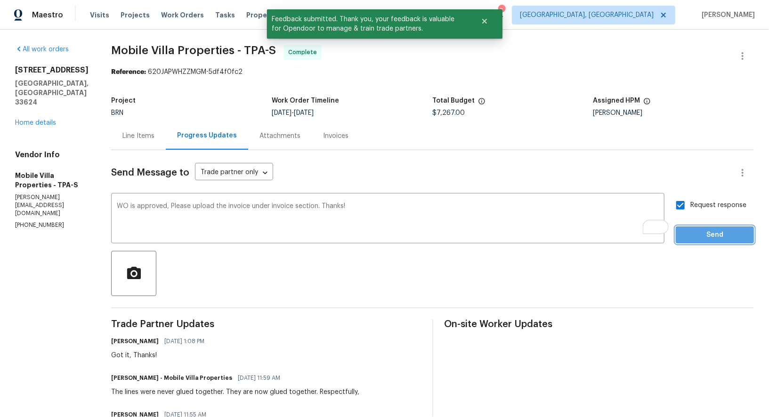
click at [692, 231] on span "Send" at bounding box center [714, 235] width 63 height 12
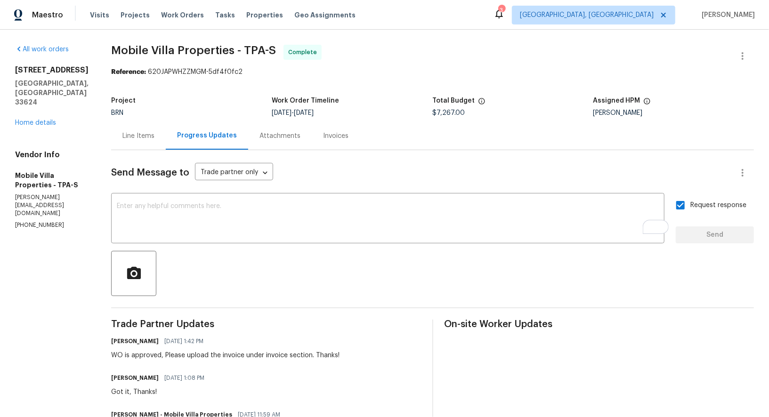
click at [323, 138] on div "Invoices" at bounding box center [335, 135] width 25 height 9
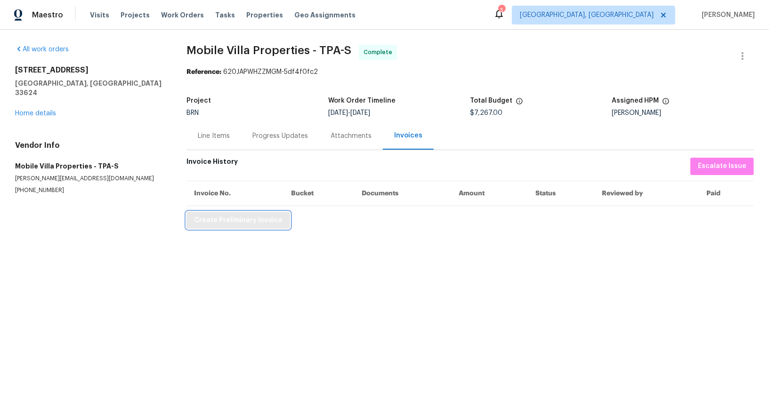
click at [239, 216] on span "Create Preliminary Invoice" at bounding box center [238, 221] width 89 height 12
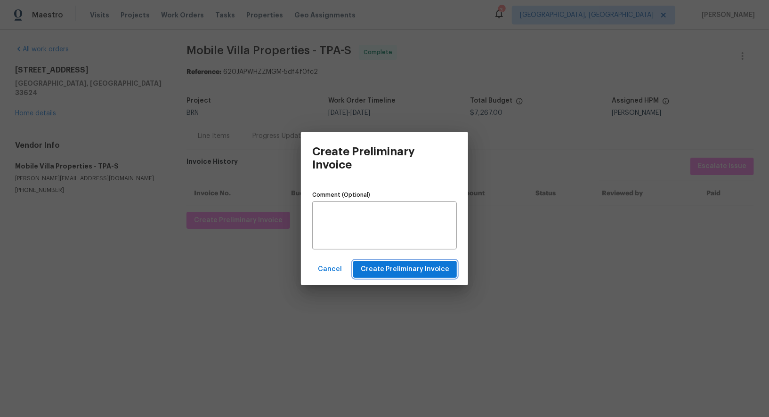
click at [374, 262] on button "Create Preliminary Invoice" at bounding box center [405, 269] width 104 height 17
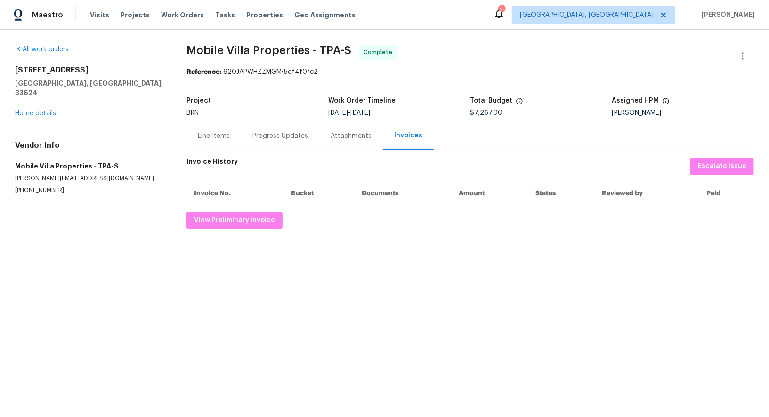
click at [251, 143] on div "Progress Updates" at bounding box center [280, 136] width 78 height 28
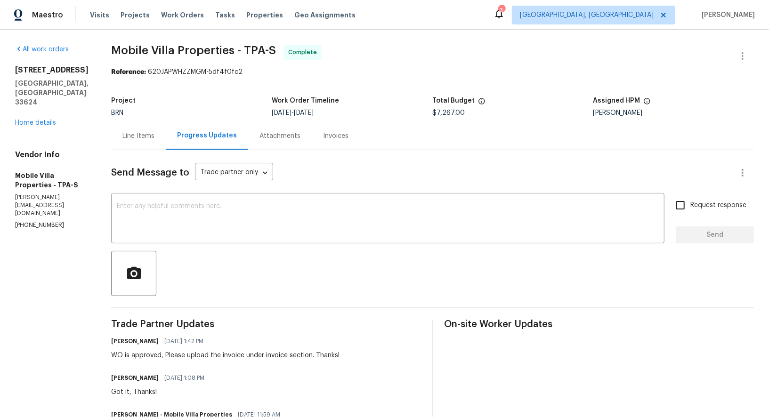
click at [130, 128] on div "Line Items" at bounding box center [138, 136] width 55 height 28
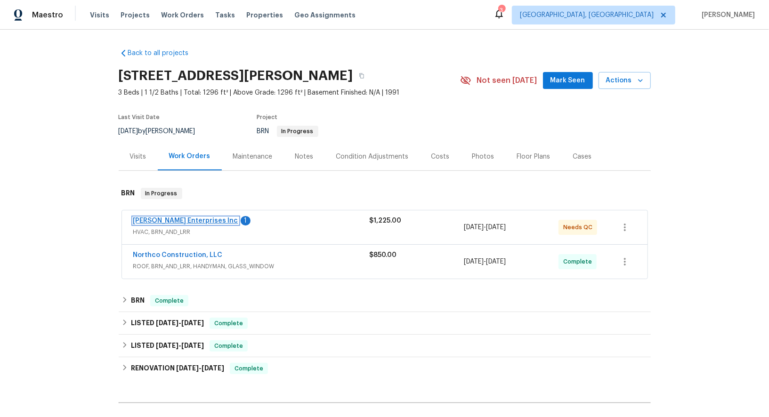
click at [205, 218] on link "[PERSON_NAME] Enterprises Inc" at bounding box center [185, 221] width 105 height 7
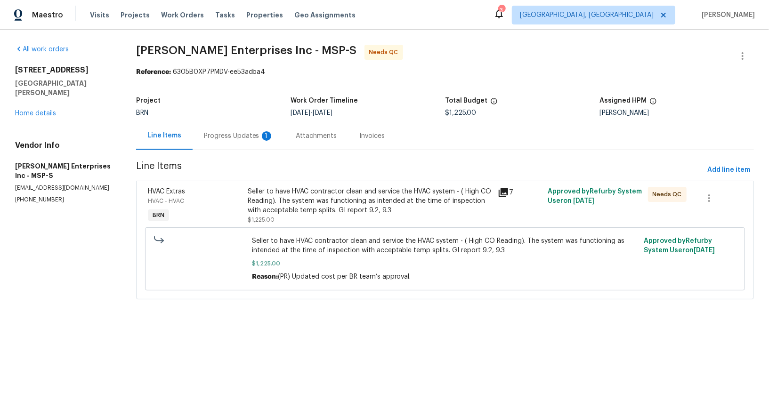
click at [242, 133] on div "Progress Updates 1" at bounding box center [239, 135] width 70 height 9
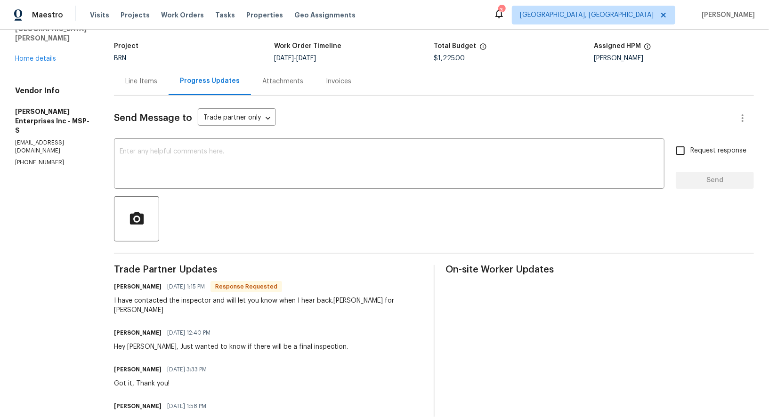
scroll to position [82, 0]
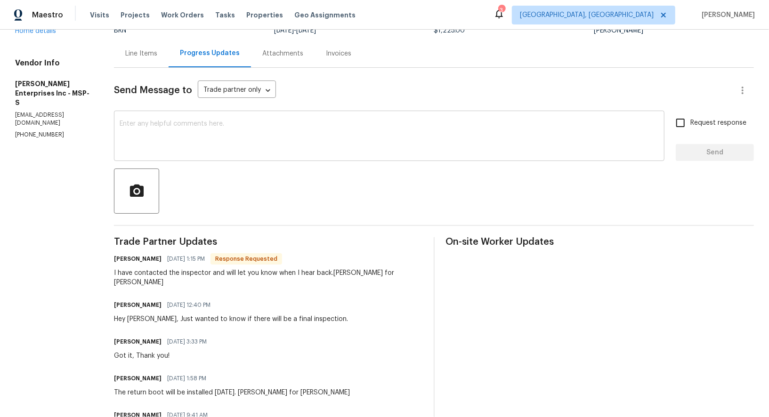
click at [232, 149] on textarea at bounding box center [389, 137] width 539 height 33
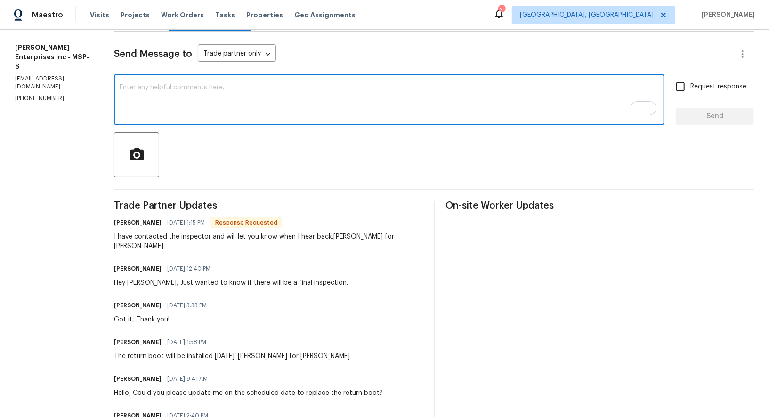
scroll to position [114, 0]
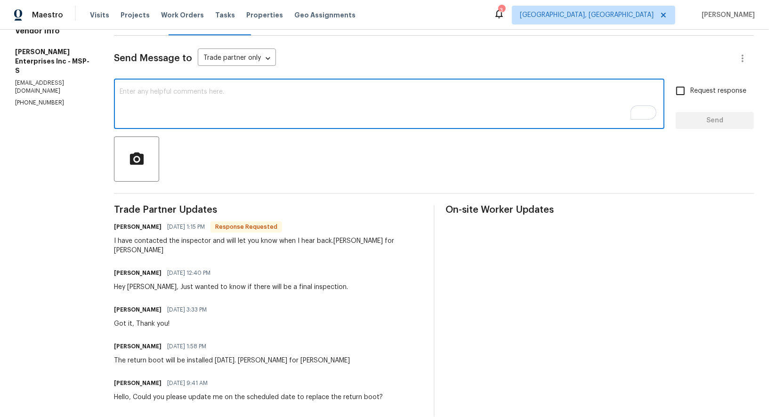
click at [223, 114] on textarea "To enrich screen reader interactions, please activate Accessibility in Grammarl…" at bounding box center [389, 105] width 539 height 33
type textarea "Got it, Thanks!"
click at [689, 87] on input "Request response" at bounding box center [681, 91] width 20 height 20
checkbox input "true"
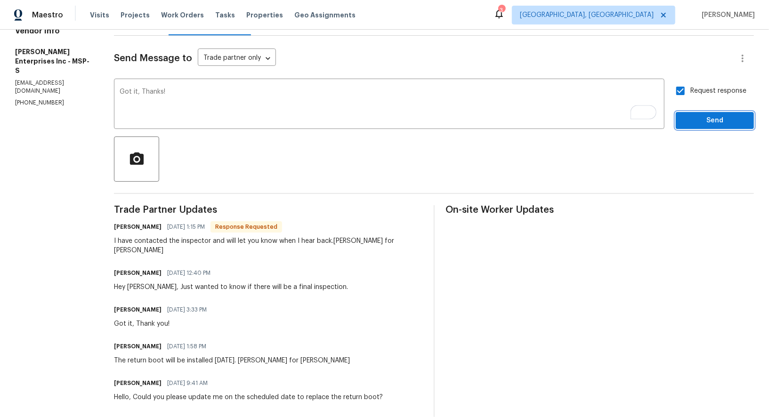
click at [703, 122] on span "Send" at bounding box center [714, 121] width 63 height 12
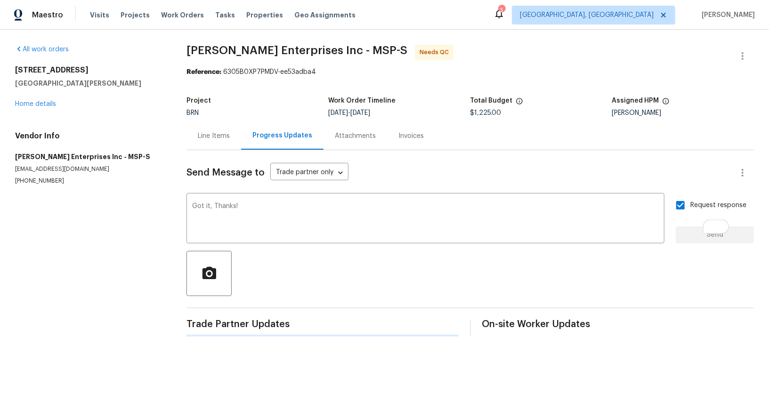
scroll to position [0, 0]
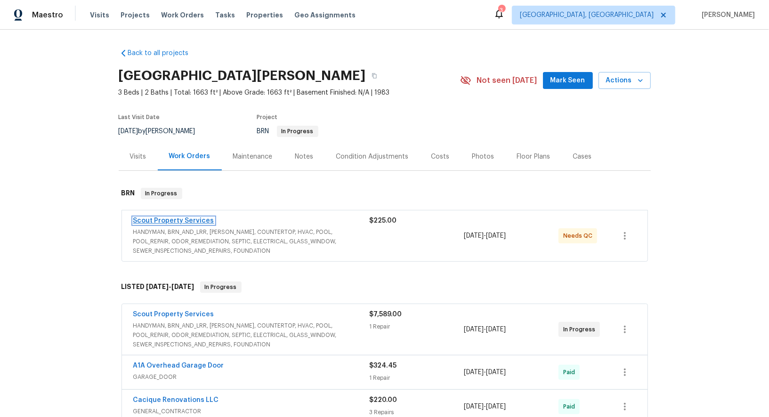
click at [160, 220] on link "Scout Property Services" at bounding box center [173, 221] width 81 height 7
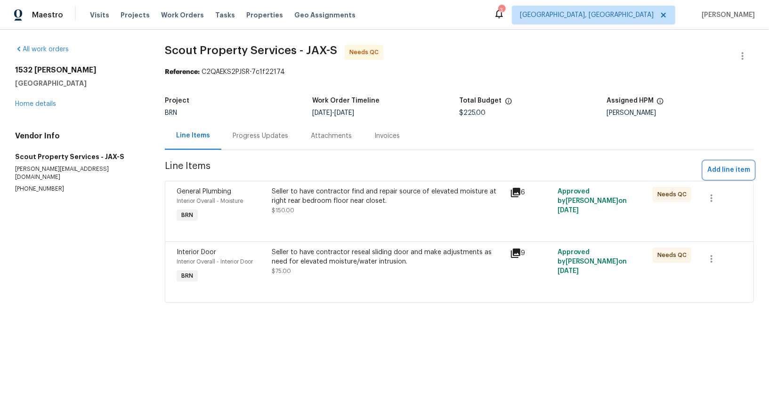
click at [724, 165] on span "Add line item" at bounding box center [728, 170] width 43 height 12
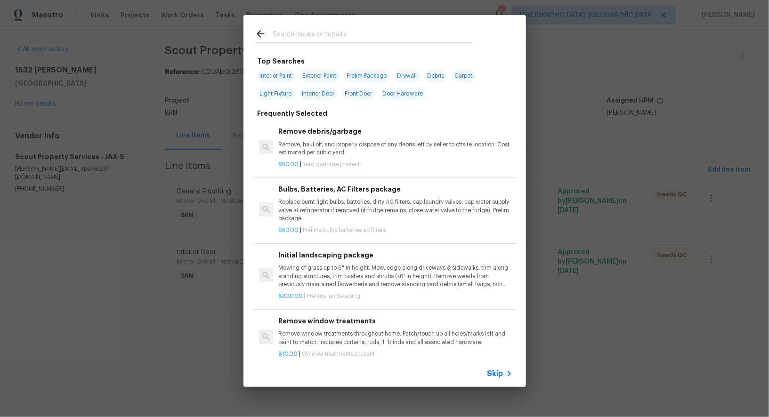
click at [513, 373] on icon at bounding box center [509, 373] width 11 height 11
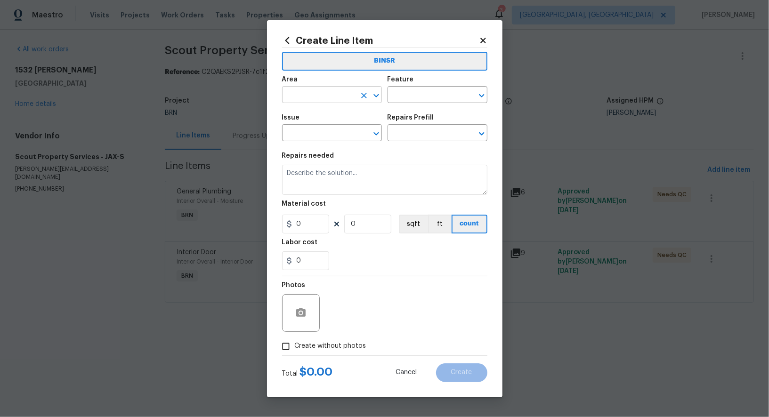
click at [329, 94] on input "text" at bounding box center [318, 96] width 73 height 15
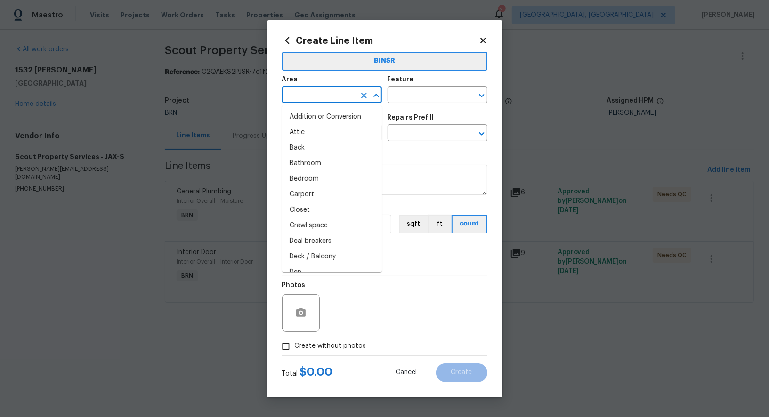
type input "o"
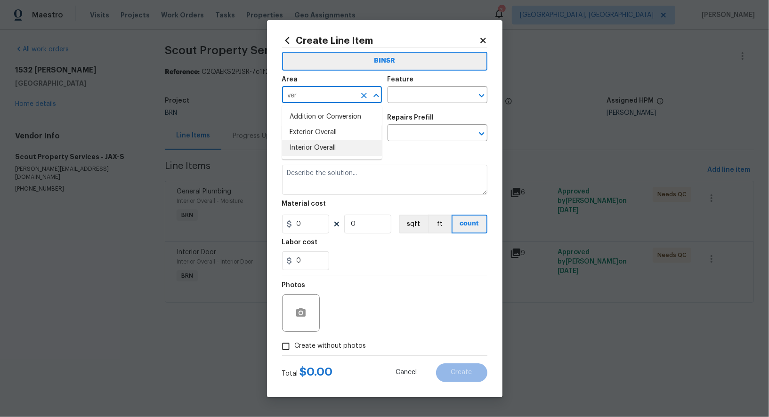
click at [333, 149] on li "Interior Overall" at bounding box center [332, 148] width 100 height 16
type input "Interior Overall"
click at [427, 100] on input "text" at bounding box center [424, 96] width 73 height 15
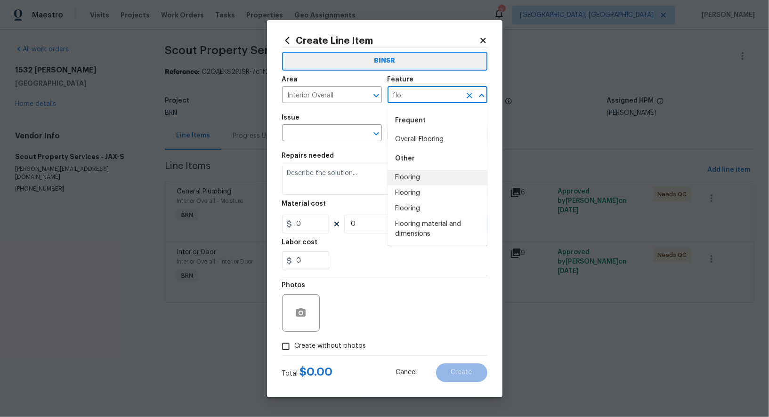
click at [422, 181] on li "Flooring" at bounding box center [438, 178] width 100 height 16
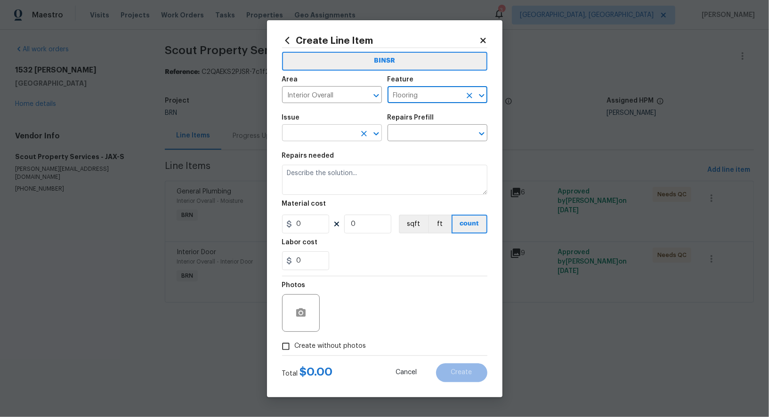
type input "Flooring"
click at [333, 136] on input "text" at bounding box center [318, 134] width 73 height 15
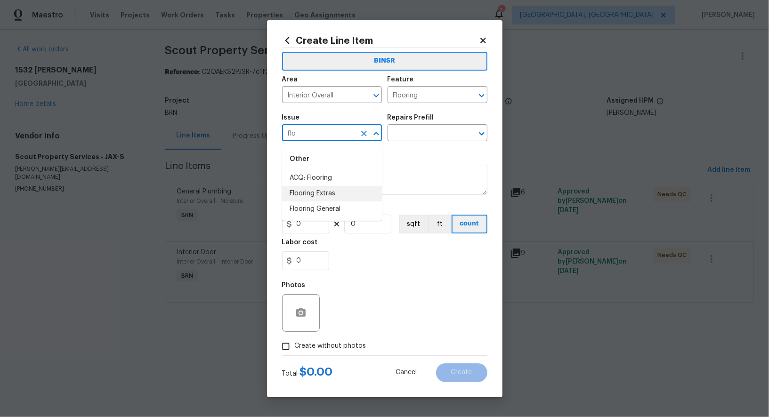
click at [321, 197] on li "Flooring Extras" at bounding box center [332, 194] width 100 height 16
type input "Flooring Extras"
click at [395, 138] on input "text" at bounding box center [424, 134] width 73 height 15
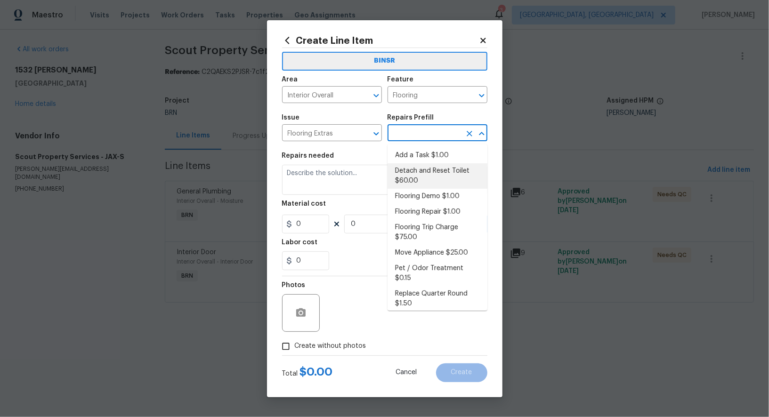
click at [419, 163] on li "Detach and Reset Toilet $60.00" at bounding box center [438, 175] width 100 height 25
type input "Overall Flooring"
type input "Detach and Reset Toilet $60.00"
type textarea "Remove and Re install toilet. Includes new wax ring"
type input "60"
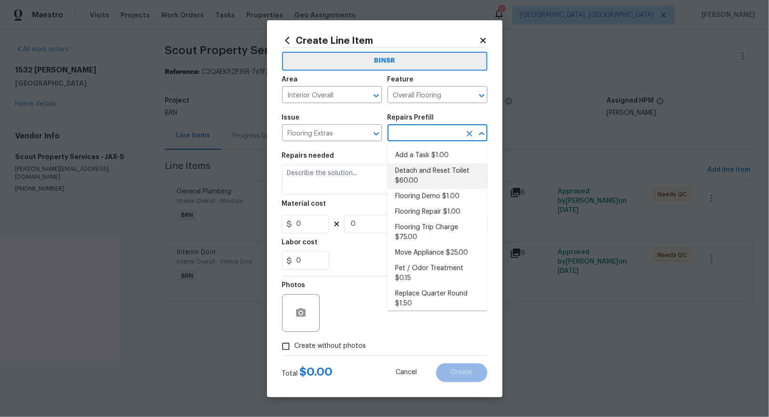
type input "1"
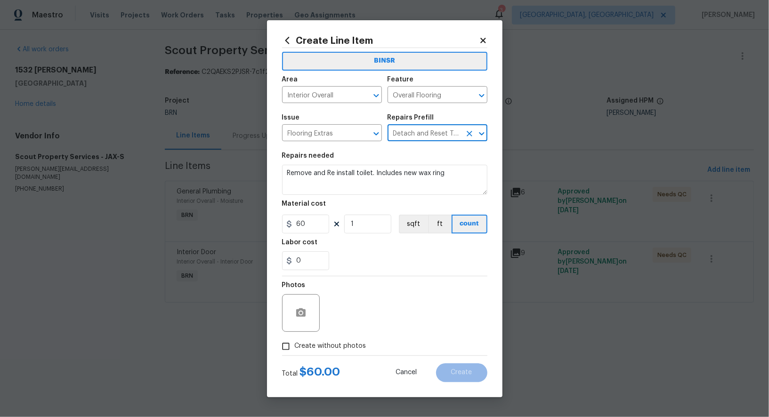
click at [475, 137] on button "Open" at bounding box center [481, 133] width 13 height 13
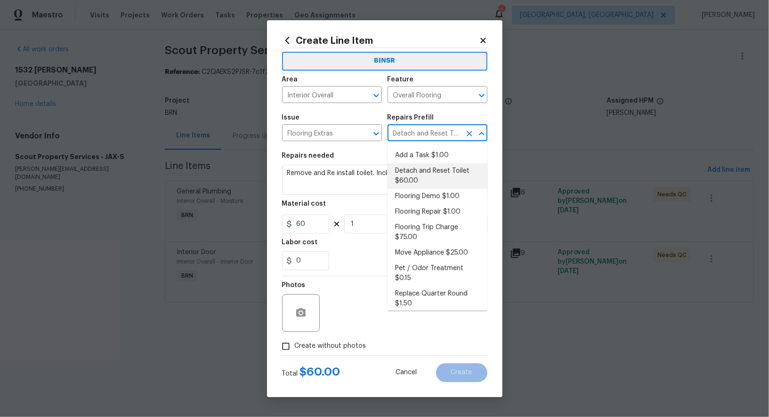
click at [472, 135] on icon "Clear" at bounding box center [469, 133] width 9 height 9
click at [428, 135] on input "text" at bounding box center [424, 134] width 73 height 15
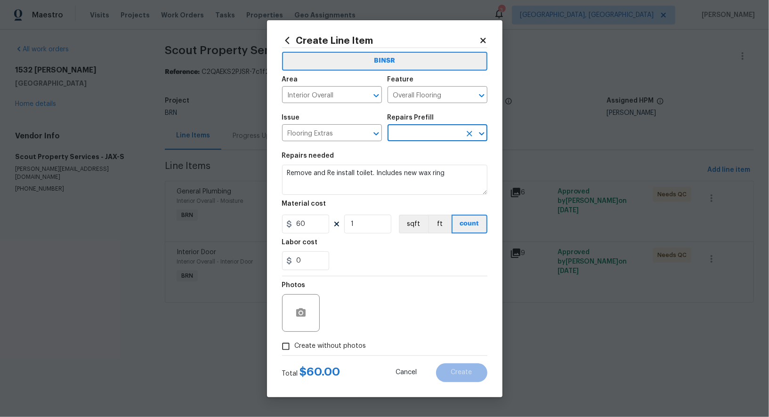
click at [425, 133] on input "text" at bounding box center [424, 134] width 73 height 15
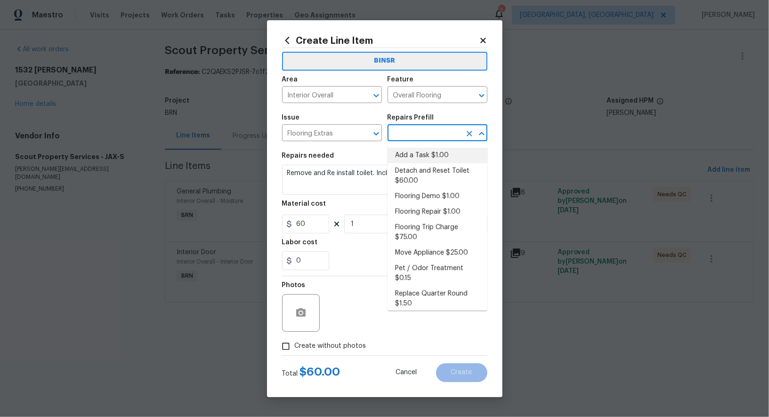
click at [429, 154] on li "Add a Task $1.00" at bounding box center [438, 156] width 100 height 16
type input "Add a Task $1.00"
type textarea "HPM to detail"
type input "1"
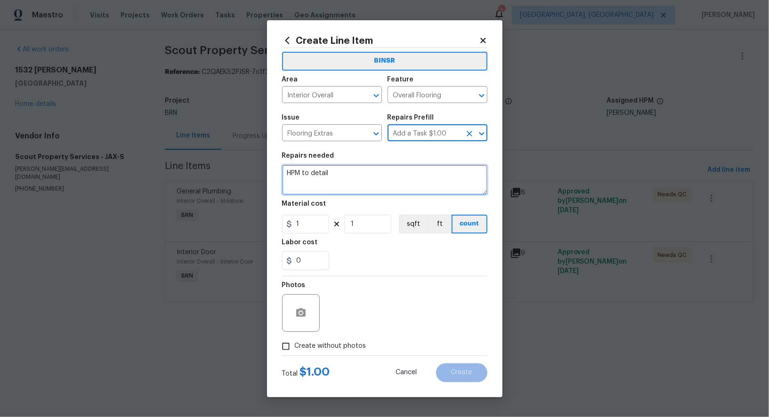
click at [412, 167] on textarea "HPM to detail" at bounding box center [384, 180] width 205 height 30
click at [468, 92] on icon "Clear" at bounding box center [469, 95] width 9 height 9
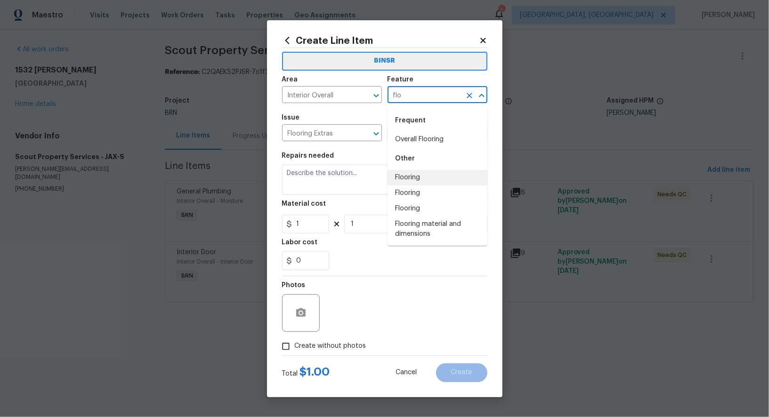
click at [434, 178] on li "Flooring" at bounding box center [438, 178] width 100 height 16
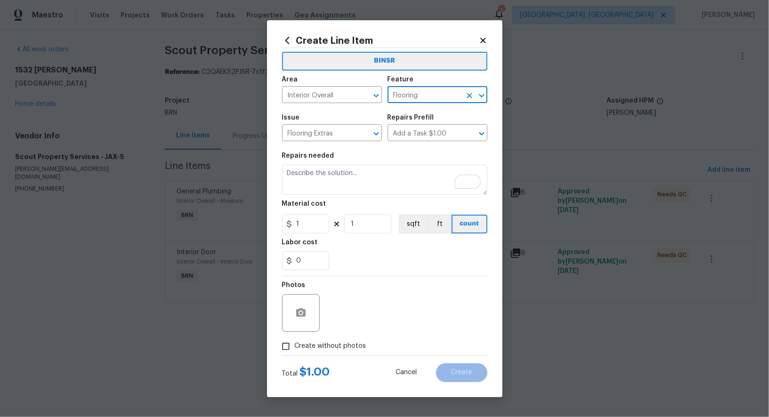
type input "Flooring"
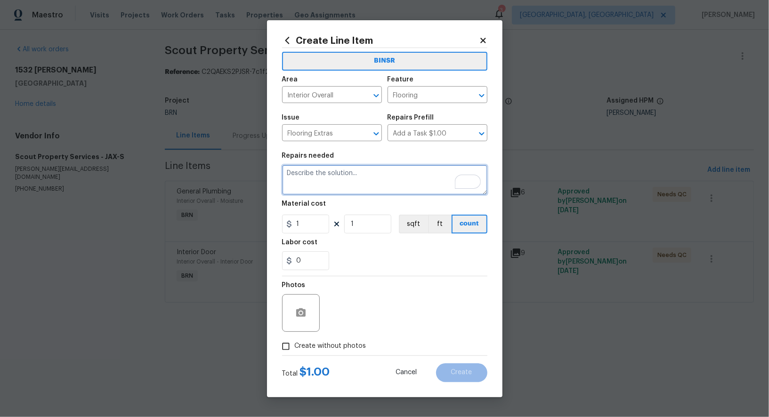
click at [358, 185] on textarea "To enrich screen reader interactions, please activate Accessibility in Grammarl…" at bounding box center [384, 180] width 205 height 30
type textarea "Pending flooring work"
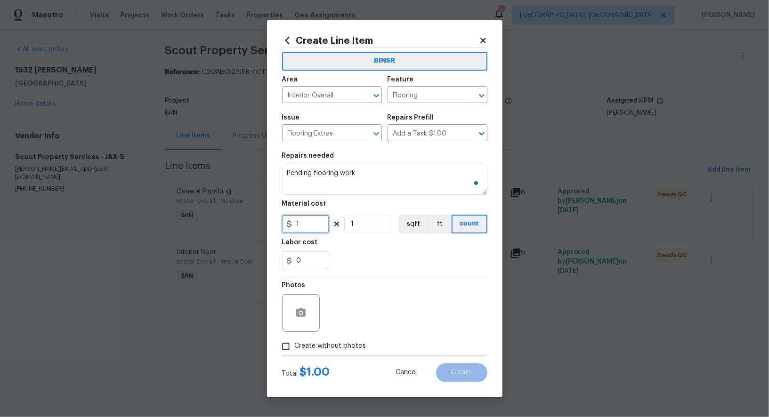
click at [306, 220] on input "1" at bounding box center [305, 224] width 47 height 19
type input "0"
click at [287, 344] on input "Create without photos" at bounding box center [286, 347] width 18 height 18
checkbox input "true"
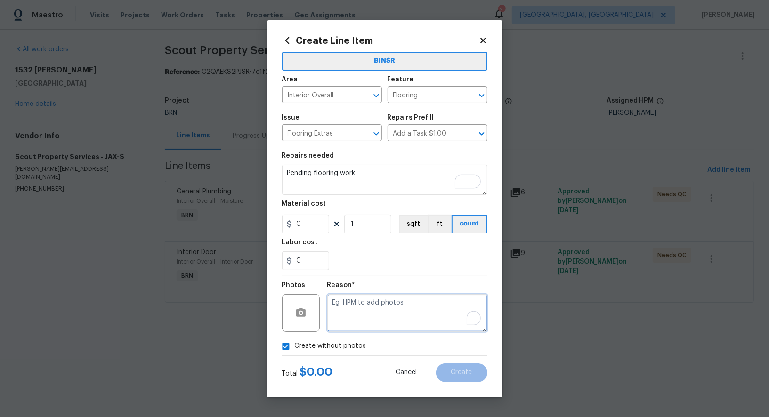
click at [427, 317] on textarea "To enrich screen reader interactions, please activate Accessibility in Grammarl…" at bounding box center [407, 313] width 160 height 38
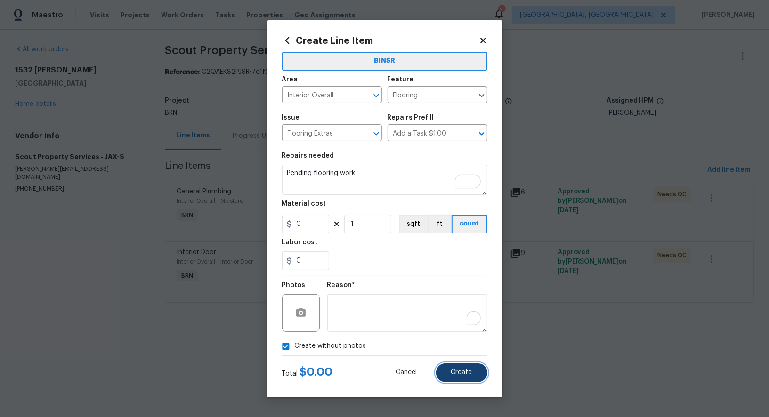
click at [460, 377] on button "Create" at bounding box center [461, 373] width 51 height 19
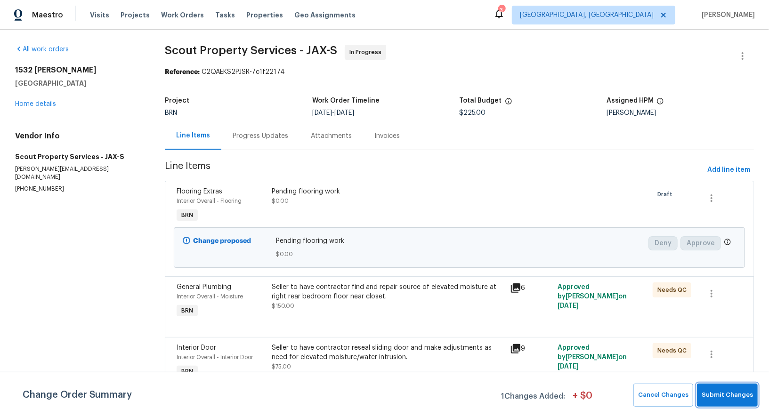
click at [729, 388] on button "Submit Changes" at bounding box center [727, 395] width 61 height 23
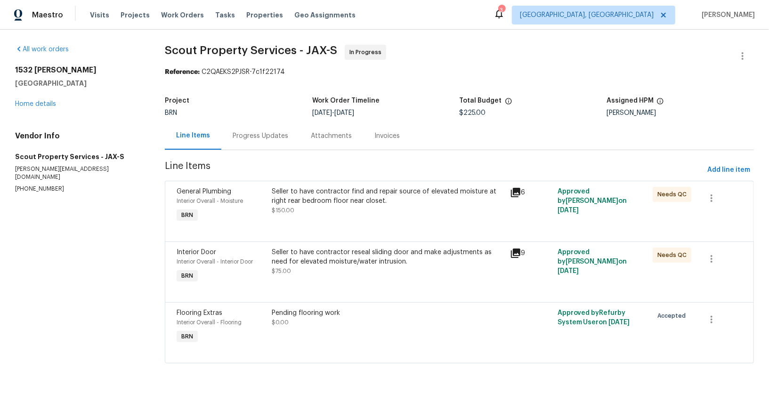
click at [41, 108] on div "[GEOGRAPHIC_DATA][PERSON_NAME] Home details" at bounding box center [78, 86] width 127 height 43
click at [42, 106] on link "Home details" at bounding box center [35, 104] width 41 height 7
